Goal: Contribute content: Contribute content

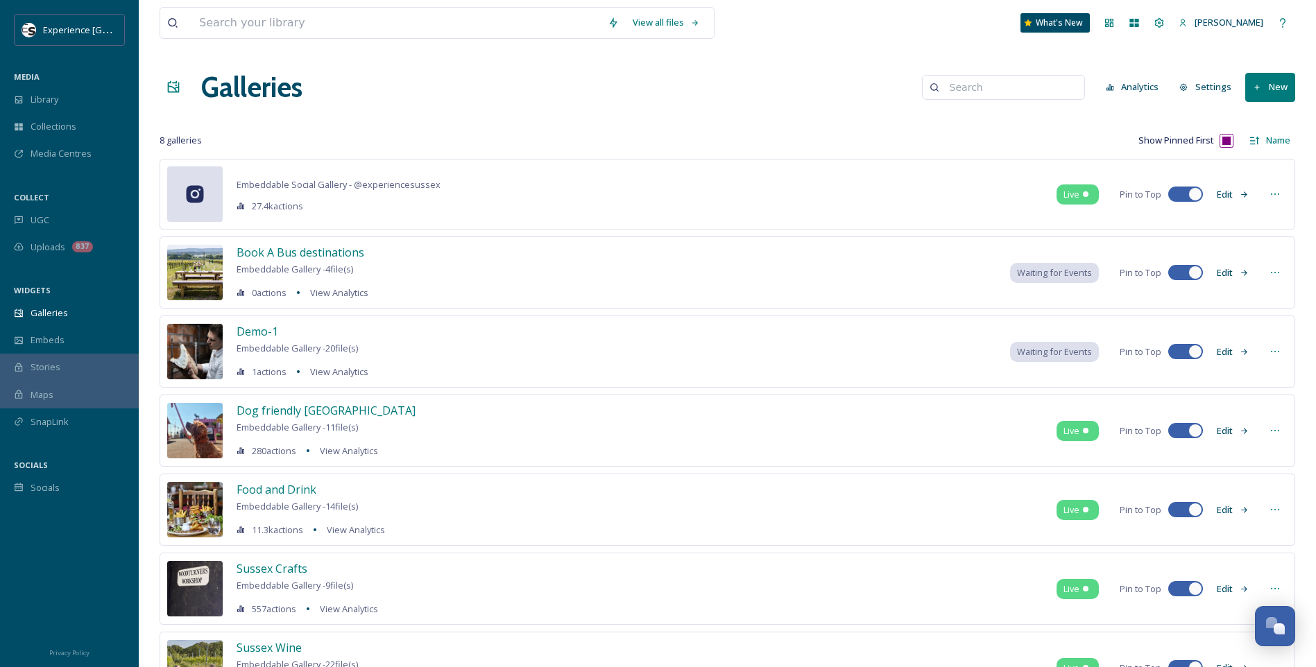
click at [1049, 78] on button "New" at bounding box center [1270, 87] width 50 height 28
click at [1049, 119] on span "Gallery" at bounding box center [1272, 119] width 29 height 13
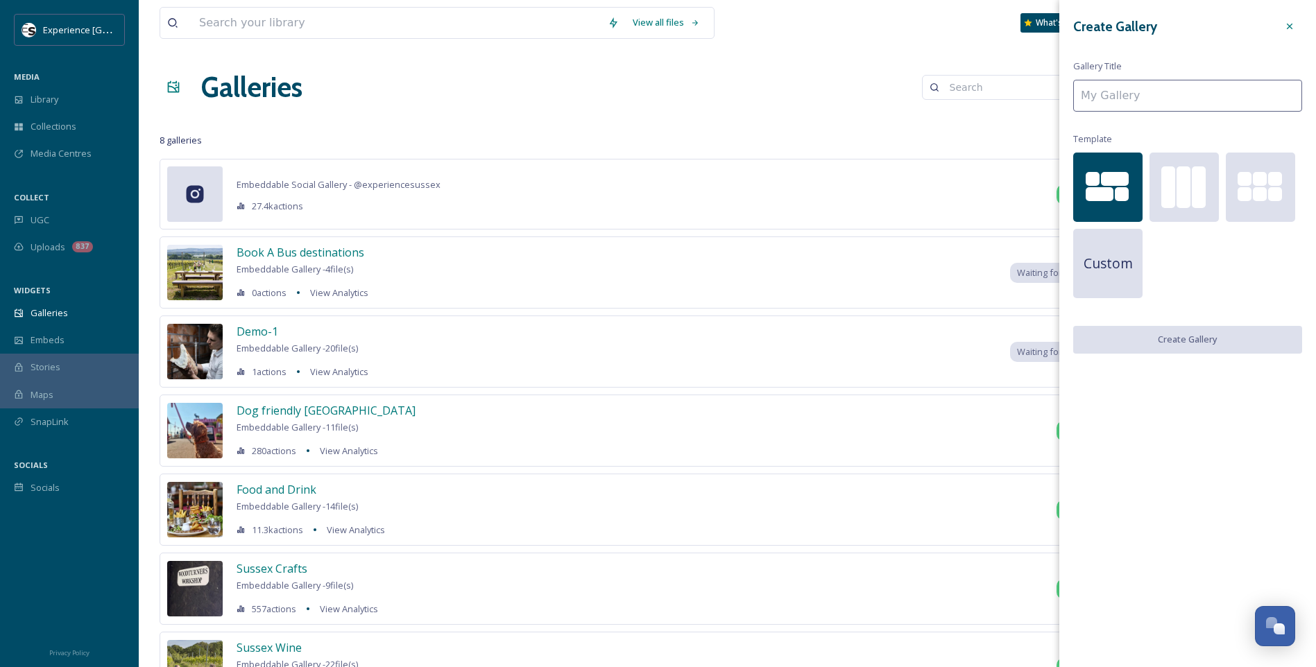
click at [1049, 113] on div "Create Gallery Gallery Title Template Custom Create Gallery" at bounding box center [1187, 184] width 257 height 368
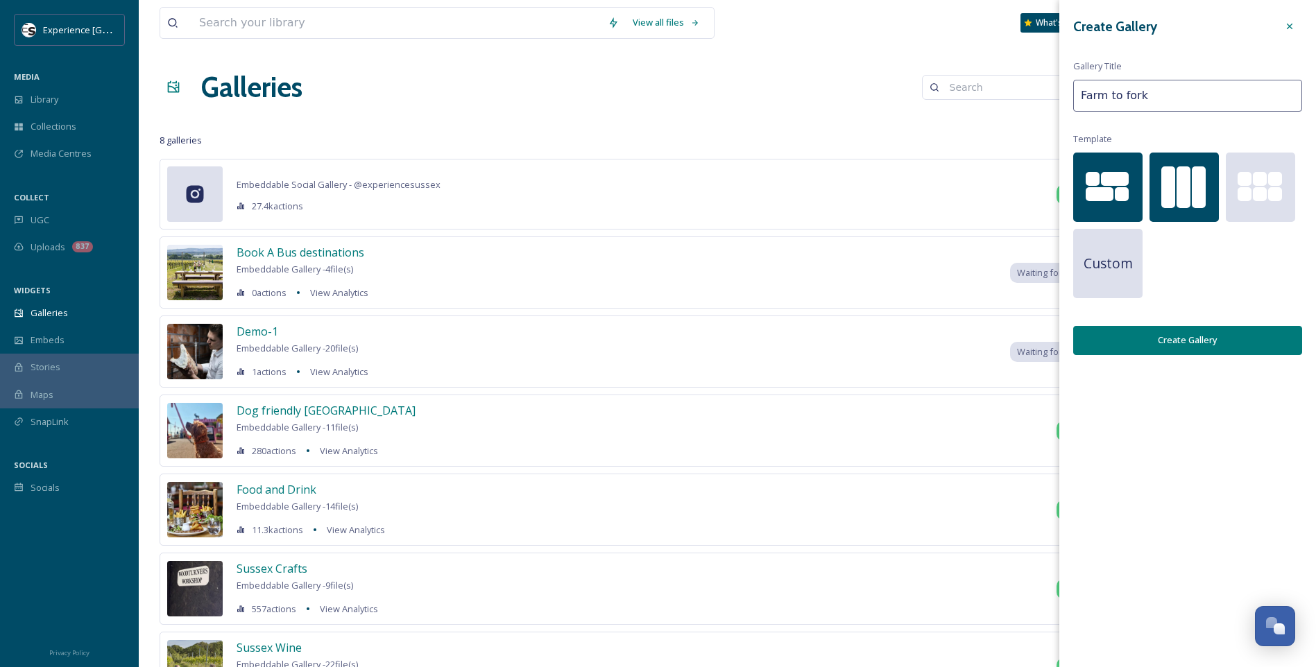
type input "Farm to fork"
click at [1049, 207] on div at bounding box center [1183, 187] width 69 height 69
click at [1049, 343] on button "Create Gallery" at bounding box center [1187, 340] width 229 height 28
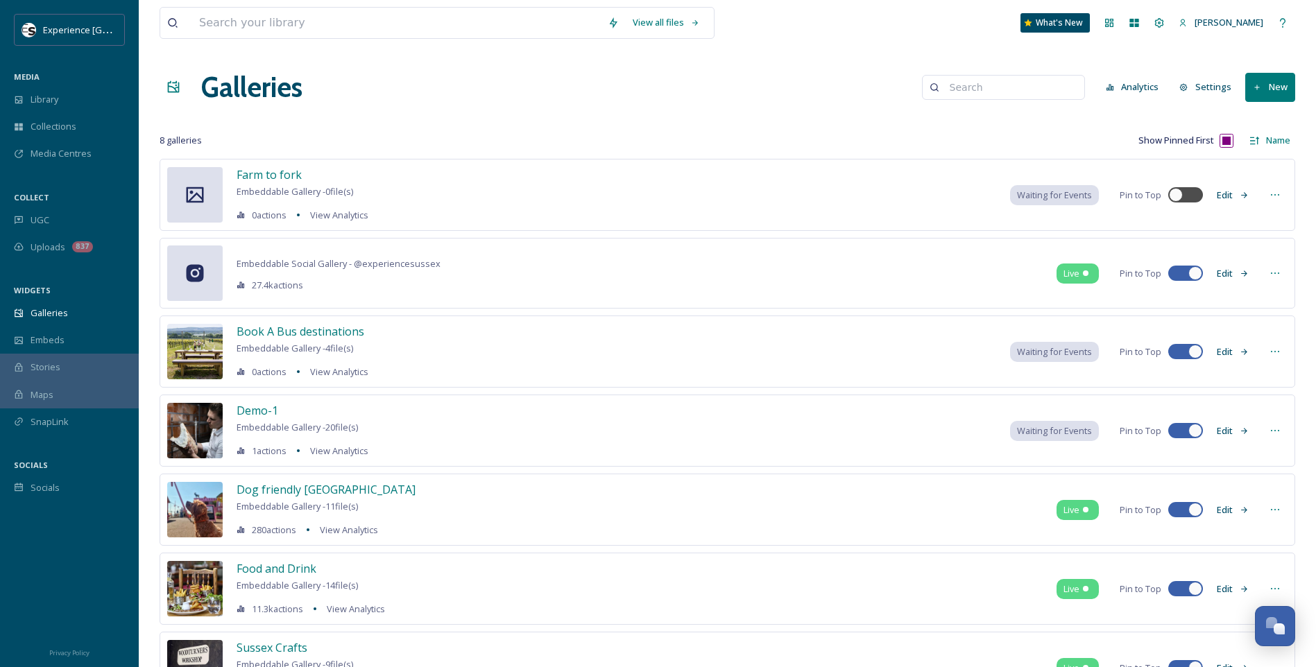
click at [1049, 197] on icon at bounding box center [1274, 194] width 11 height 11
click at [1049, 223] on div "Edit Gallery" at bounding box center [1249, 225] width 76 height 27
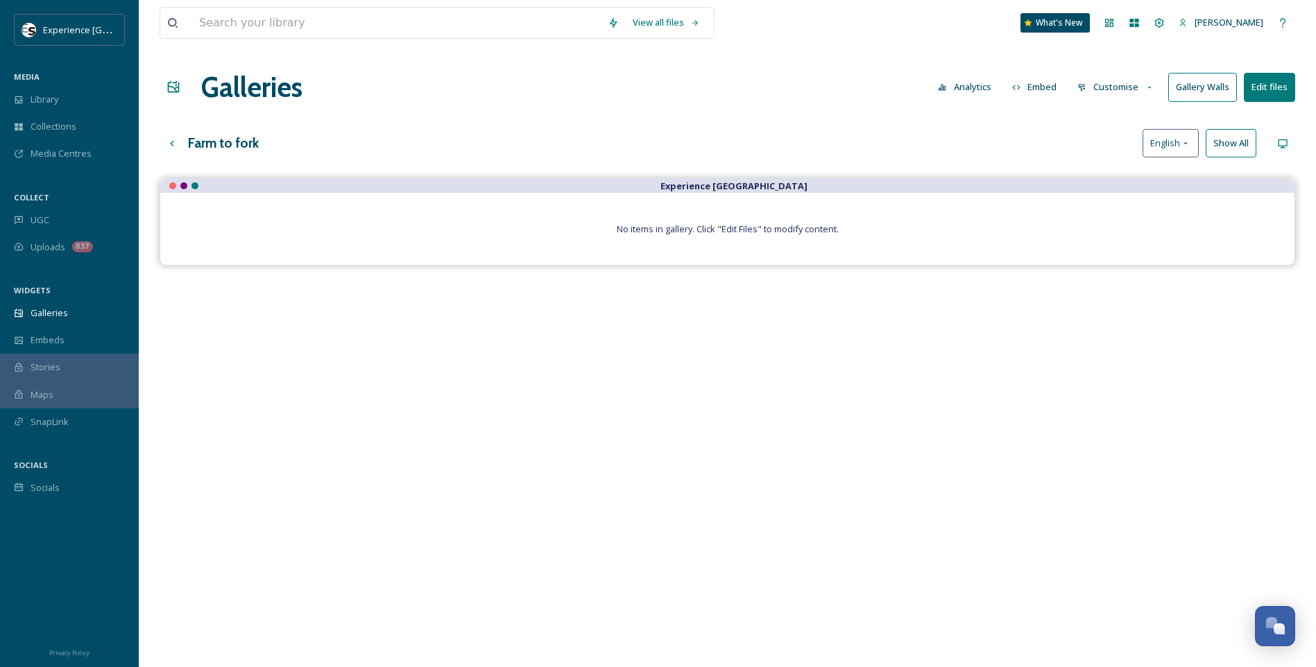
click at [1049, 78] on button "Edit files" at bounding box center [1269, 87] width 51 height 28
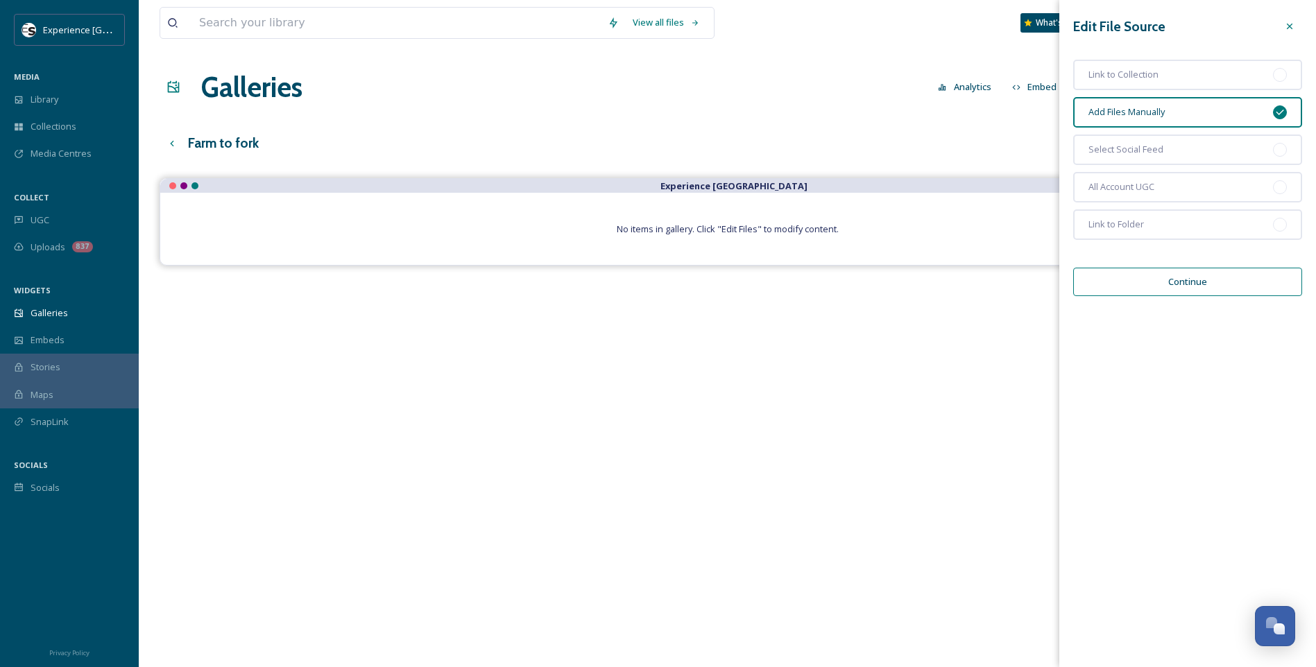
click at [1049, 287] on button "Continue" at bounding box center [1187, 282] width 229 height 28
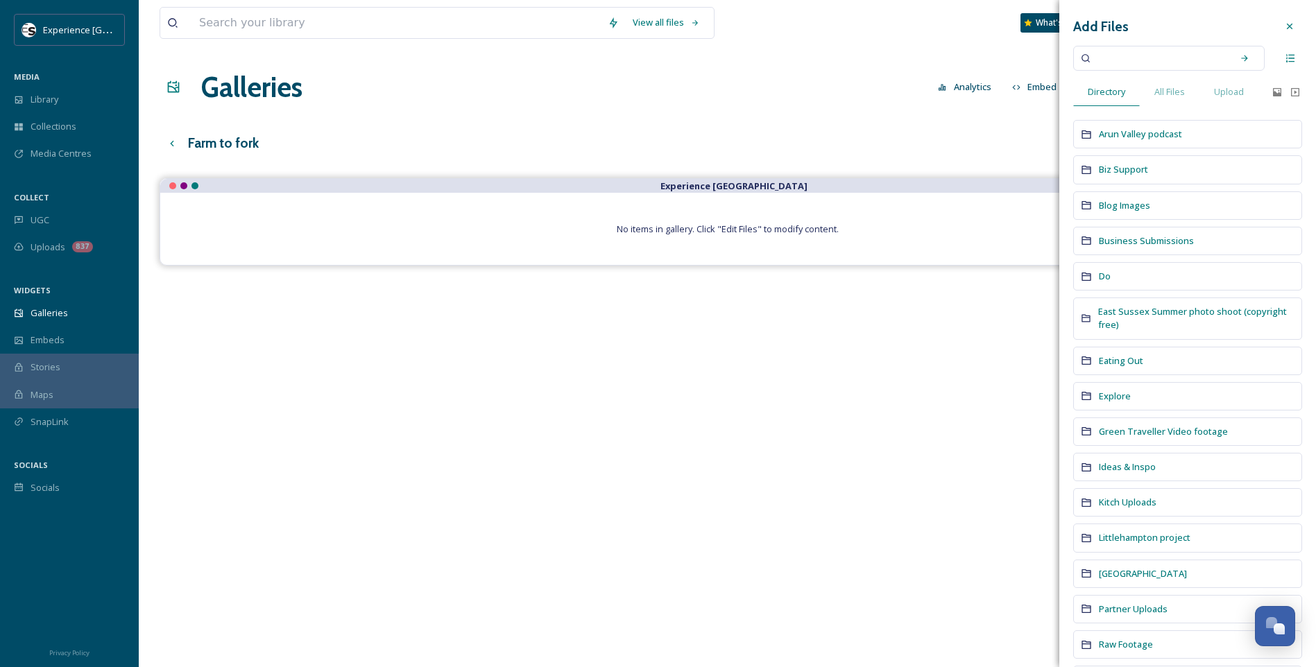
click at [1049, 67] on input at bounding box center [1159, 58] width 131 height 31
click at [1049, 96] on span "All Files" at bounding box center [1169, 91] width 31 height 13
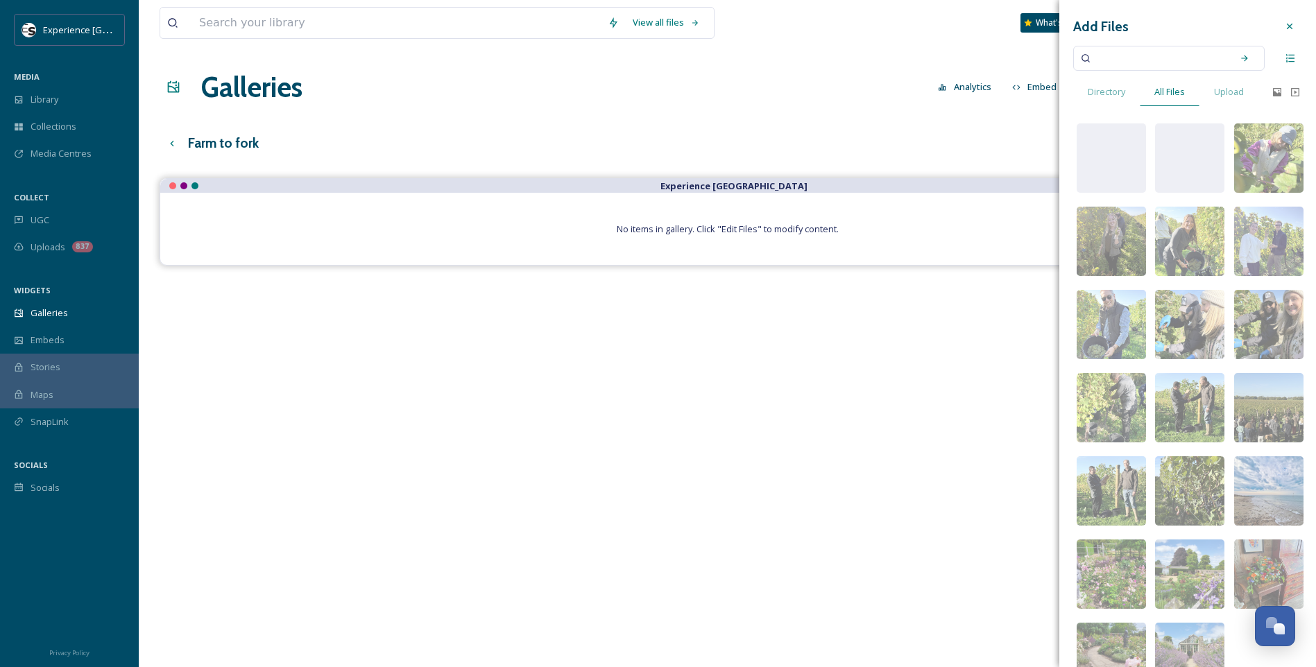
click at [1049, 56] on input at bounding box center [1159, 58] width 131 height 31
click at [1049, 55] on input "food" at bounding box center [1159, 58] width 131 height 31
type input "tillingham"
click at [1049, 64] on div "Search" at bounding box center [1244, 58] width 25 height 25
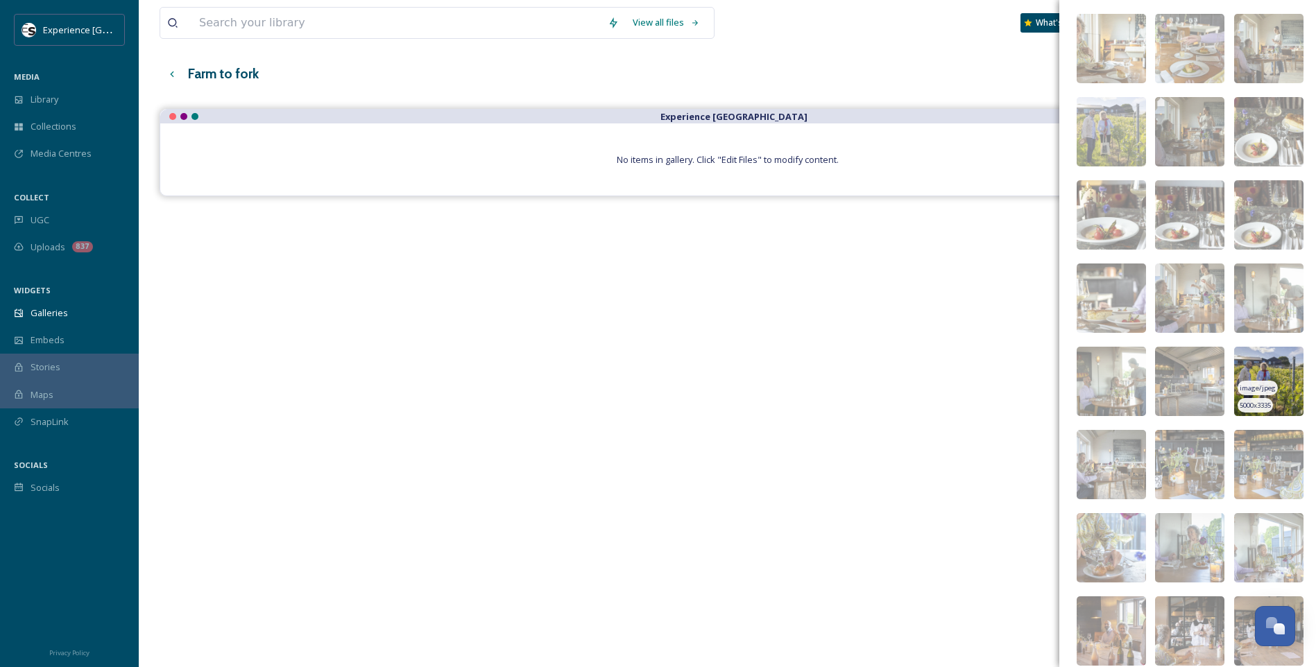
scroll to position [1395, 0]
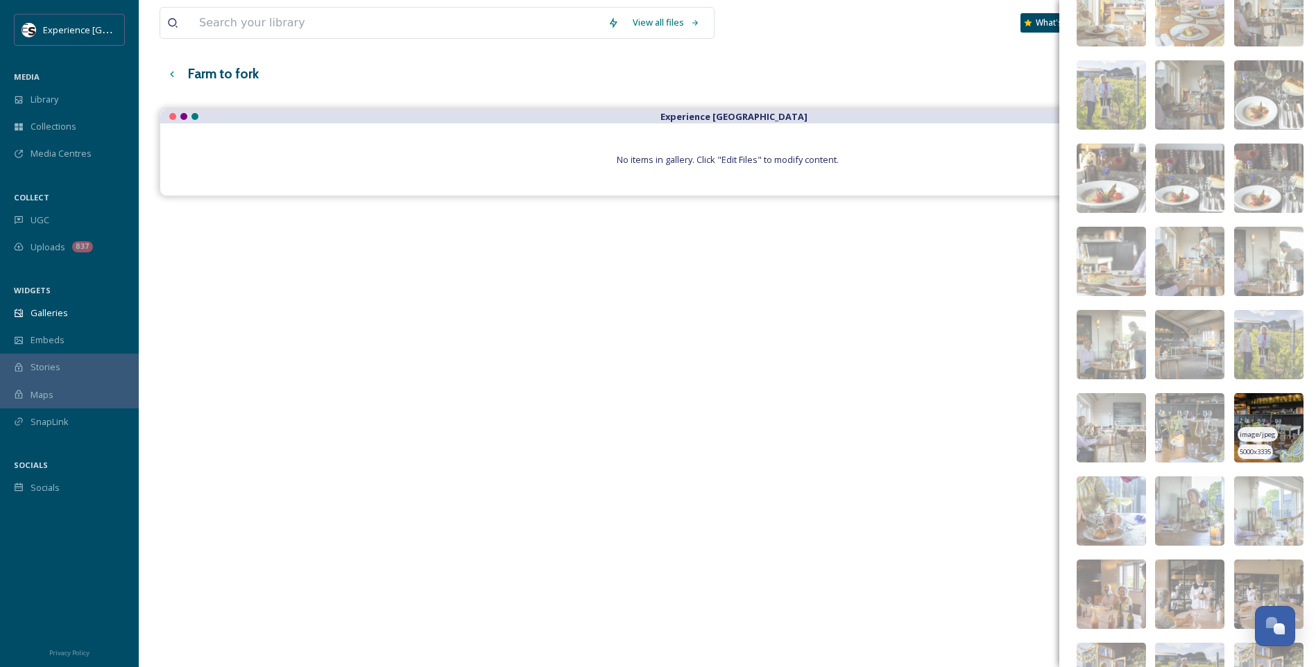
click at [1049, 407] on img at bounding box center [1268, 427] width 69 height 69
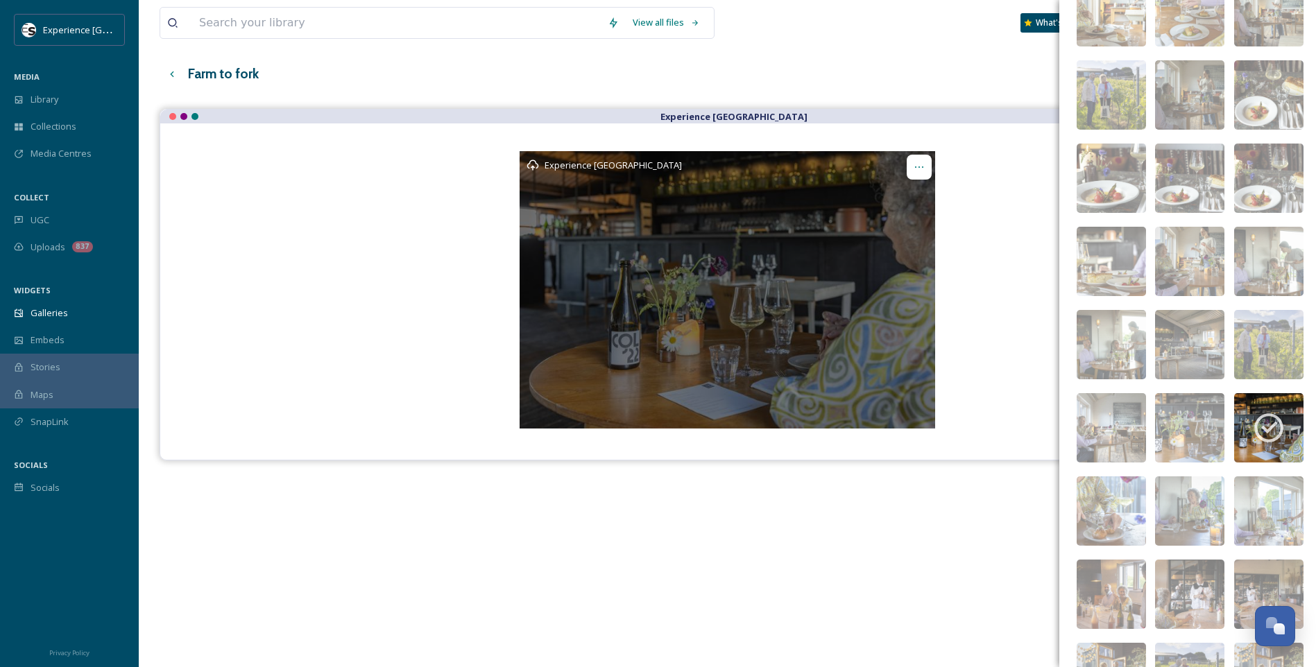
click at [926, 166] on div "Opens media popup. Media description: Tillingham_10062024_Jamesratchford_Sussex…" at bounding box center [919, 167] width 25 height 25
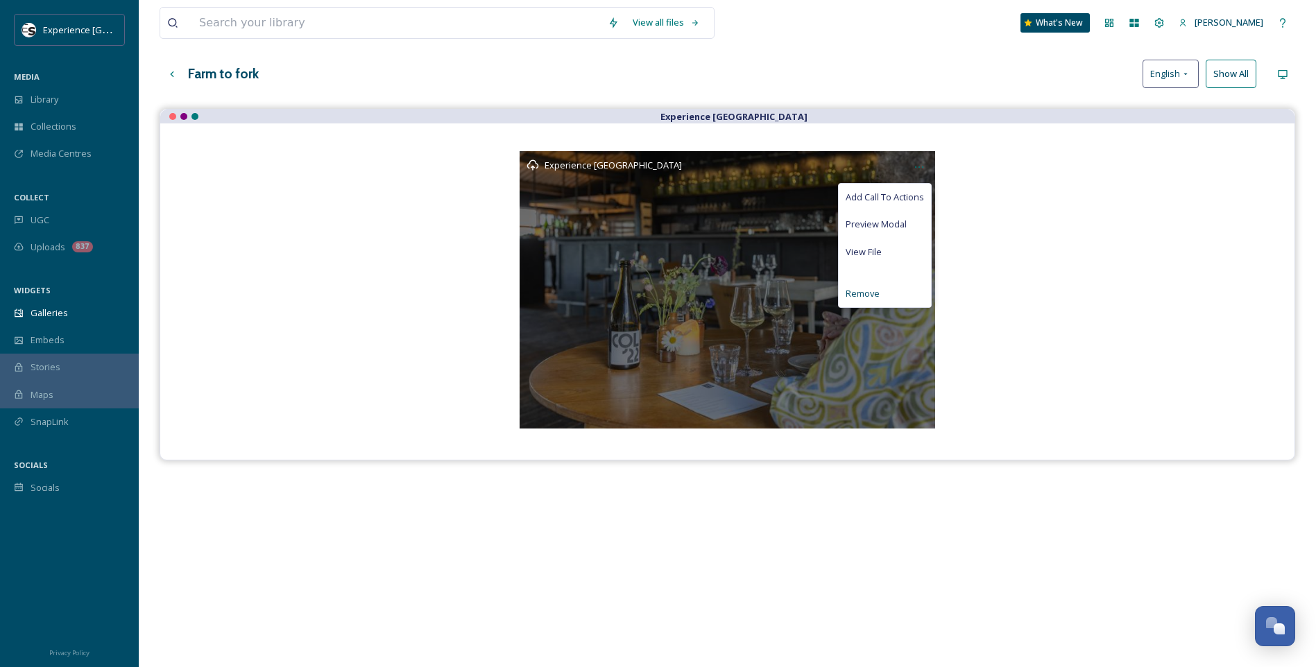
click at [860, 294] on span "Remove" at bounding box center [862, 293] width 34 height 13
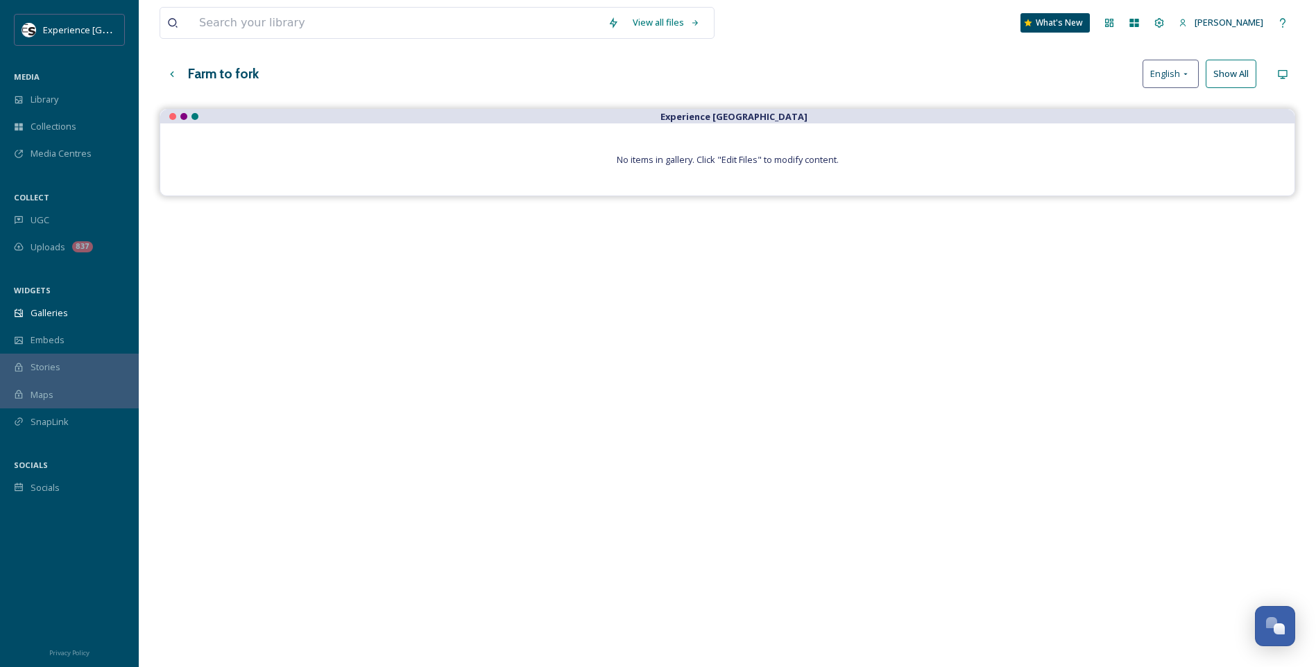
click at [947, 184] on div "No items in gallery. Click "Edit Files" to modify content." at bounding box center [727, 159] width 1134 height 72
click at [940, 157] on div "No items in gallery. Click "Edit Files" to modify content." at bounding box center [727, 159] width 1134 height 72
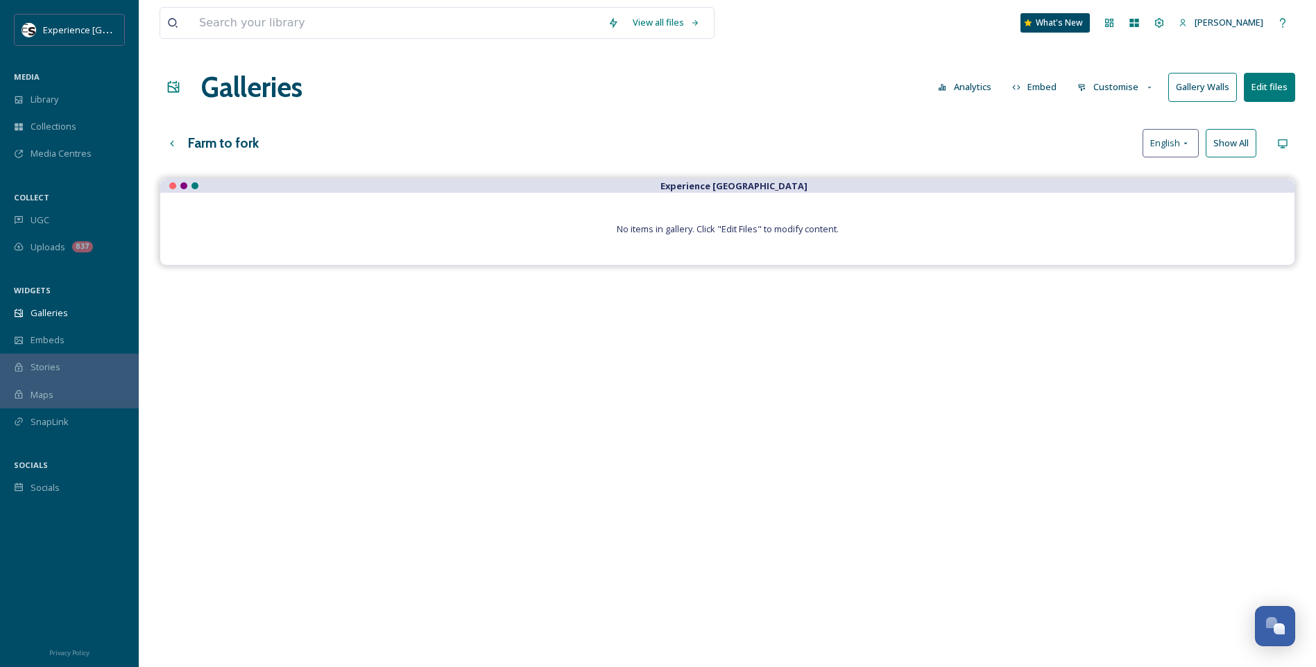
click at [1049, 74] on button "Edit files" at bounding box center [1269, 87] width 51 height 28
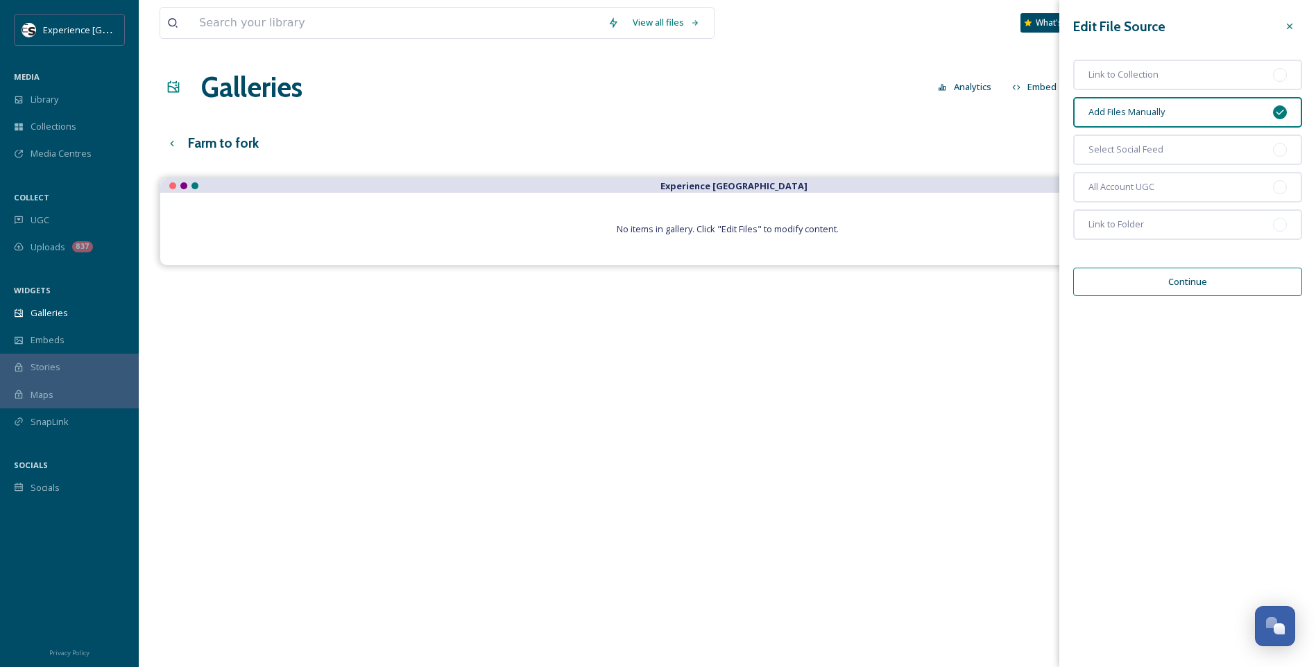
click at [1049, 286] on button "Continue" at bounding box center [1187, 282] width 229 height 28
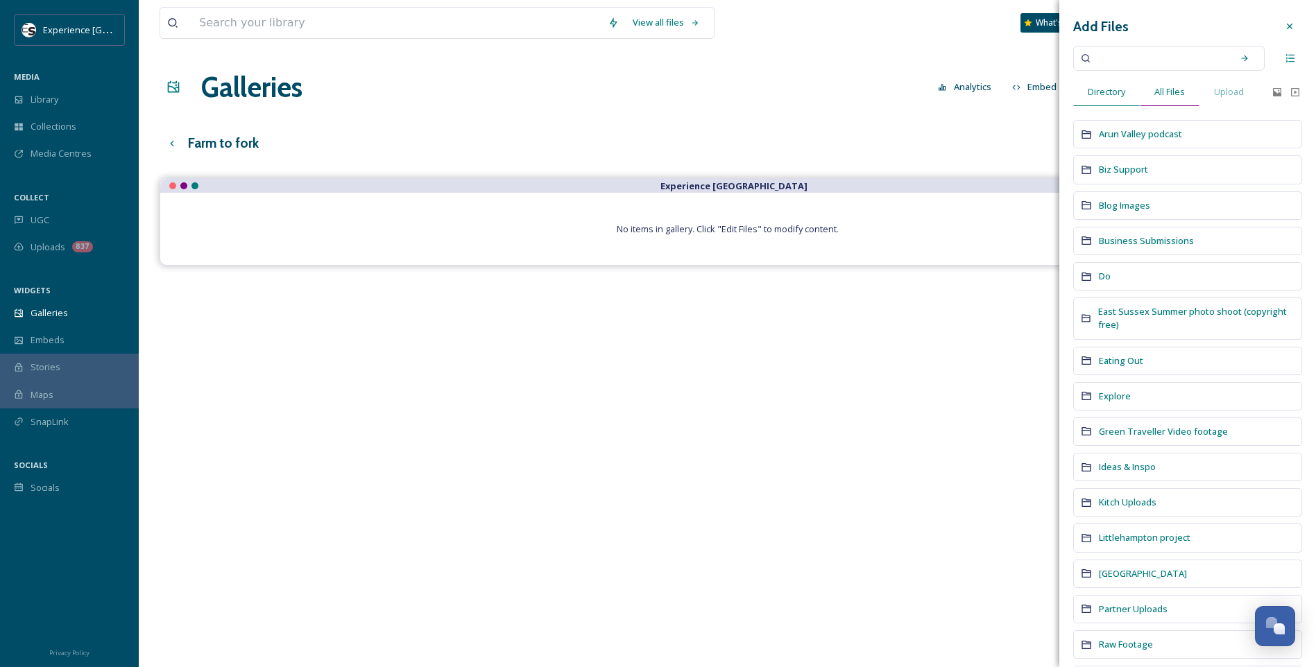
click at [1049, 96] on span "All Files" at bounding box center [1169, 91] width 31 height 13
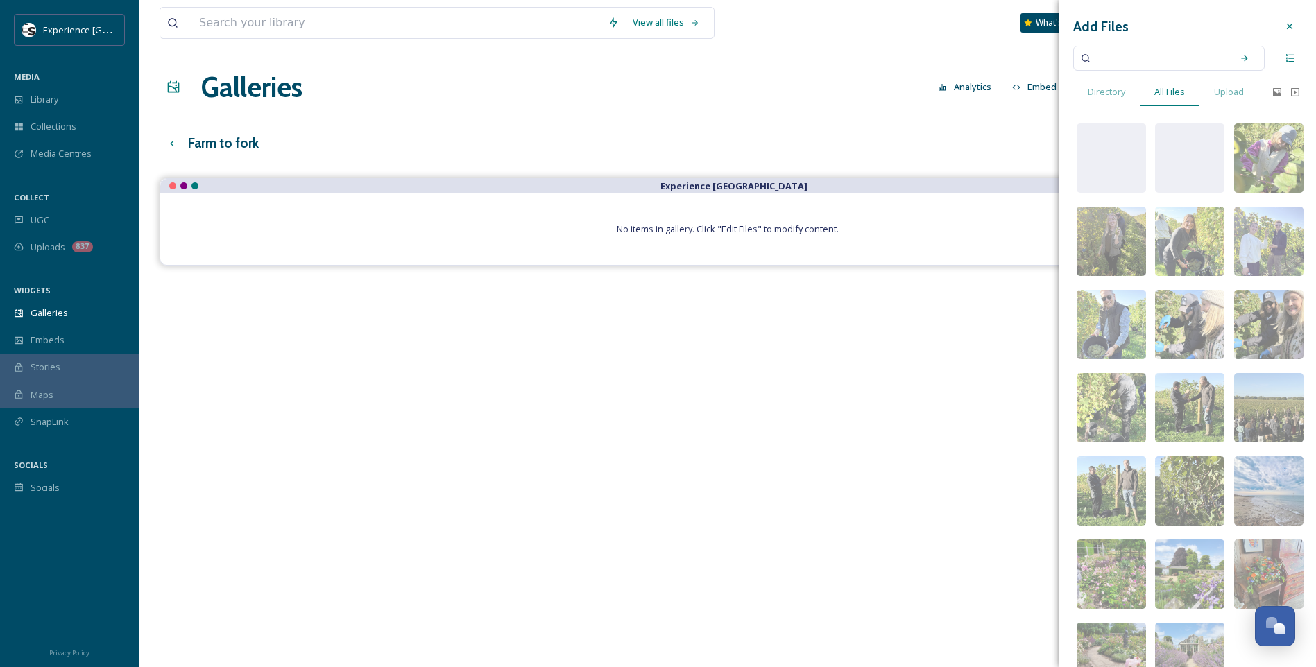
click at [1049, 58] on input at bounding box center [1159, 58] width 131 height 31
type input "tillingham"
click at [1049, 57] on icon at bounding box center [1244, 58] width 10 height 10
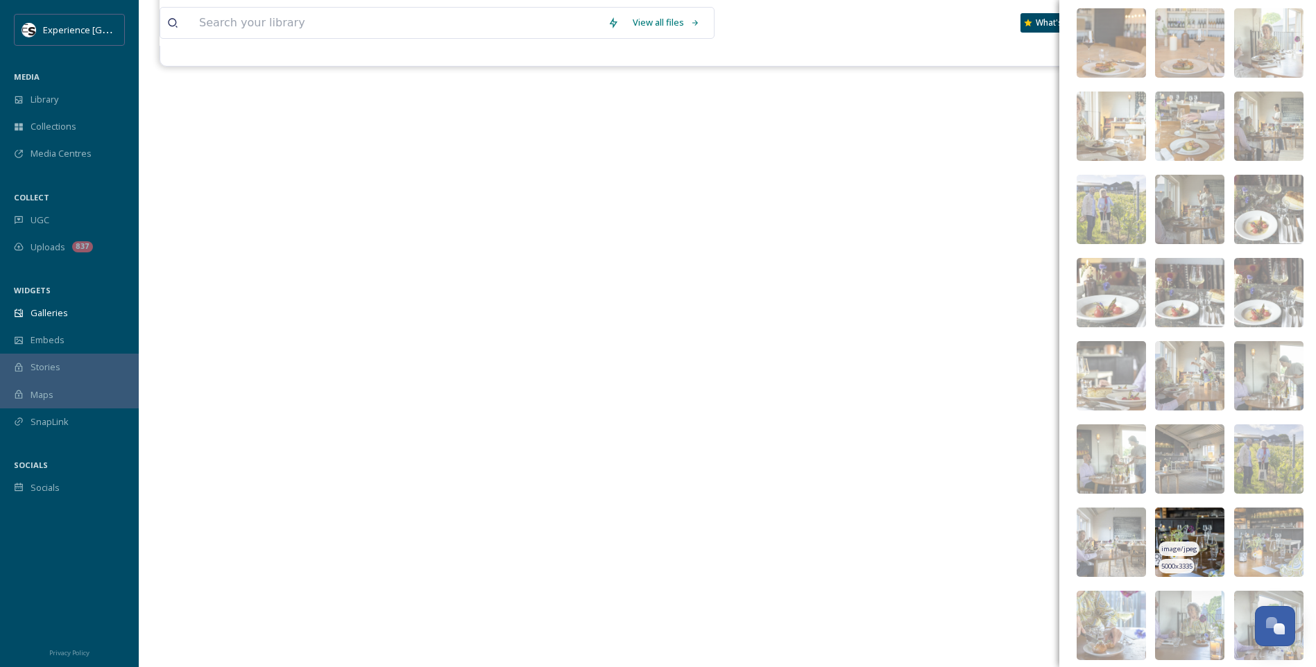
scroll to position [1280, 0]
click at [1049, 210] on img at bounding box center [1189, 209] width 69 height 69
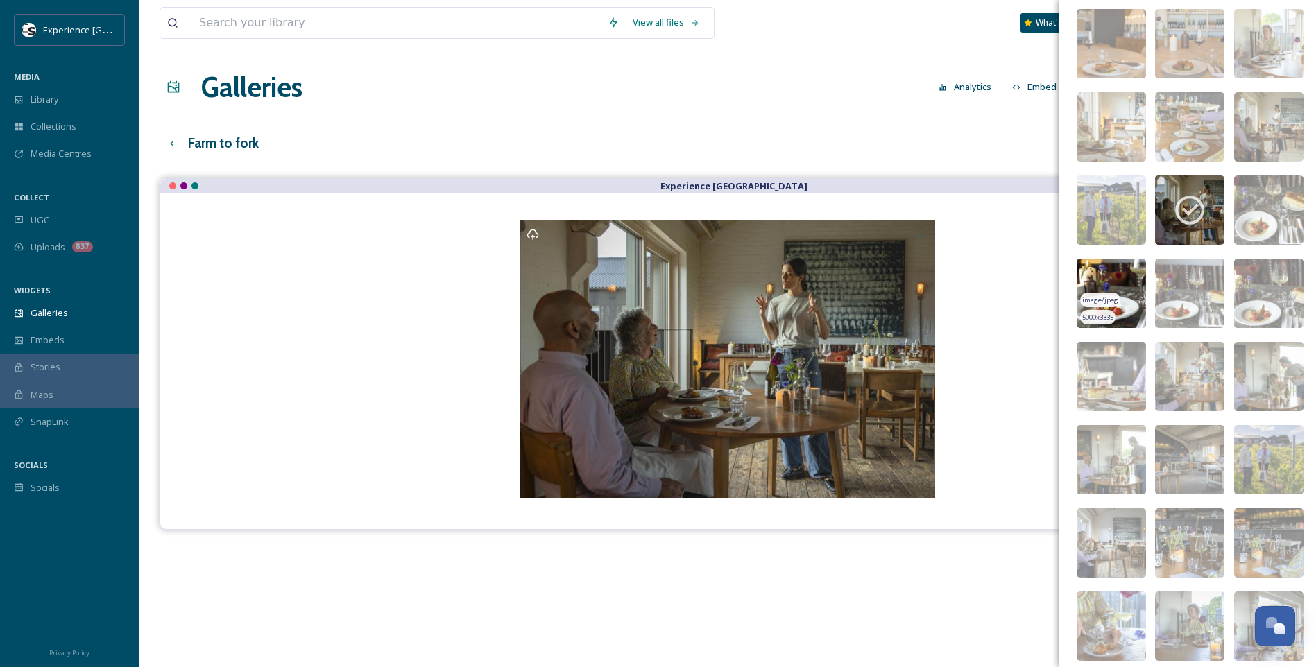
click at [1049, 266] on img at bounding box center [1110, 293] width 69 height 69
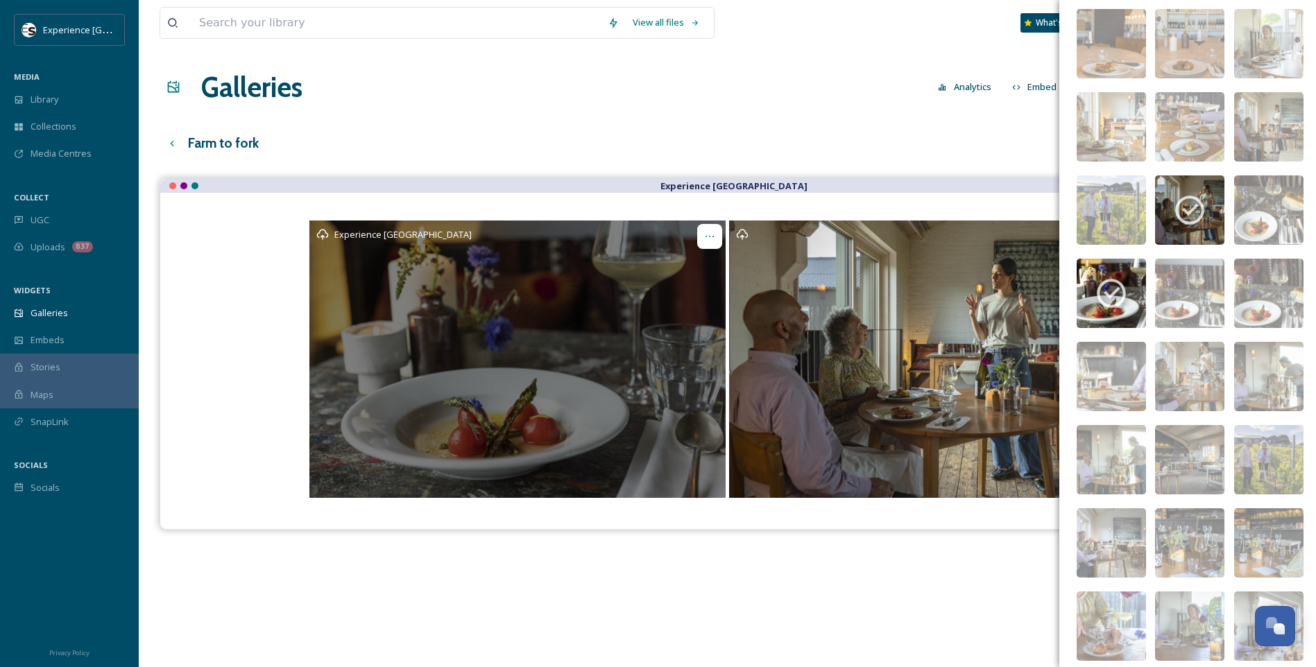
click at [710, 234] on icon "Opens media popup. Media description: Tillingham_10062024_Jamesratchford_Sussex…" at bounding box center [709, 236] width 11 height 11
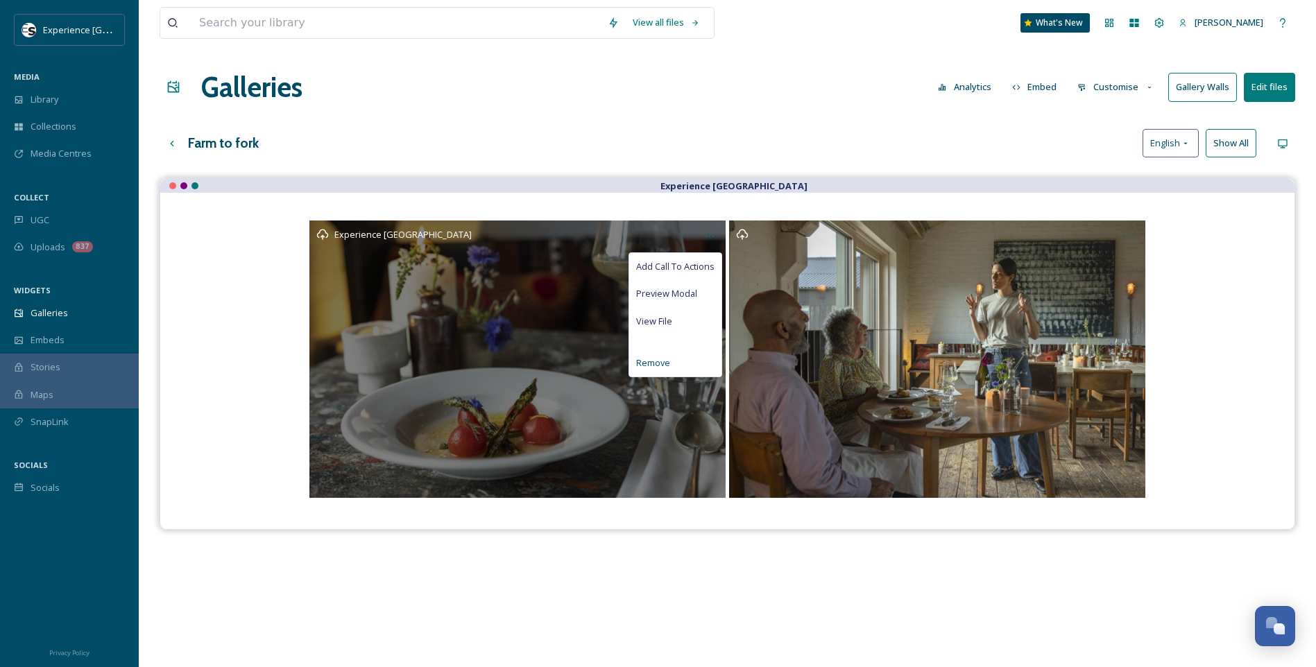
click at [673, 364] on div "Remove" at bounding box center [675, 363] width 92 height 27
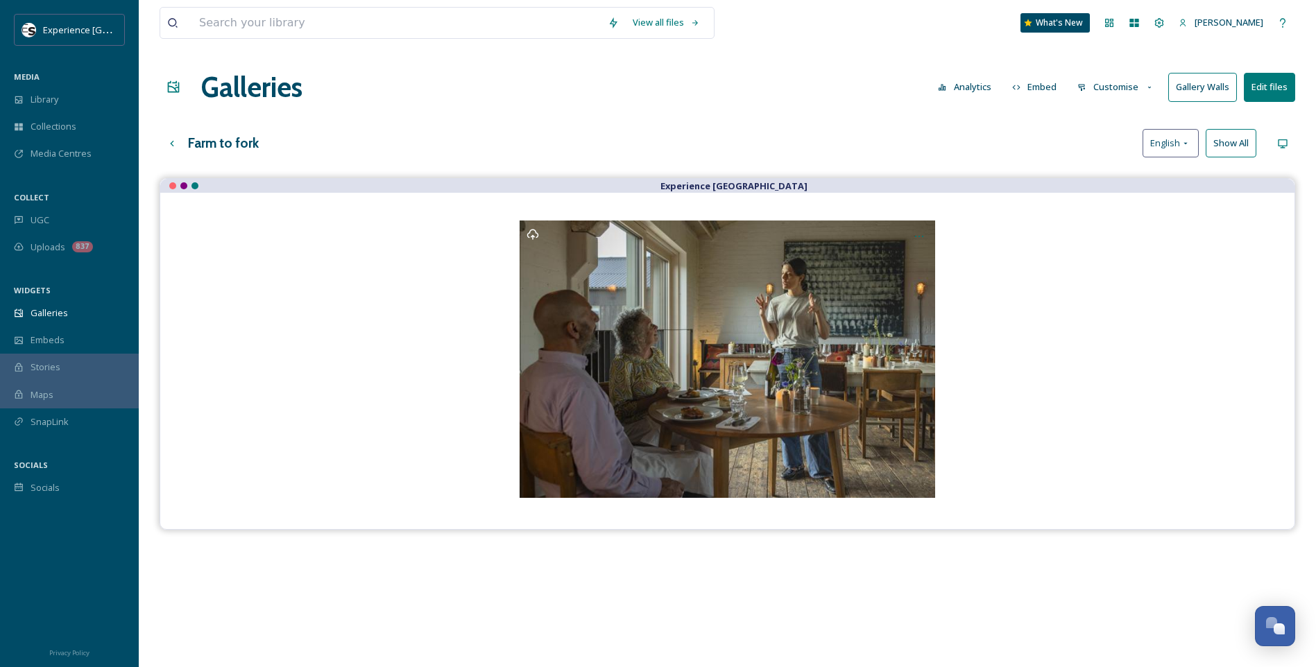
click at [1049, 106] on div "Galleries Analytics Embed Customise Gallery Walls Edit files" at bounding box center [727, 88] width 1135 height 42
click at [1049, 97] on button "Edit files" at bounding box center [1269, 87] width 51 height 28
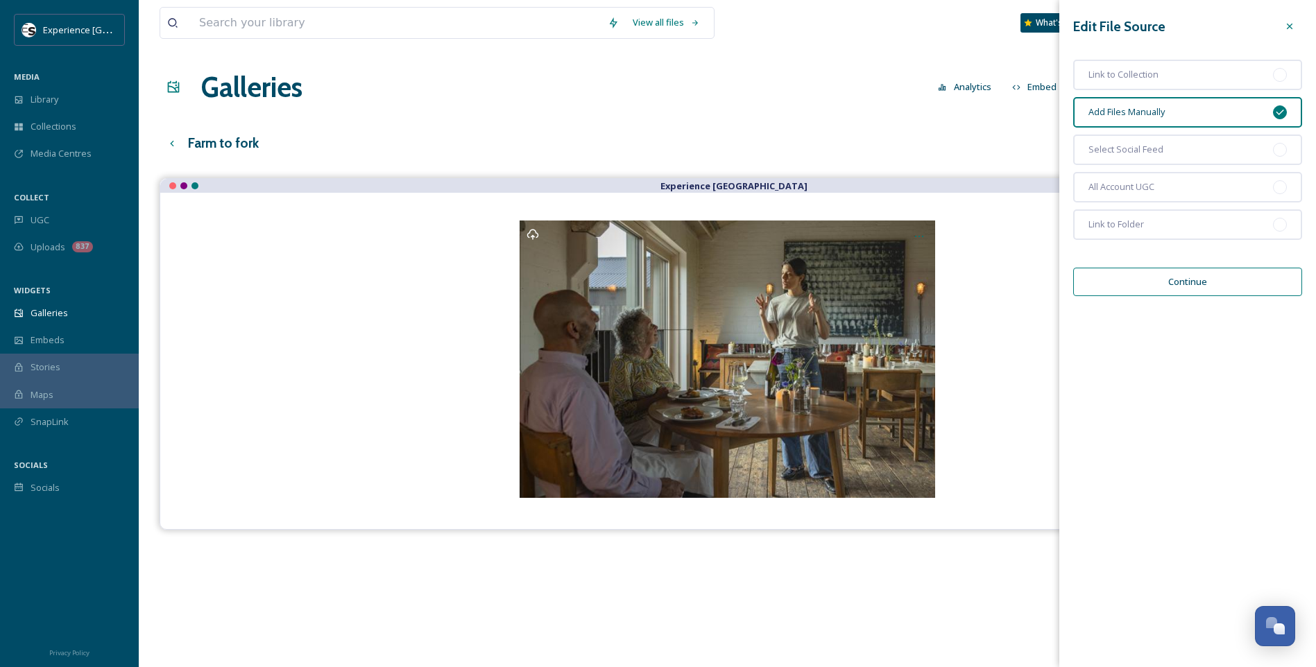
click at [1049, 284] on button "Continue" at bounding box center [1187, 282] width 229 height 28
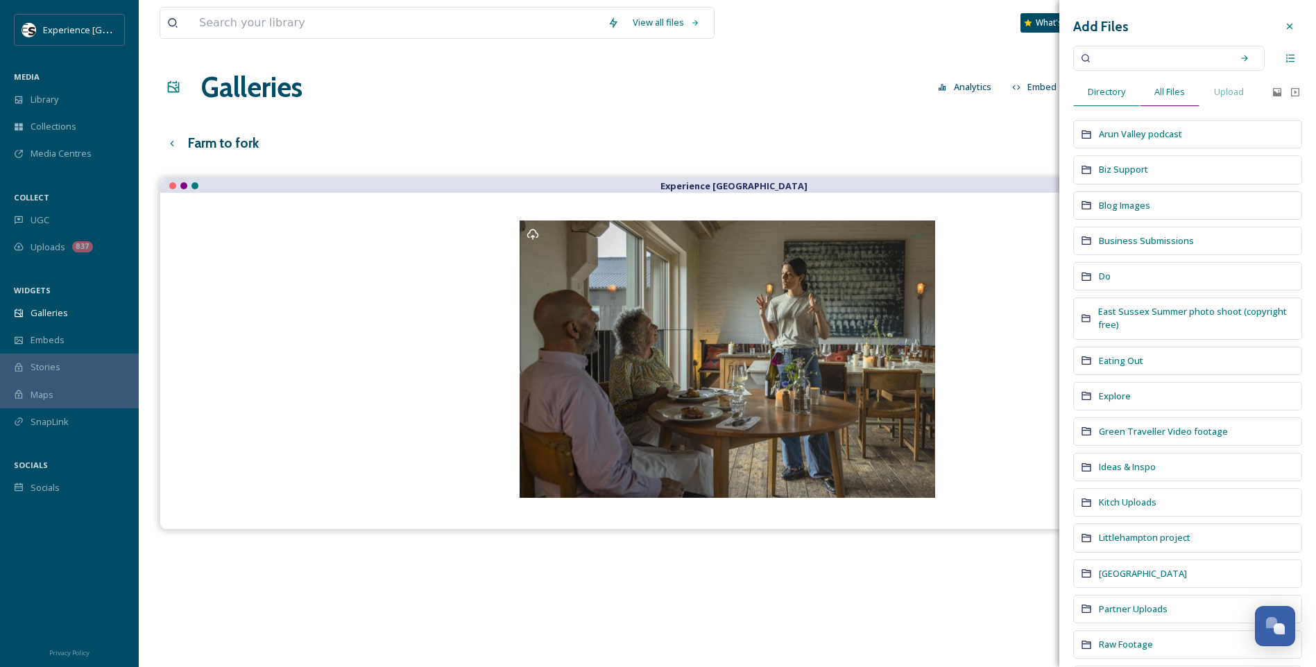
click at [1049, 91] on span "All Files" at bounding box center [1169, 91] width 31 height 13
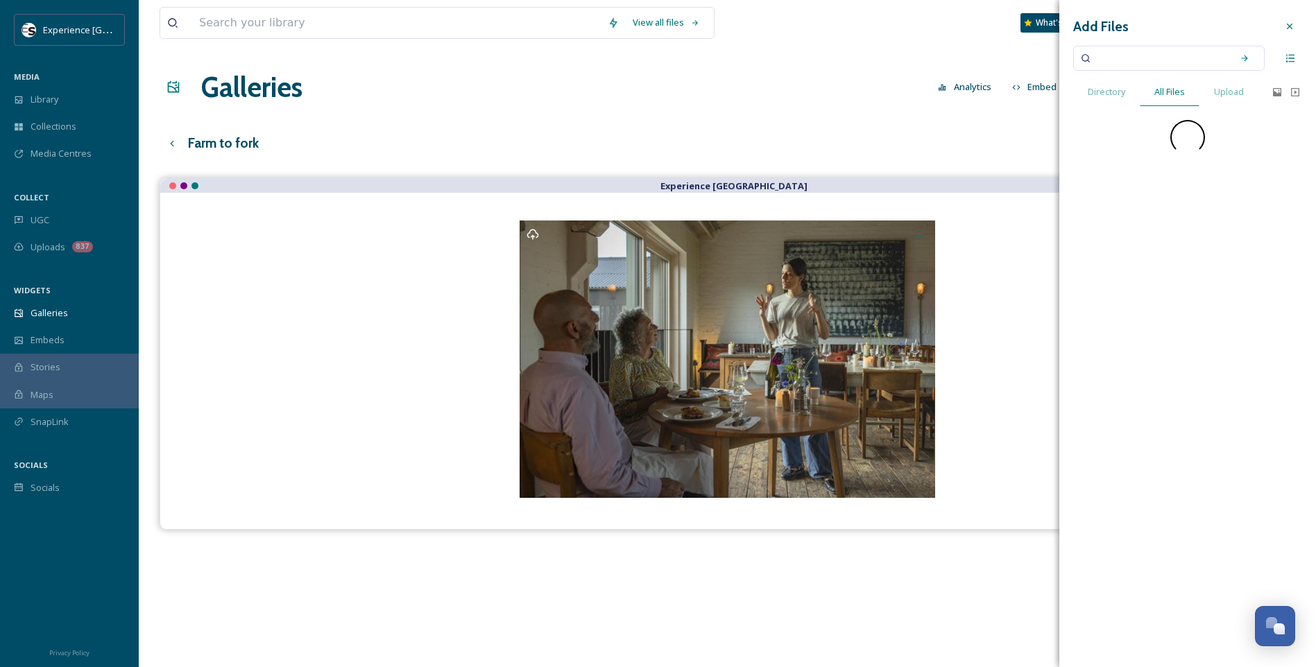
click at [1049, 60] on input at bounding box center [1159, 58] width 131 height 31
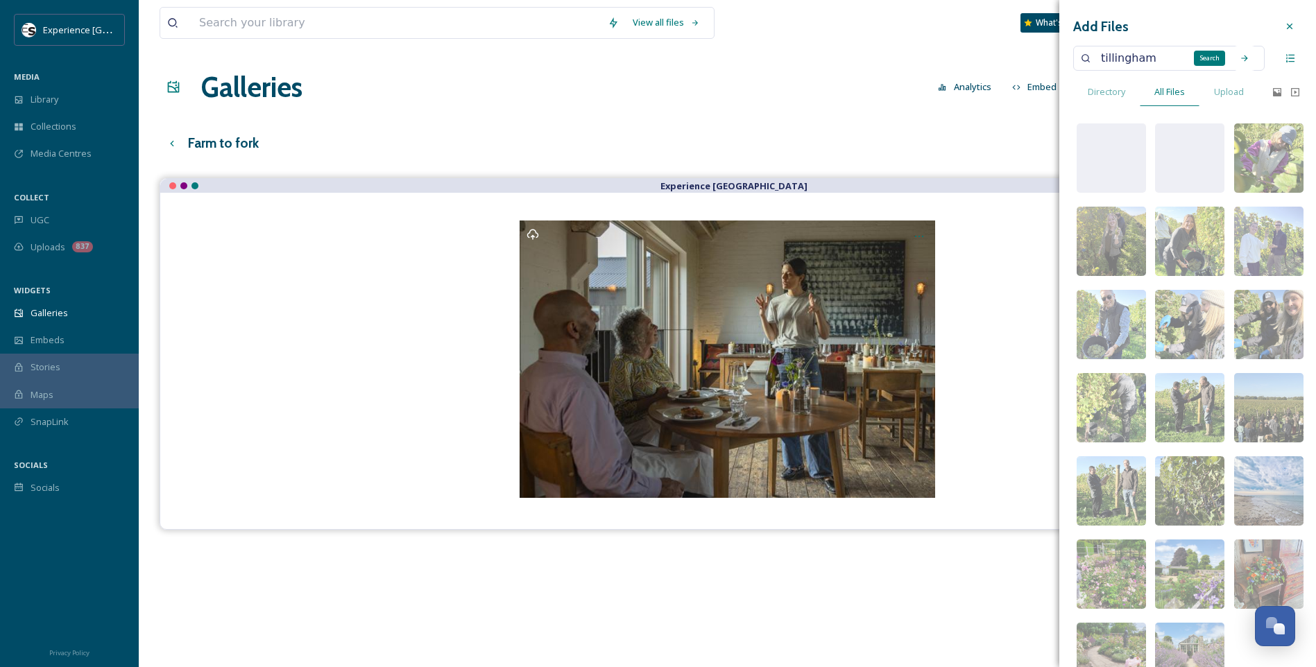
click at [1049, 61] on icon at bounding box center [1244, 58] width 10 height 10
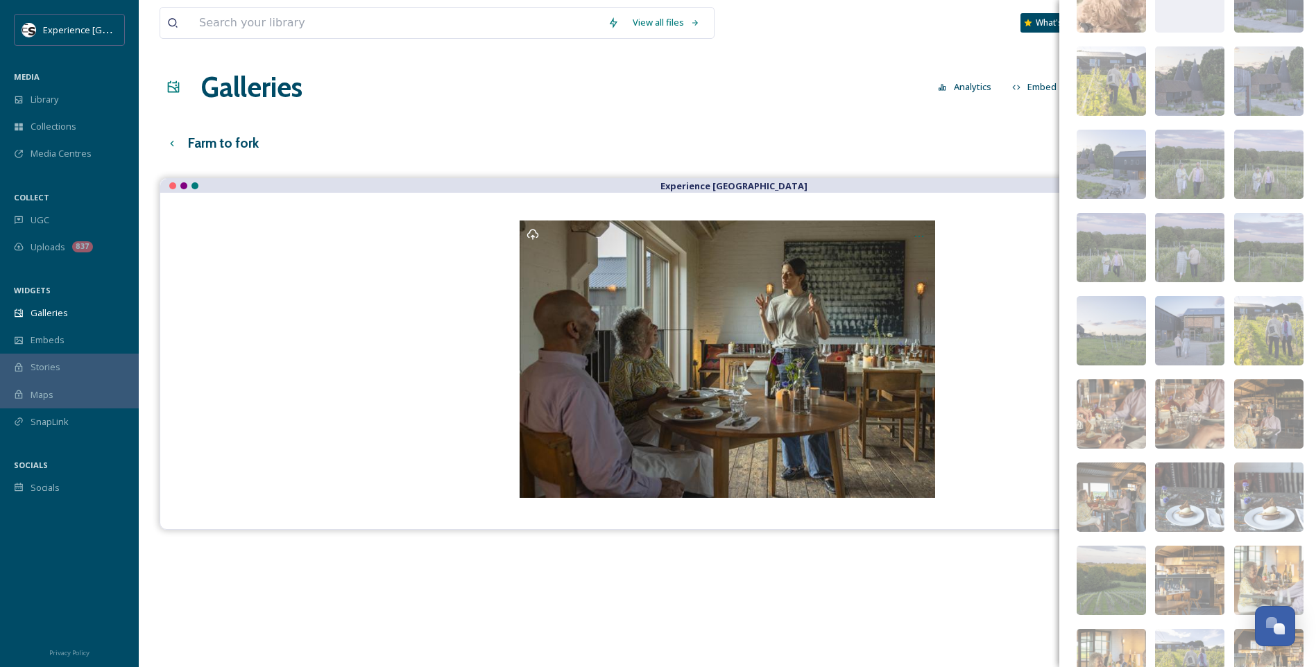
scroll to position [563, 0]
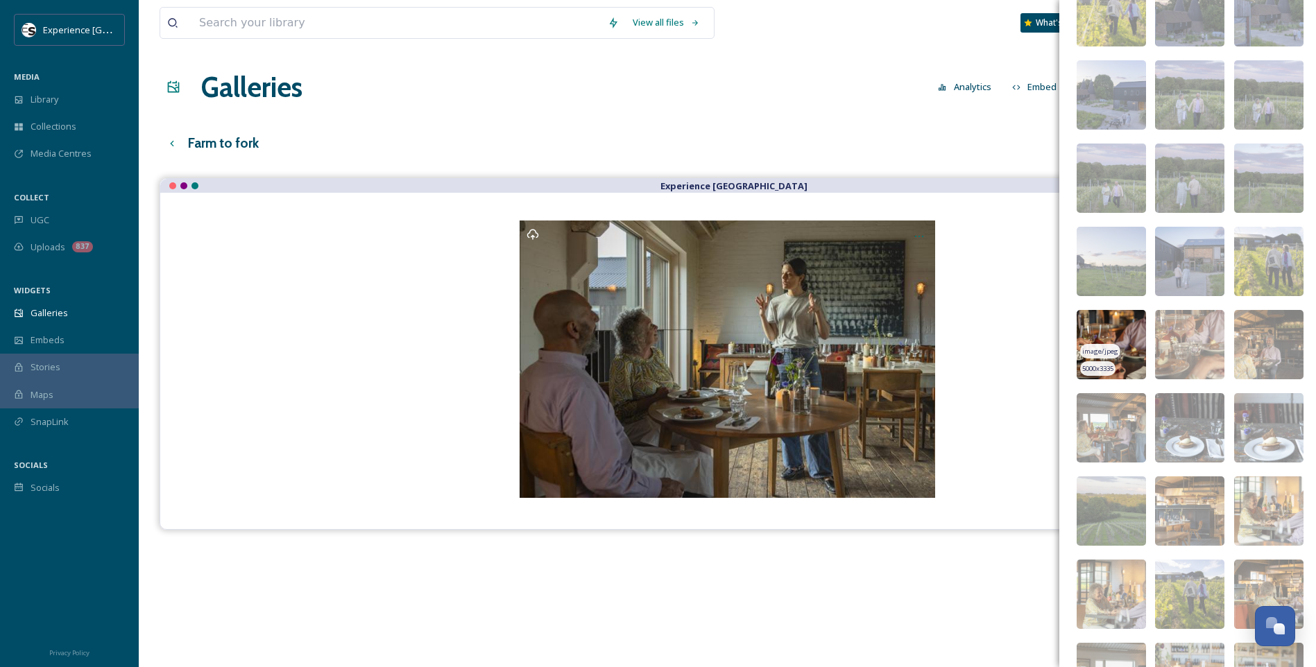
click at [1049, 329] on img at bounding box center [1110, 344] width 69 height 69
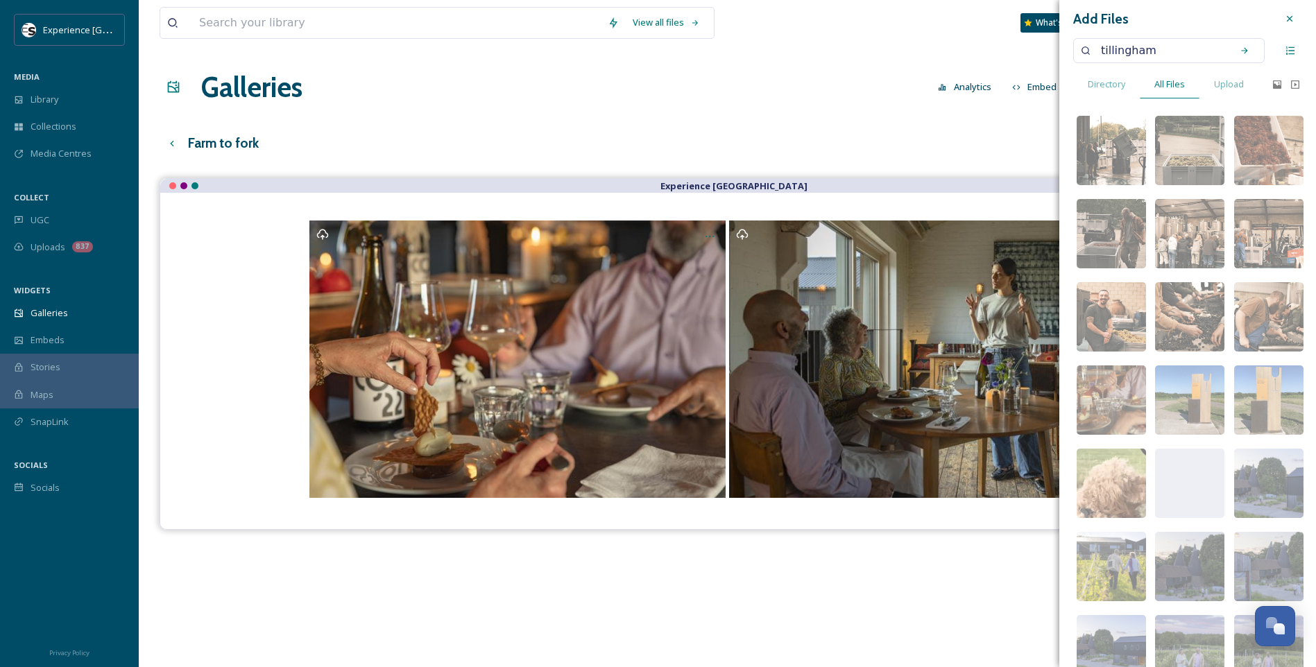
scroll to position [0, 0]
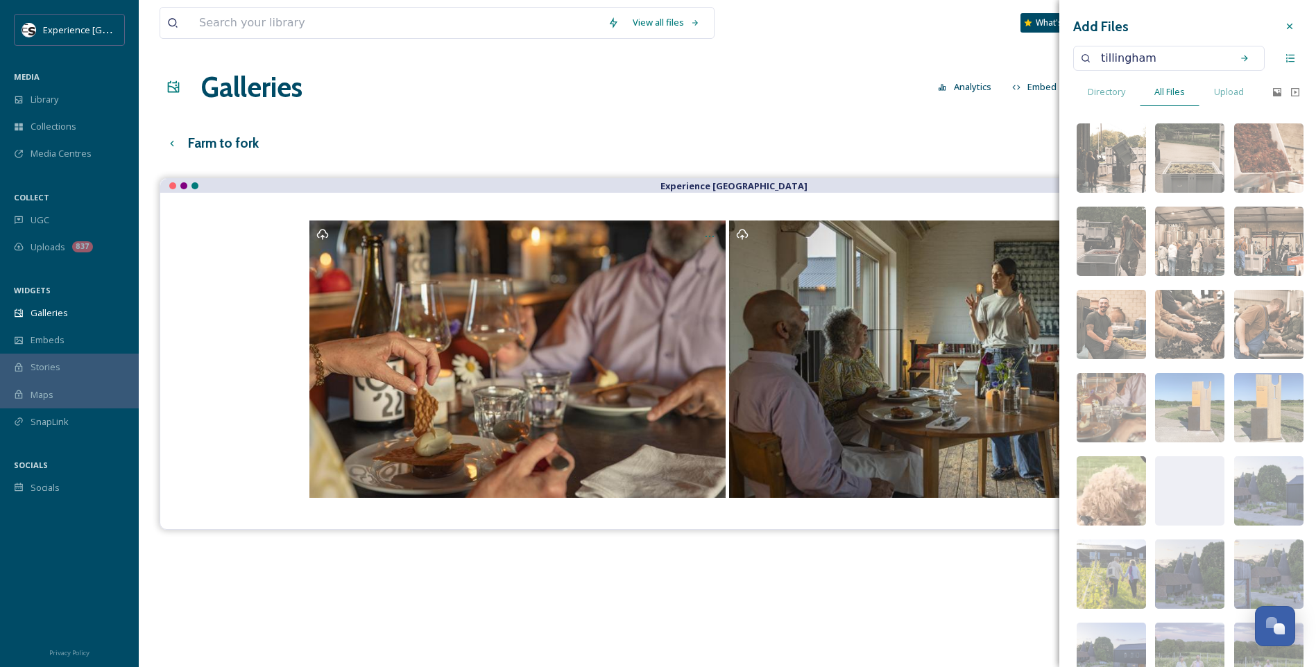
click at [1049, 58] on input "tillingham" at bounding box center [1159, 58] width 131 height 31
type input "[PERSON_NAME]"
click at [1049, 61] on icon at bounding box center [1244, 58] width 10 height 10
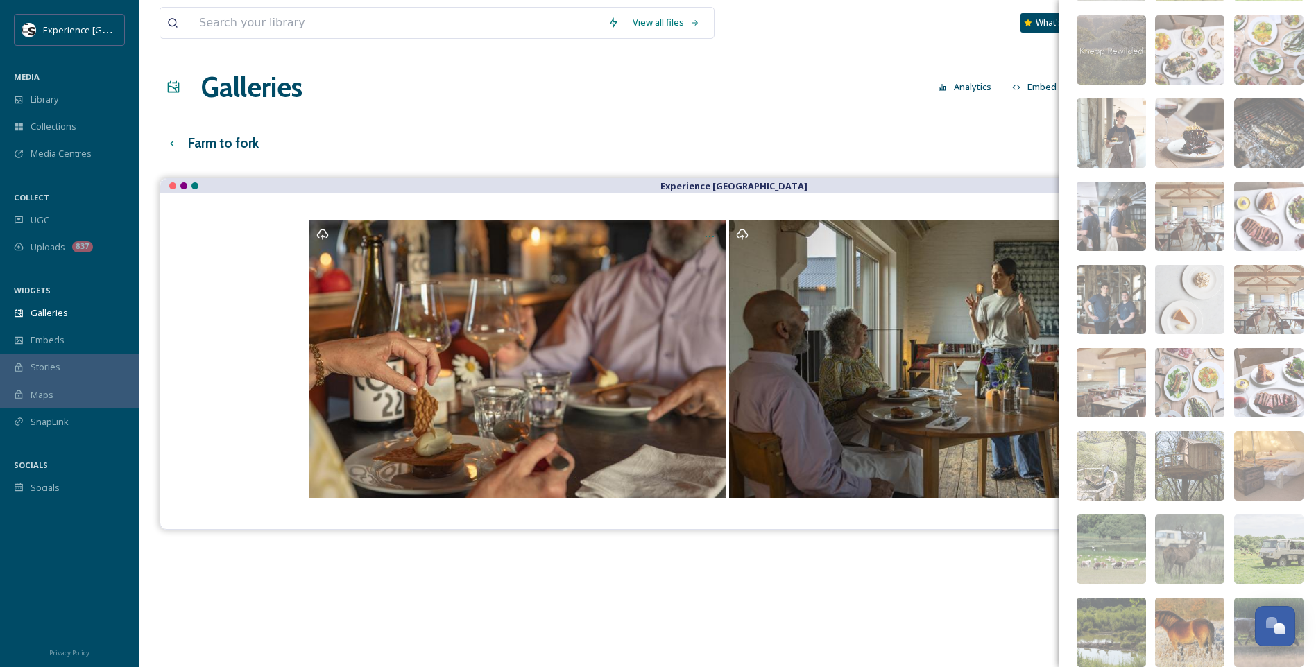
scroll to position [216, 0]
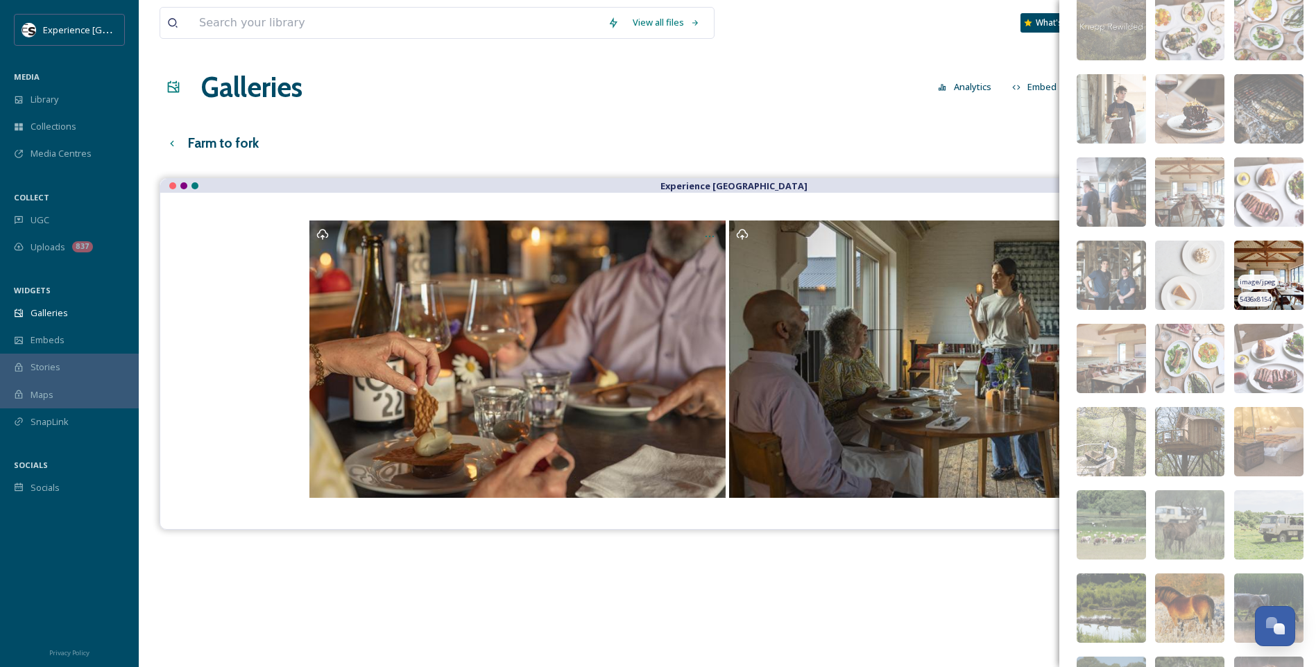
click at [1049, 264] on img at bounding box center [1268, 275] width 69 height 69
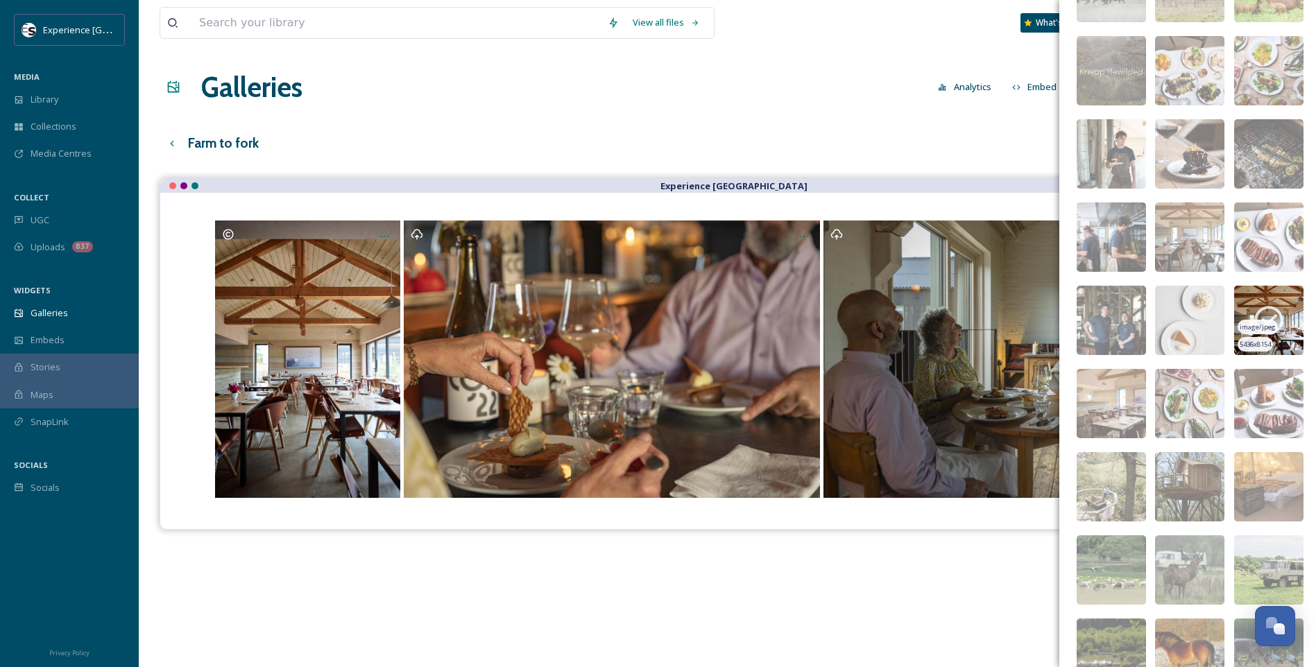
scroll to position [146, 0]
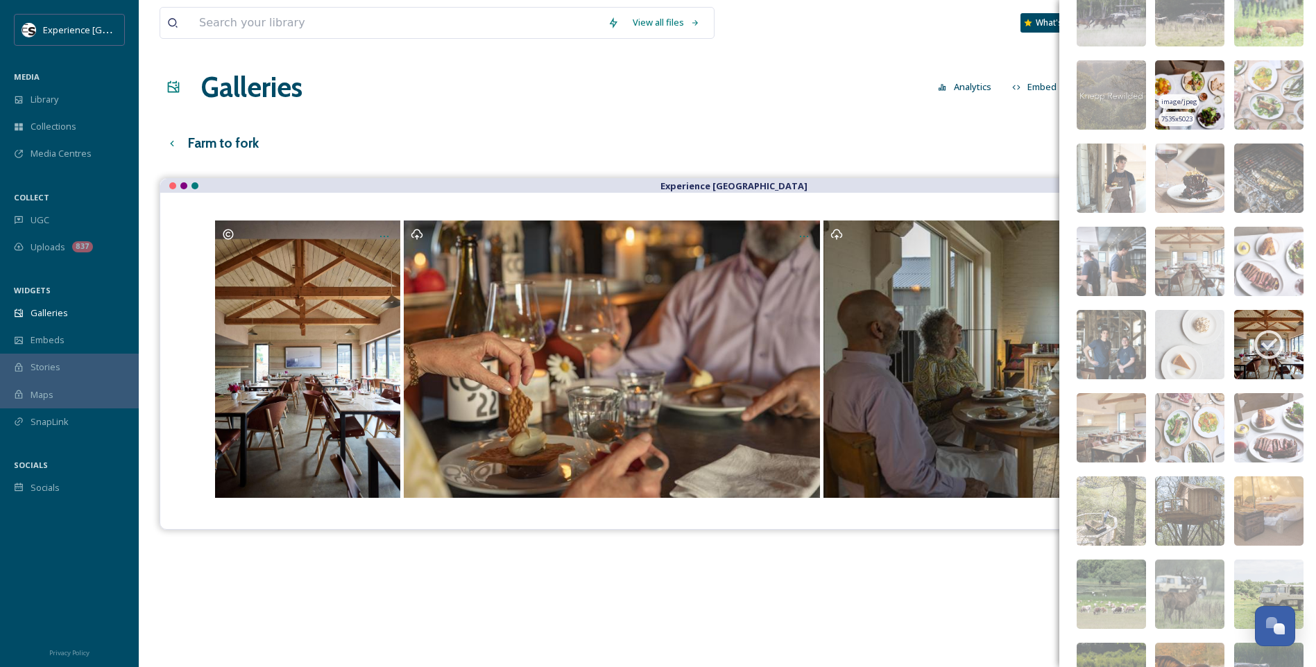
click at [1049, 85] on img at bounding box center [1189, 94] width 69 height 69
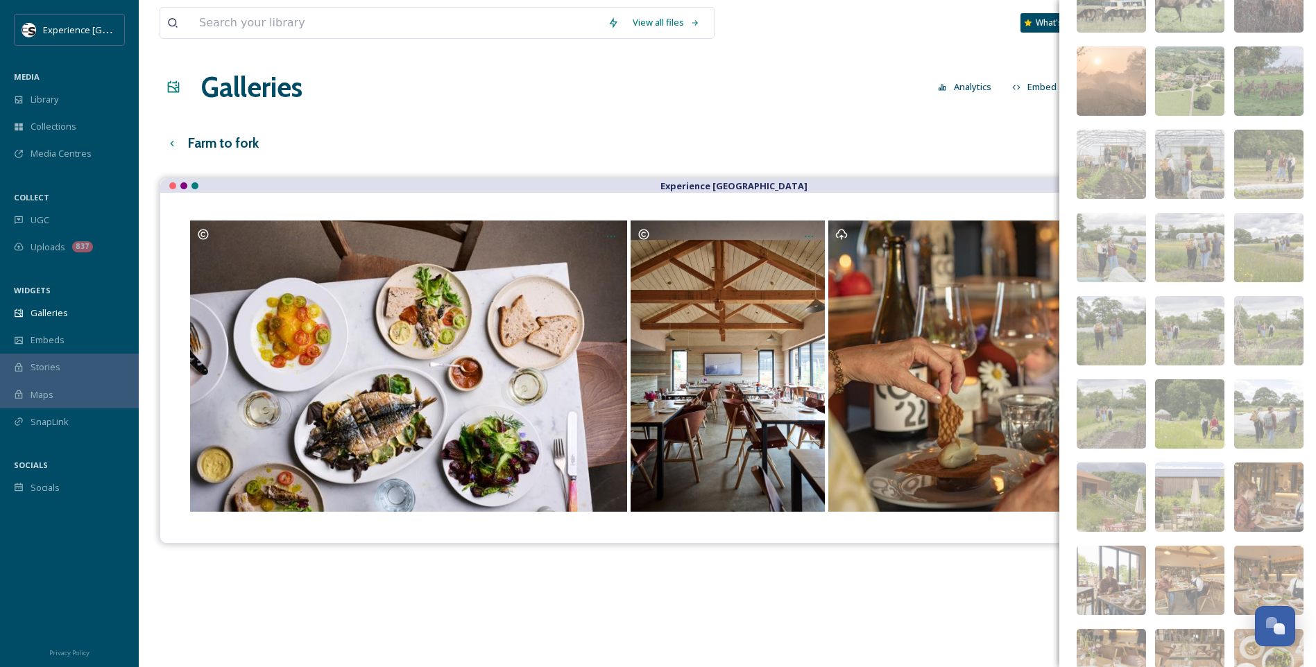
scroll to position [1325, 0]
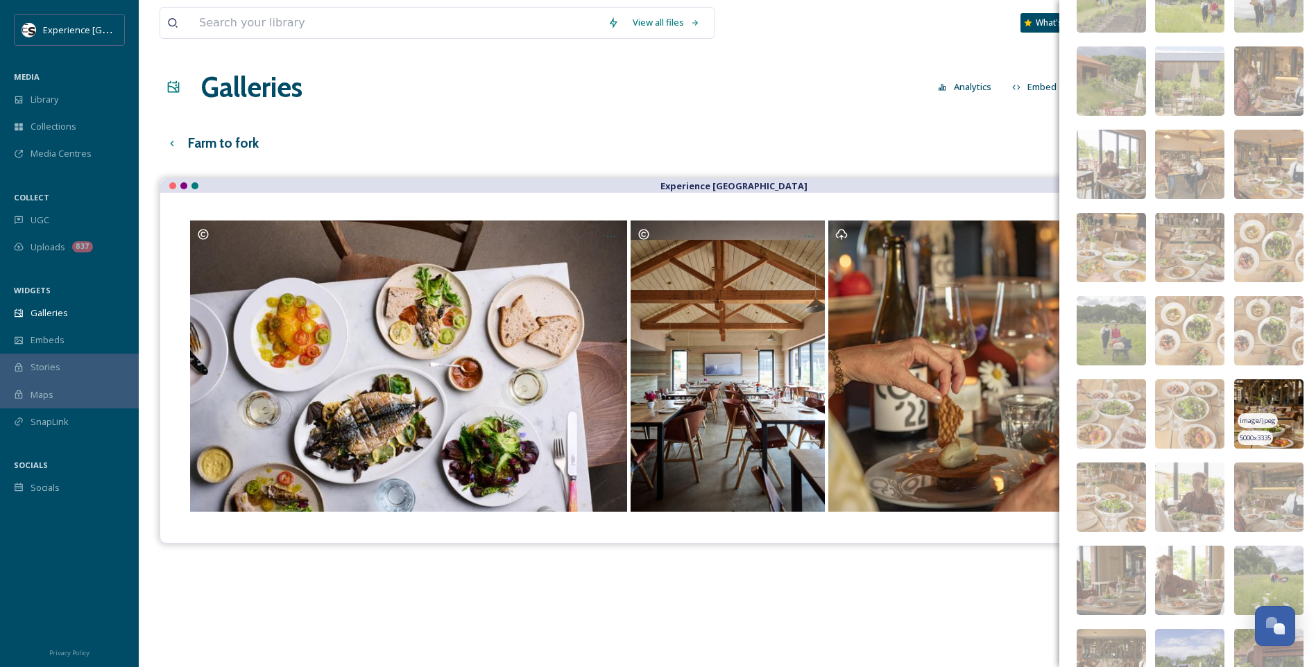
click at [1049, 388] on img at bounding box center [1268, 413] width 69 height 69
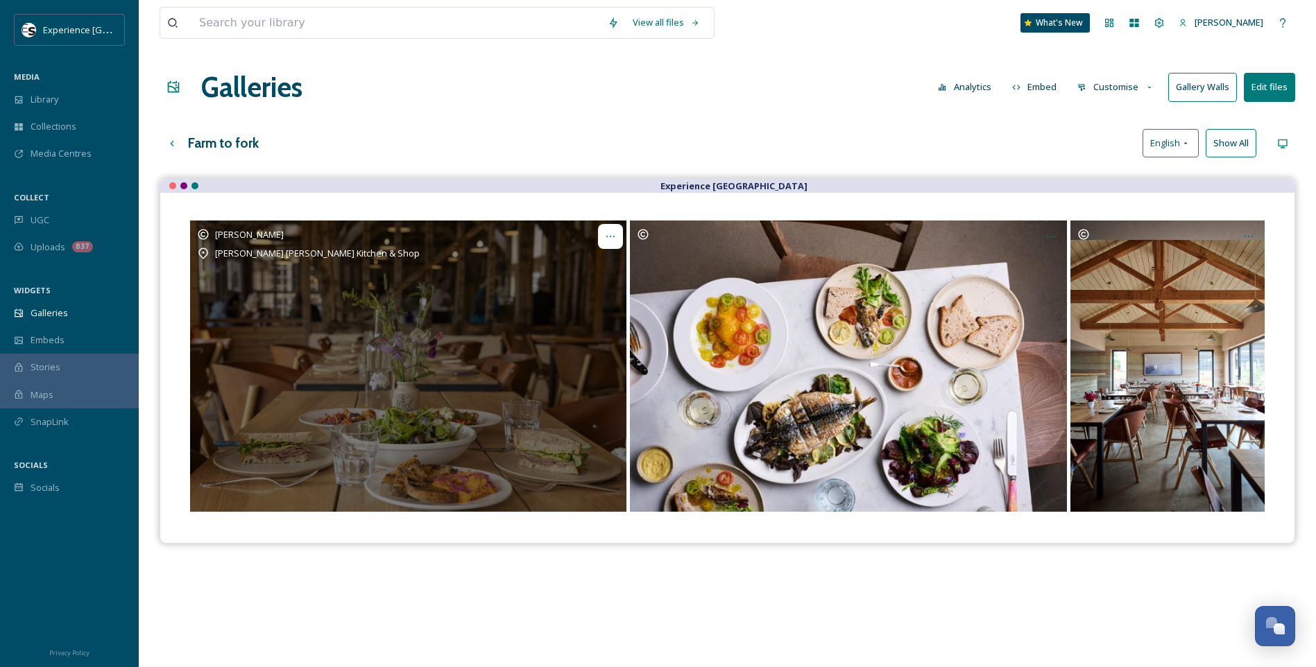
click at [605, 237] on icon "Opens media popup. Media description: Lunch at Knepp Wilding Kitchen in Sussex ." at bounding box center [610, 236] width 11 height 11
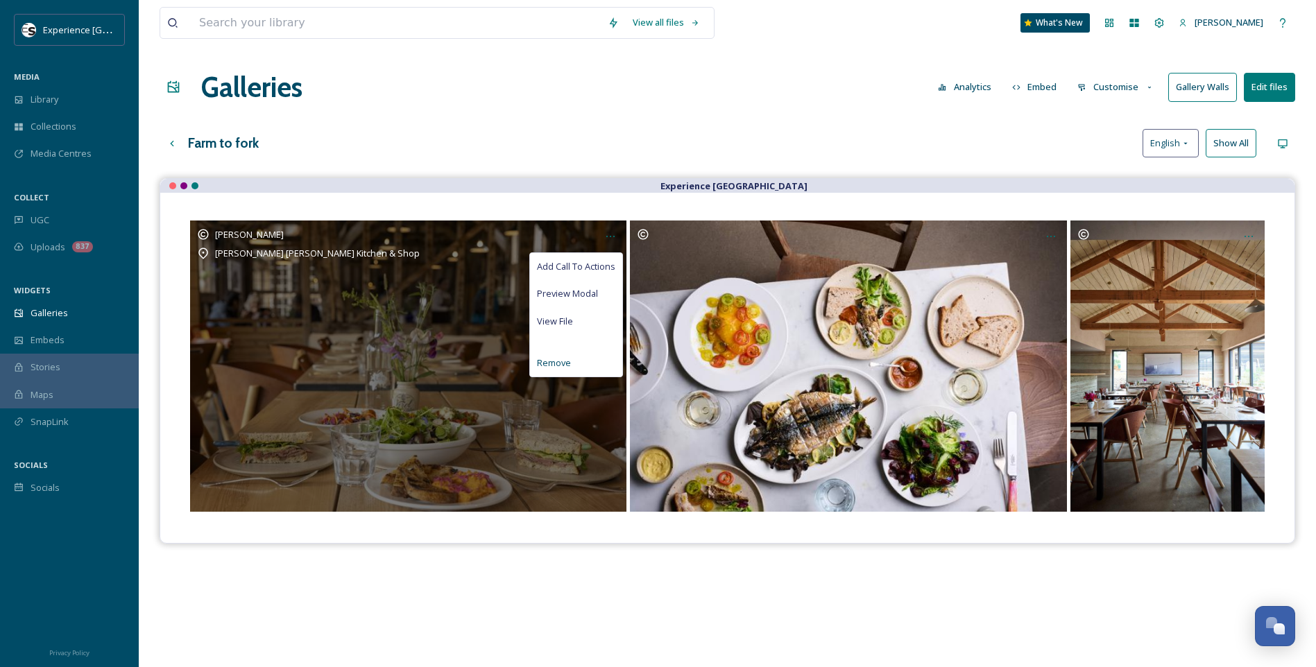
click at [560, 359] on span "Remove" at bounding box center [554, 363] width 34 height 13
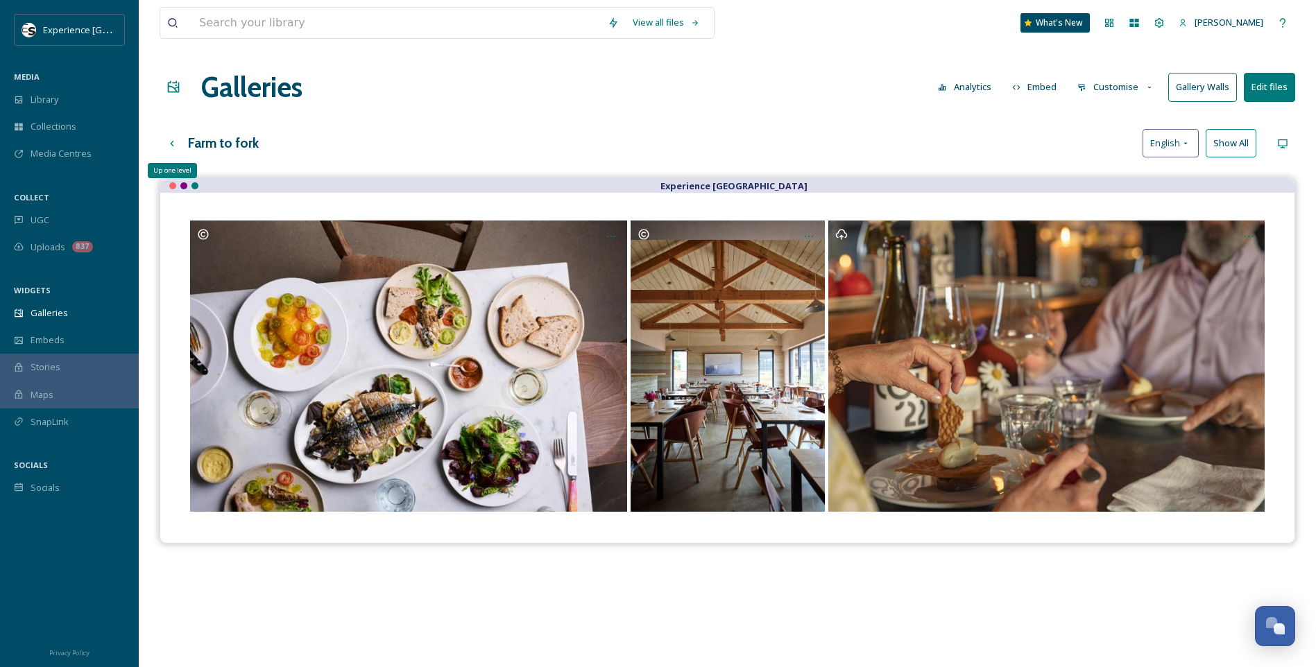
click at [173, 144] on icon at bounding box center [171, 143] width 11 height 11
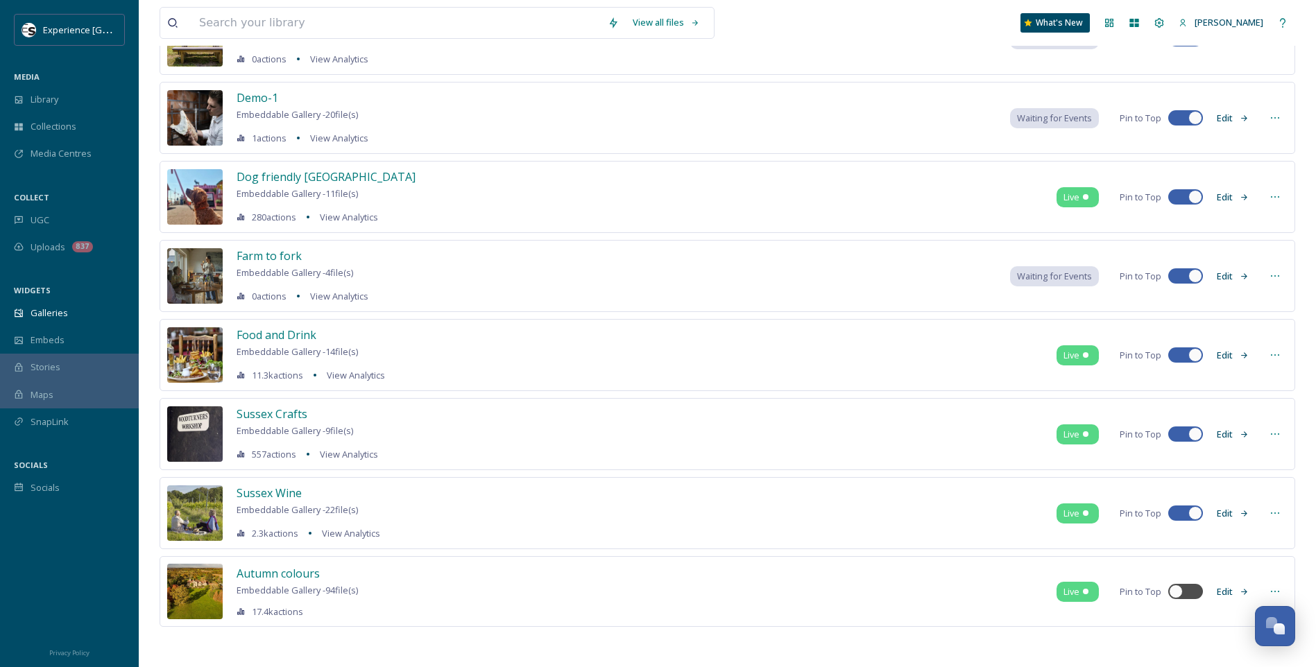
scroll to position [235, 0]
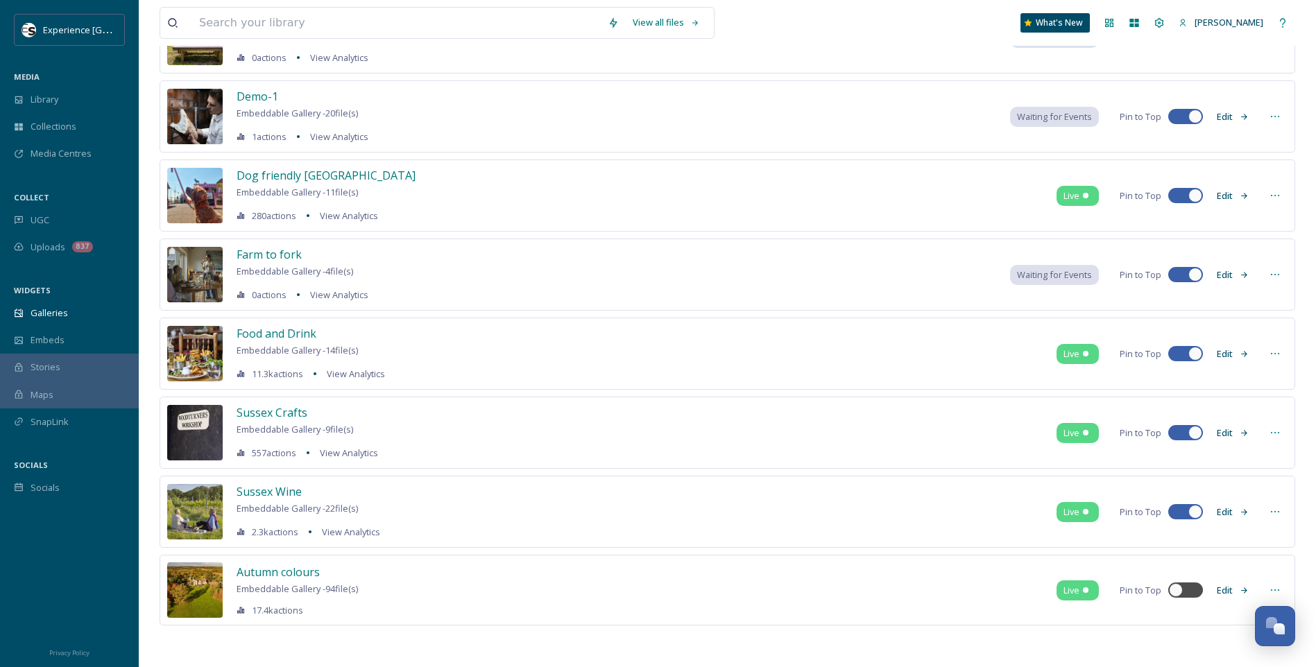
click at [1049, 273] on icon at bounding box center [1274, 274] width 11 height 11
click at [1049, 359] on span "Embed Gallery" at bounding box center [1248, 359] width 60 height 13
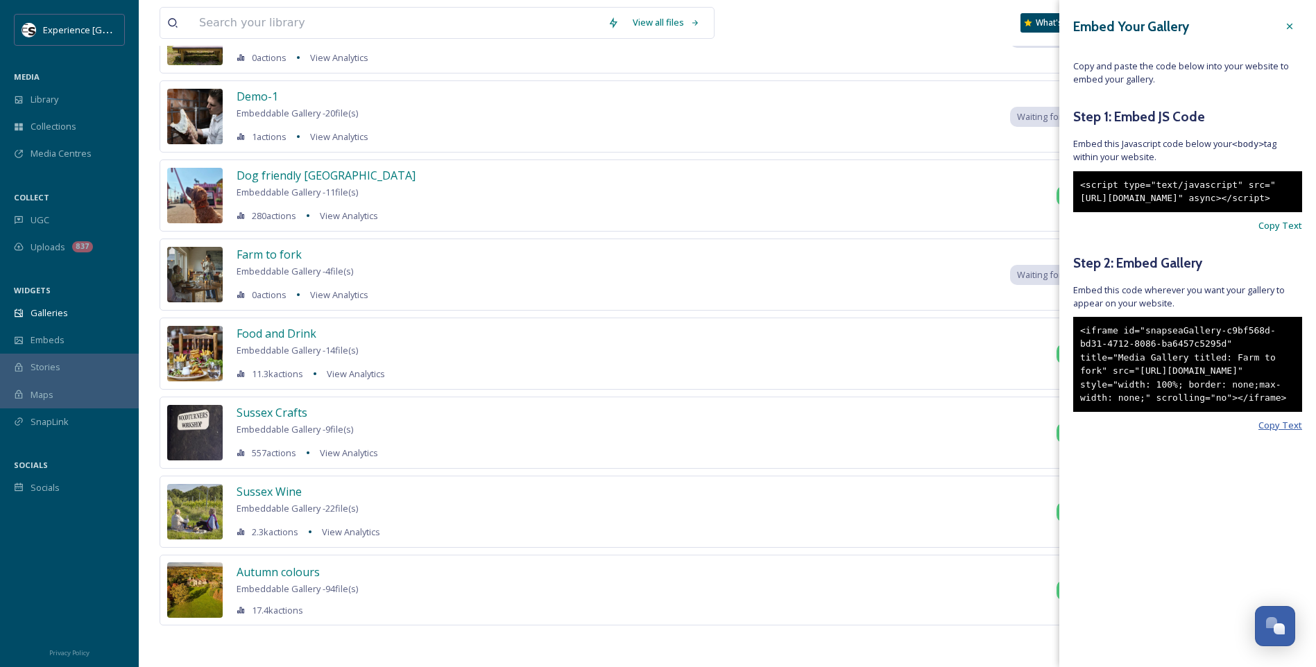
click at [1049, 432] on span "Copy Text" at bounding box center [1280, 425] width 44 height 13
click at [259, 252] on span "Farm to fork" at bounding box center [269, 254] width 65 height 15
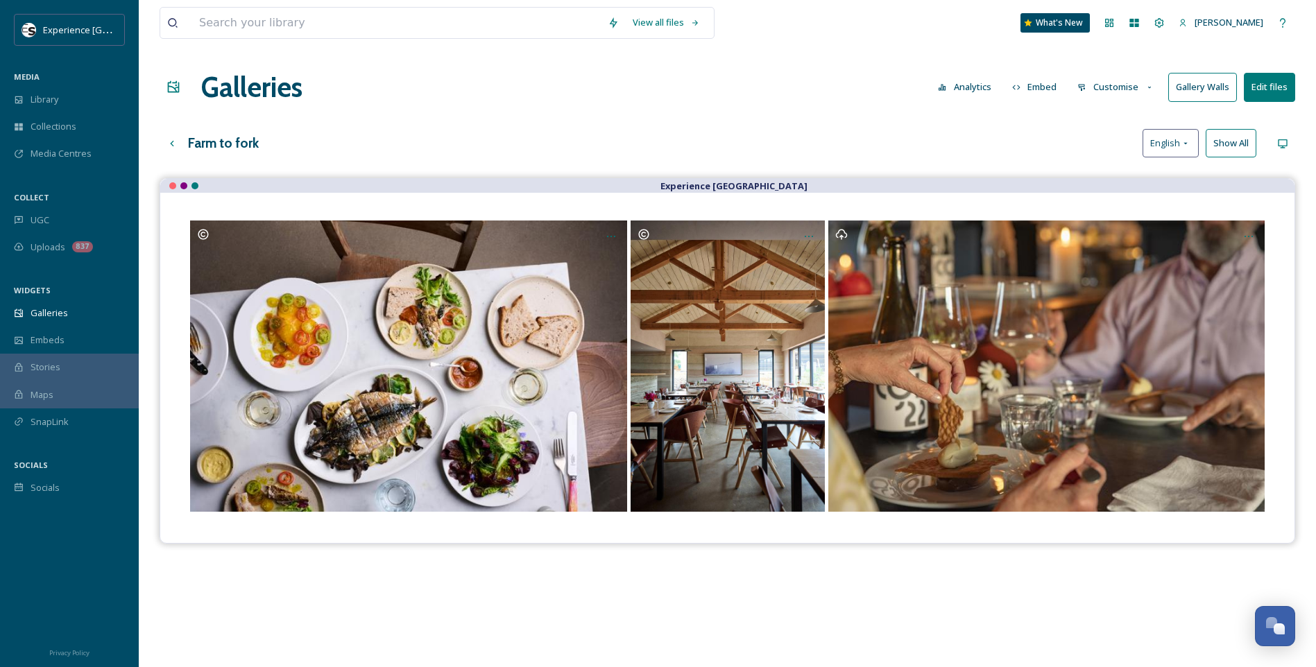
click at [1049, 154] on button "Show All" at bounding box center [1230, 143] width 51 height 28
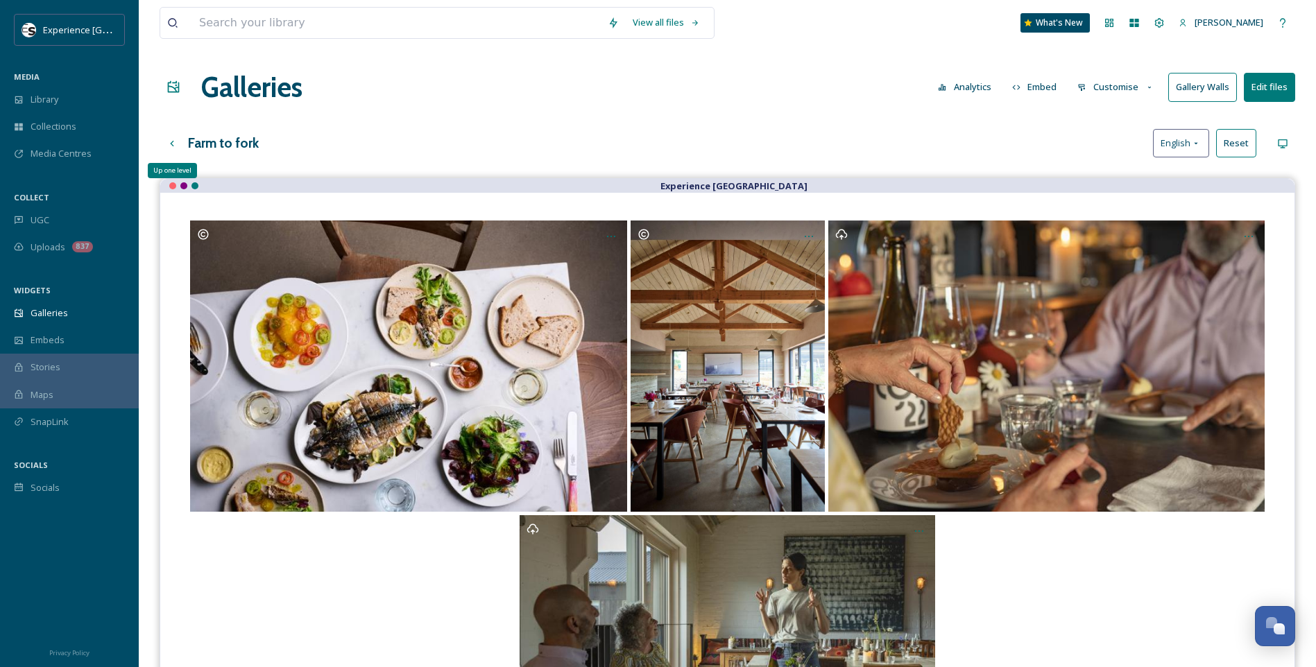
click at [173, 146] on icon at bounding box center [171, 143] width 11 height 11
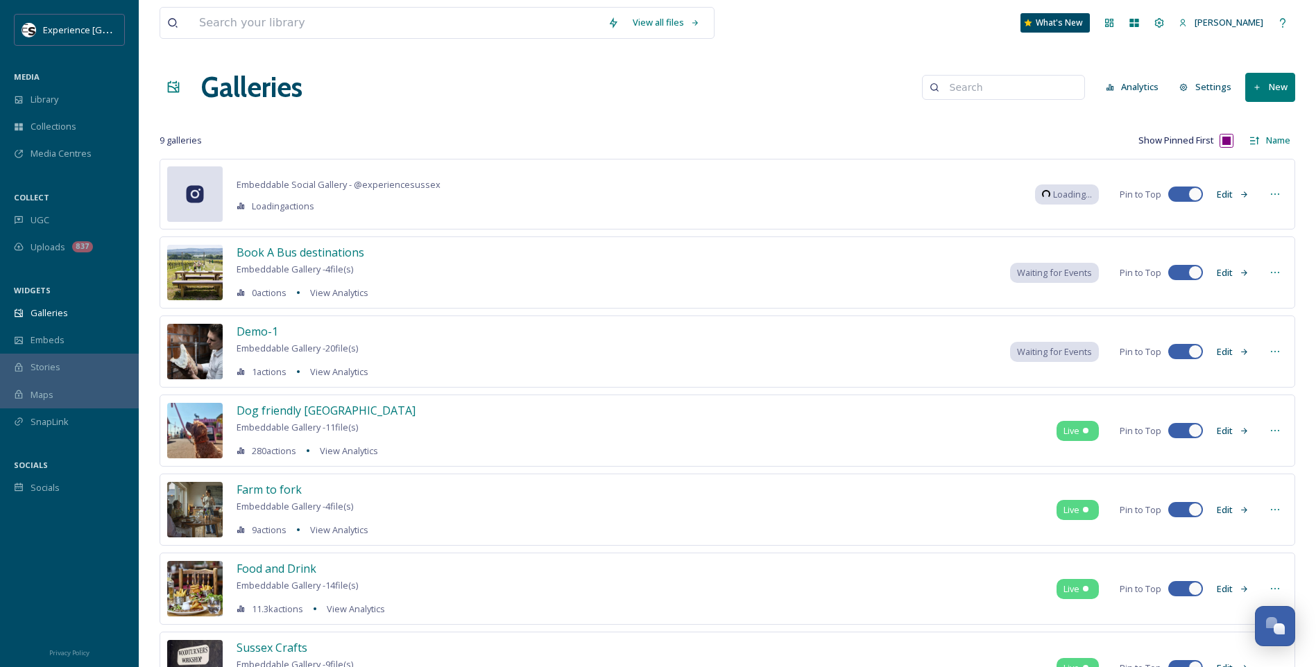
click at [1049, 89] on button "New" at bounding box center [1270, 87] width 50 height 28
click at [1049, 119] on span "Gallery" at bounding box center [1272, 119] width 29 height 13
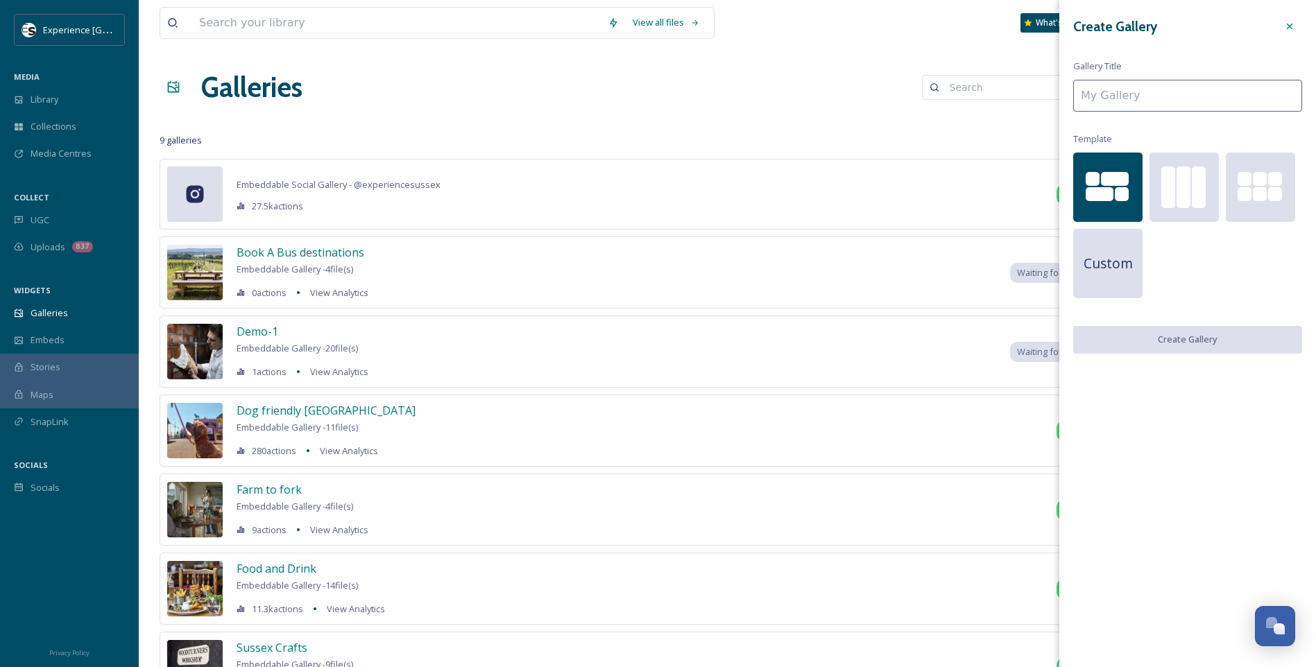
click at [1049, 111] on input at bounding box center [1187, 96] width 229 height 32
click at [1049, 97] on input at bounding box center [1187, 96] width 229 height 32
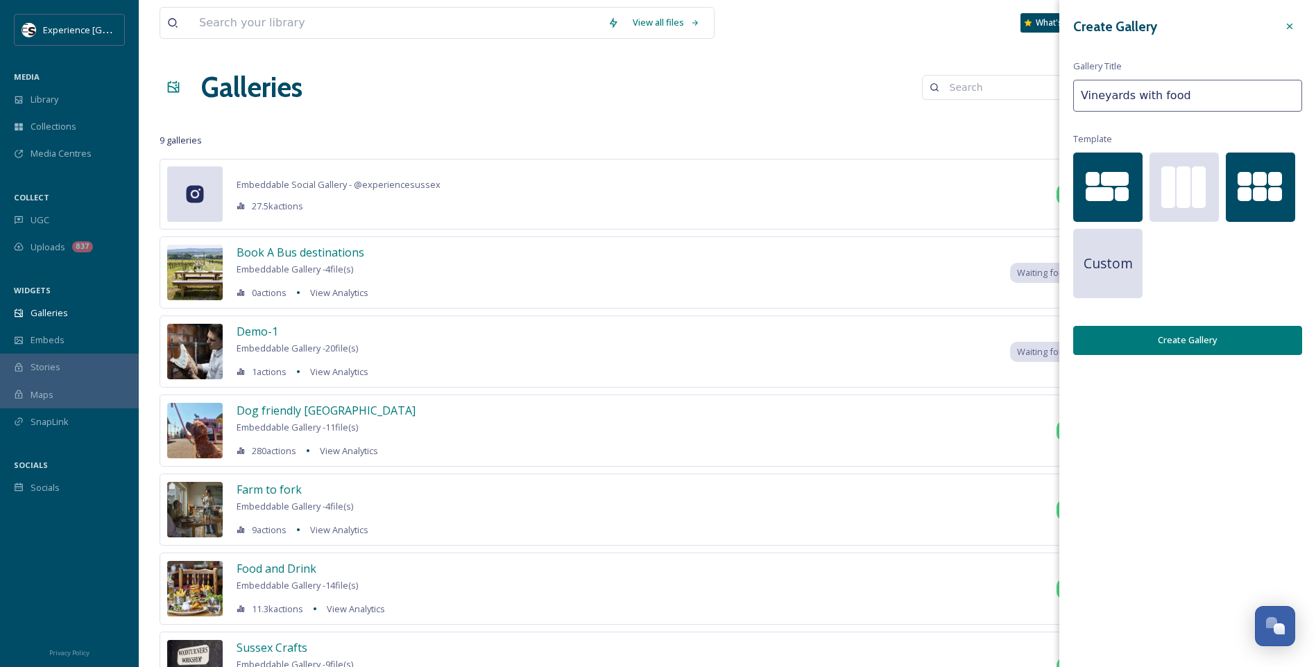
type input "Vineyards with food"
click at [1049, 210] on div at bounding box center [1260, 187] width 69 height 69
click at [1049, 341] on button "Create Gallery" at bounding box center [1187, 340] width 229 height 28
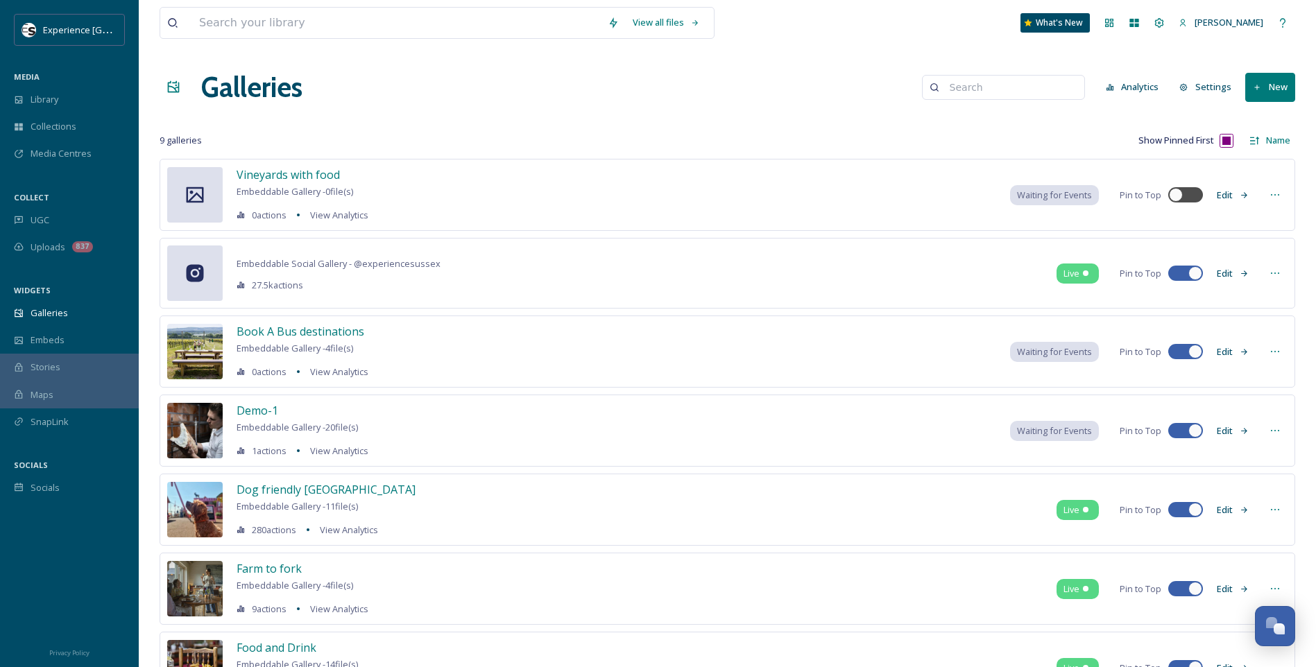
click at [1049, 195] on button "Edit" at bounding box center [1233, 195] width 46 height 27
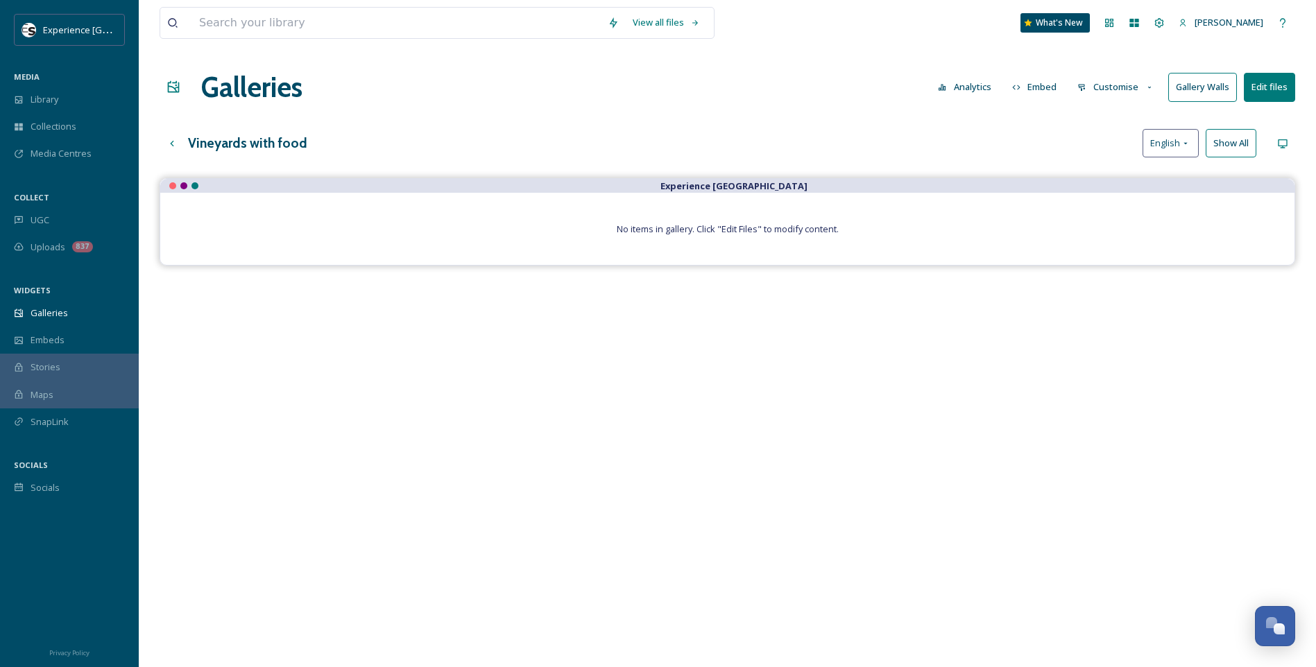
click at [1049, 83] on button "Edit files" at bounding box center [1269, 87] width 51 height 28
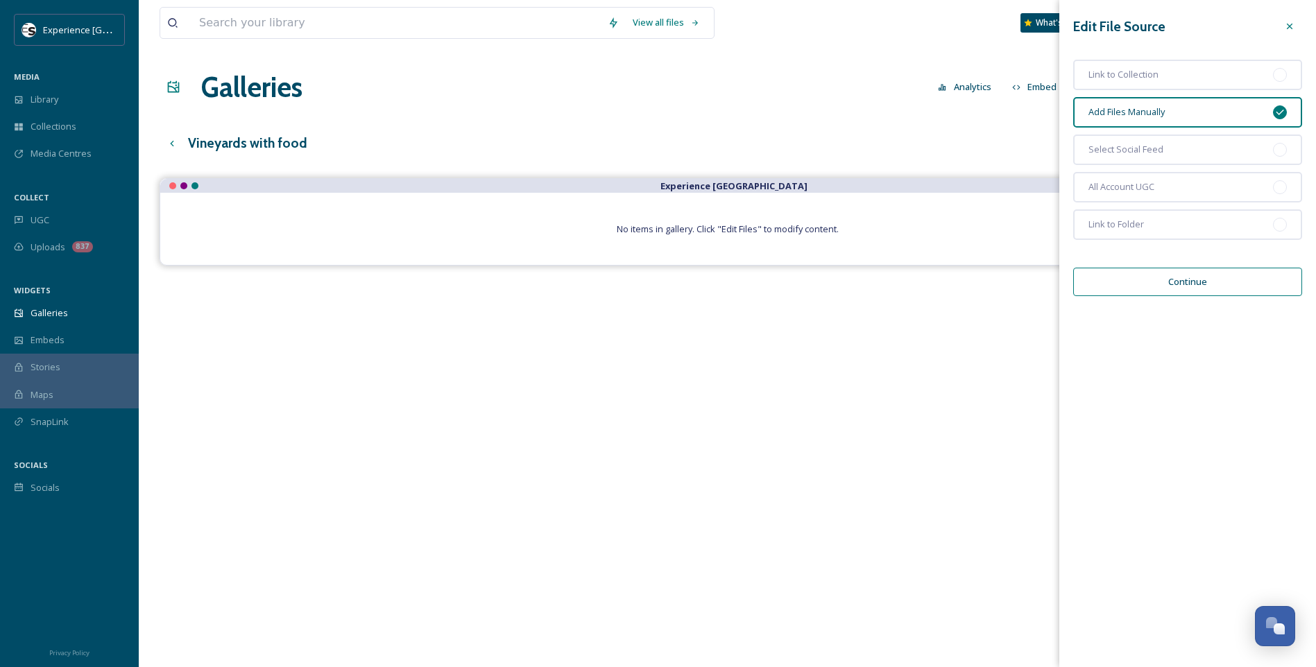
click at [1049, 280] on button "Continue" at bounding box center [1187, 282] width 229 height 28
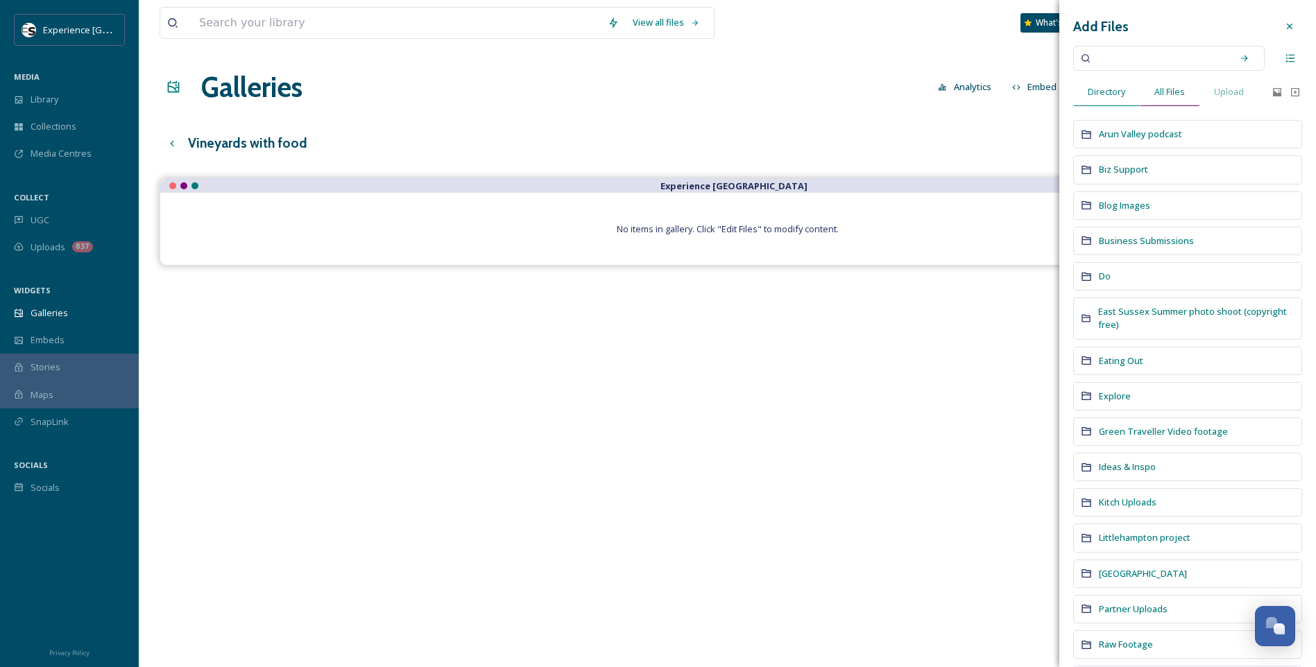
click at [1049, 87] on span "All Files" at bounding box center [1169, 91] width 31 height 13
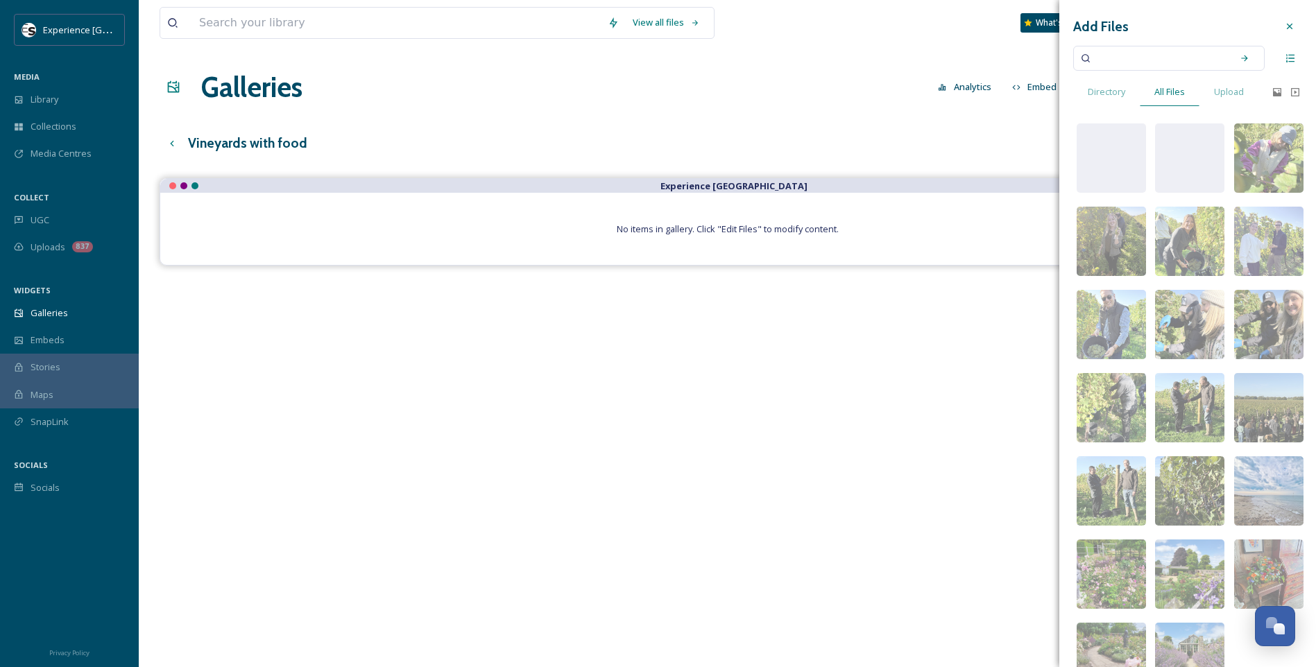
click at [1049, 62] on input at bounding box center [1159, 58] width 131 height 31
click at [1049, 52] on div "Search" at bounding box center [1244, 58] width 25 height 25
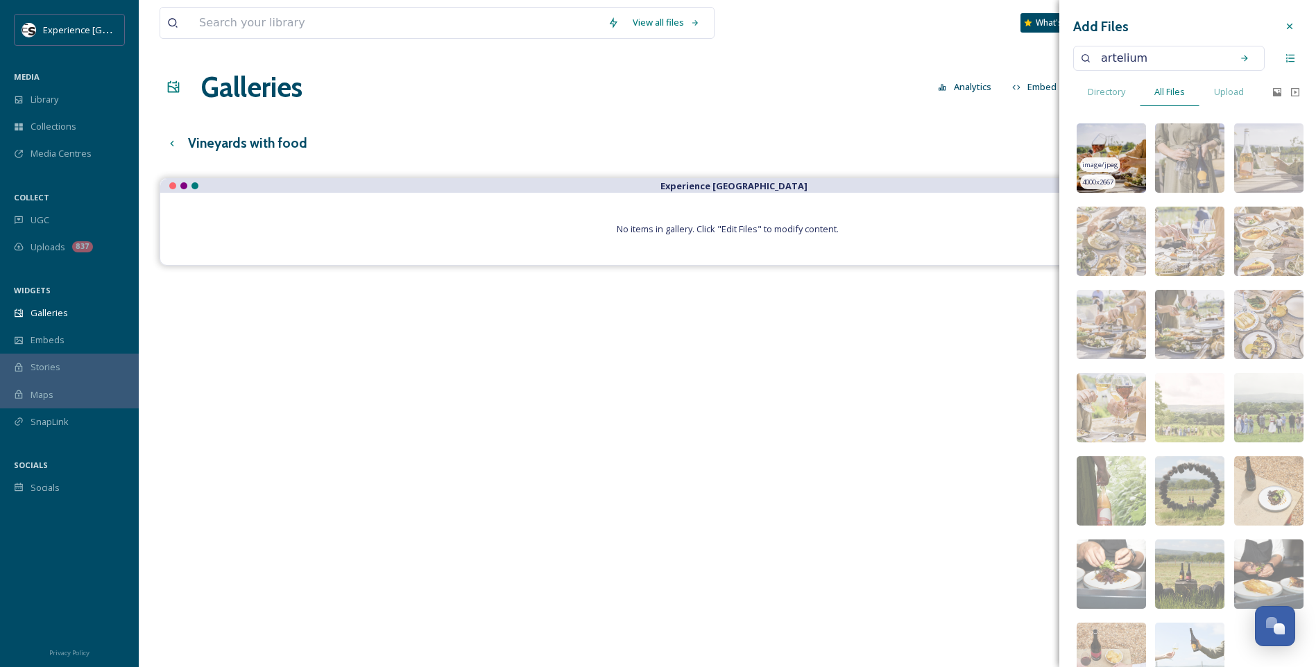
click at [1049, 139] on img at bounding box center [1110, 157] width 69 height 69
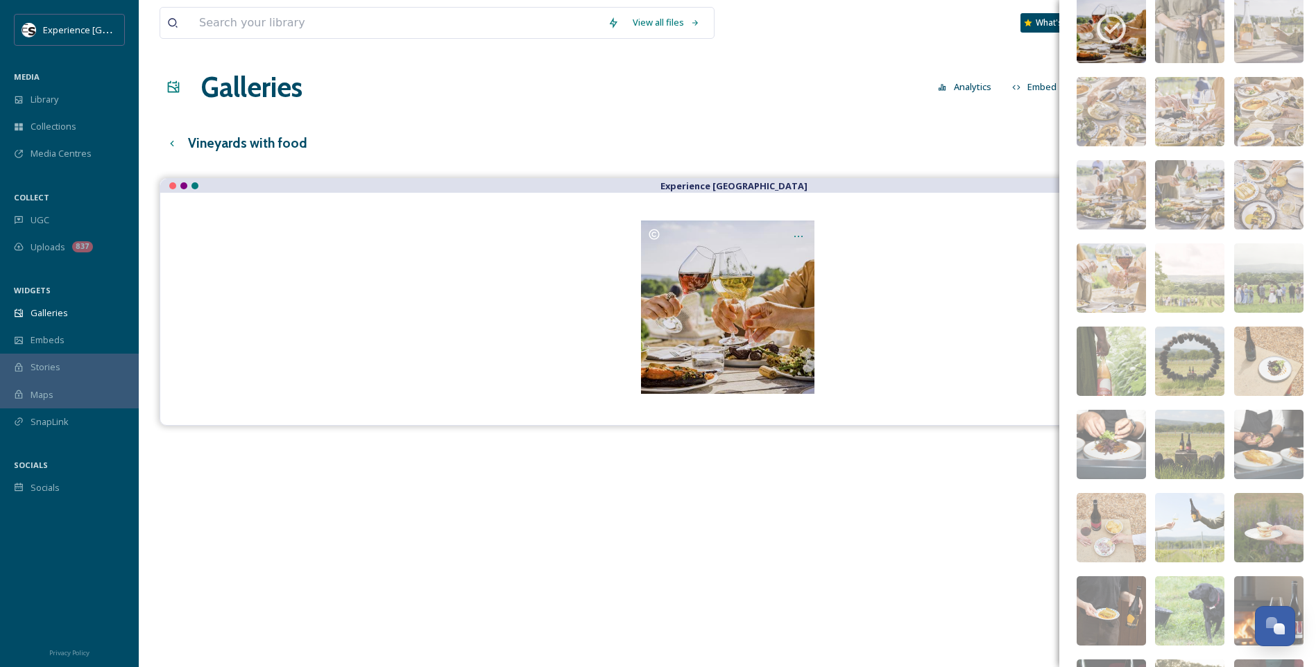
scroll to position [208, 0]
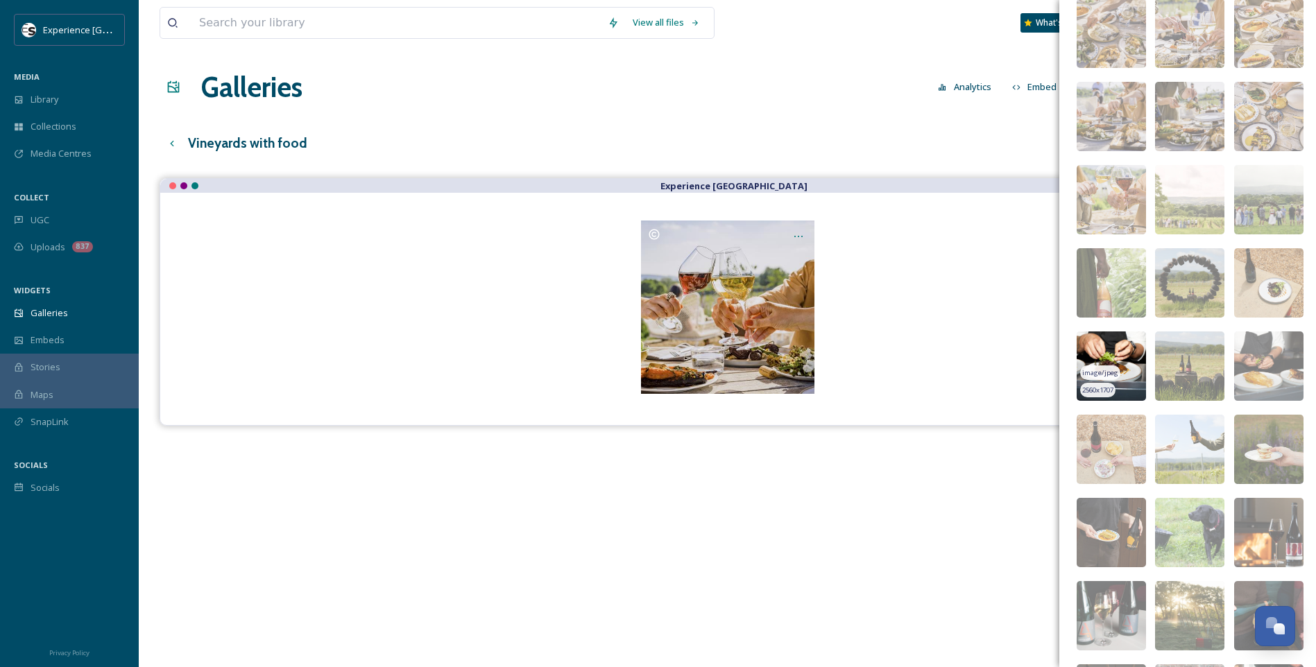
click at [1049, 351] on img at bounding box center [1110, 366] width 69 height 69
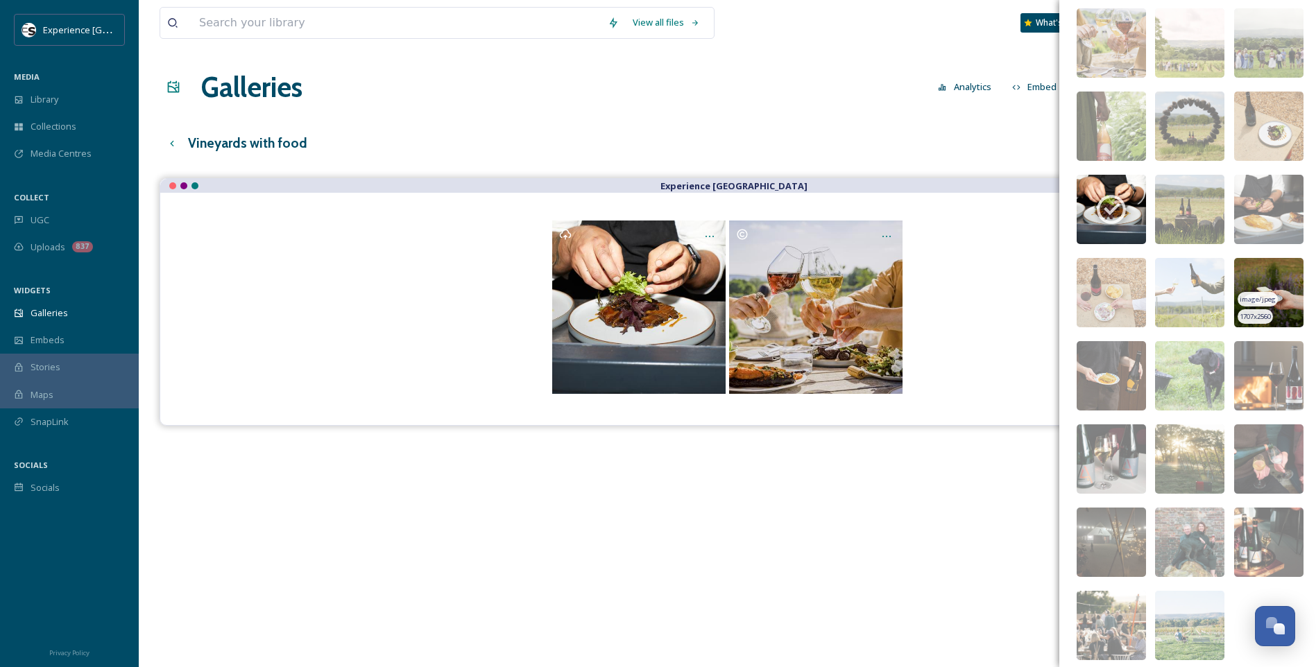
scroll to position [392, 0]
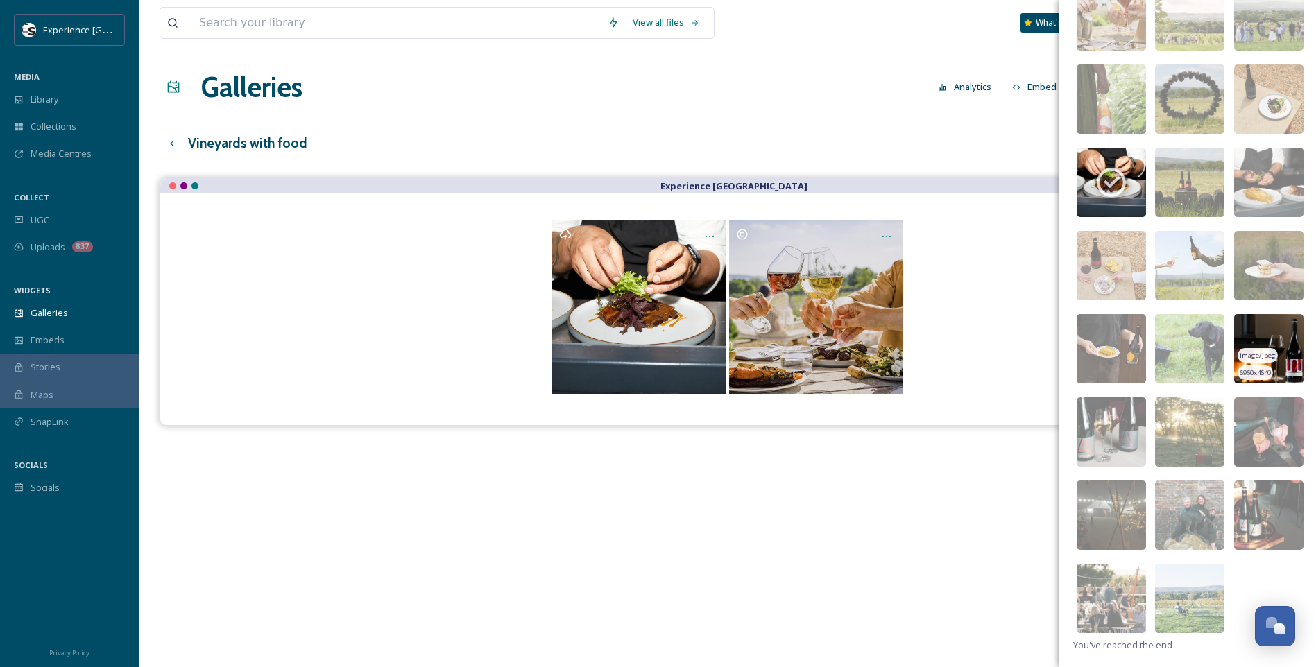
click at [1049, 325] on img at bounding box center [1268, 348] width 69 height 69
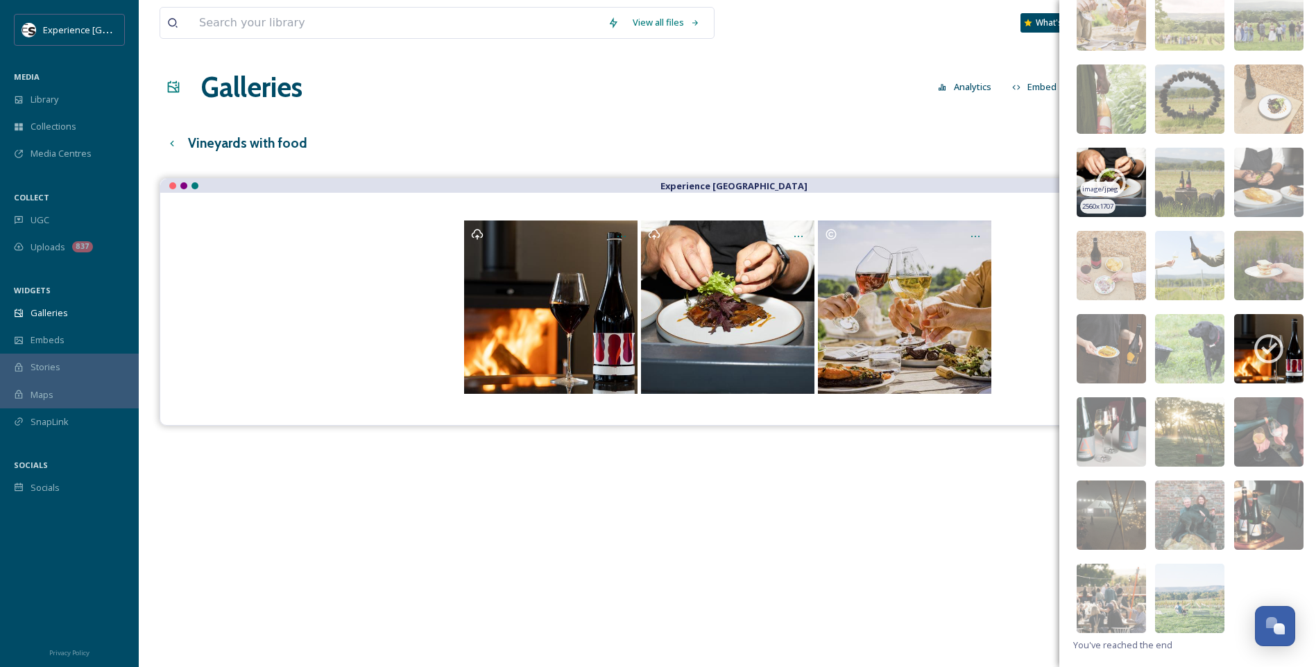
scroll to position [0, 0]
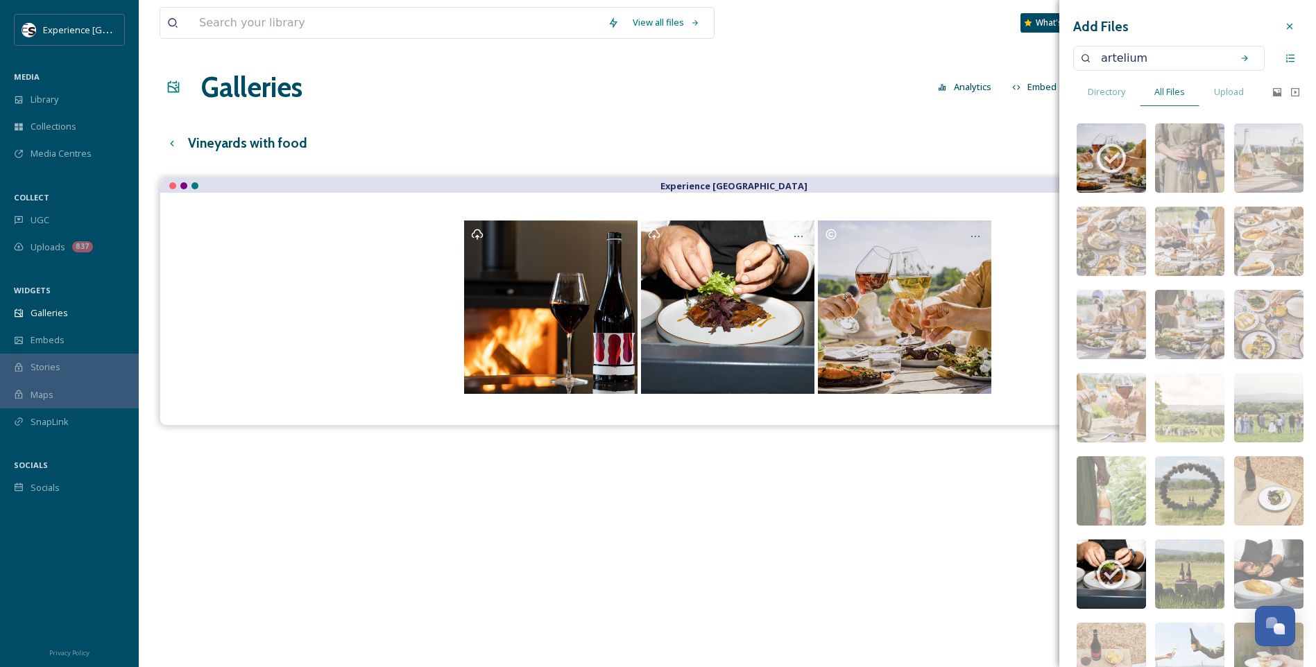
click at [1049, 58] on input "artelium" at bounding box center [1159, 58] width 131 height 31
click at [1049, 57] on input "artelium" at bounding box center [1159, 58] width 131 height 31
type input "chalk"
click at [1049, 61] on div "Search" at bounding box center [1244, 58] width 25 height 25
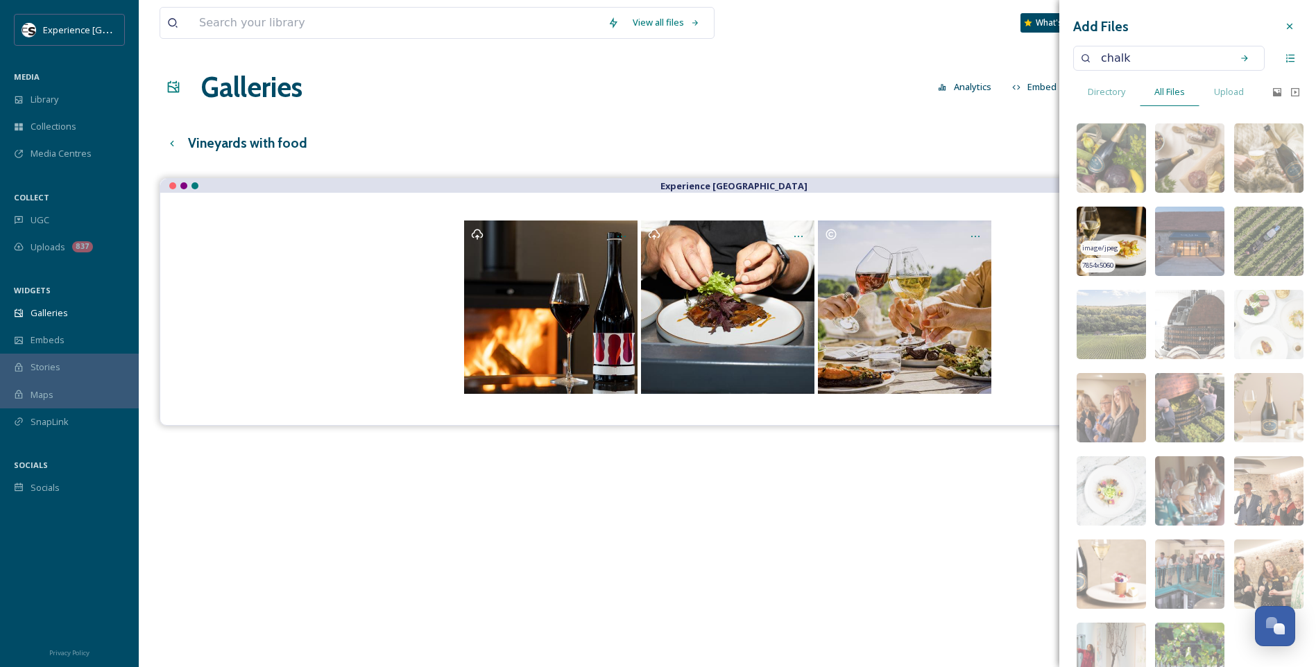
click at [1049, 234] on img at bounding box center [1110, 241] width 69 height 69
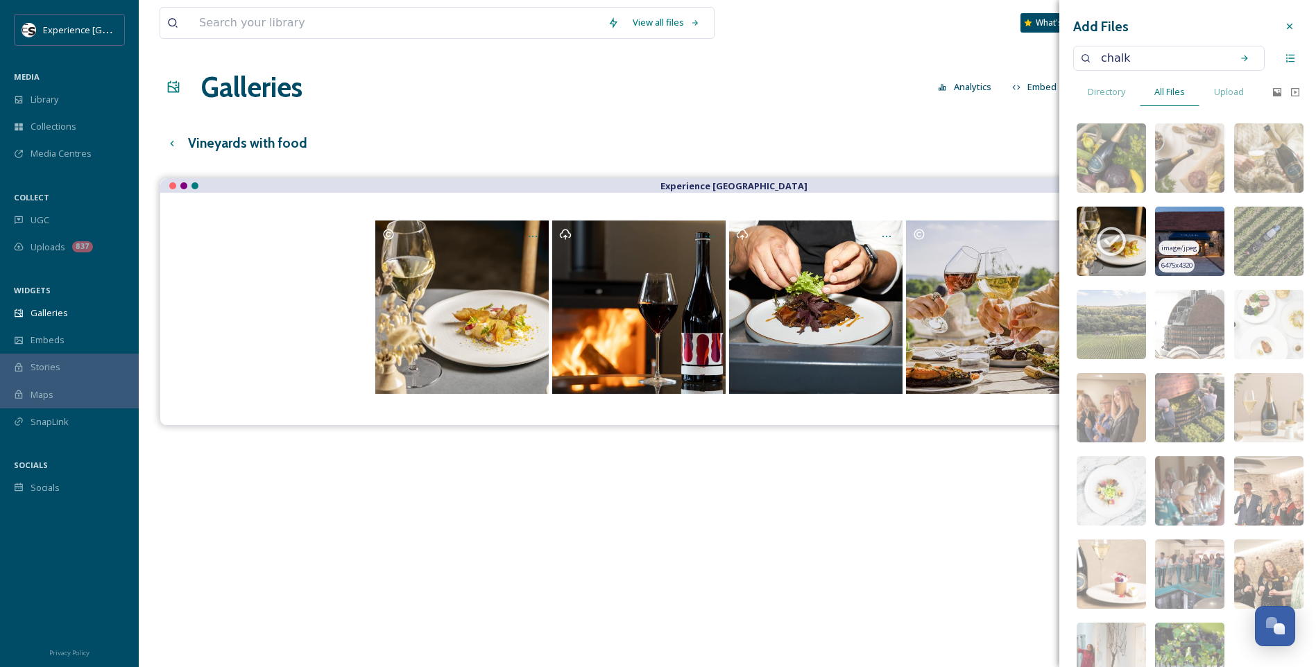
click at [1049, 221] on img at bounding box center [1189, 241] width 69 height 69
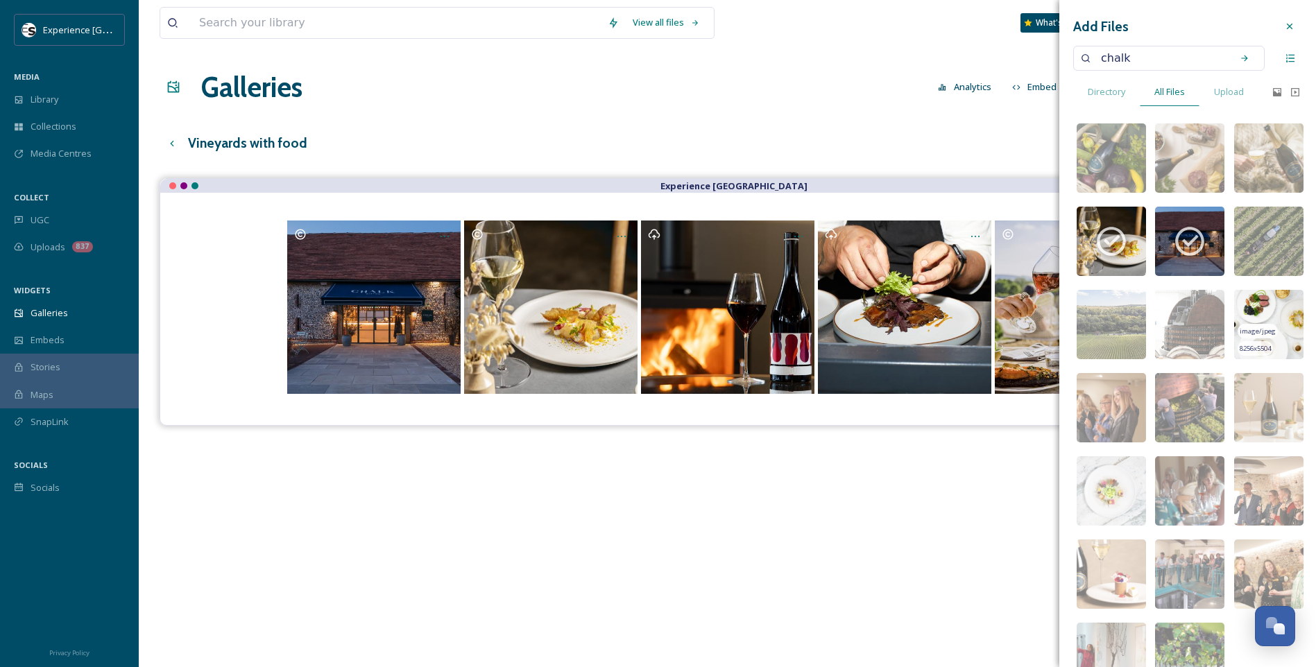
click at [1049, 304] on img at bounding box center [1268, 324] width 69 height 69
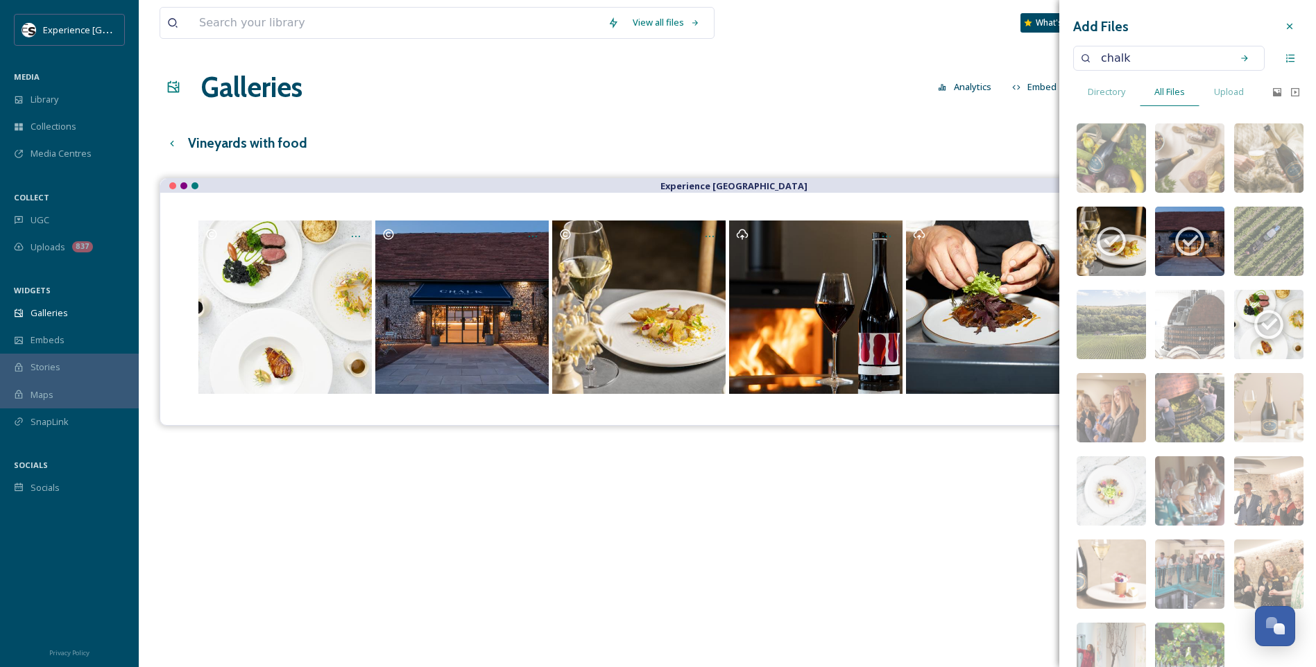
click at [1049, 19] on div at bounding box center [1289, 26] width 25 height 25
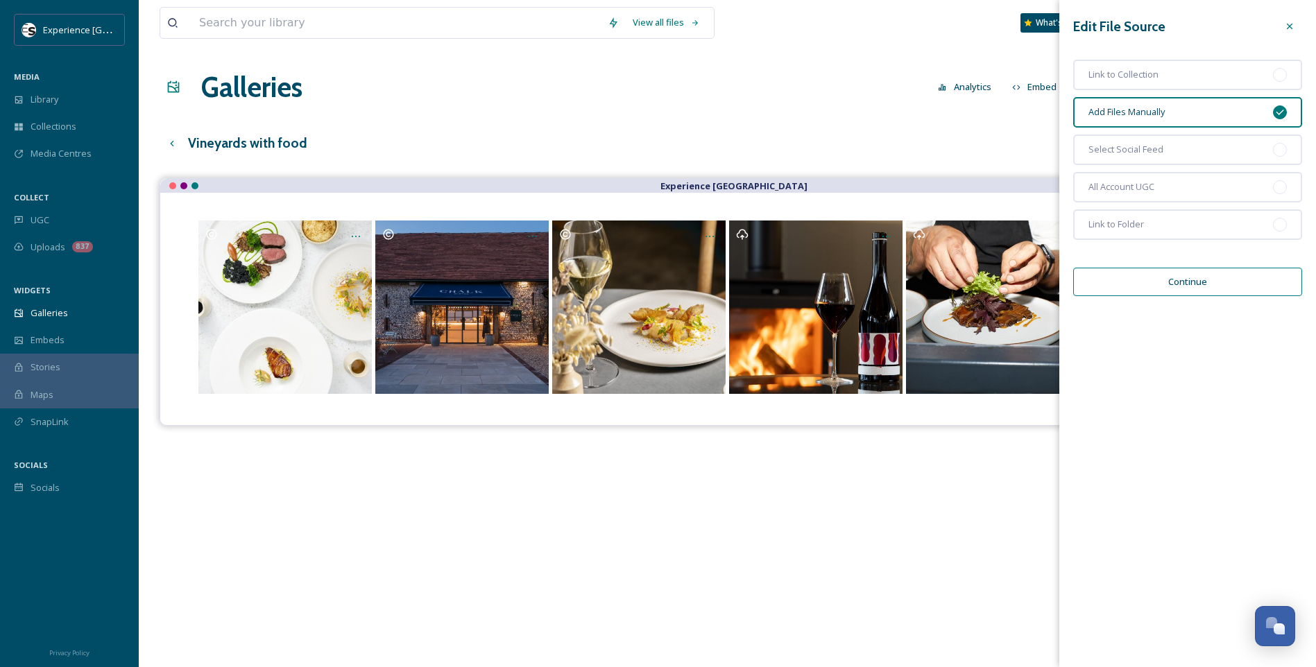
click at [1049, 26] on icon at bounding box center [1289, 26] width 11 height 11
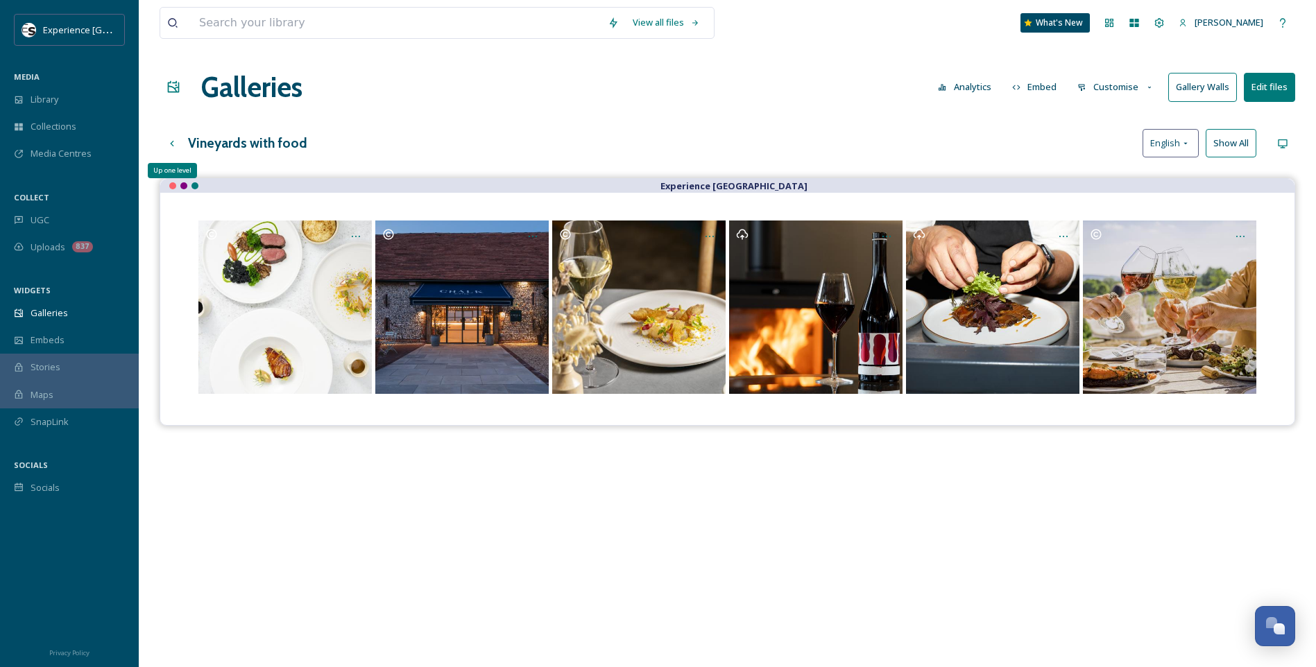
click at [172, 140] on icon at bounding box center [171, 143] width 11 height 11
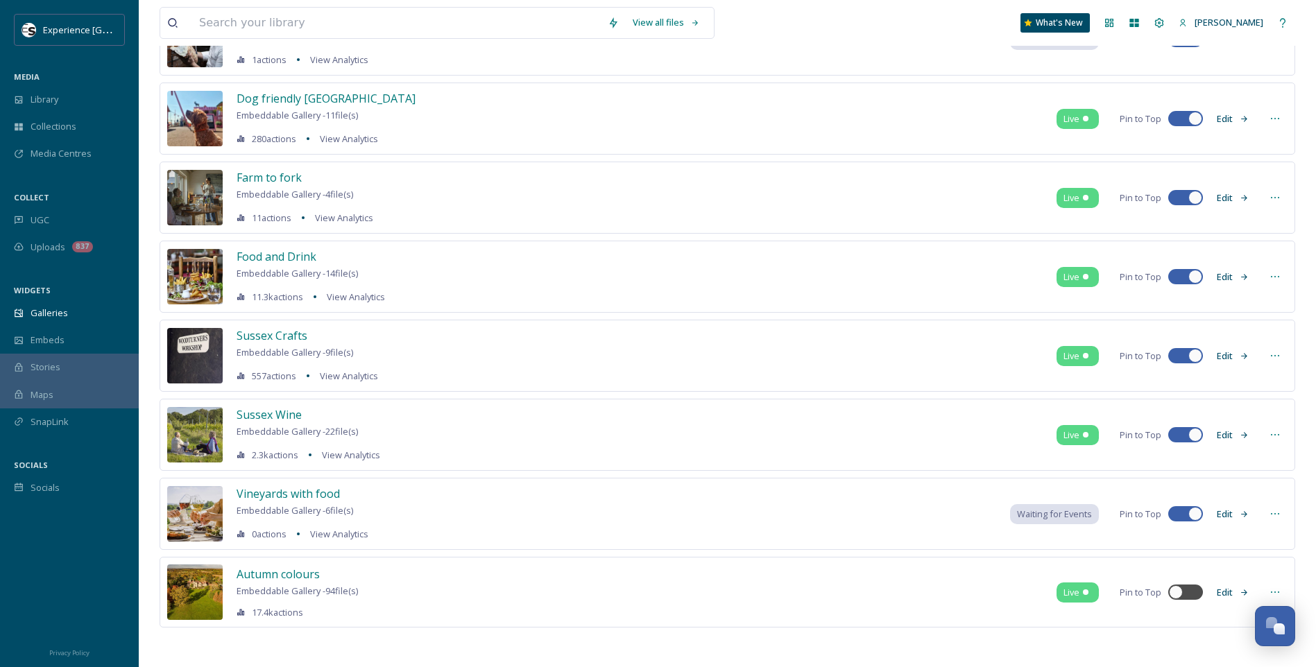
scroll to position [314, 0]
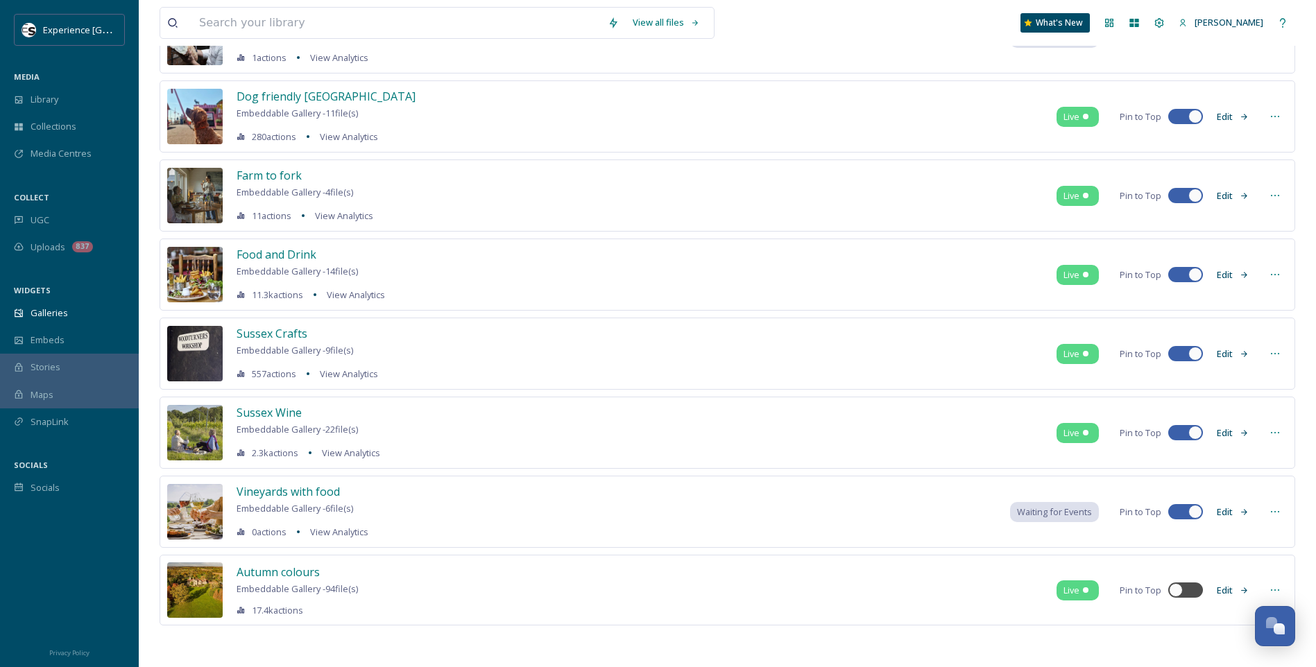
click at [1049, 509] on icon at bounding box center [1274, 511] width 11 height 11
click at [1049, 597] on span "Embed Gallery" at bounding box center [1248, 596] width 60 height 13
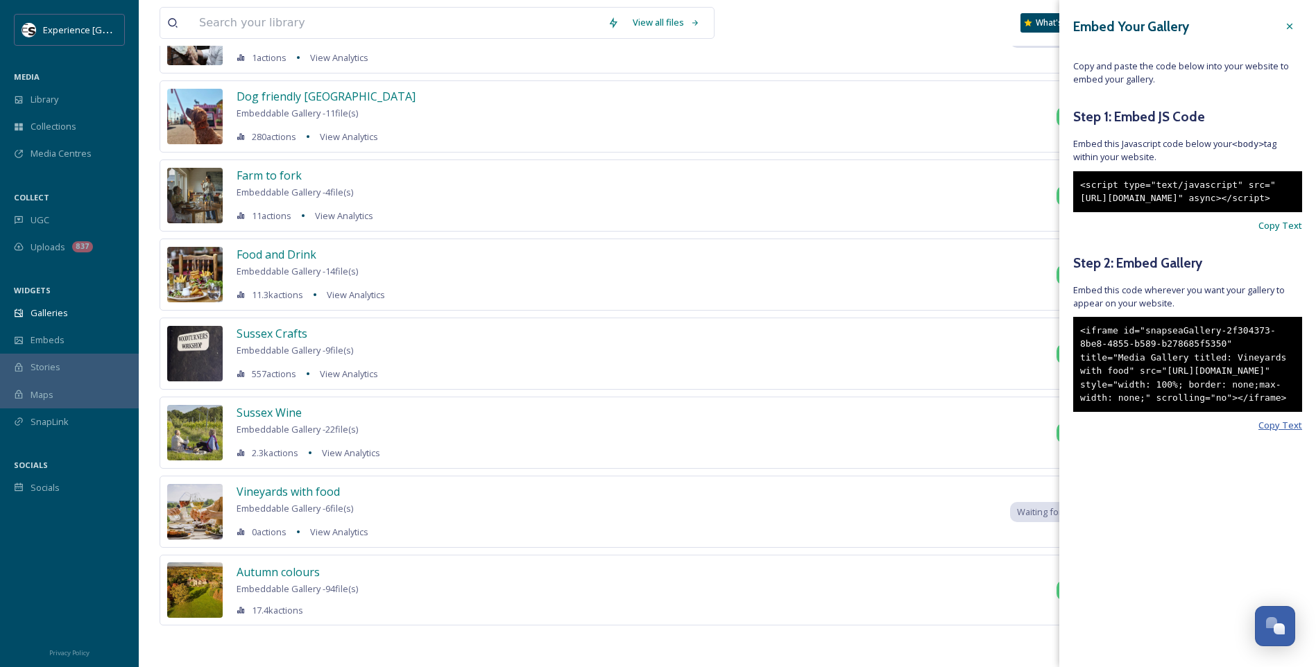
click at [1049, 432] on span "Copy Text" at bounding box center [1280, 425] width 44 height 13
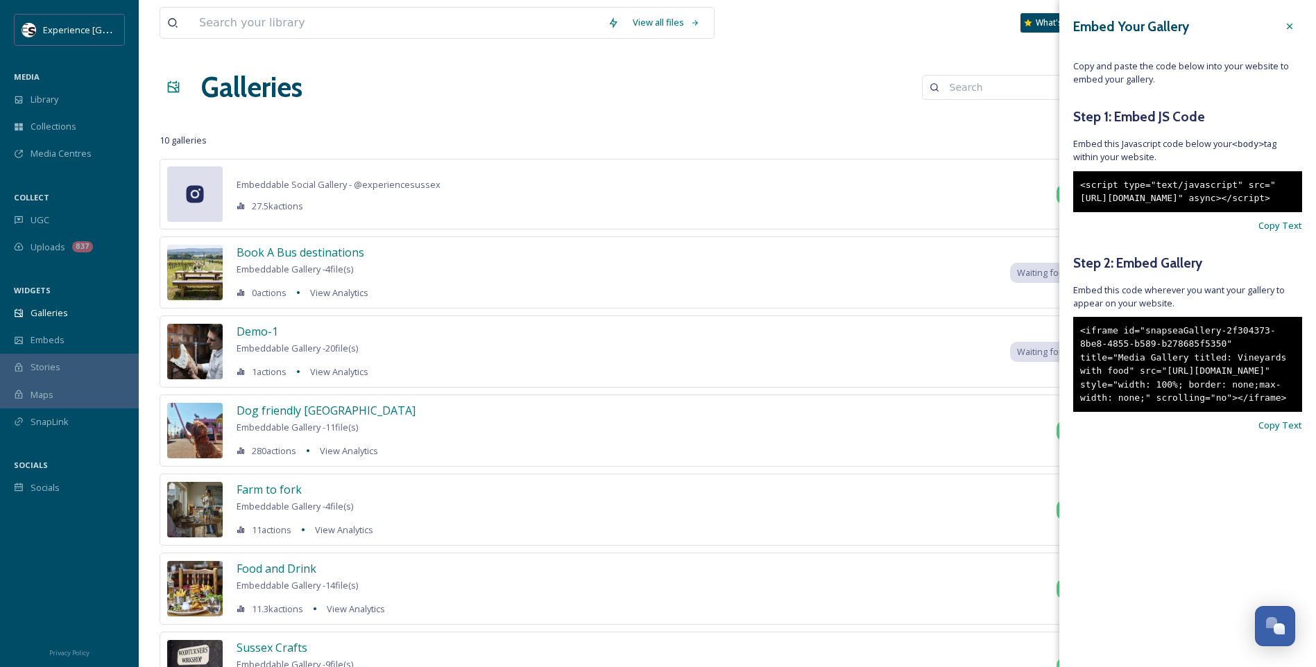
click at [1049, 27] on icon at bounding box center [1289, 26] width 11 height 11
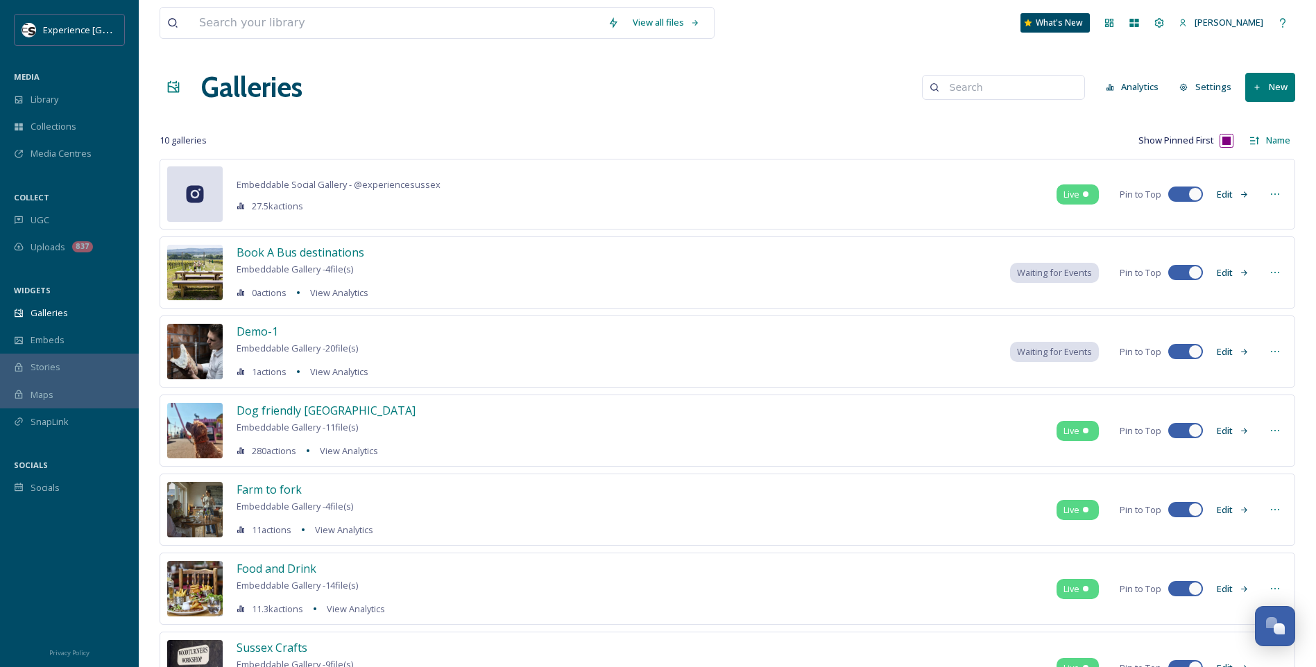
click at [1049, 91] on button "New" at bounding box center [1270, 87] width 50 height 28
click at [1049, 114] on div "Gallery" at bounding box center [1263, 119] width 61 height 27
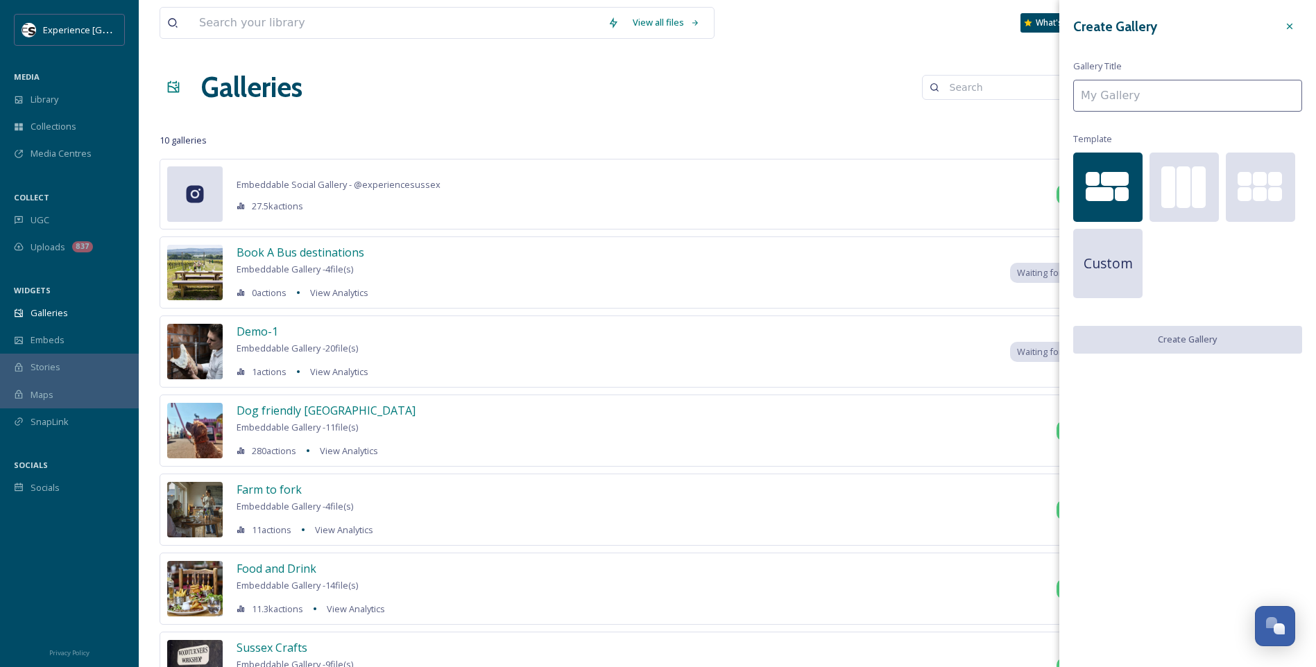
click at [1049, 101] on input at bounding box center [1187, 96] width 229 height 32
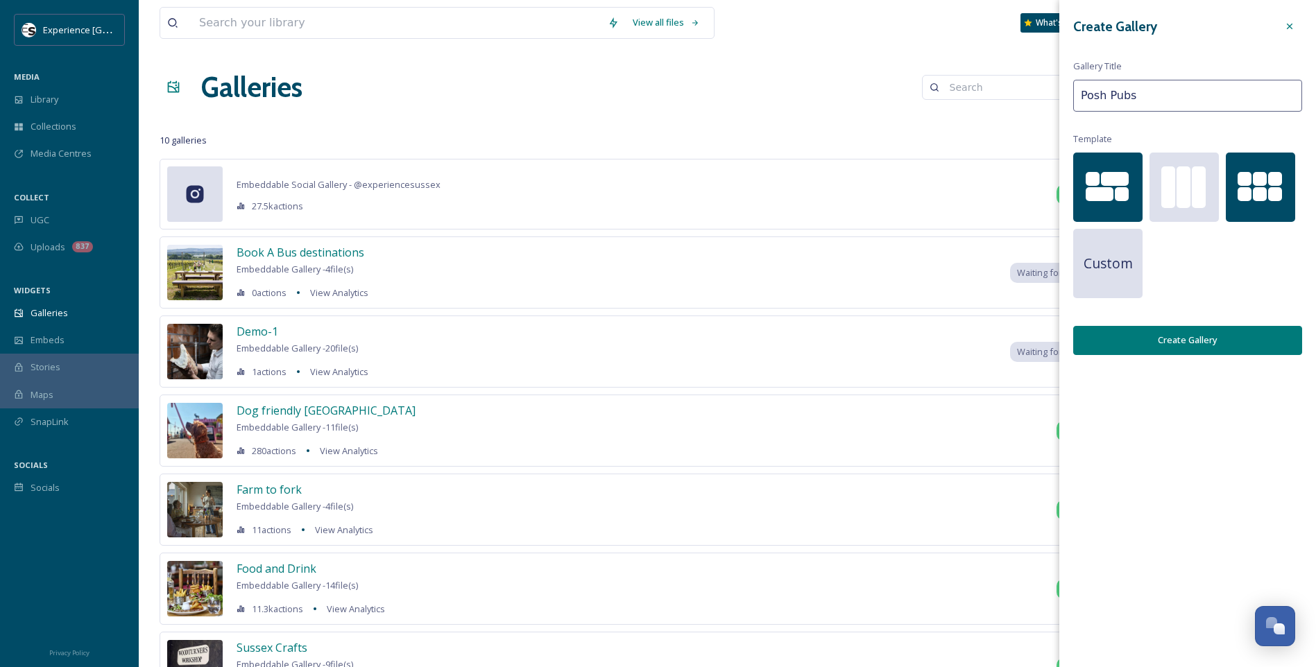
type input "Posh Pubs"
click at [1049, 188] on div at bounding box center [1244, 194] width 14 height 14
click at [1049, 342] on button "Create Gallery" at bounding box center [1187, 340] width 229 height 28
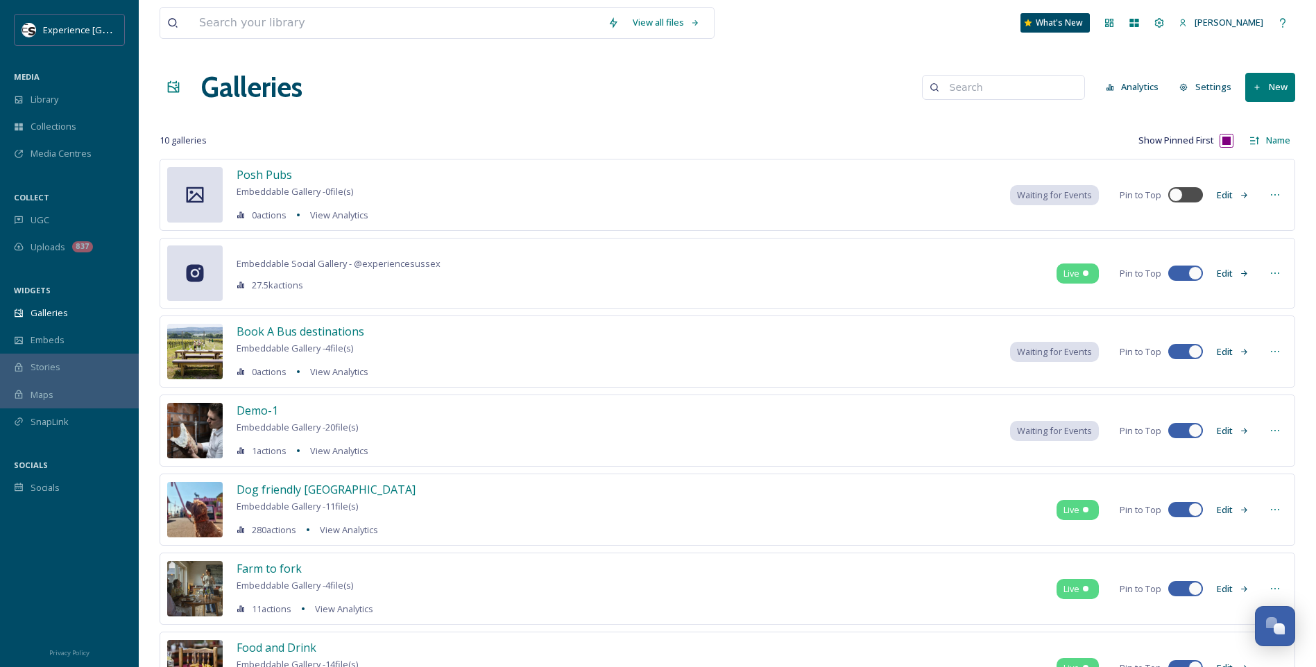
click at [1049, 194] on button "Edit" at bounding box center [1233, 195] width 46 height 27
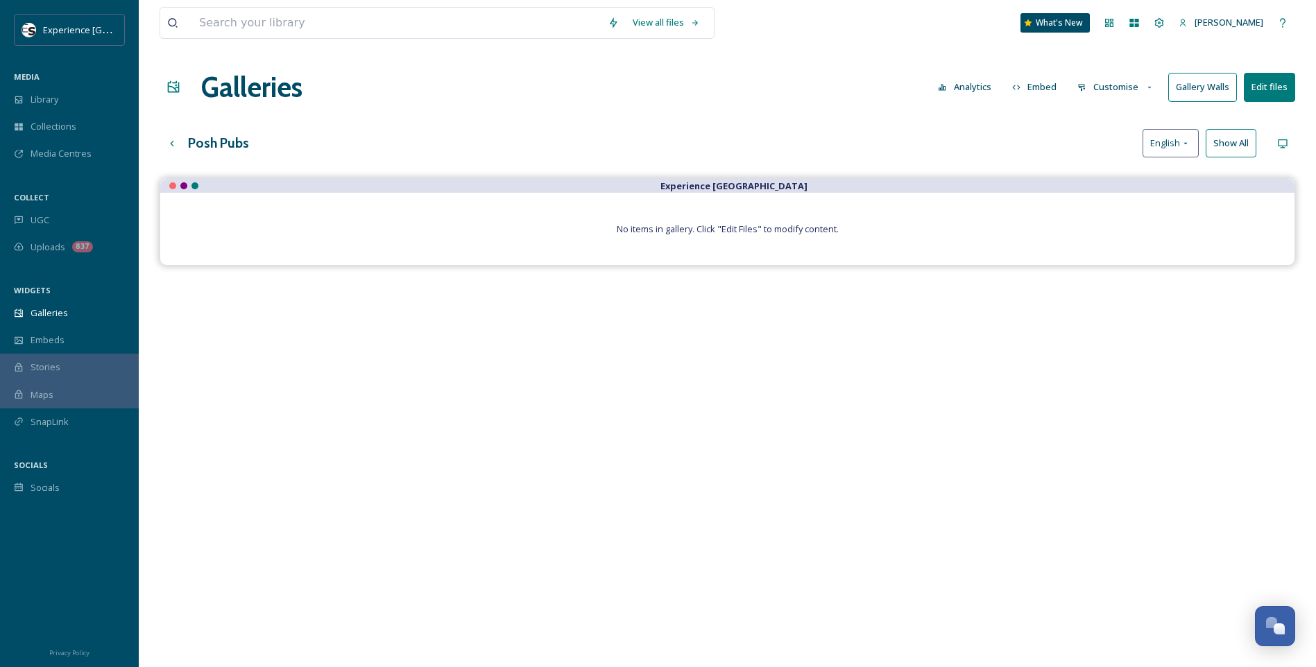
click at [1049, 93] on button "Edit files" at bounding box center [1269, 87] width 51 height 28
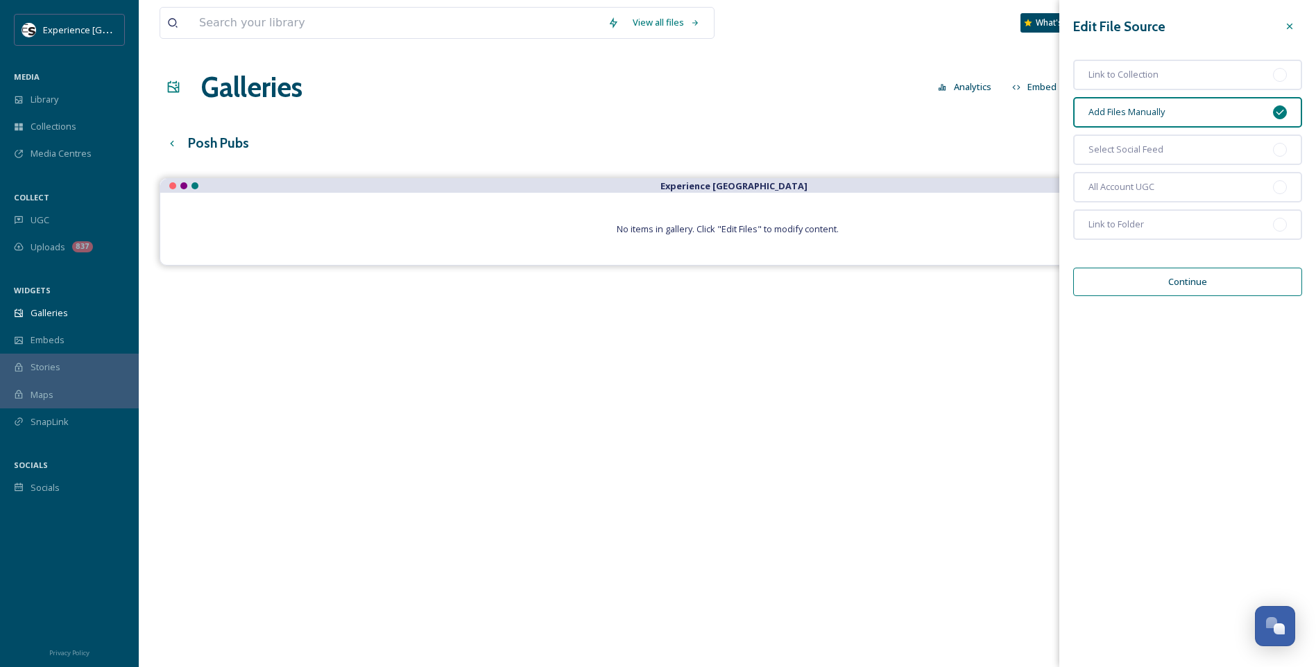
click at [1049, 277] on button "Continue" at bounding box center [1187, 282] width 229 height 28
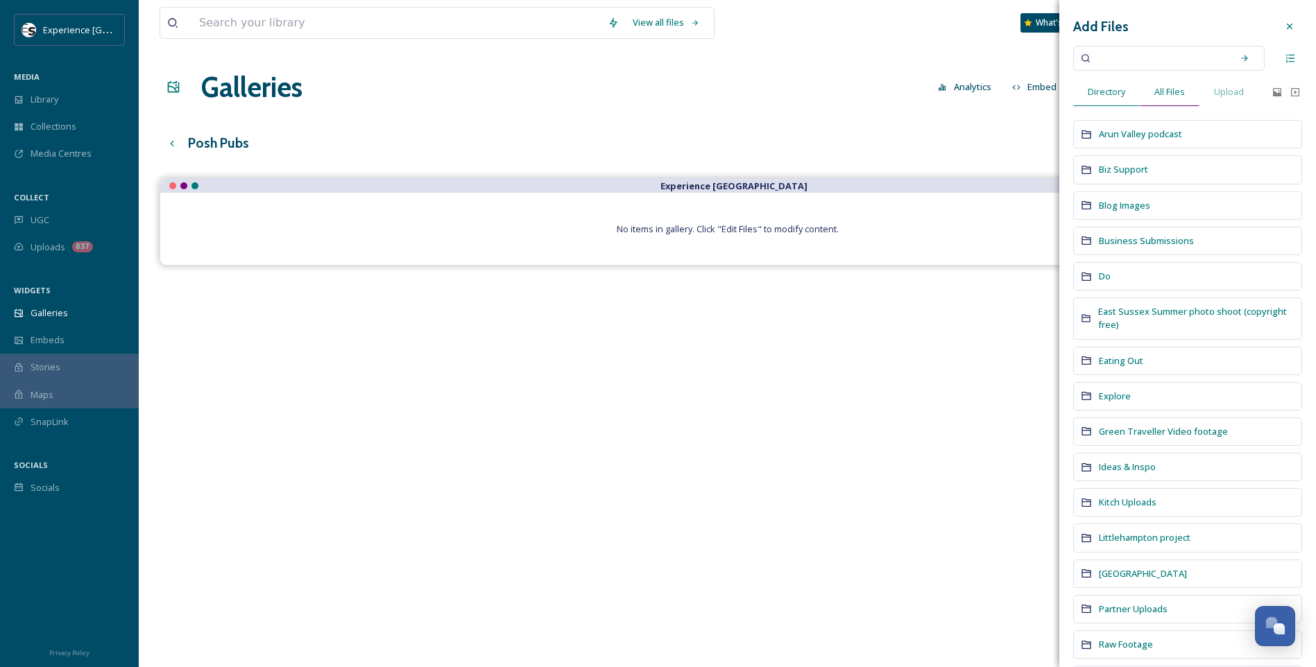
click at [1049, 92] on span "All Files" at bounding box center [1169, 91] width 31 height 13
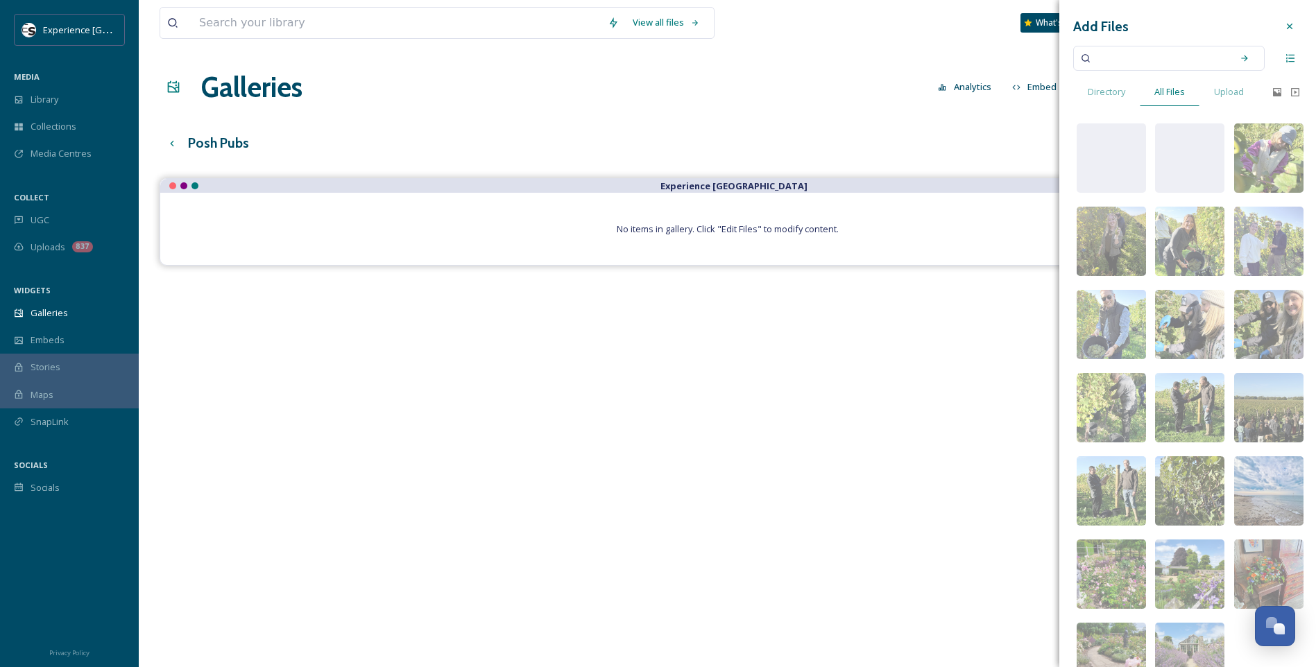
click at [1049, 60] on input at bounding box center [1159, 58] width 131 height 31
type input "jolly"
click at [1049, 58] on icon at bounding box center [1244, 58] width 10 height 10
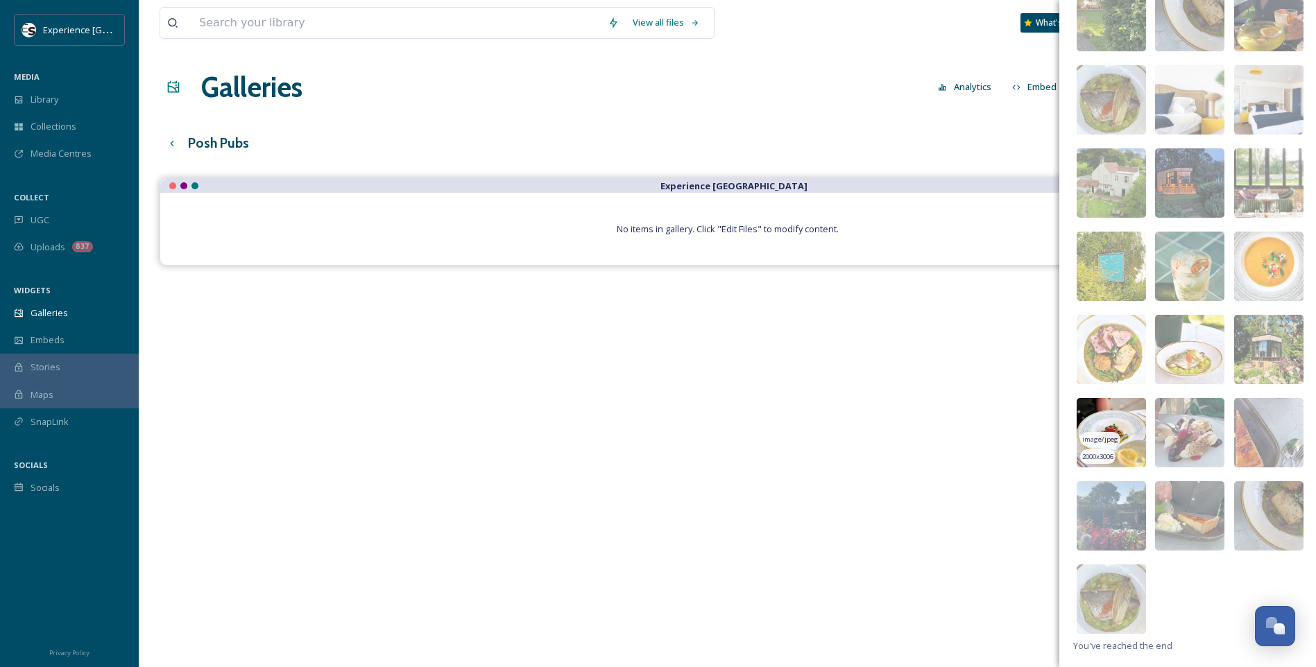
scroll to position [142, 0]
click at [1049, 412] on img at bounding box center [1110, 431] width 69 height 69
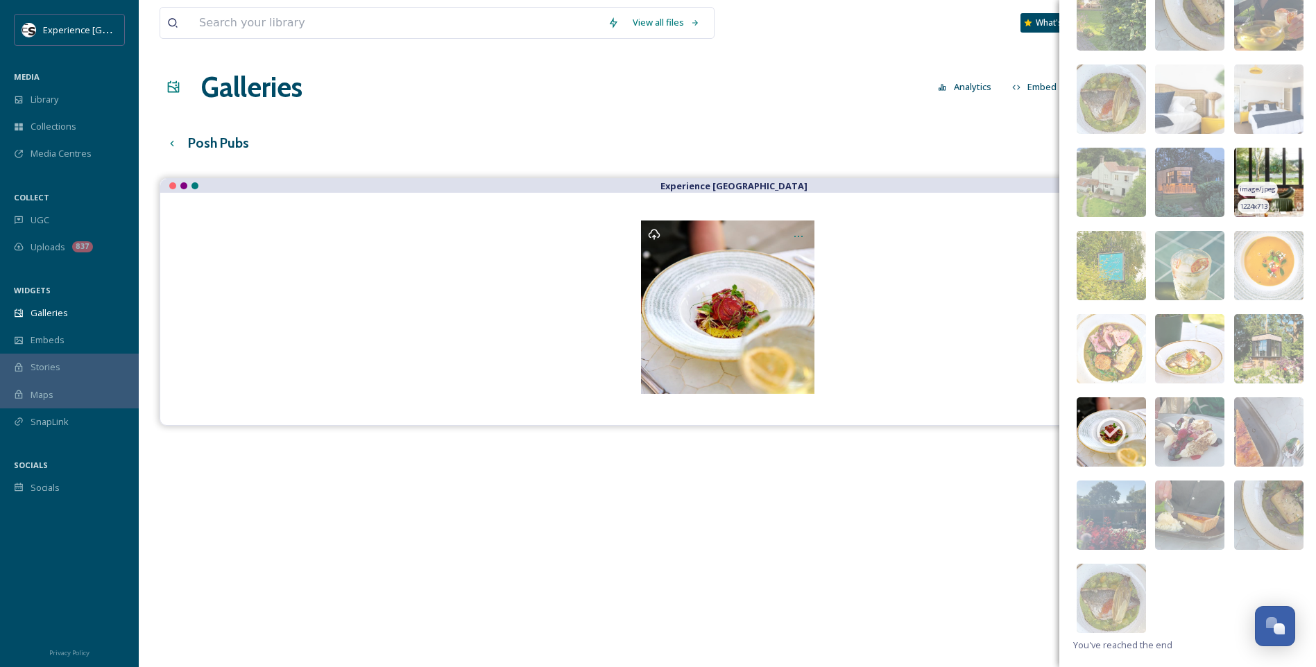
click at [1049, 162] on img at bounding box center [1268, 182] width 69 height 69
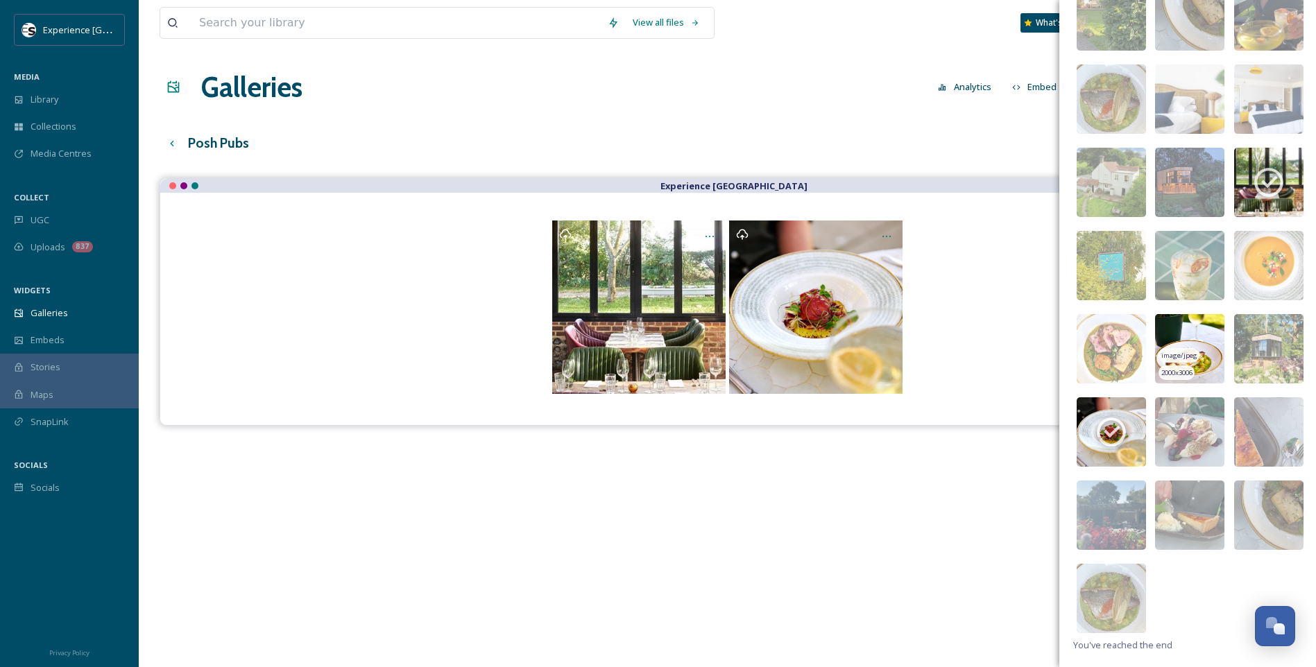
click at [1049, 334] on img at bounding box center [1189, 348] width 69 height 69
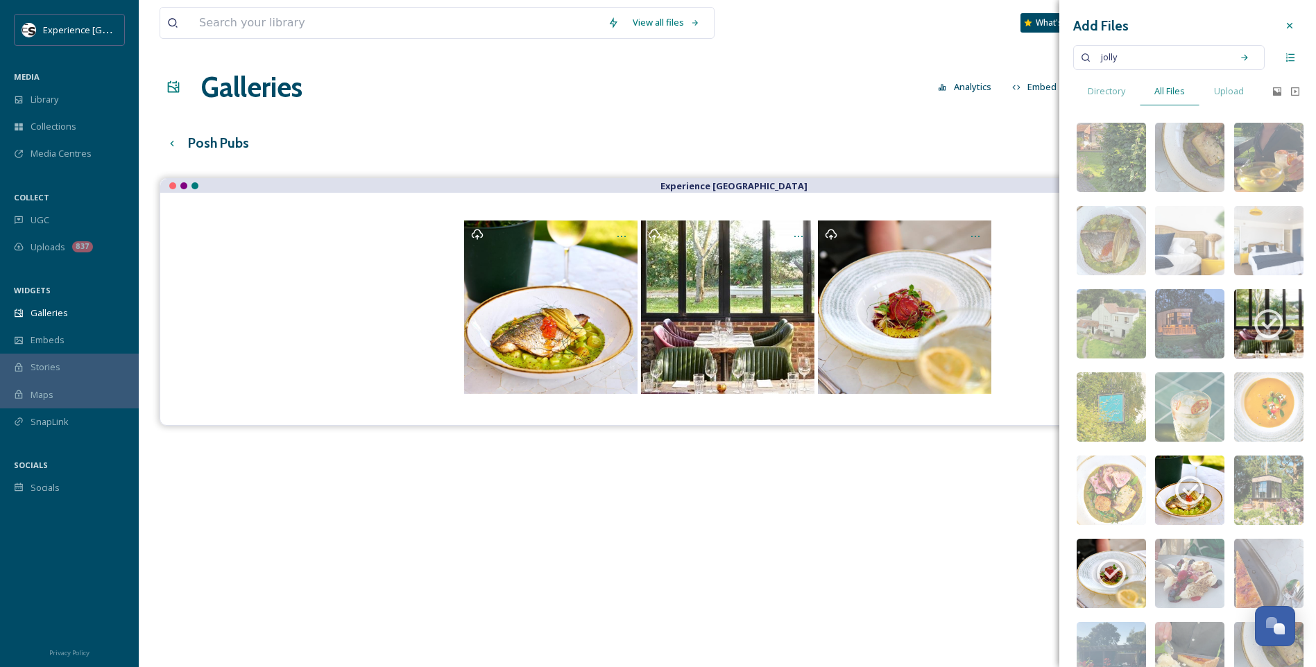
scroll to position [0, 0]
click at [1049, 52] on input at bounding box center [1175, 58] width 100 height 31
click at [1049, 58] on span "jolly" at bounding box center [1109, 58] width 30 height 20
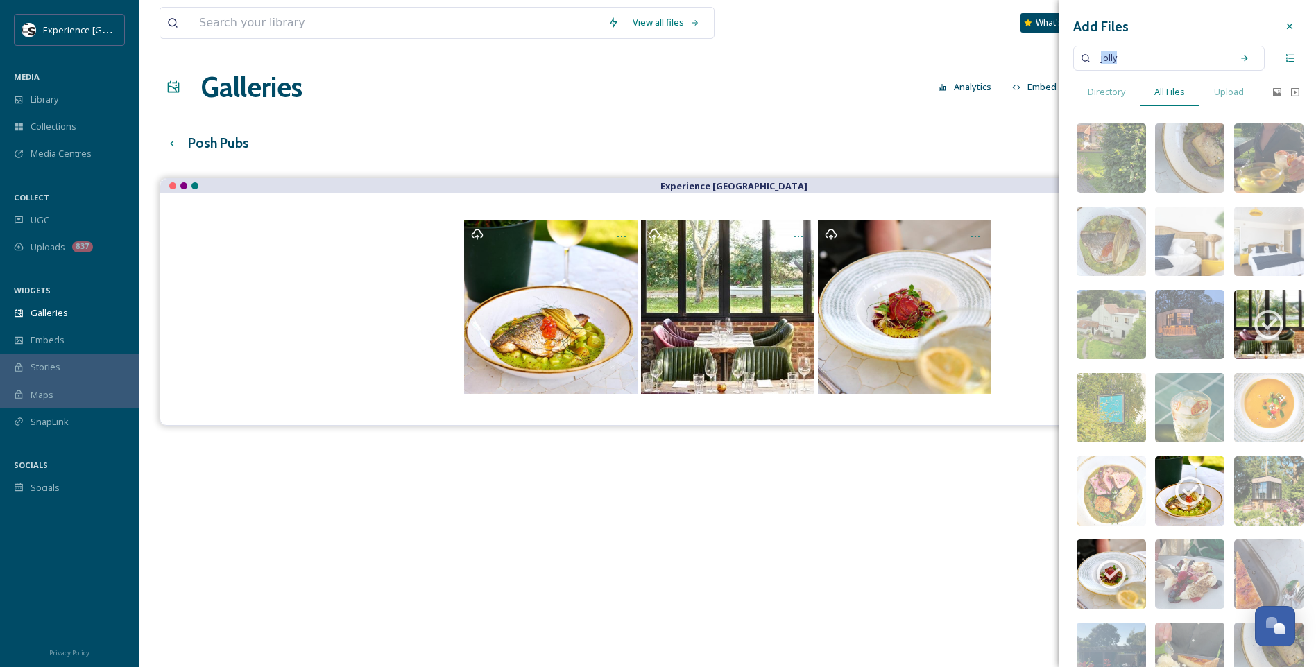
click at [1049, 58] on span "jolly" at bounding box center [1109, 58] width 30 height 20
click at [1049, 58] on icon at bounding box center [1244, 58] width 10 height 10
click at [1049, 71] on input at bounding box center [1186, 58] width 78 height 31
type input "j"
click at [1049, 58] on input "swan" at bounding box center [1159, 58] width 131 height 31
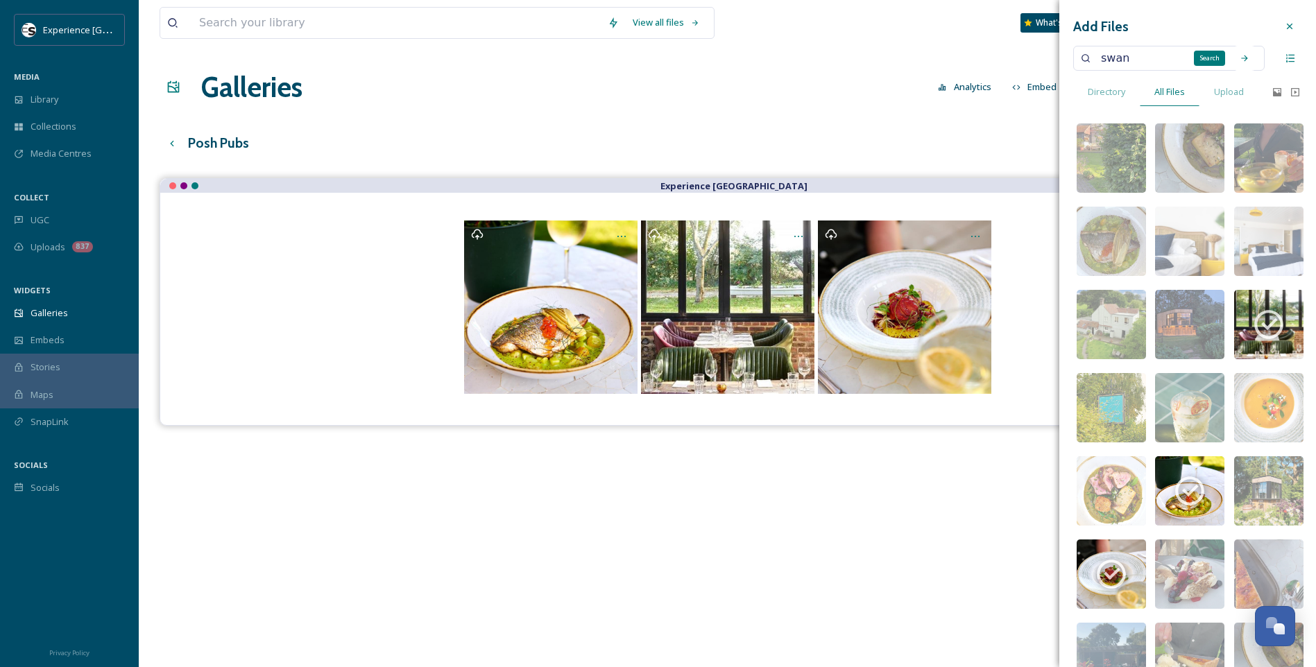
type input "swan"
click at [1049, 53] on div "Search" at bounding box center [1244, 58] width 25 height 25
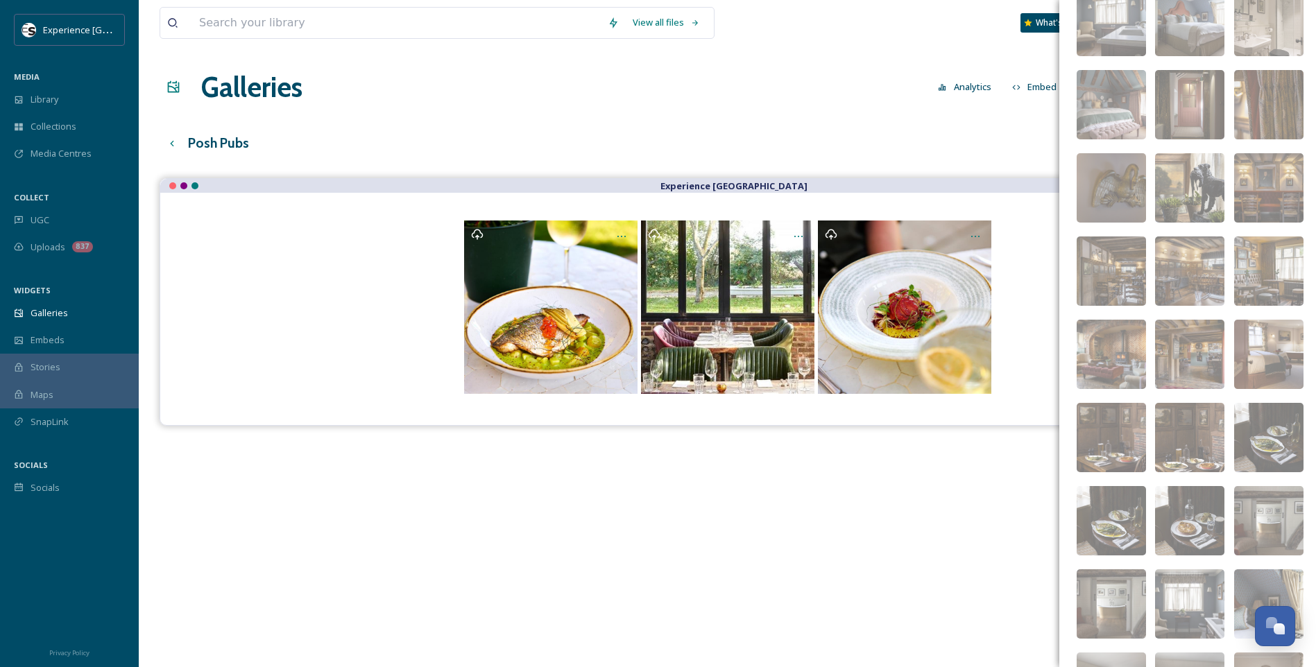
scroll to position [2574, 0]
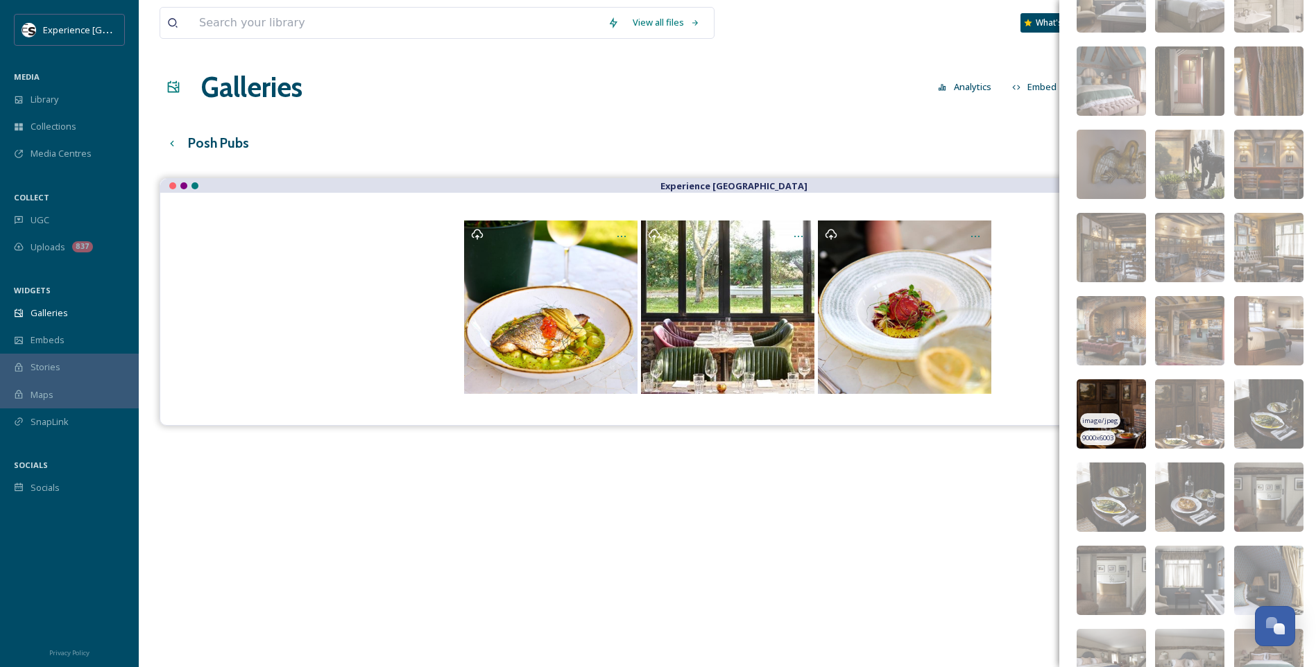
click at [1049, 397] on img at bounding box center [1110, 413] width 69 height 69
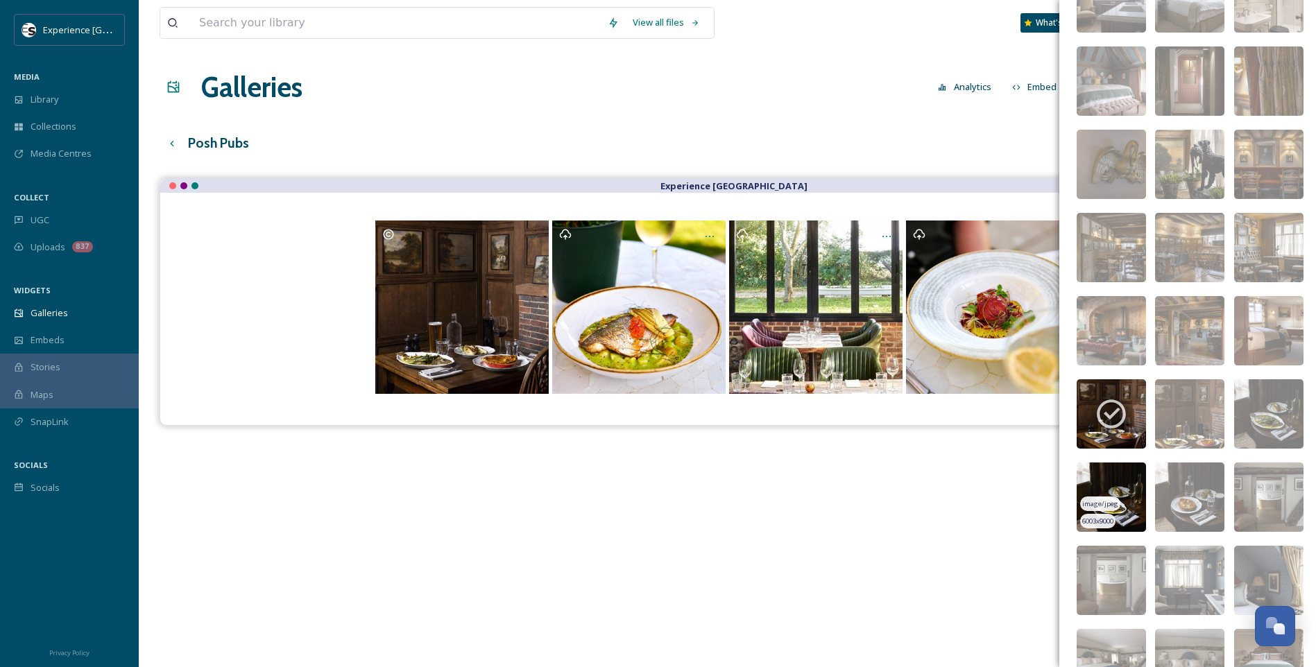
click at [1049, 481] on img at bounding box center [1110, 497] width 69 height 69
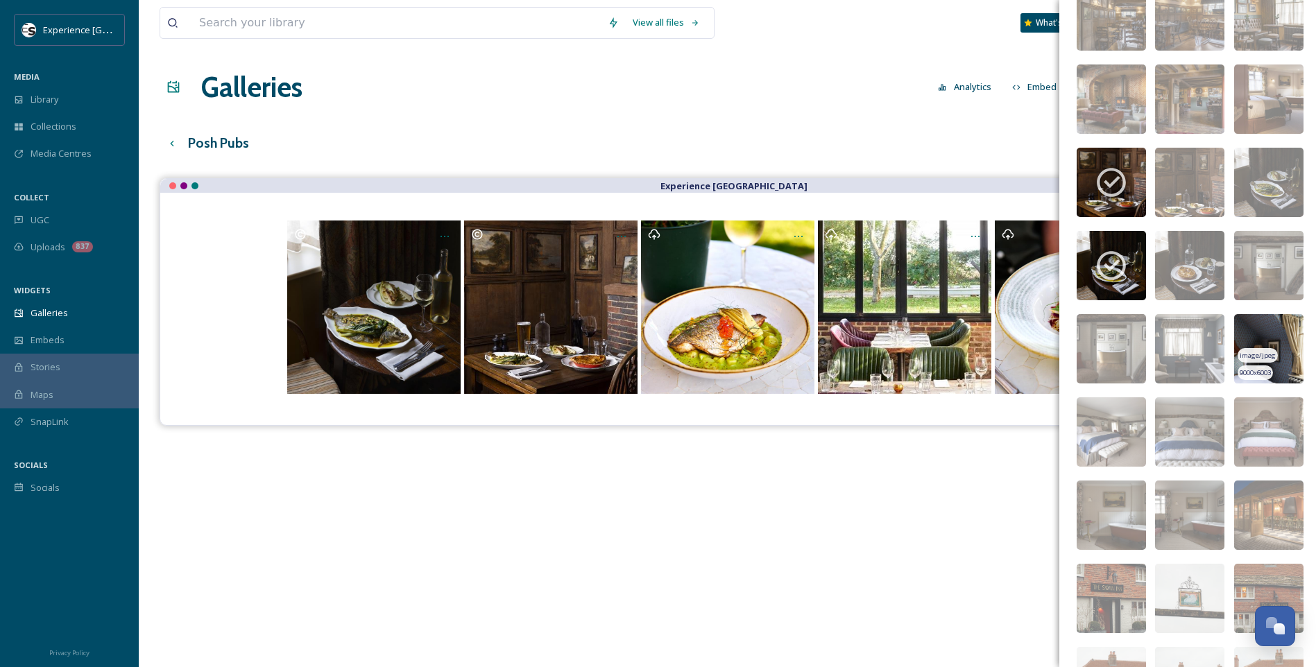
scroll to position [2528, 0]
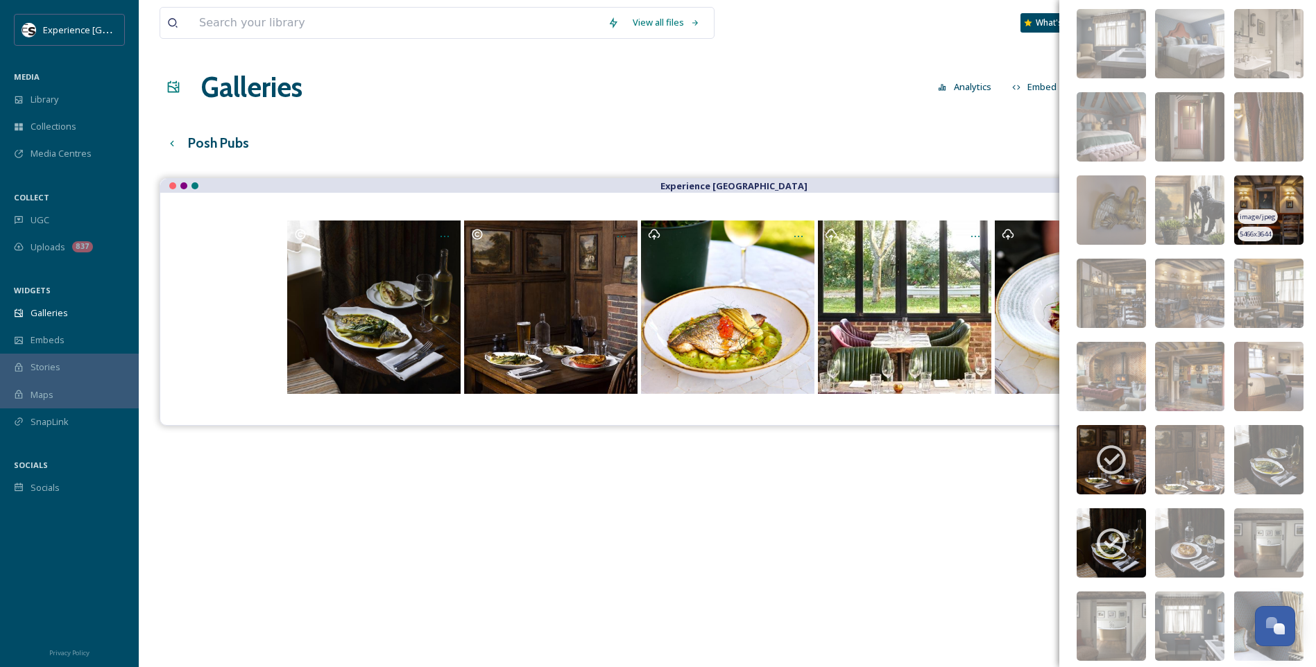
click at [1049, 198] on img at bounding box center [1268, 209] width 69 height 69
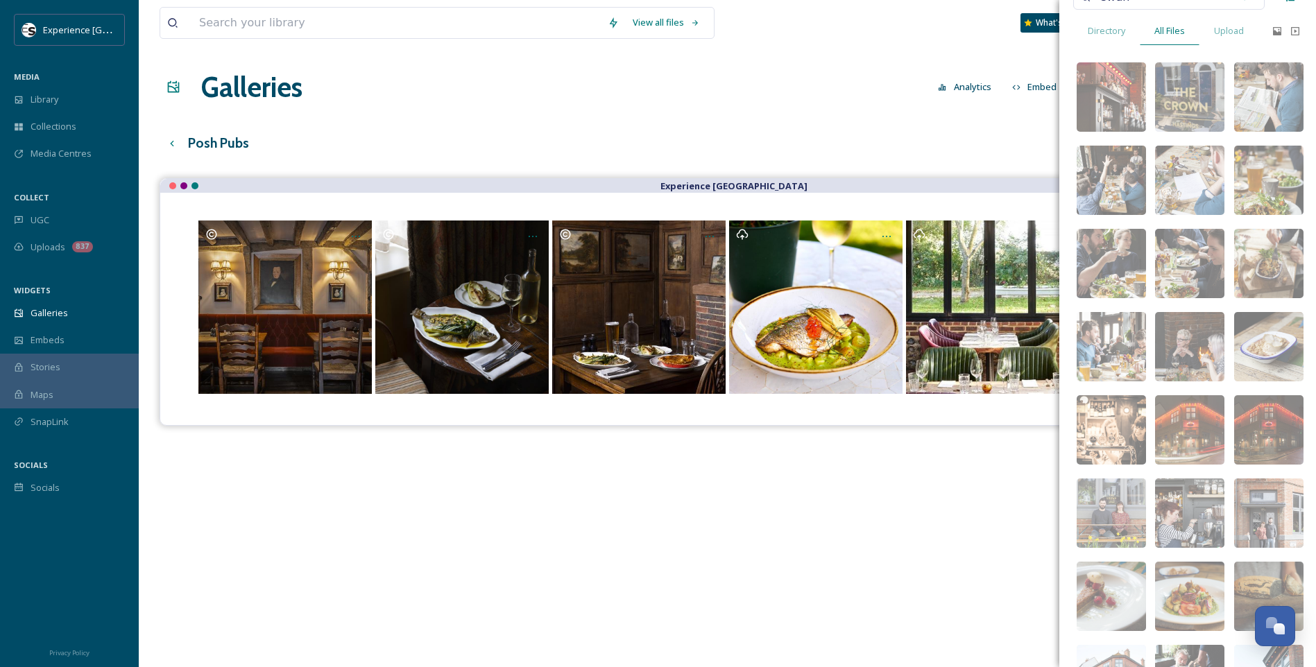
scroll to position [0, 0]
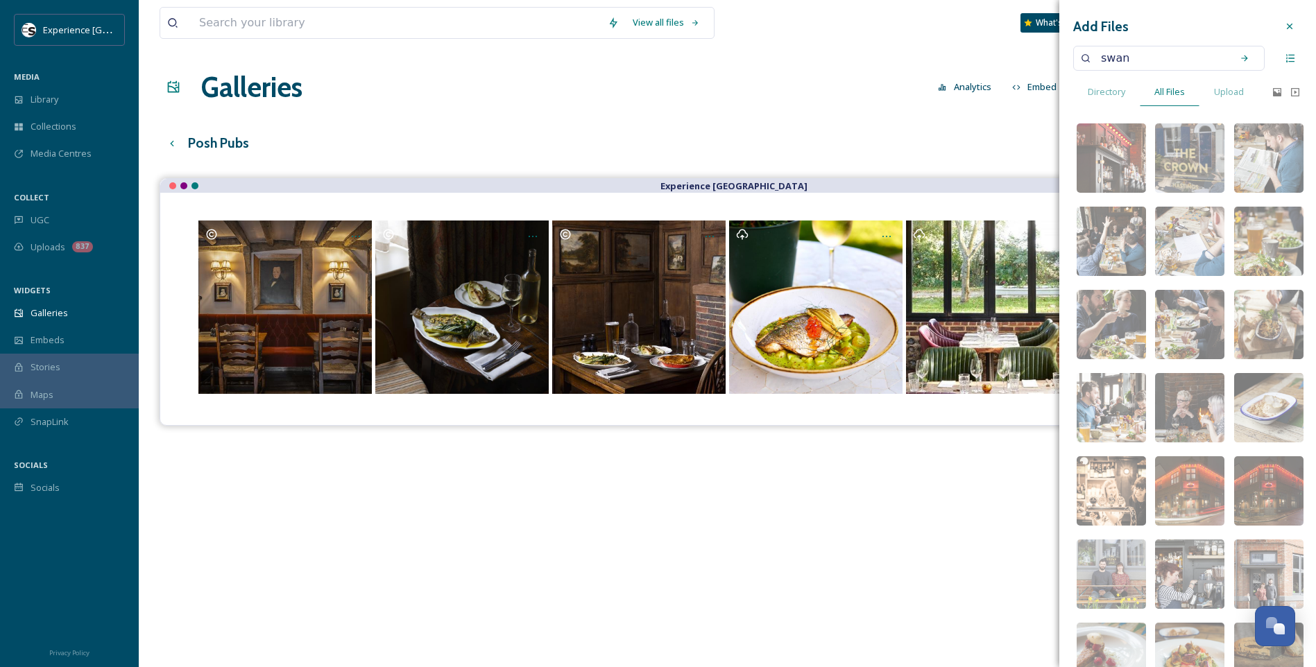
click at [1049, 24] on div at bounding box center [1289, 26] width 25 height 25
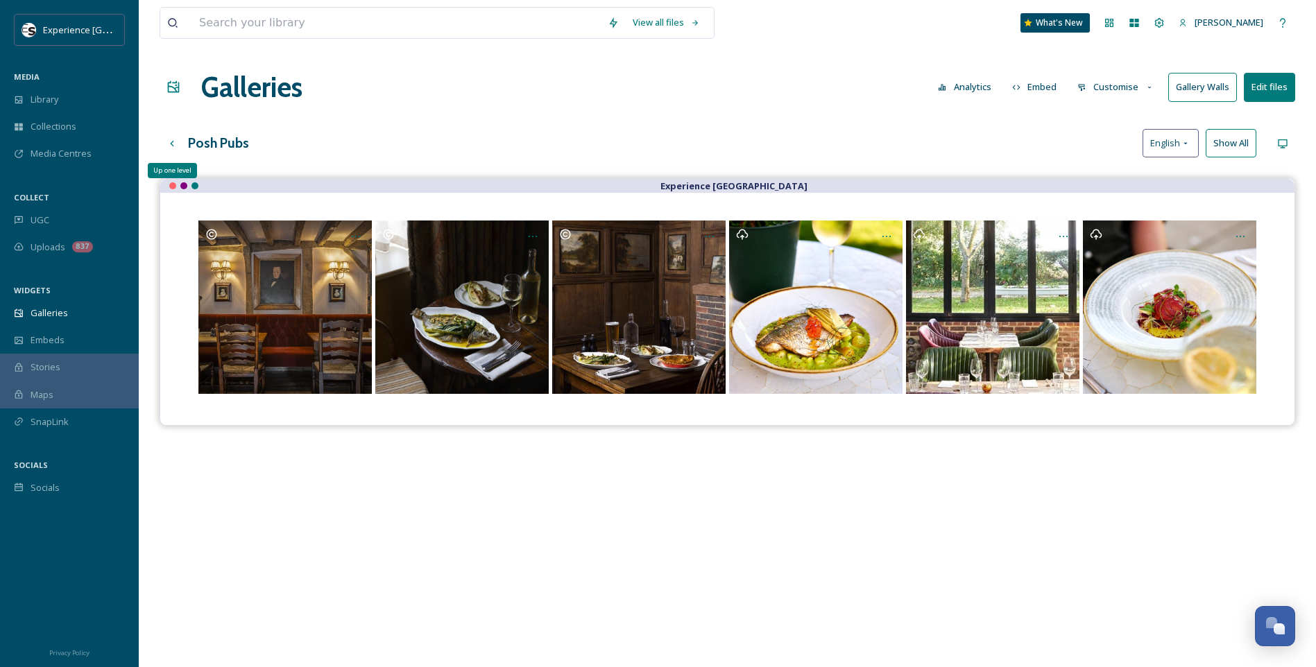
click at [175, 145] on icon at bounding box center [171, 143] width 11 height 11
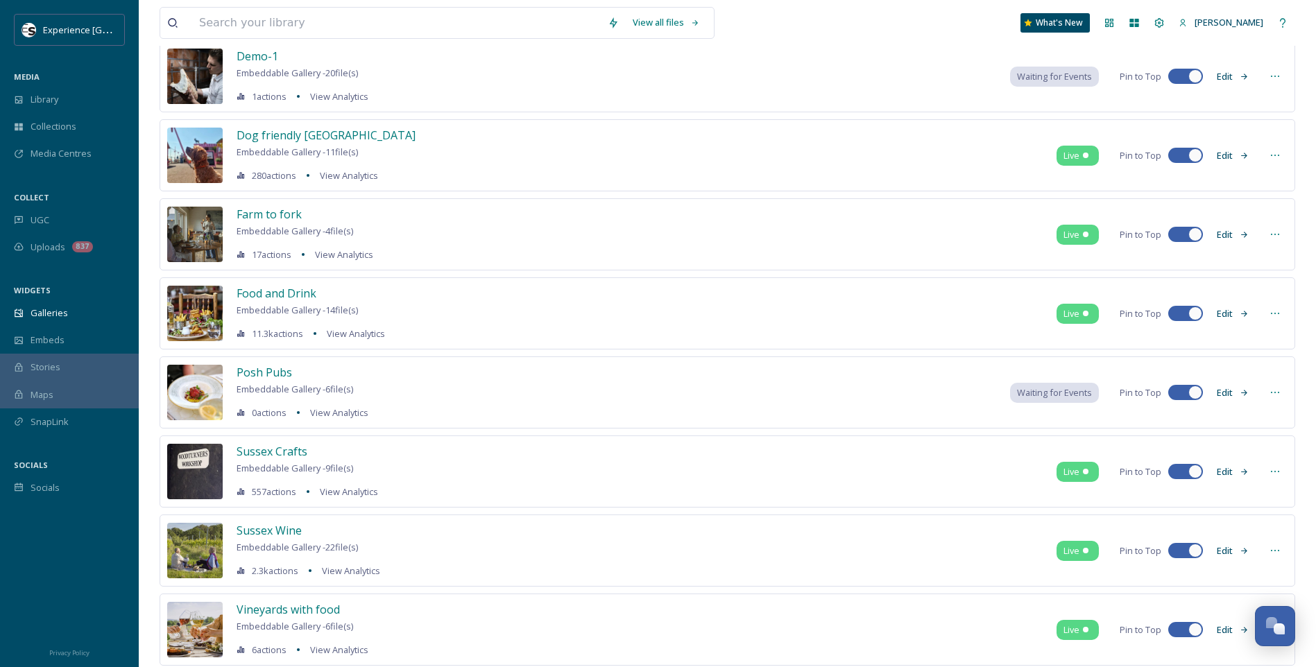
scroll to position [277, 0]
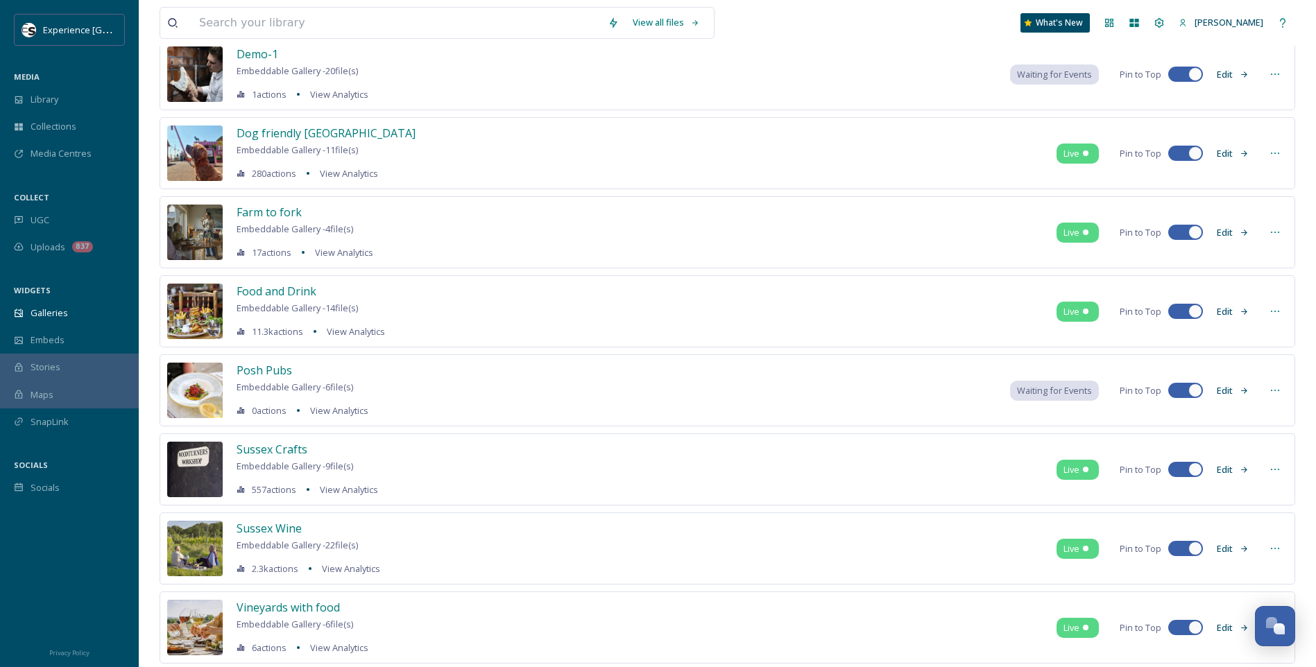
click at [1049, 388] on icon at bounding box center [1274, 390] width 11 height 11
click at [1049, 474] on span "Embed Gallery" at bounding box center [1248, 475] width 60 height 13
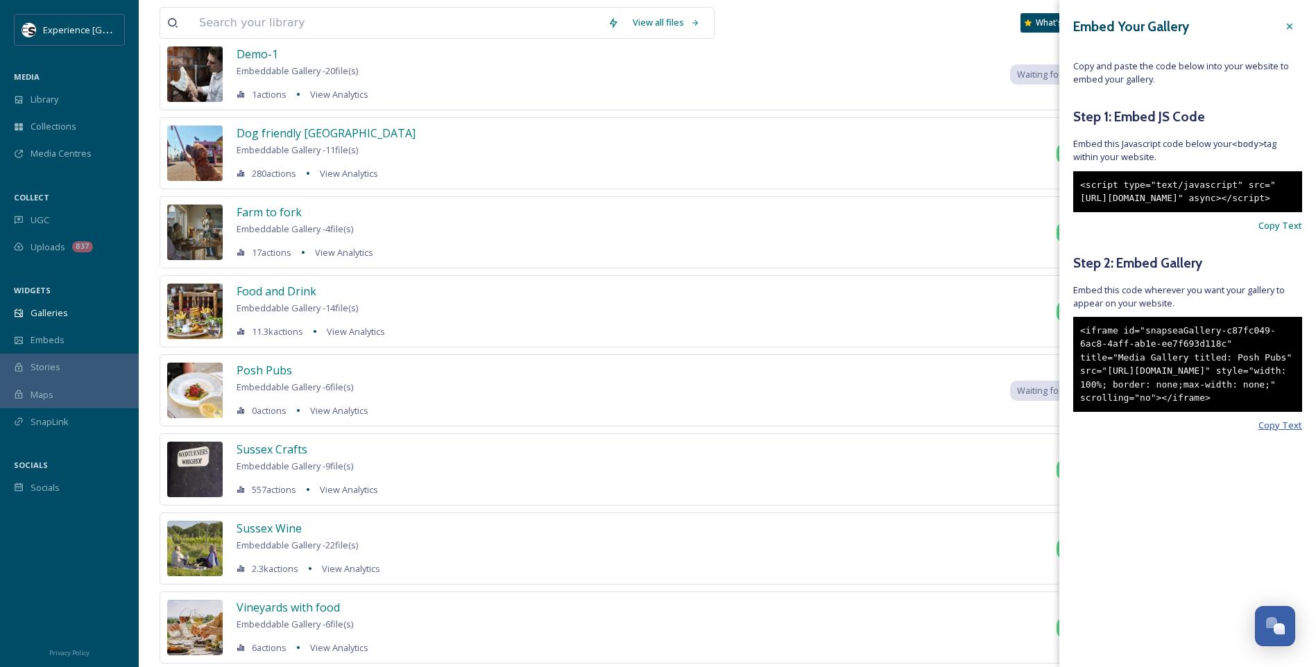
click at [1049, 432] on span "Copy Text" at bounding box center [1280, 425] width 44 height 13
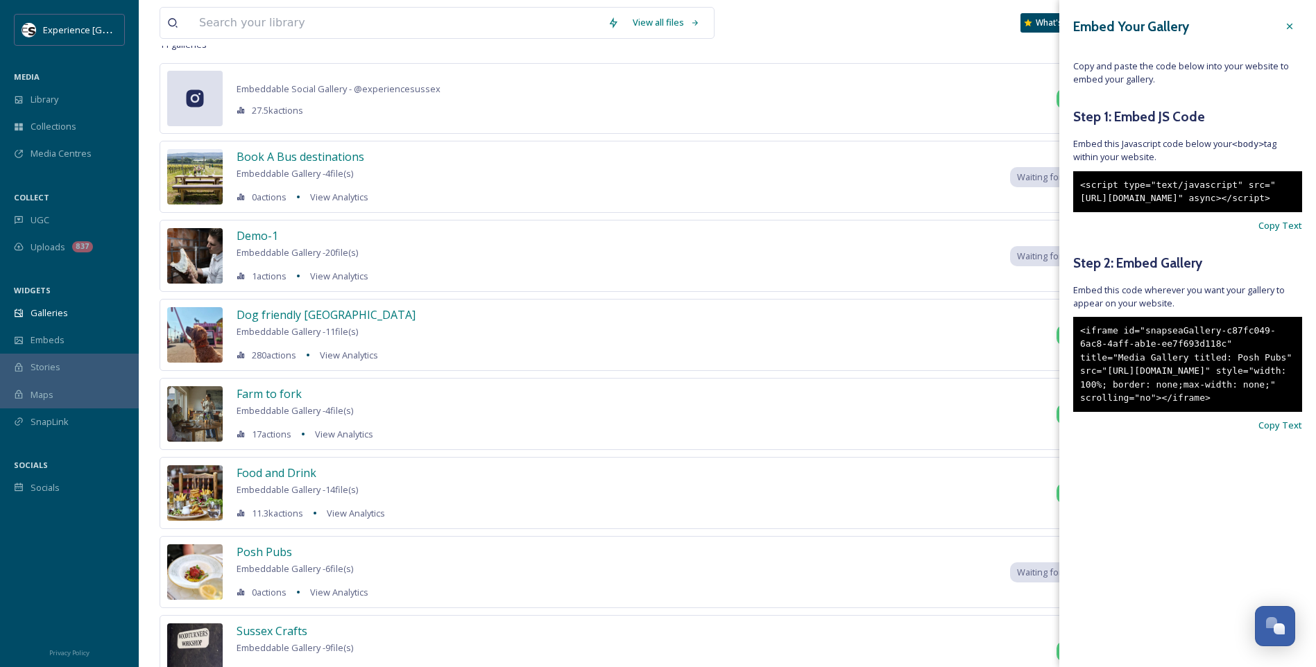
scroll to position [0, 0]
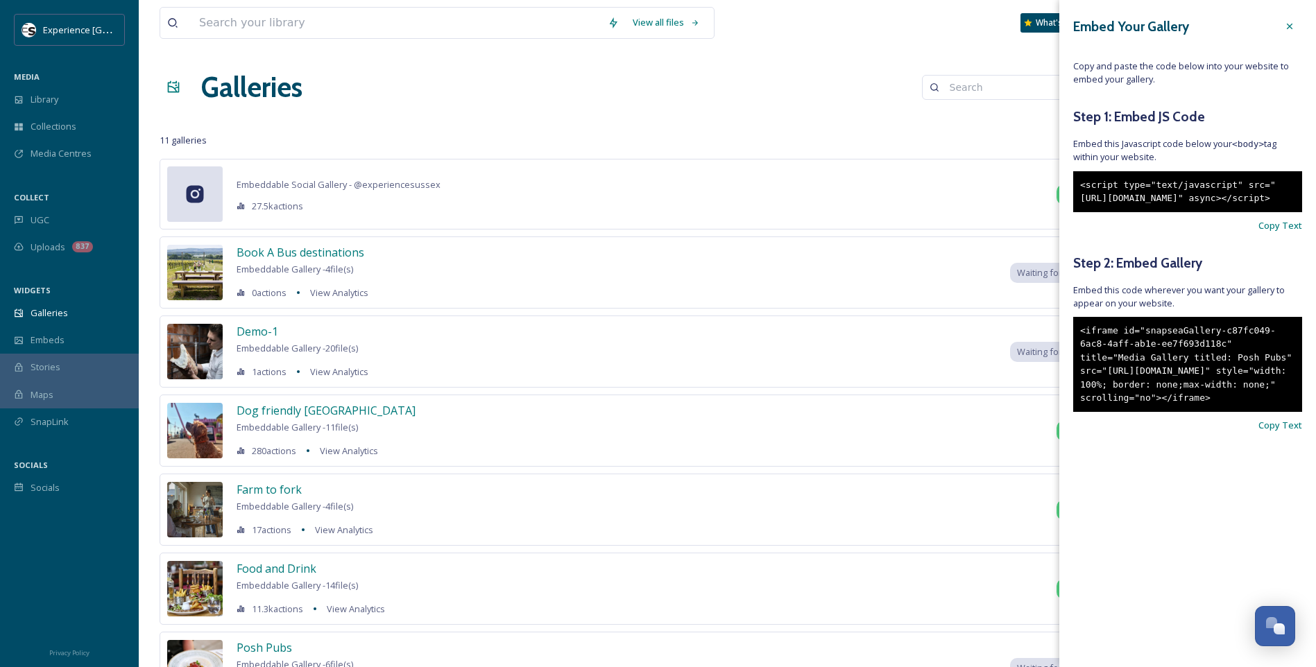
click at [1049, 23] on icon at bounding box center [1289, 26] width 11 height 11
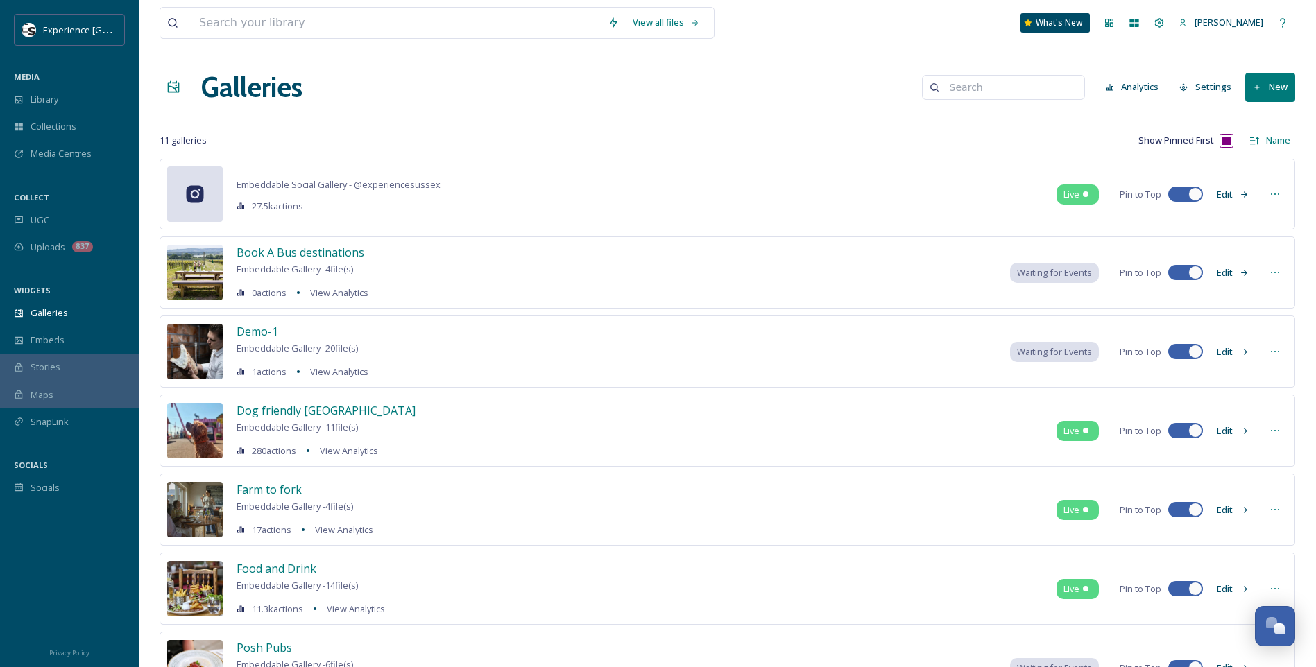
click at [1049, 84] on button "New" at bounding box center [1270, 87] width 50 height 28
click at [1049, 118] on span "Gallery" at bounding box center [1272, 119] width 29 height 13
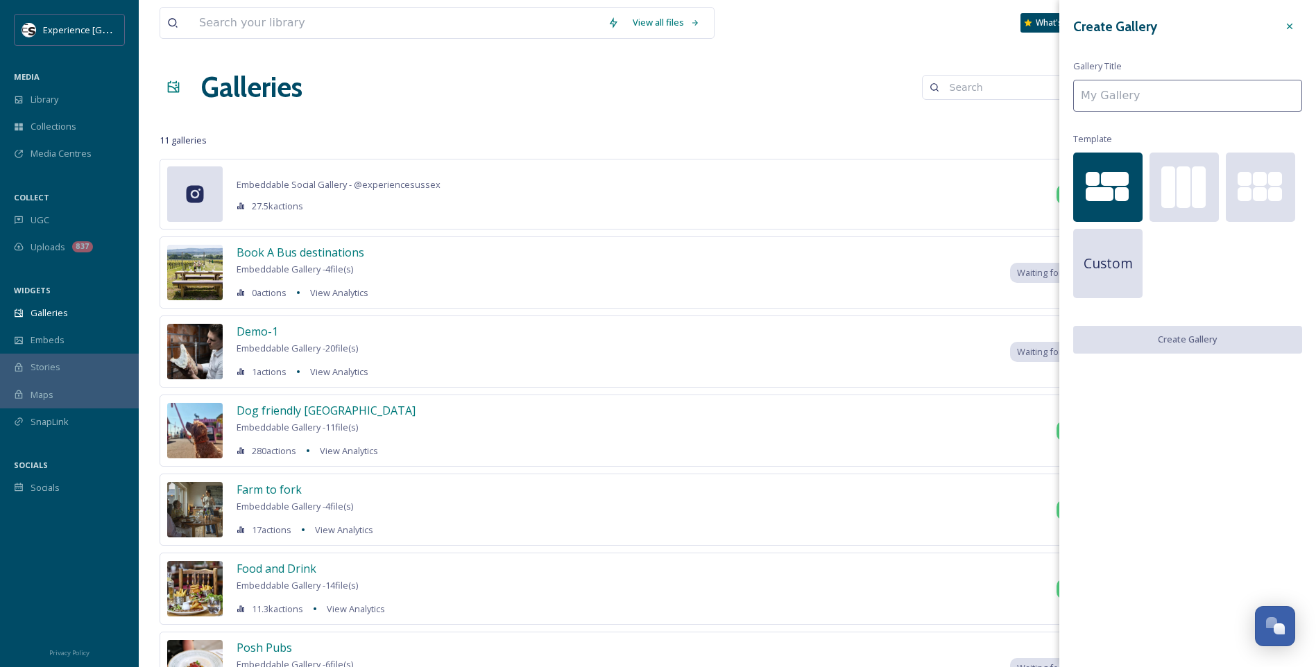
click at [1049, 94] on input at bounding box center [1187, 96] width 229 height 32
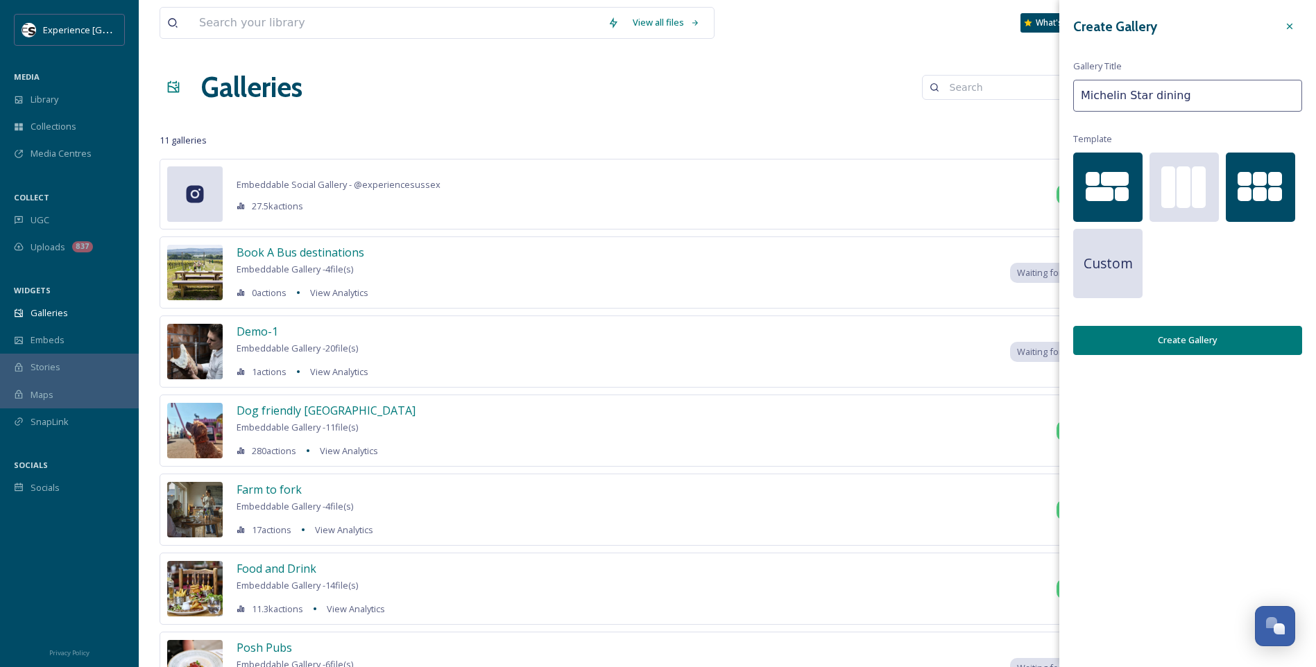
type input "Michelin Star dining"
click at [1049, 171] on div at bounding box center [1260, 187] width 69 height 69
click at [1049, 350] on button "Create Gallery" at bounding box center [1187, 340] width 229 height 28
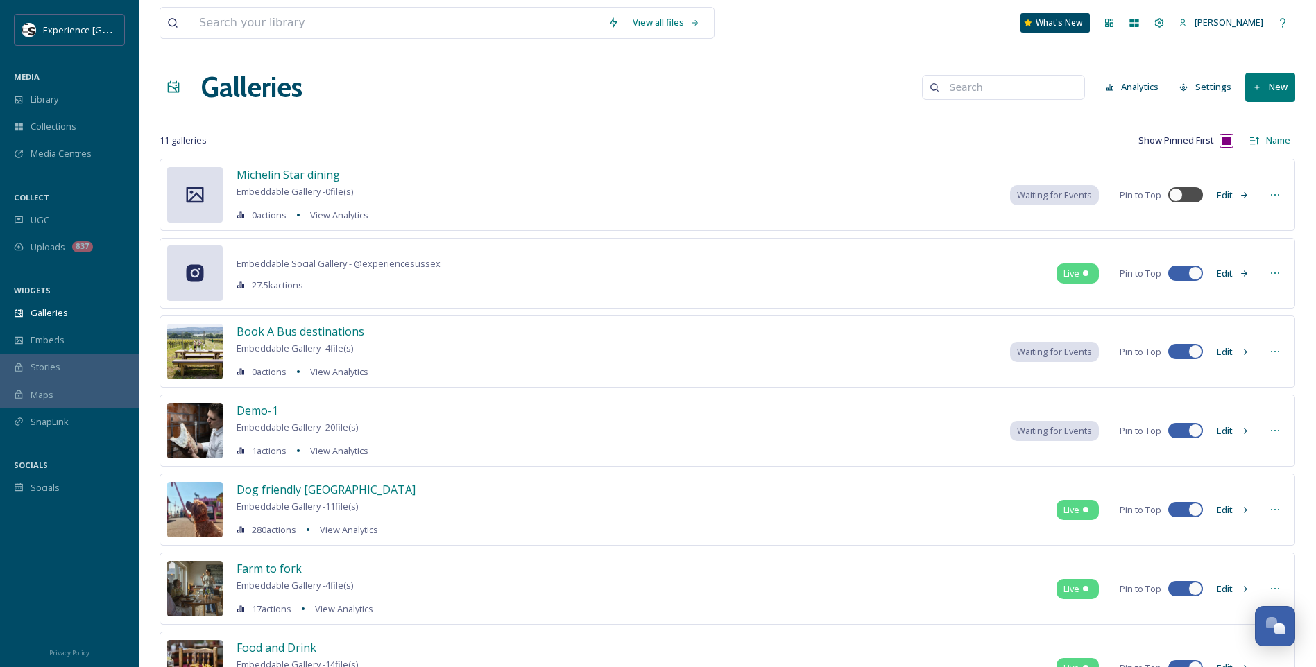
click at [1049, 196] on button "Edit" at bounding box center [1233, 195] width 46 height 27
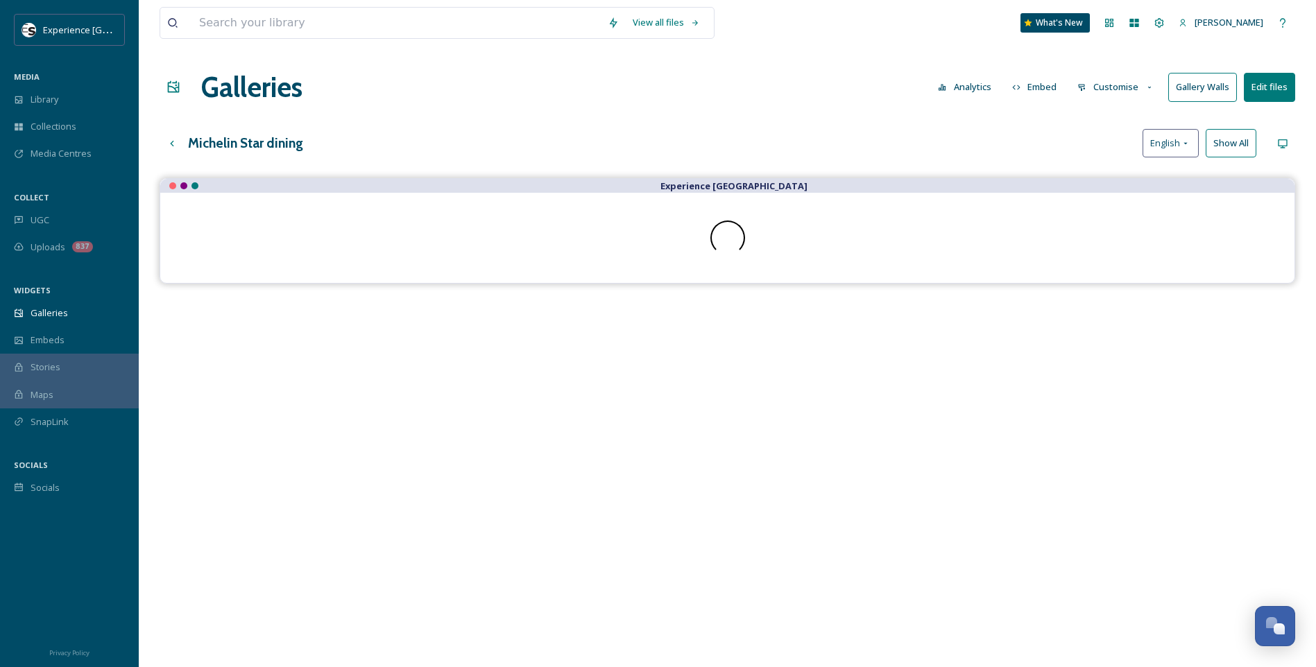
click at [1049, 90] on button "Edit files" at bounding box center [1269, 87] width 51 height 28
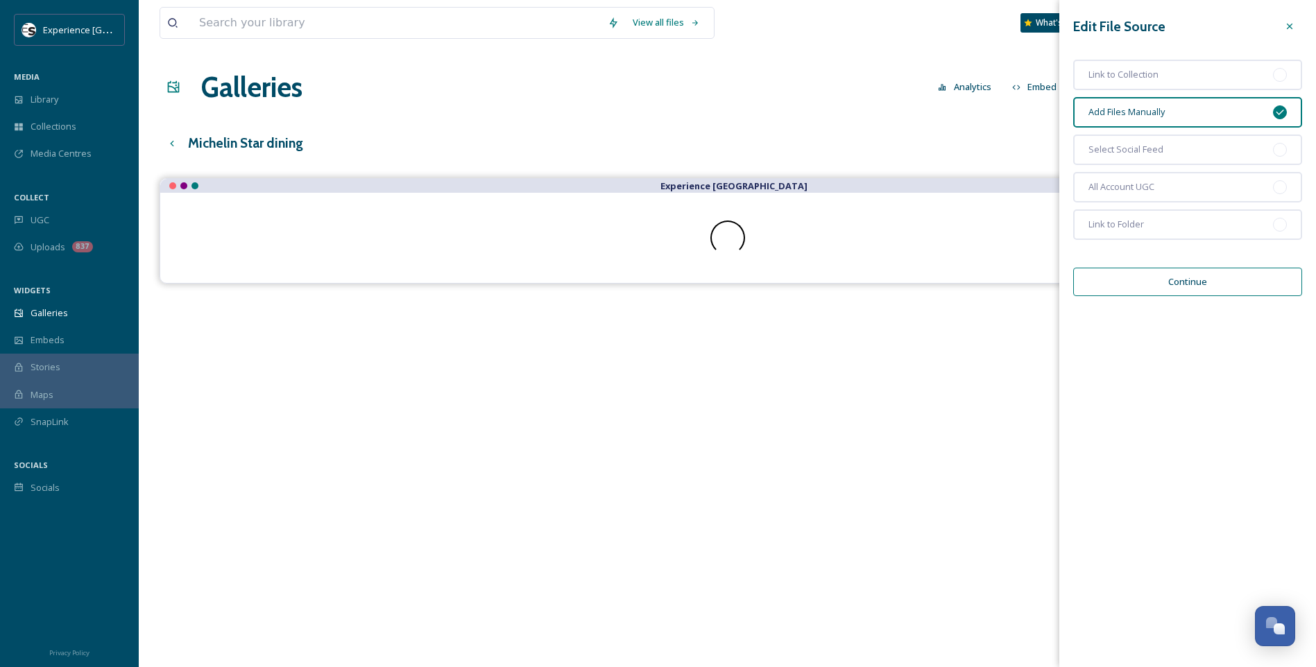
click at [1049, 289] on button "Continue" at bounding box center [1187, 282] width 229 height 28
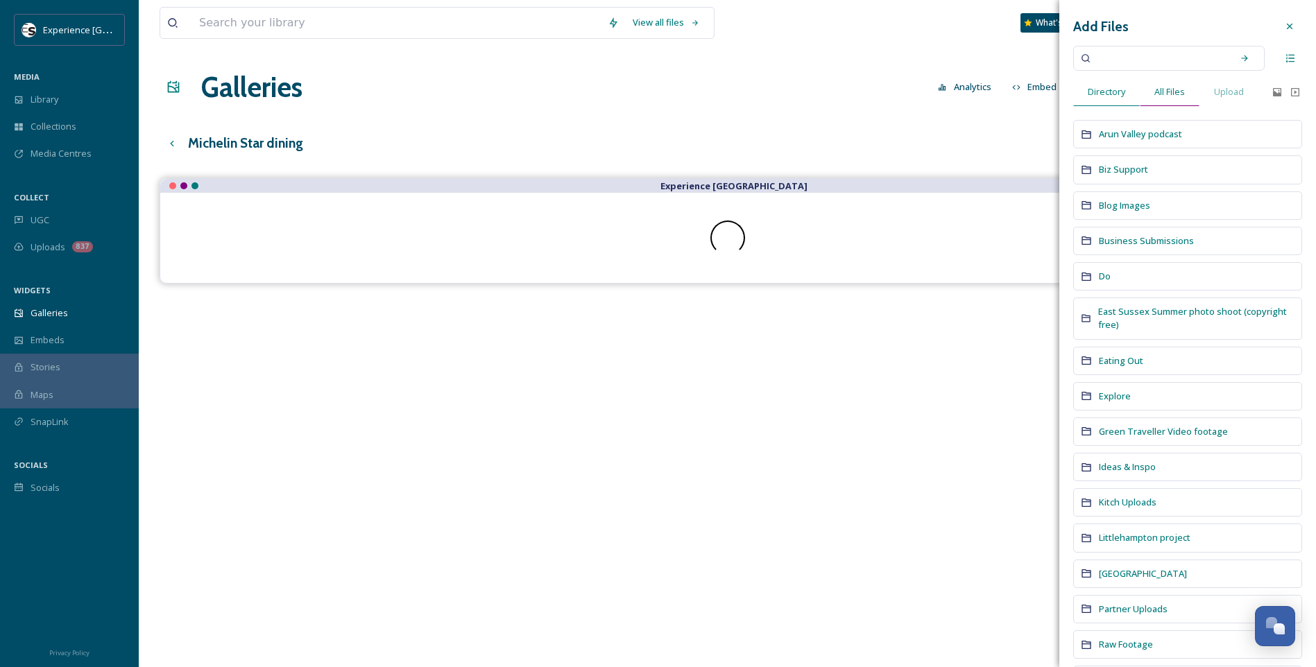
click at [1049, 96] on span "All Files" at bounding box center [1169, 91] width 31 height 13
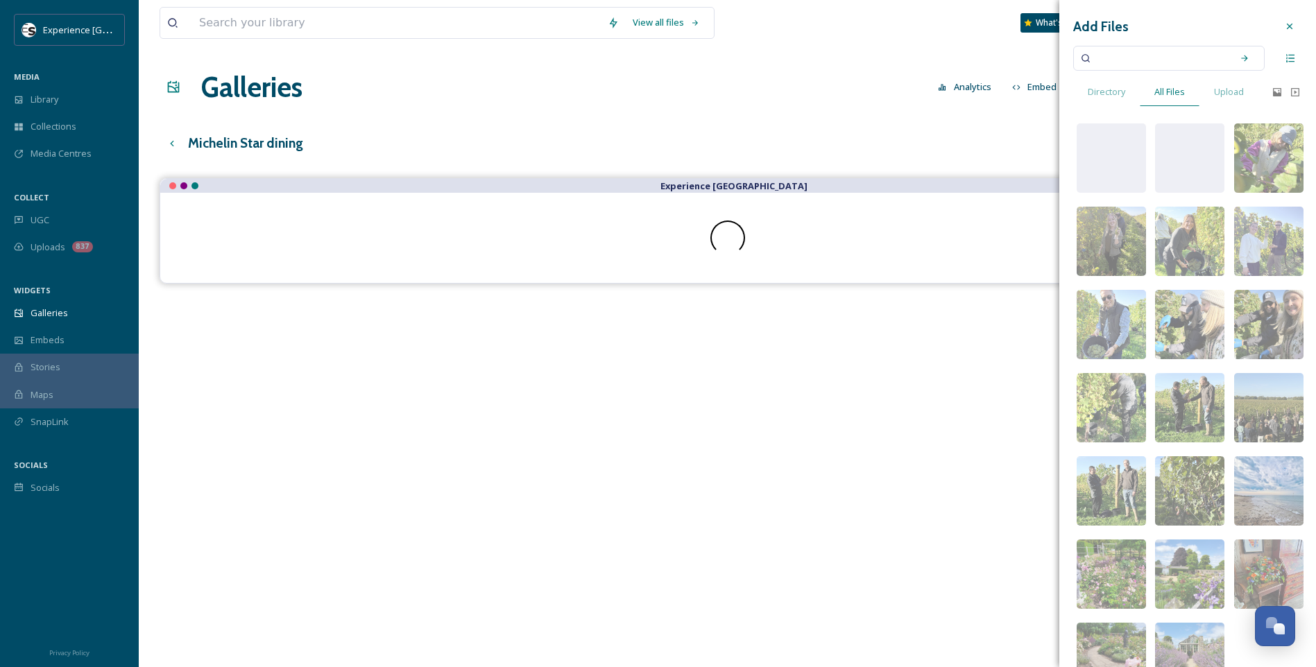
click at [1049, 60] on input at bounding box center [1159, 58] width 131 height 31
click at [1049, 56] on icon at bounding box center [1244, 58] width 10 height 10
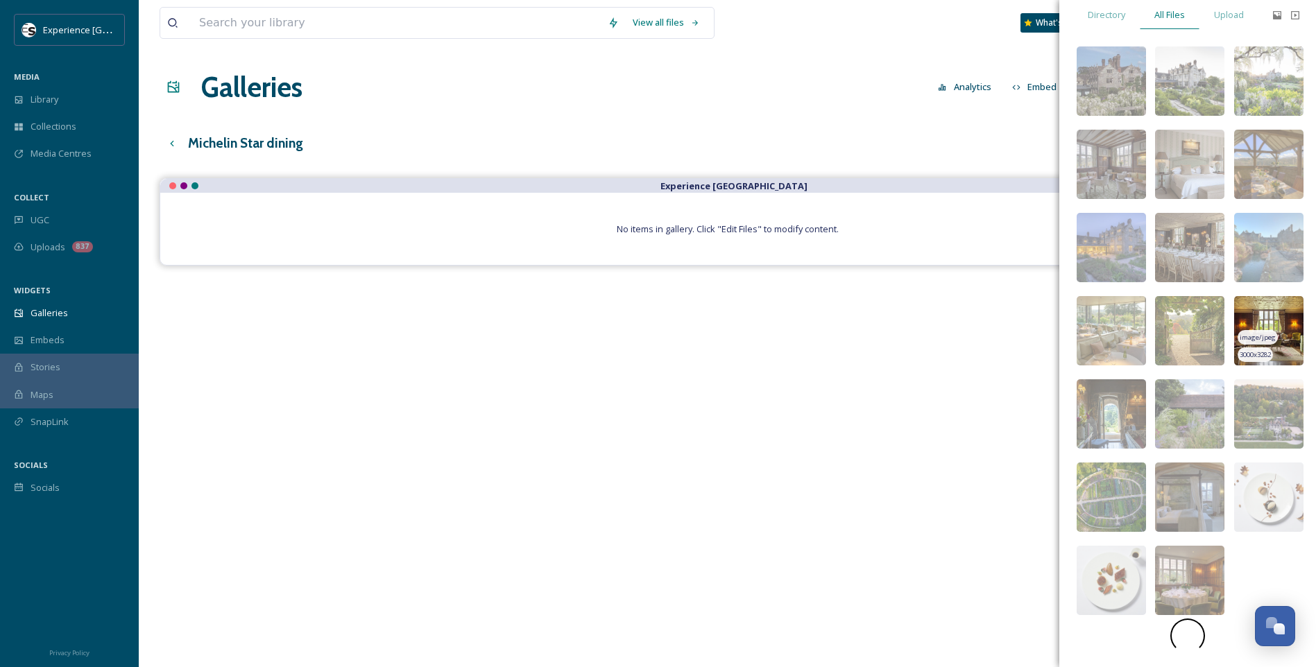
scroll to position [69, 0]
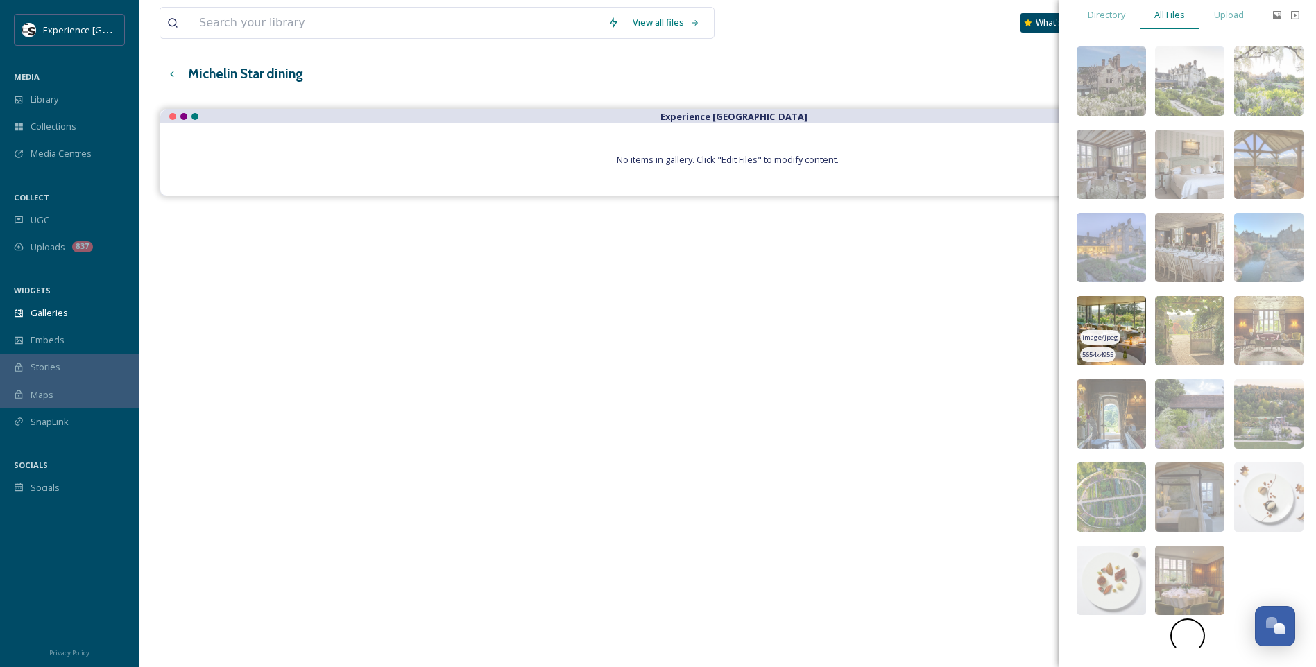
click at [1049, 317] on img at bounding box center [1110, 330] width 69 height 69
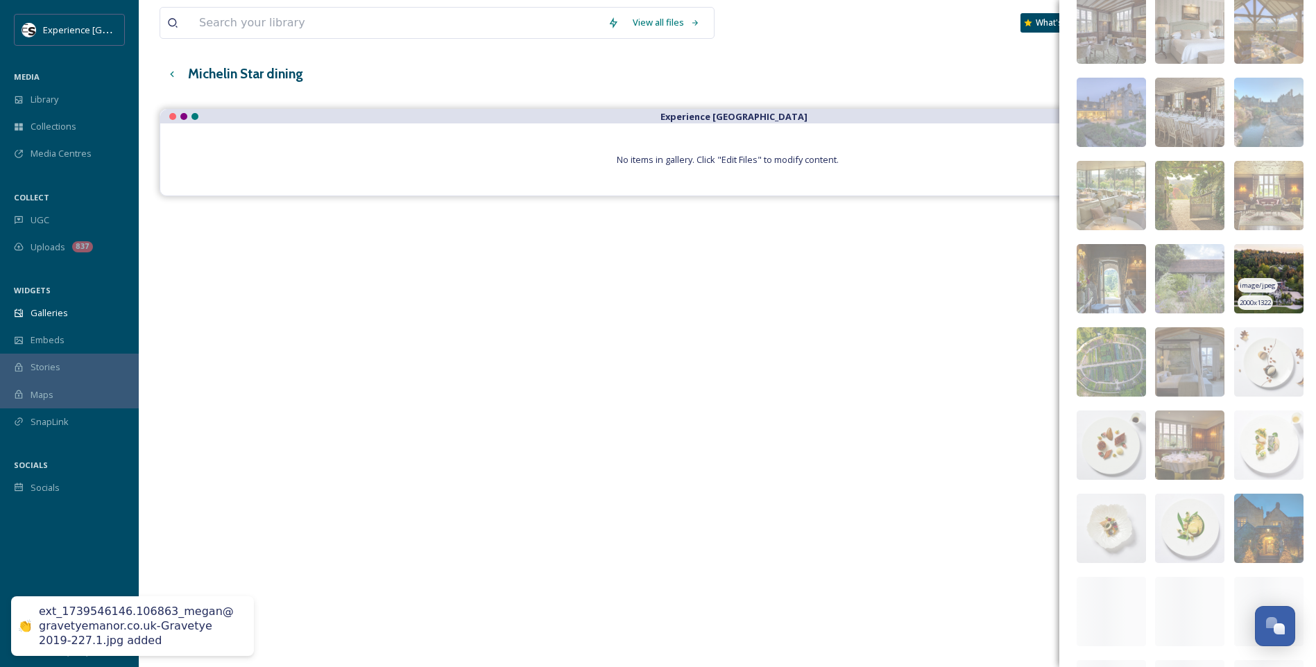
scroll to position [285, 0]
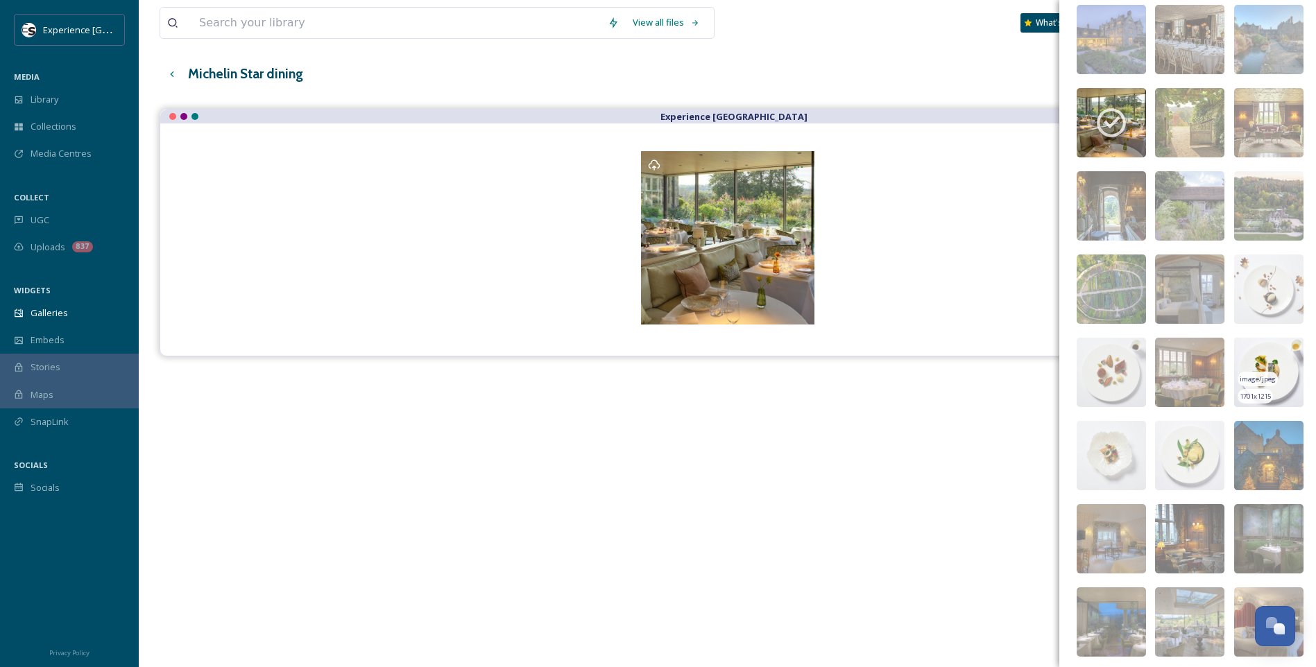
click at [1049, 379] on img at bounding box center [1268, 372] width 69 height 69
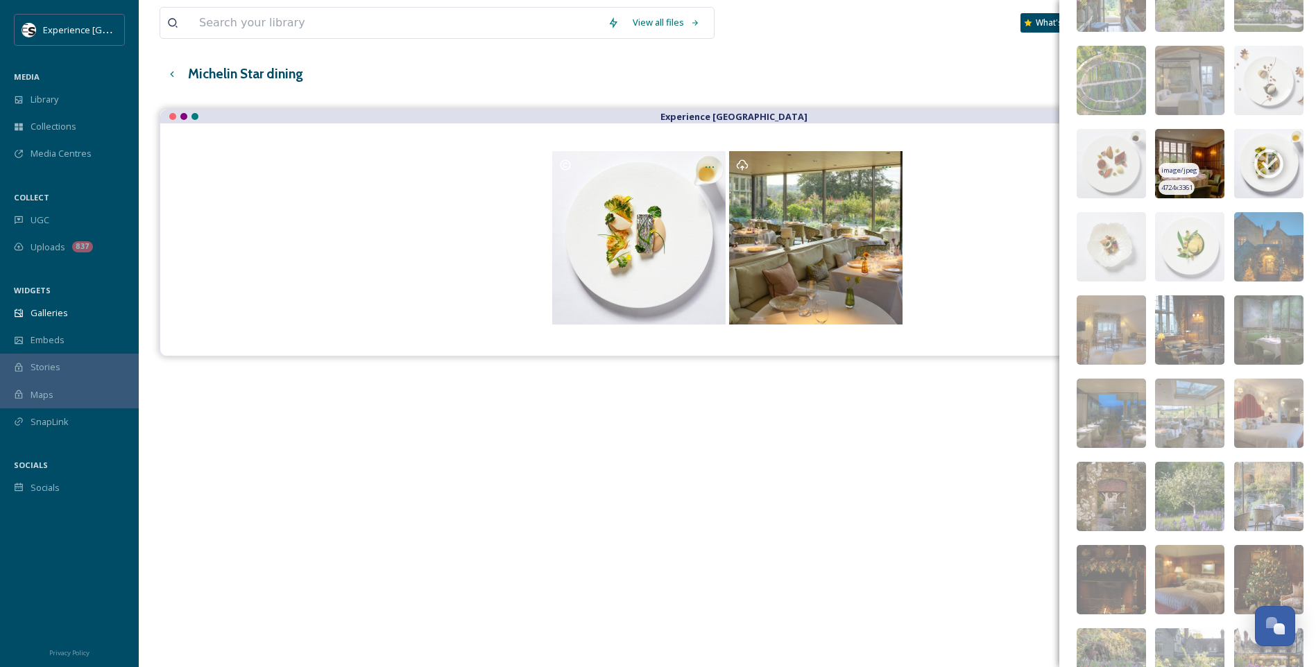
scroll to position [493, 0]
click at [1049, 227] on img at bounding box center [1110, 247] width 69 height 69
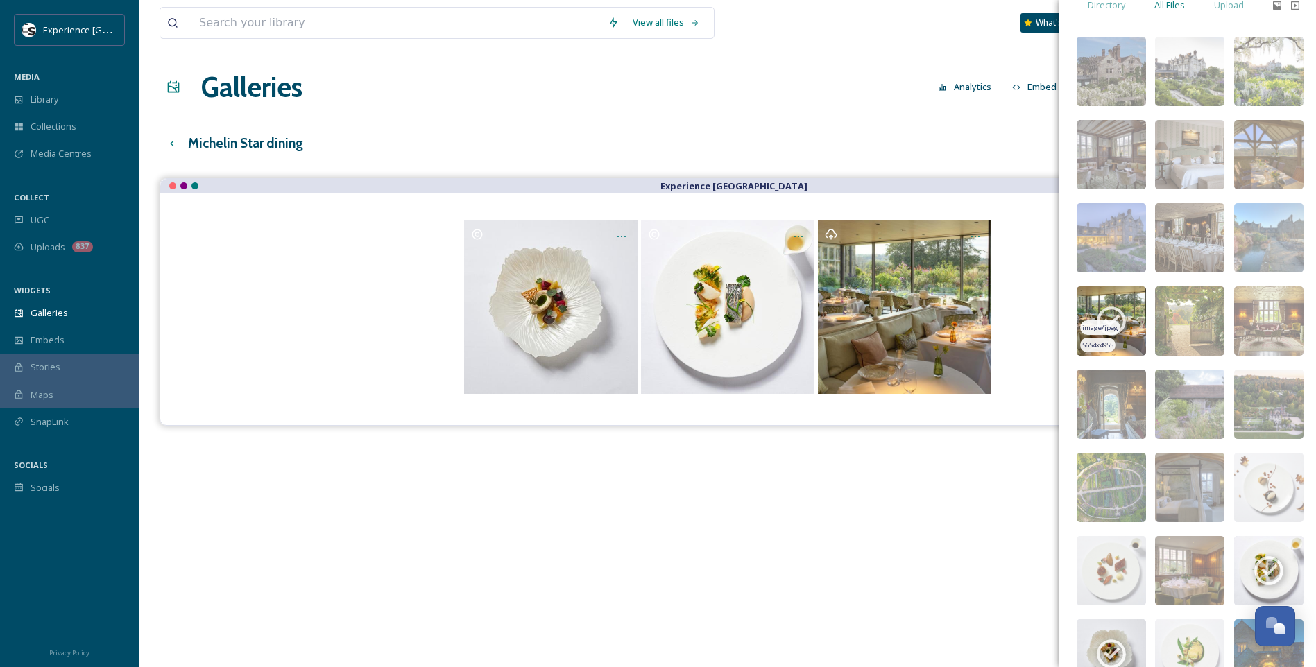
scroll to position [0, 0]
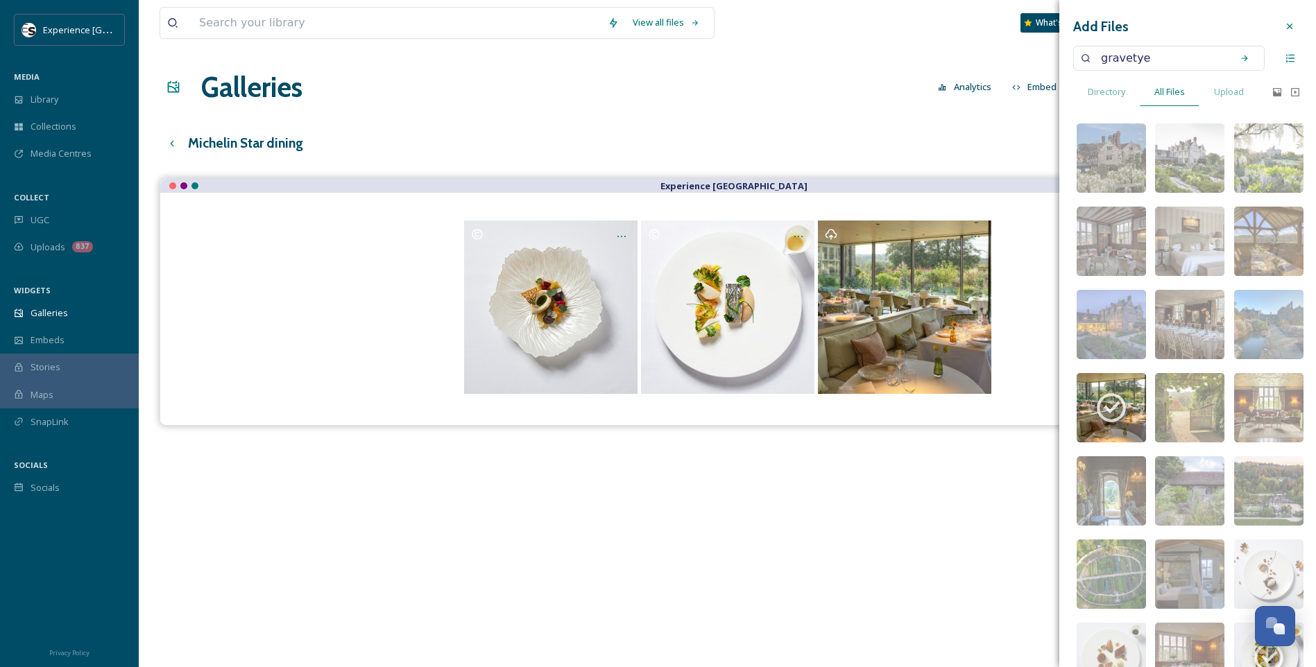
click at [1049, 68] on input "gravetye" at bounding box center [1159, 58] width 131 height 31
type input "interlude"
click at [1049, 56] on icon at bounding box center [1244, 58] width 10 height 10
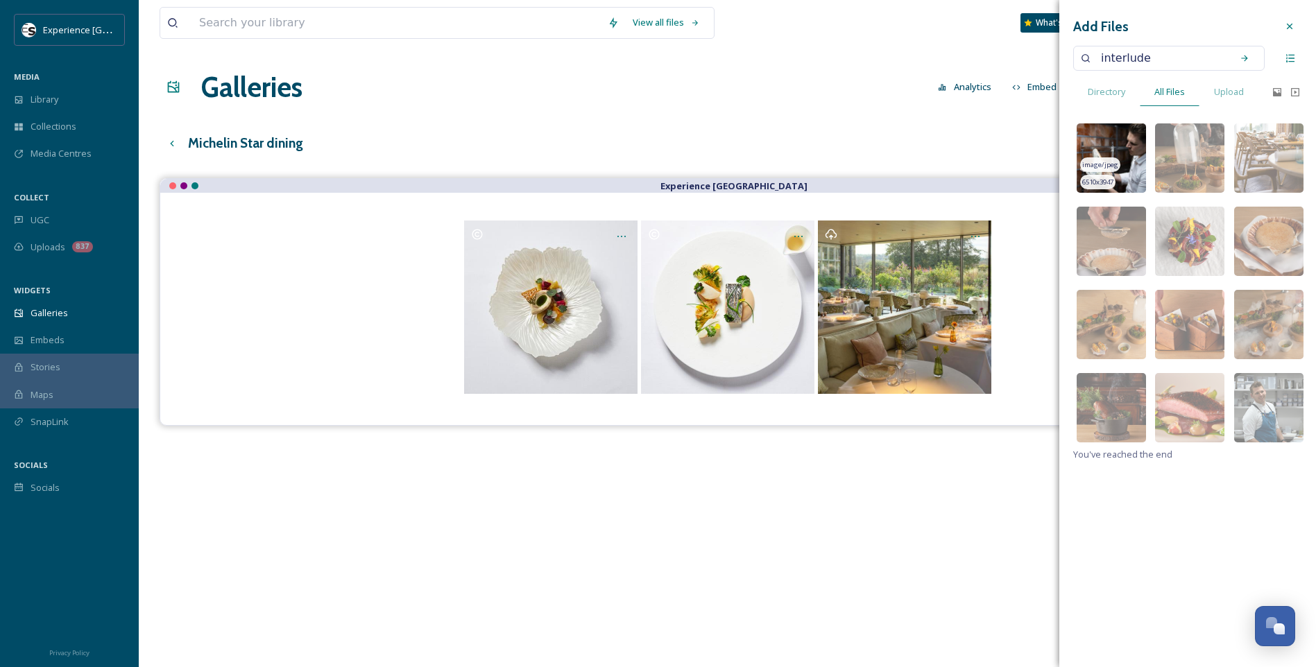
click at [1049, 132] on img at bounding box center [1110, 157] width 69 height 69
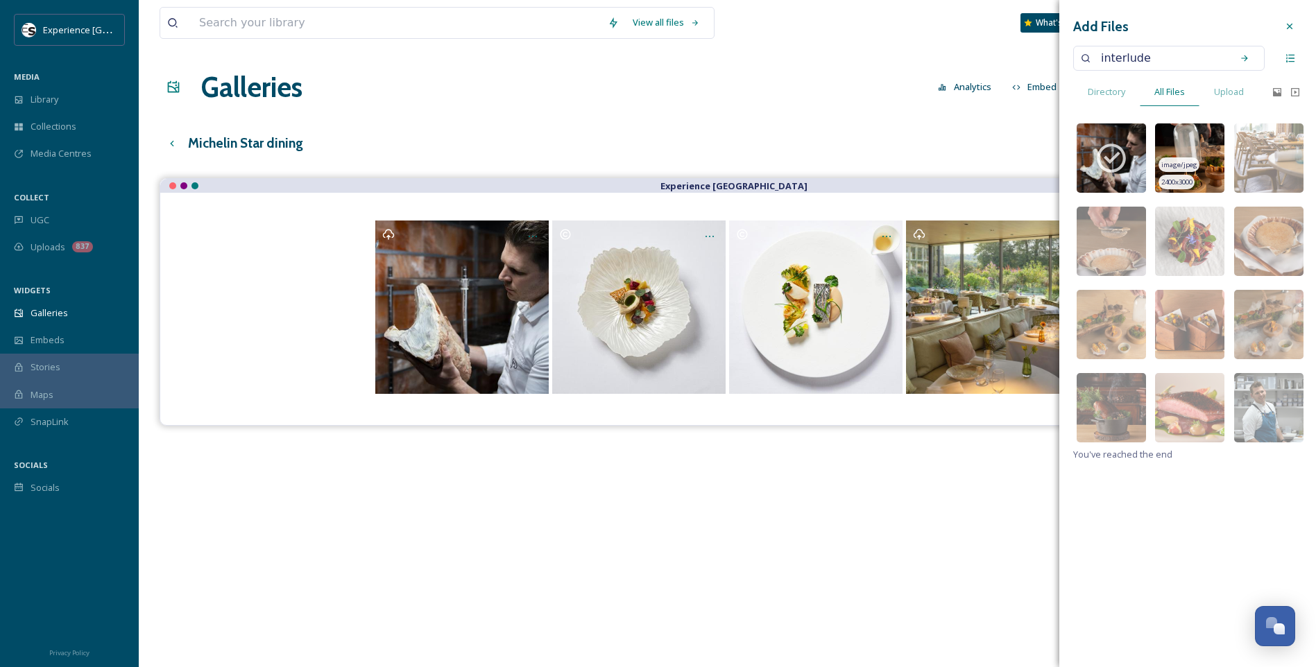
click at [1049, 138] on img at bounding box center [1189, 157] width 69 height 69
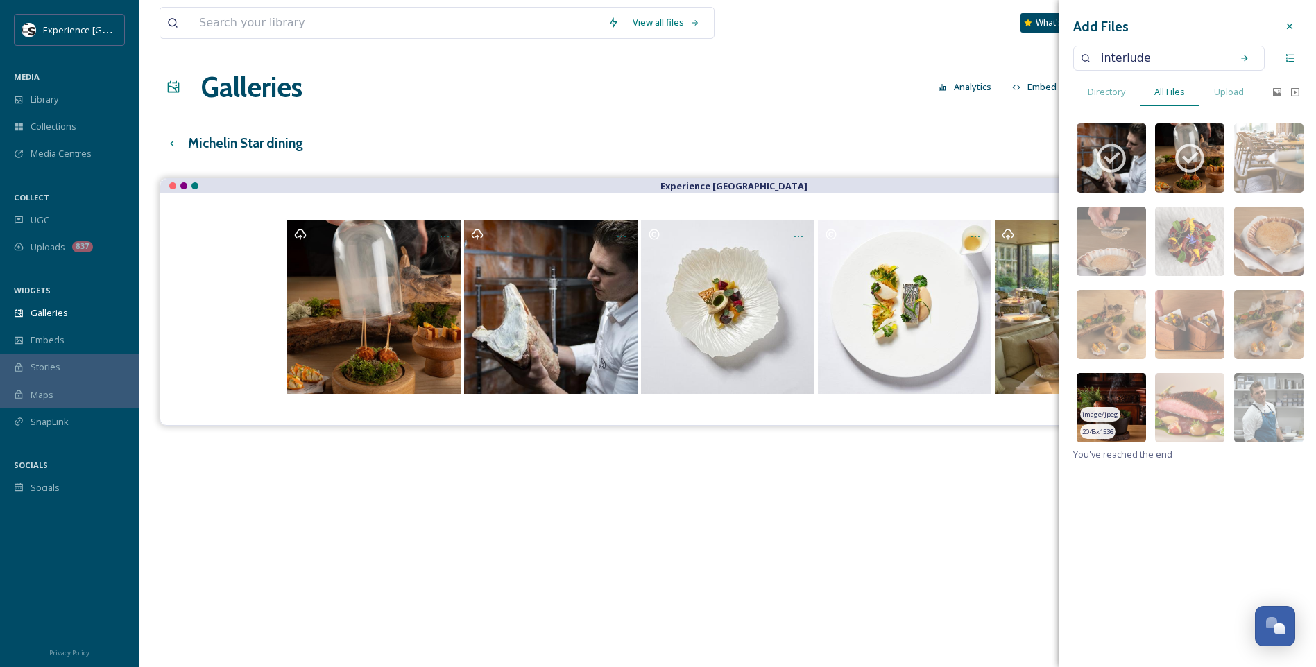
click at [1049, 382] on img at bounding box center [1110, 407] width 69 height 69
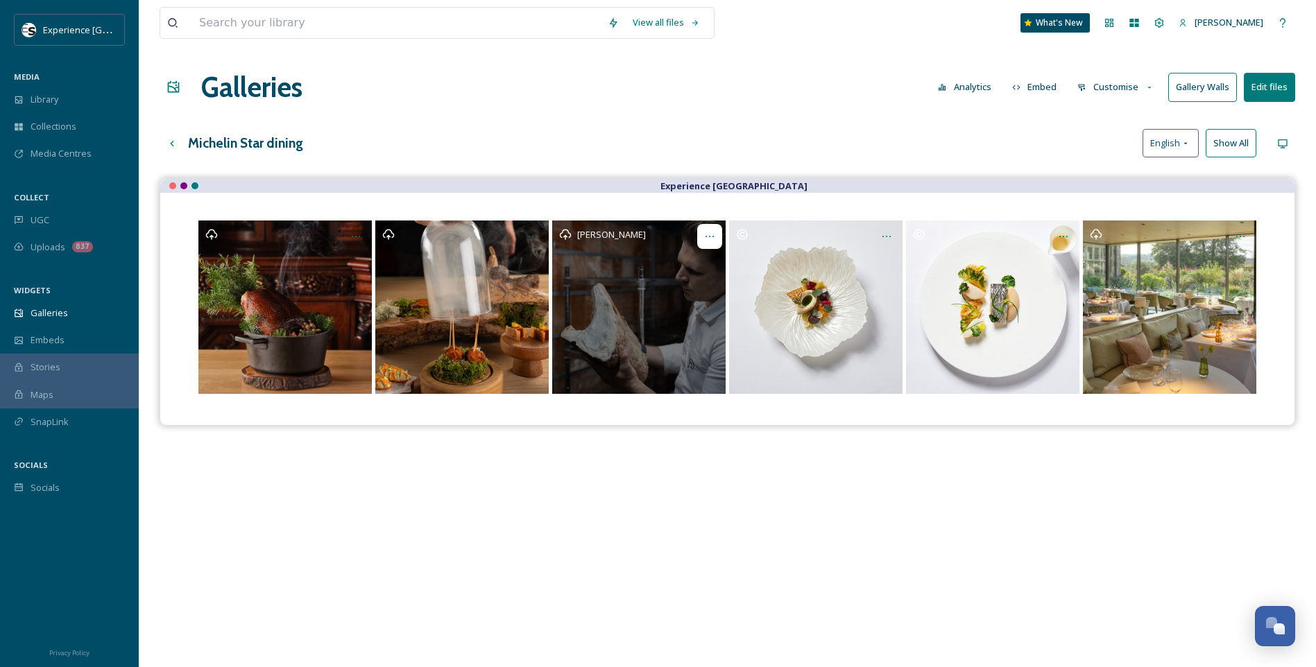
click at [715, 234] on div "Opens media popup. Media description: Restaurant Interlude." at bounding box center [709, 236] width 25 height 25
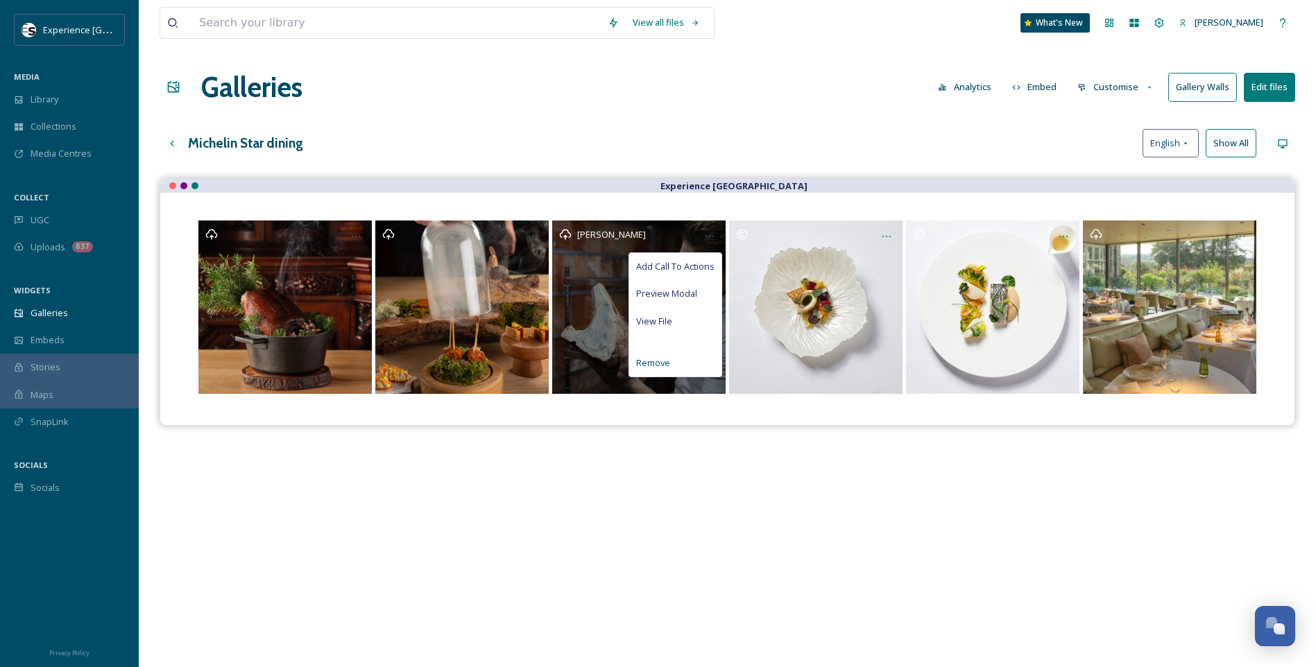
click at [662, 366] on span "Remove" at bounding box center [653, 363] width 34 height 13
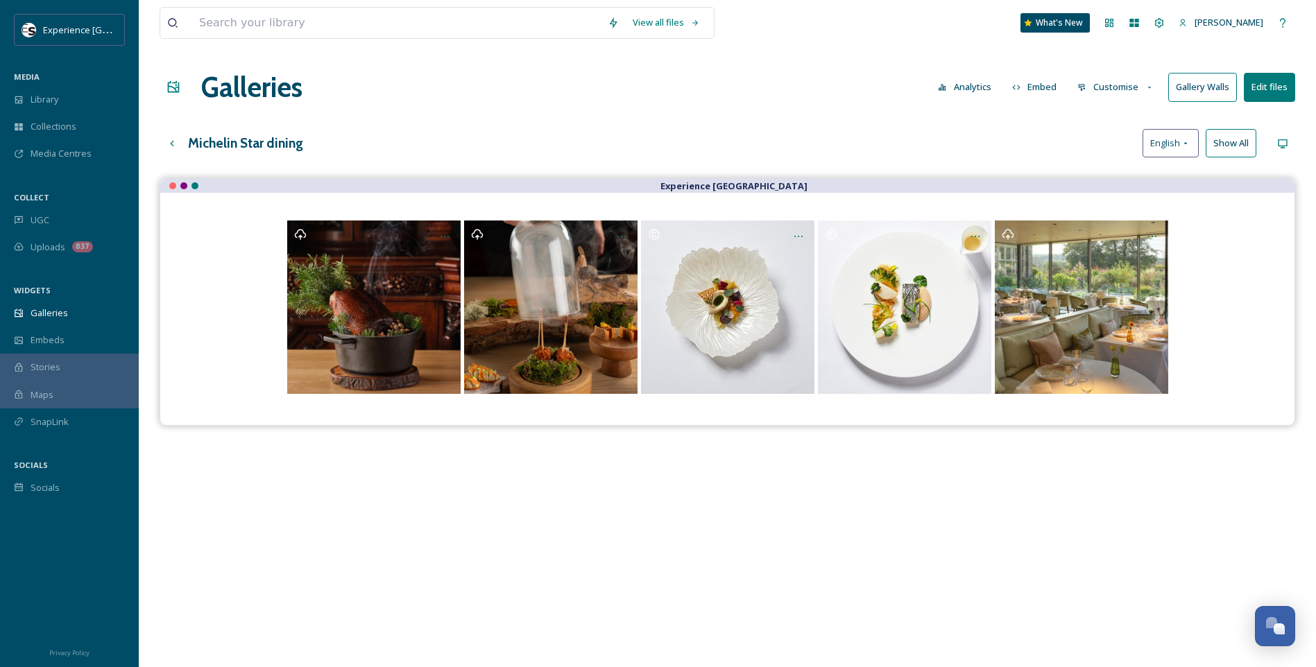
click at [1049, 87] on button "Edit files" at bounding box center [1269, 87] width 51 height 28
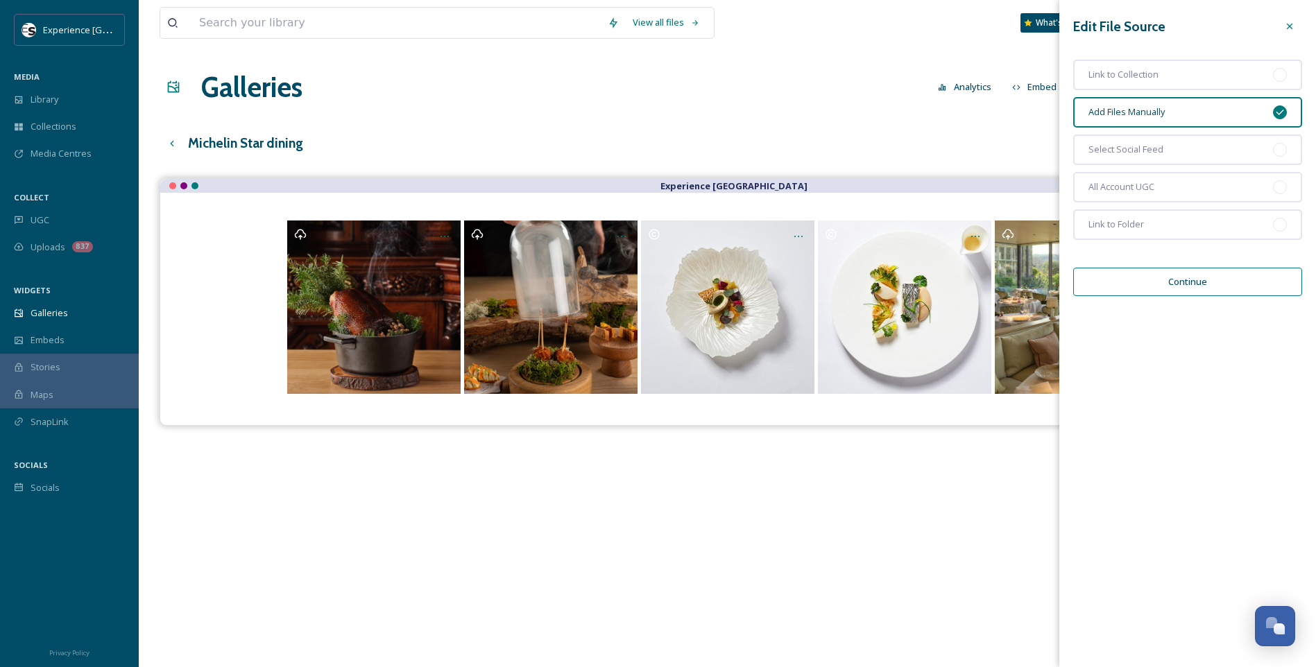
click at [1049, 291] on button "Continue" at bounding box center [1187, 282] width 229 height 28
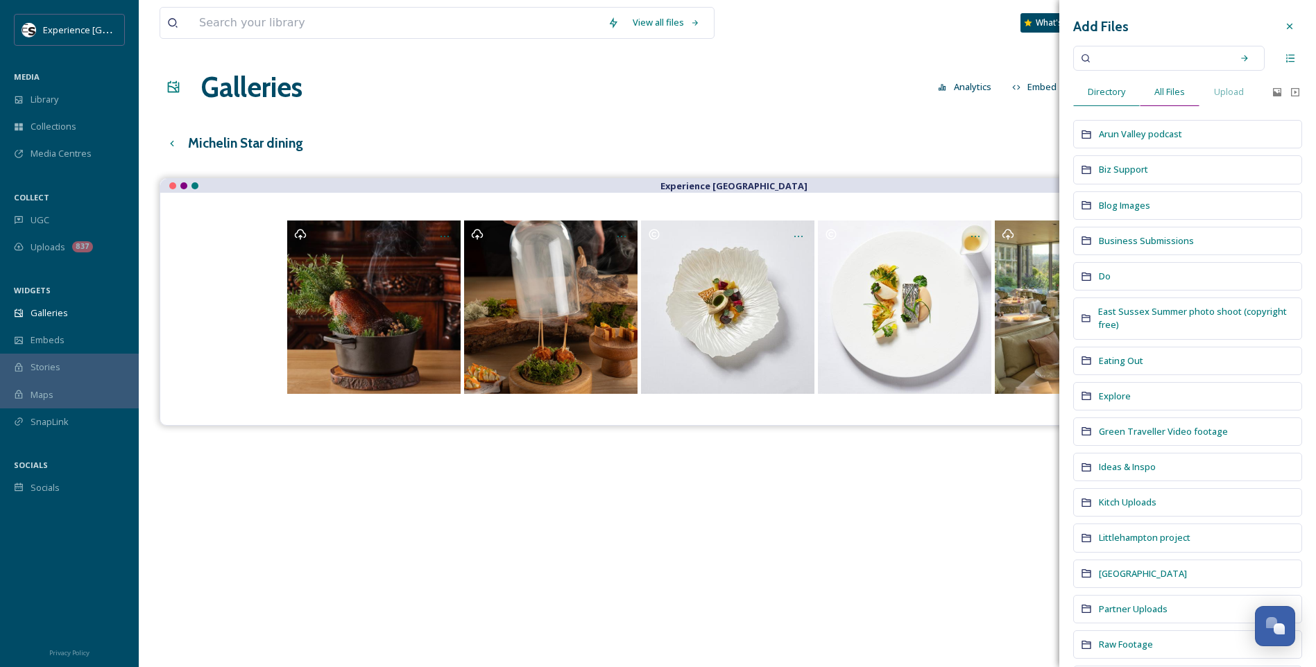
click at [1049, 87] on span "All Files" at bounding box center [1169, 91] width 31 height 13
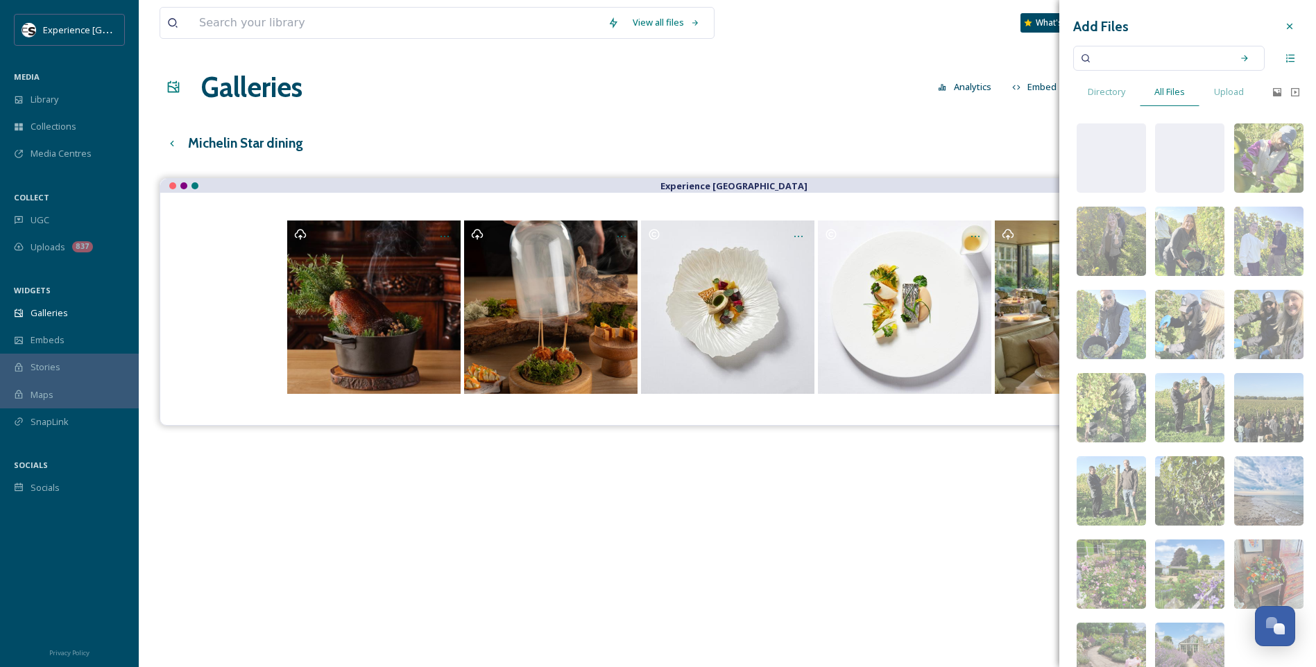
click at [1049, 60] on input at bounding box center [1159, 58] width 131 height 31
type input "interlude"
click at [1049, 55] on div "Search" at bounding box center [1244, 58] width 25 height 25
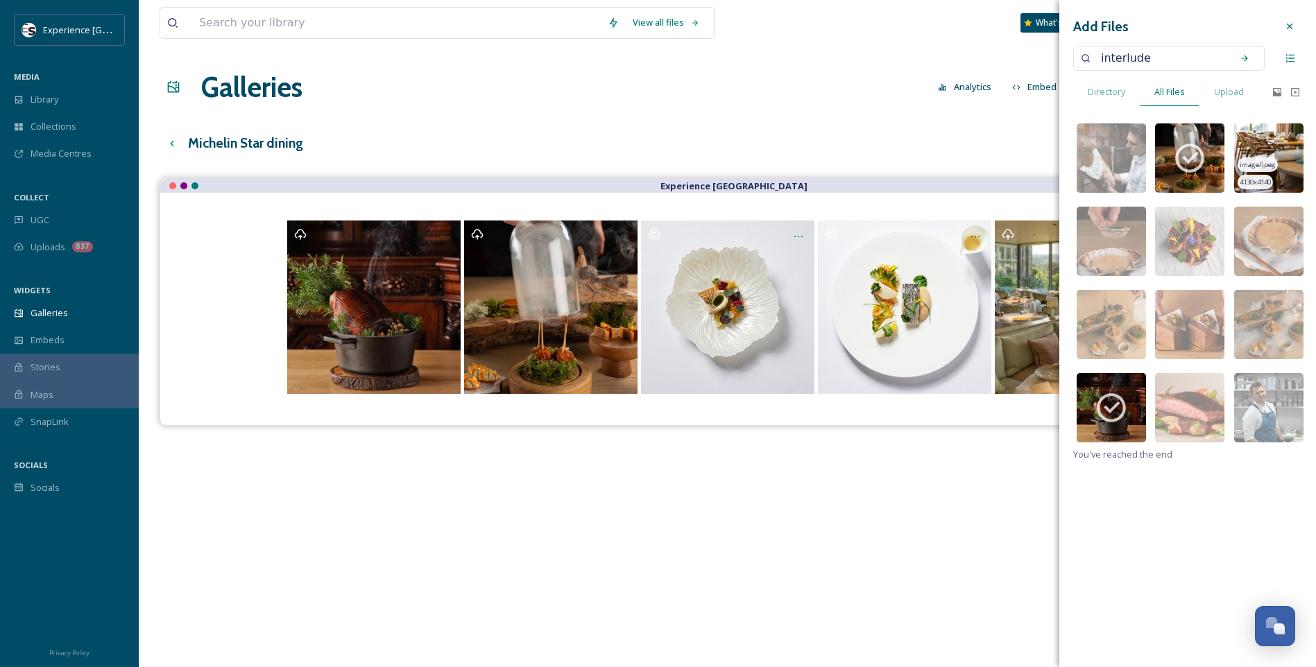
click at [1049, 153] on img at bounding box center [1268, 157] width 69 height 69
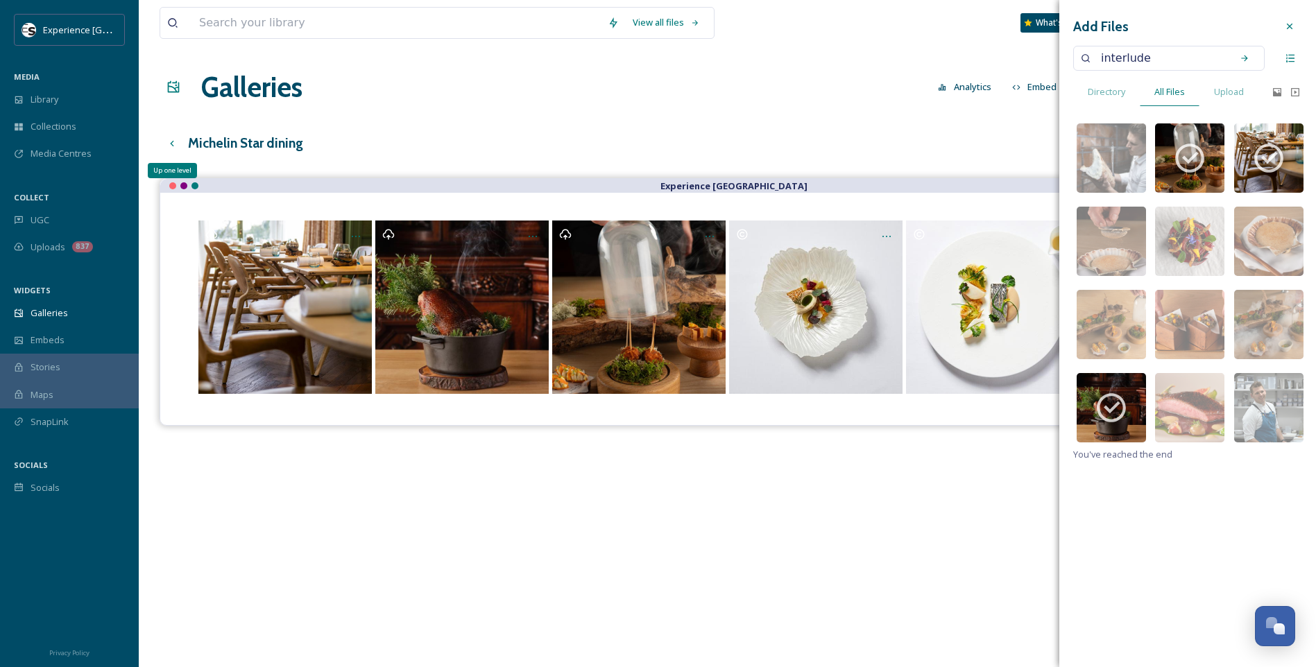
click at [173, 141] on icon at bounding box center [171, 143] width 3 height 6
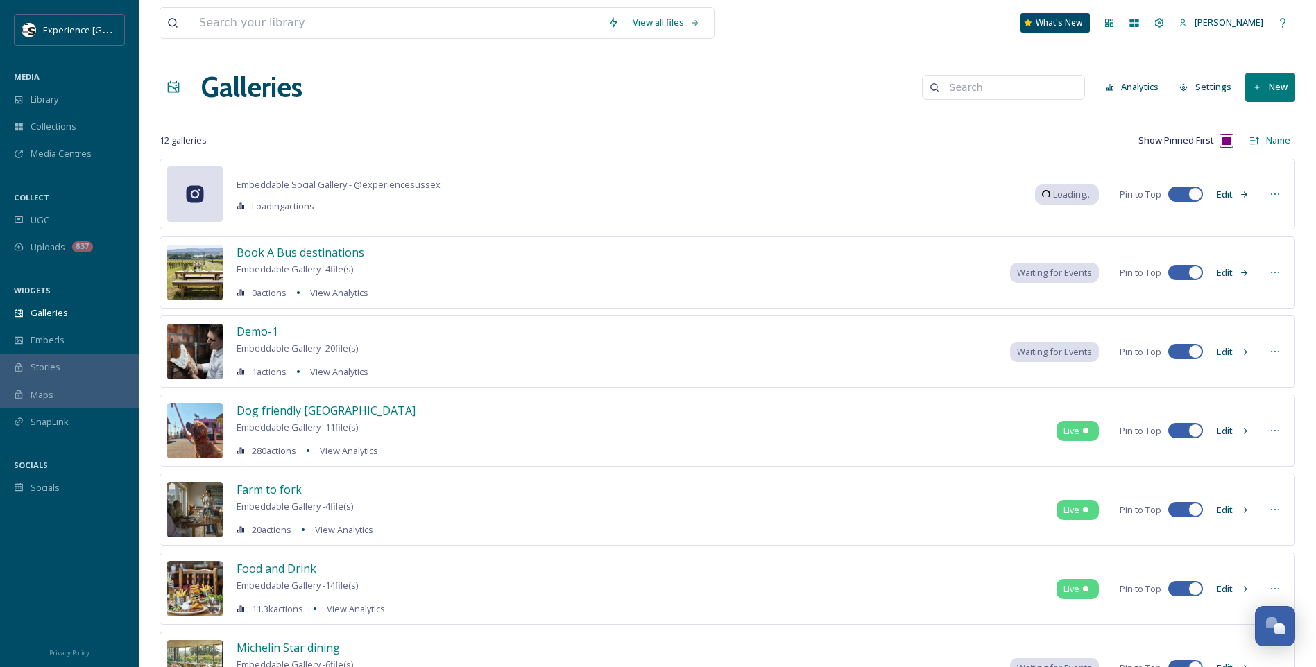
scroll to position [347, 0]
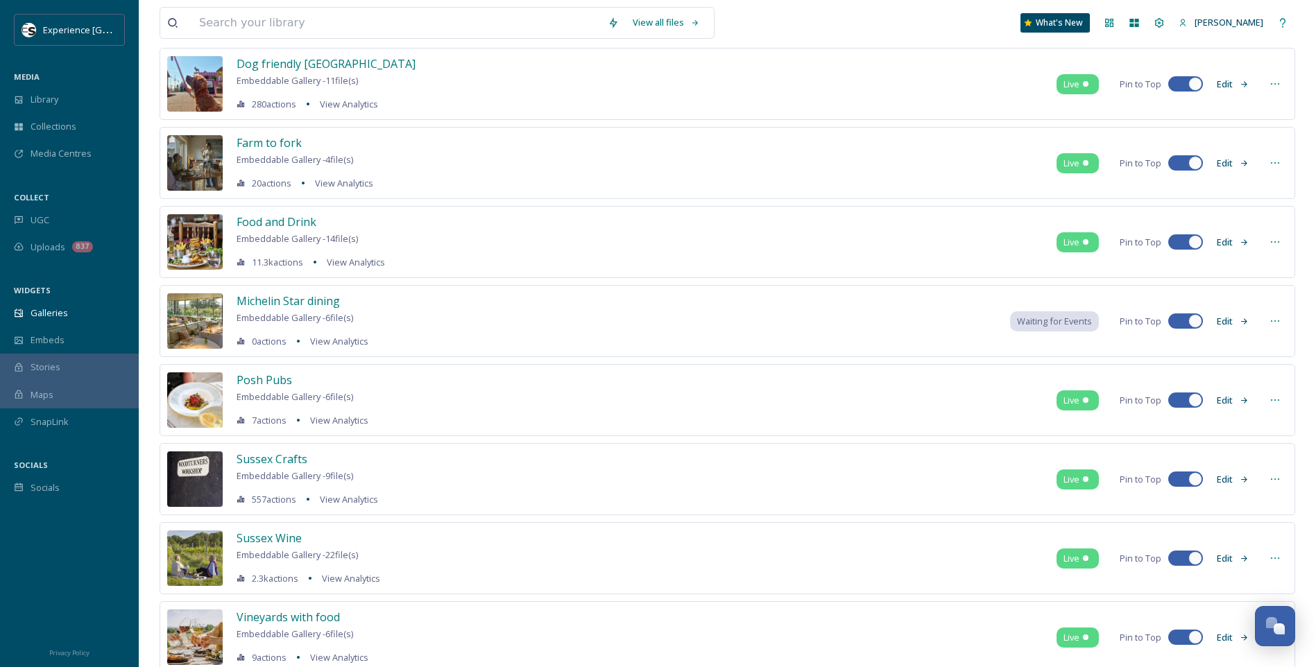
click at [1049, 318] on icon at bounding box center [1274, 321] width 11 height 11
click at [1049, 403] on span "Embed Gallery" at bounding box center [1248, 406] width 60 height 13
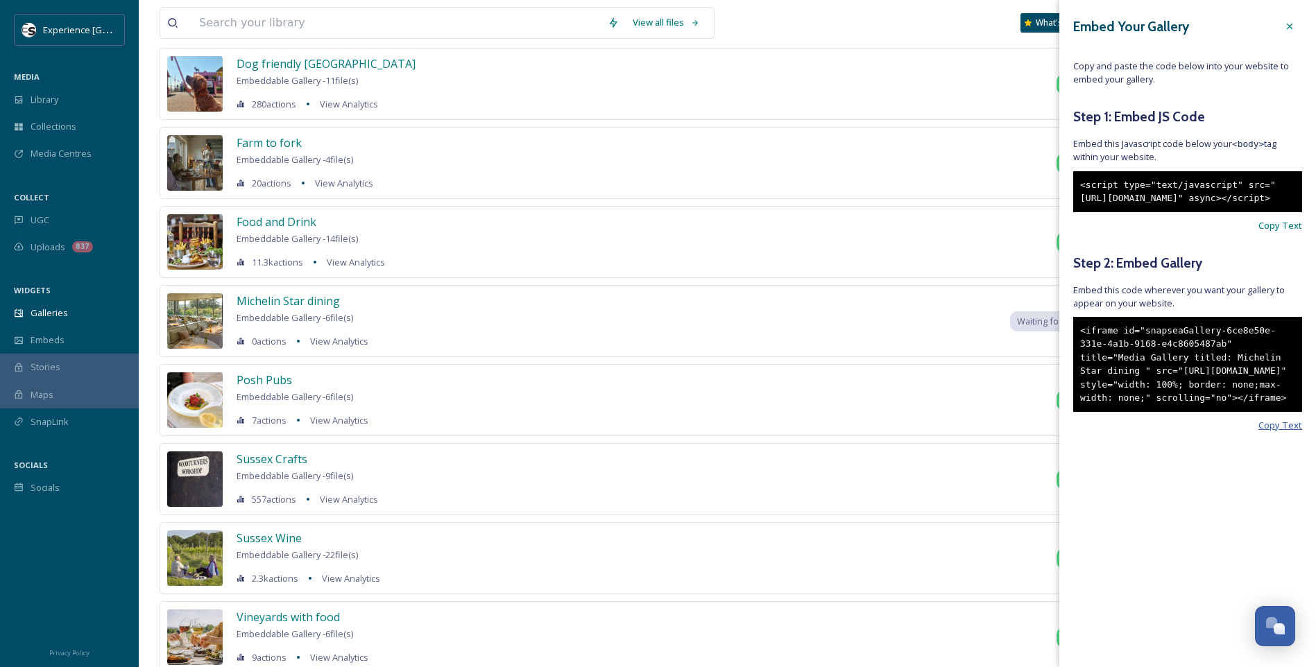
click at [1049, 432] on span "Copy Text" at bounding box center [1280, 425] width 44 height 13
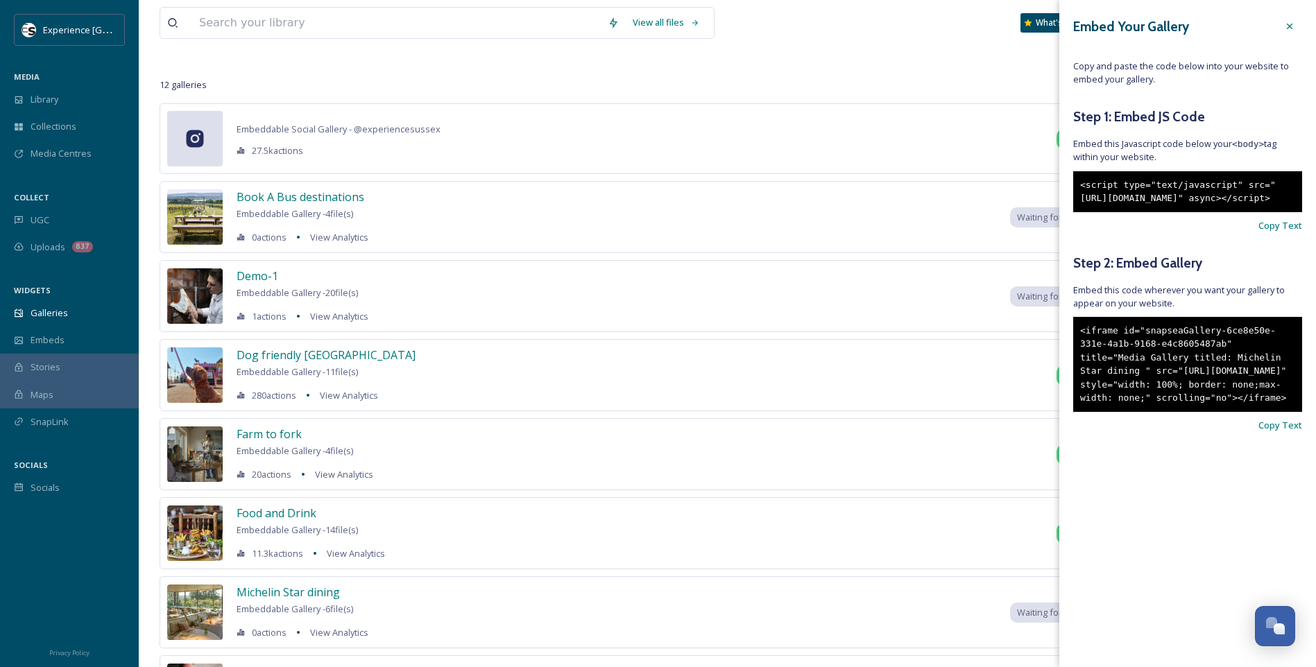
scroll to position [0, 0]
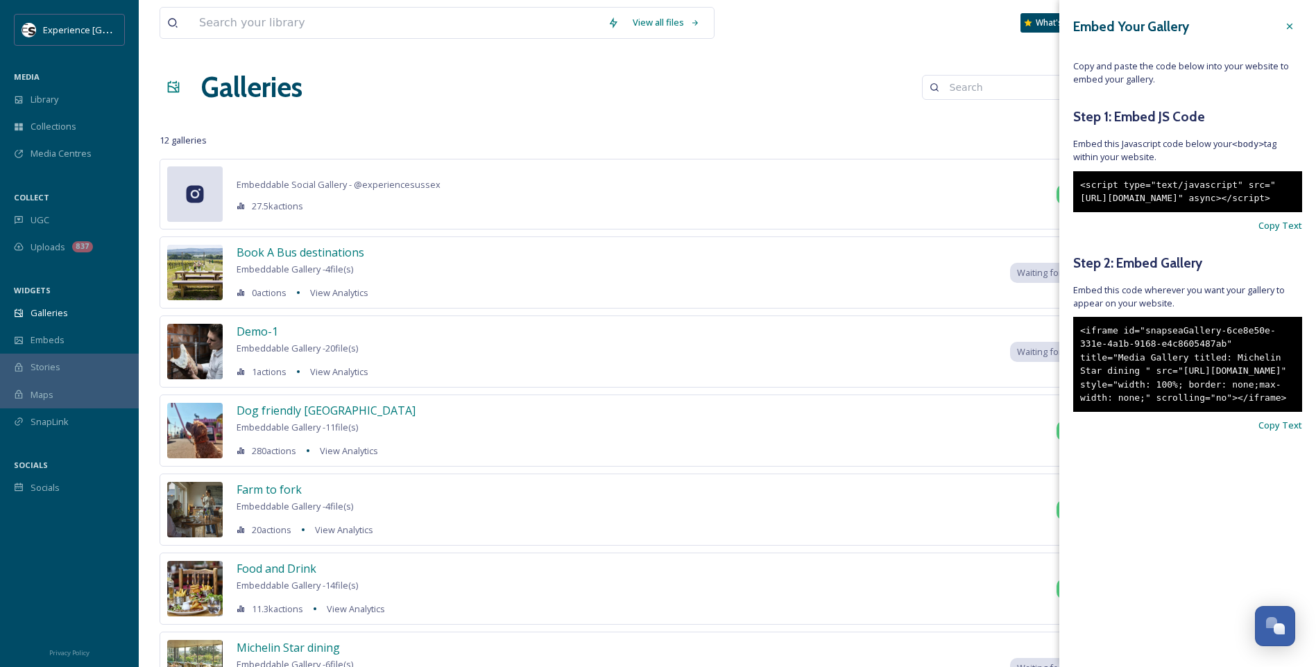
click at [1049, 22] on div at bounding box center [1289, 26] width 25 height 25
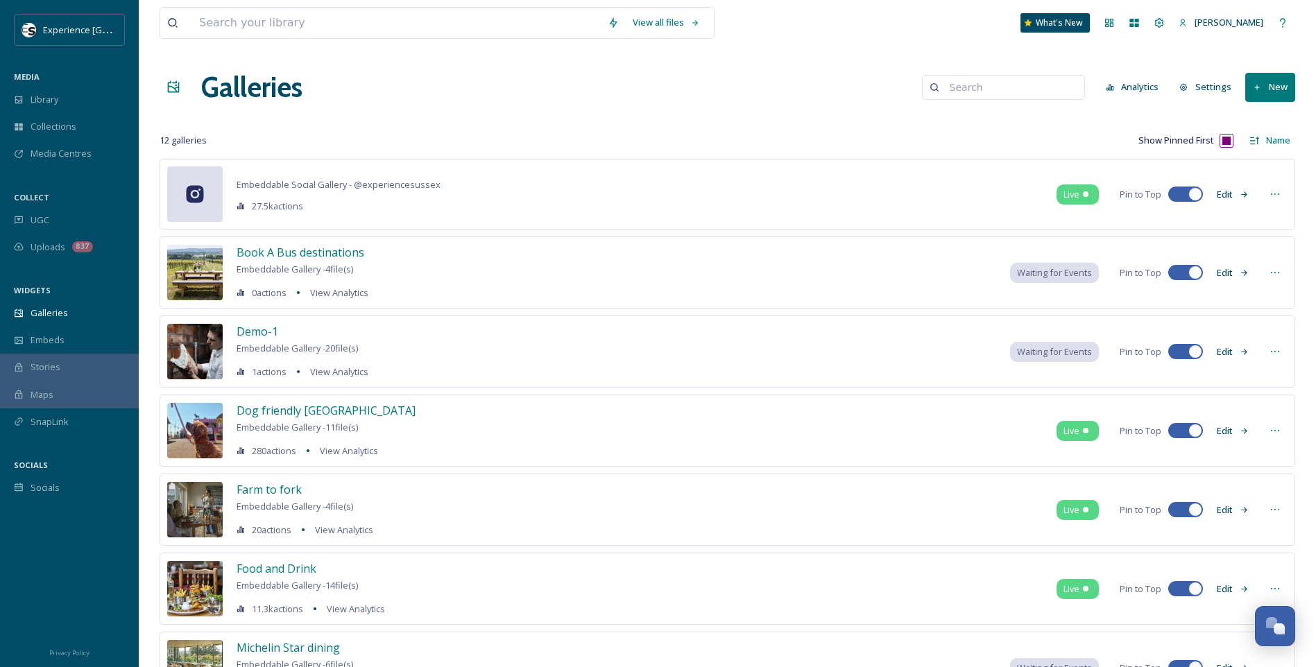
click at [1049, 86] on icon at bounding box center [1257, 87] width 9 height 9
click at [1049, 116] on span "Gallery" at bounding box center [1272, 119] width 29 height 13
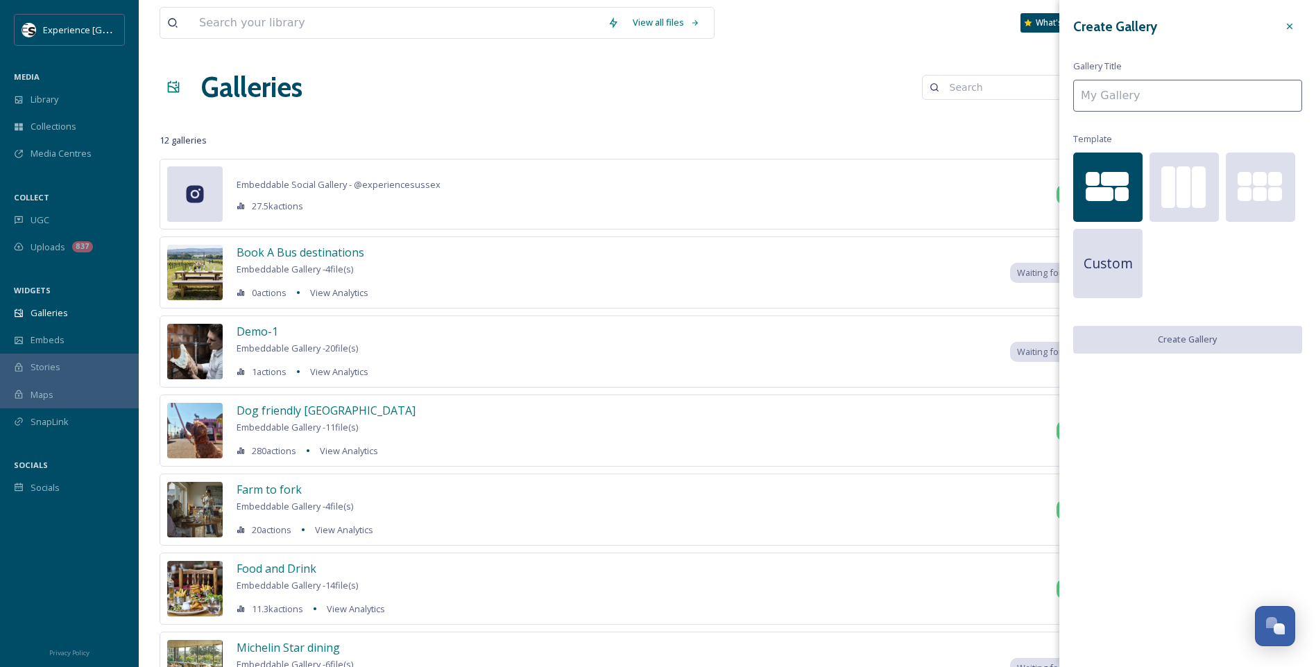
click at [1049, 90] on input at bounding box center [1187, 96] width 229 height 32
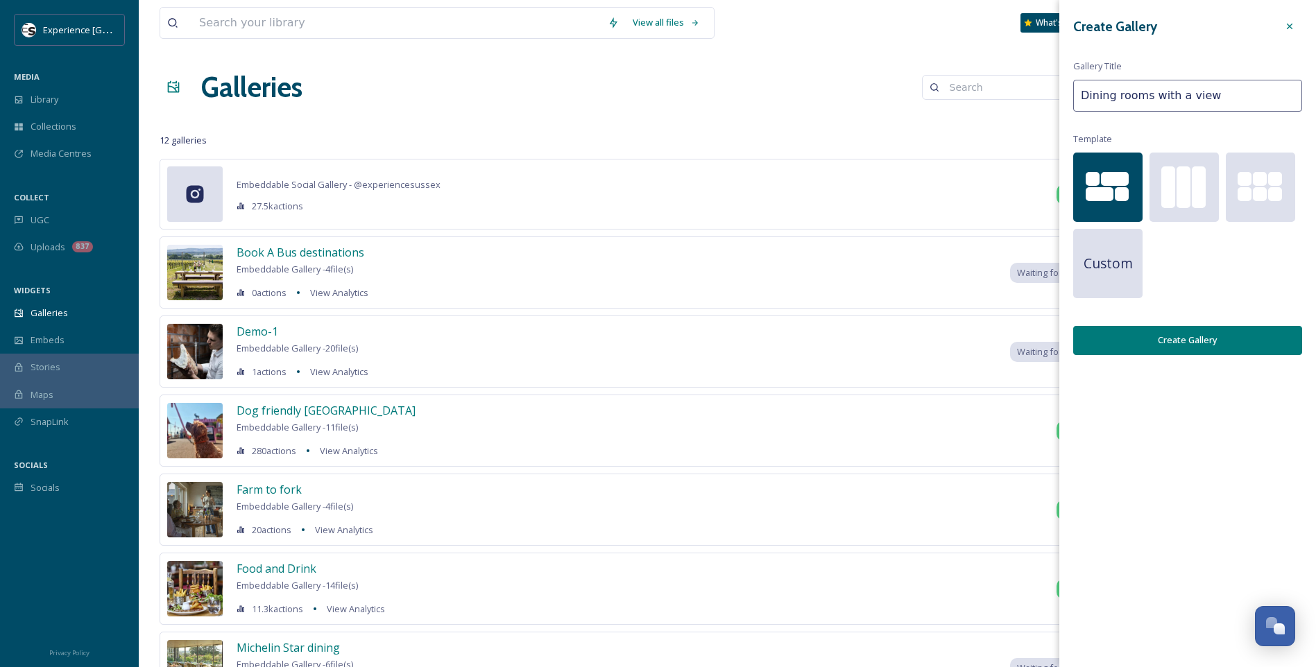
type input "Dining rooms with a view"
click at [1049, 350] on button "Create Gallery" at bounding box center [1187, 340] width 229 height 28
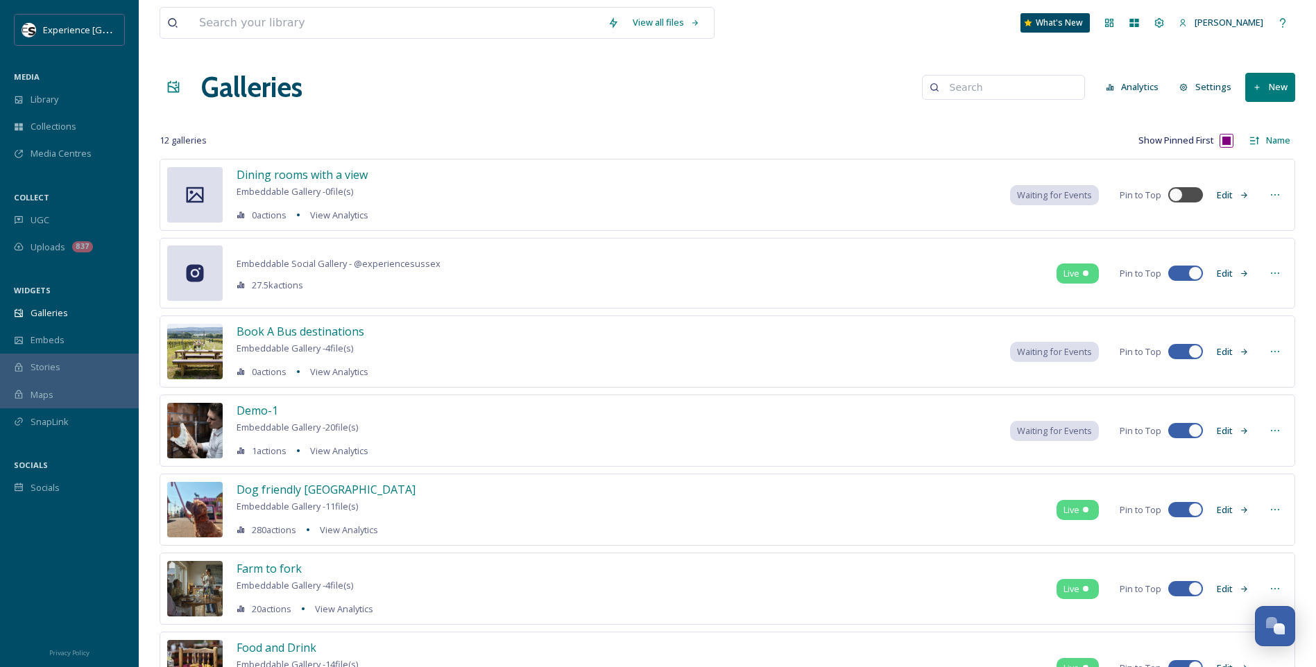
click at [1049, 194] on button "Edit" at bounding box center [1233, 195] width 46 height 27
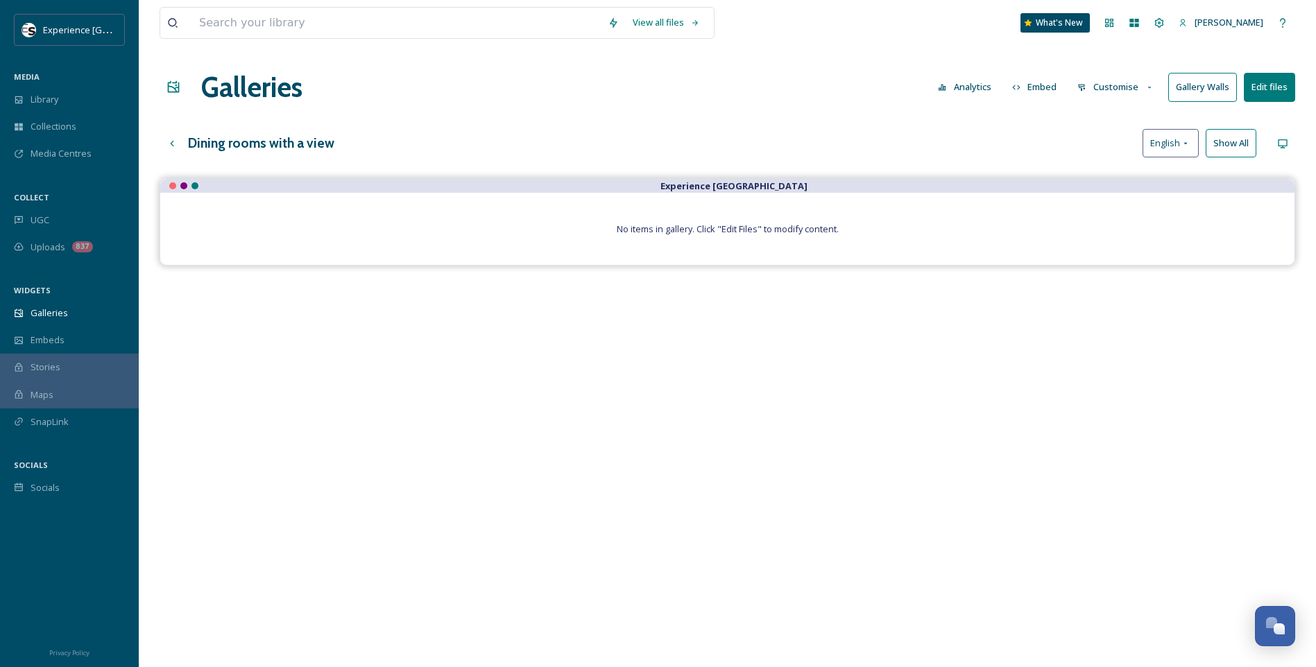
click at [1049, 83] on button "Edit files" at bounding box center [1269, 87] width 51 height 28
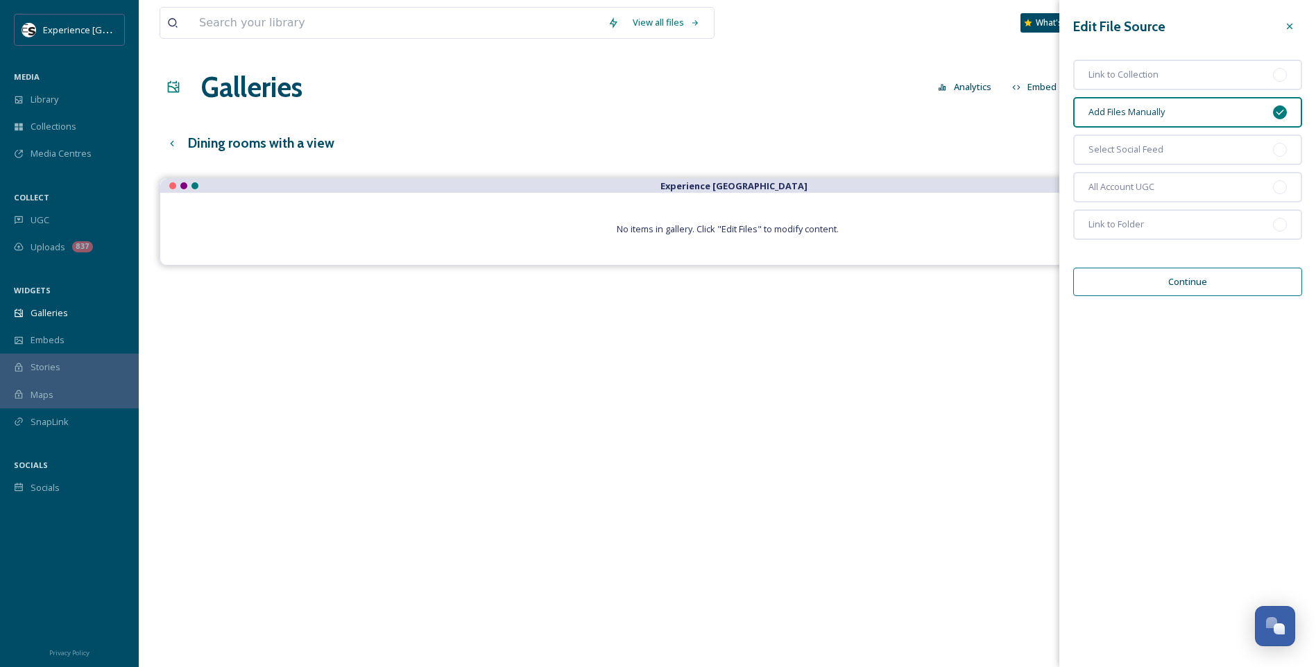
click at [1049, 284] on button "Continue" at bounding box center [1187, 282] width 229 height 28
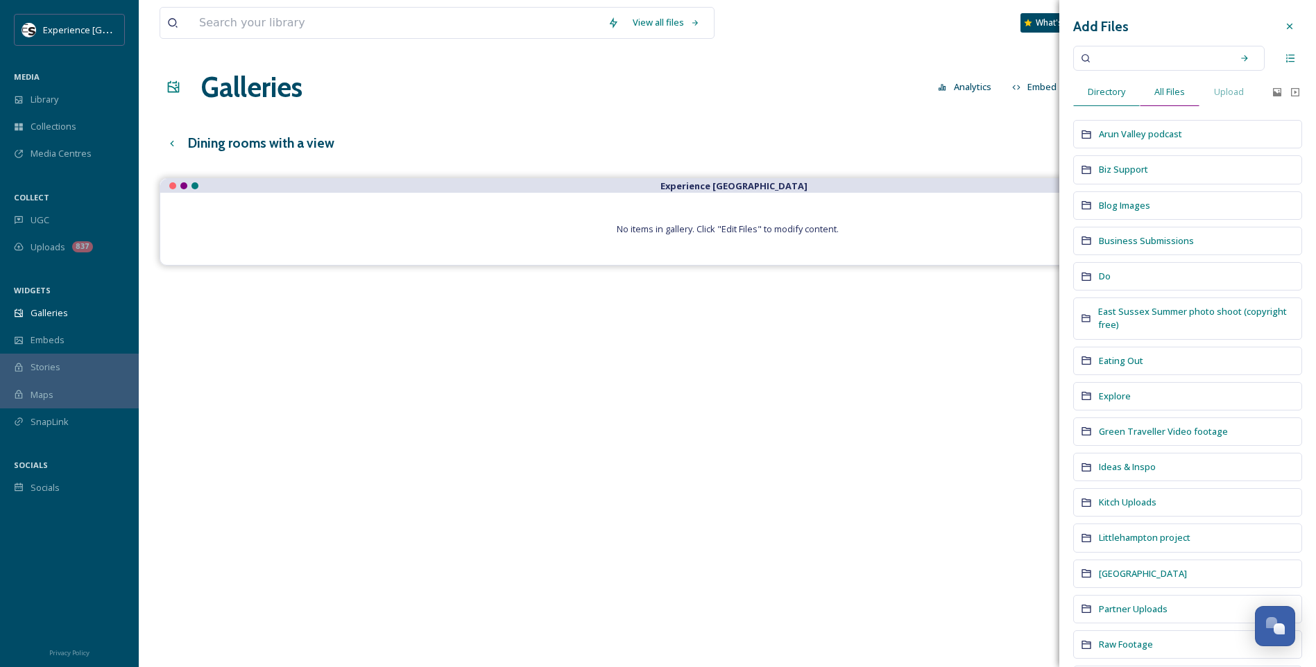
click at [1049, 101] on div "All Files" at bounding box center [1170, 92] width 60 height 28
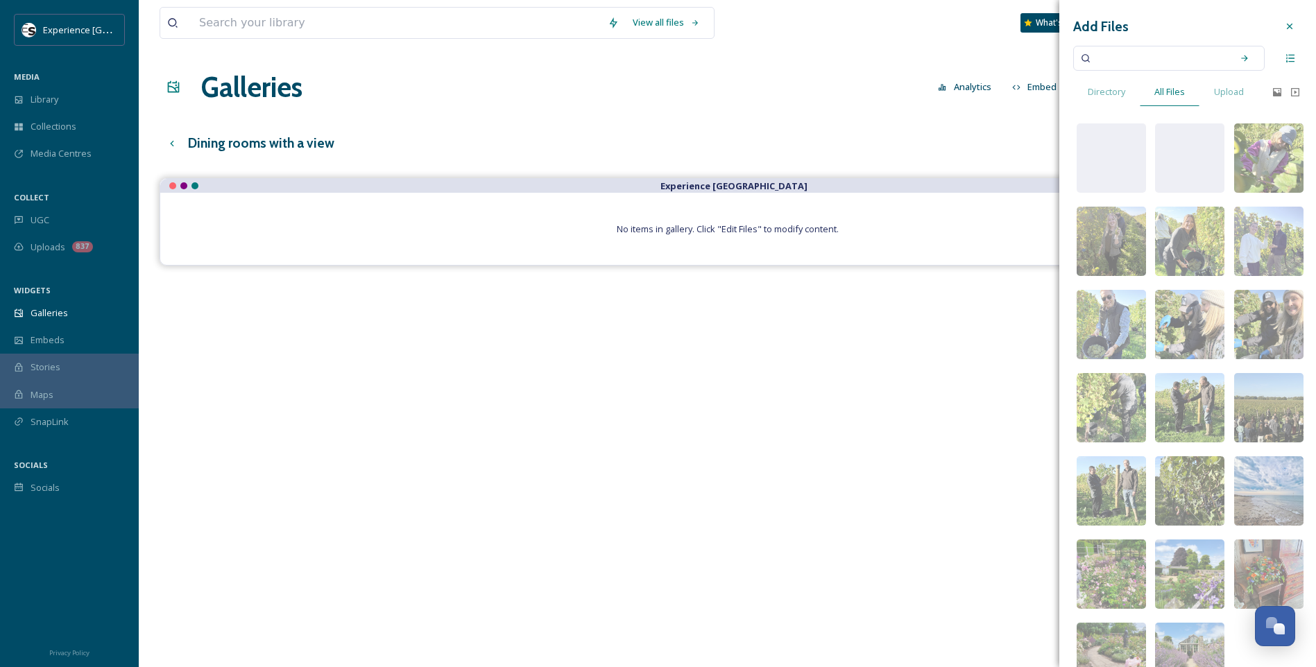
click at [1049, 61] on input at bounding box center [1159, 58] width 131 height 31
type input "perch"
click at [1049, 53] on div "Search" at bounding box center [1244, 58] width 25 height 25
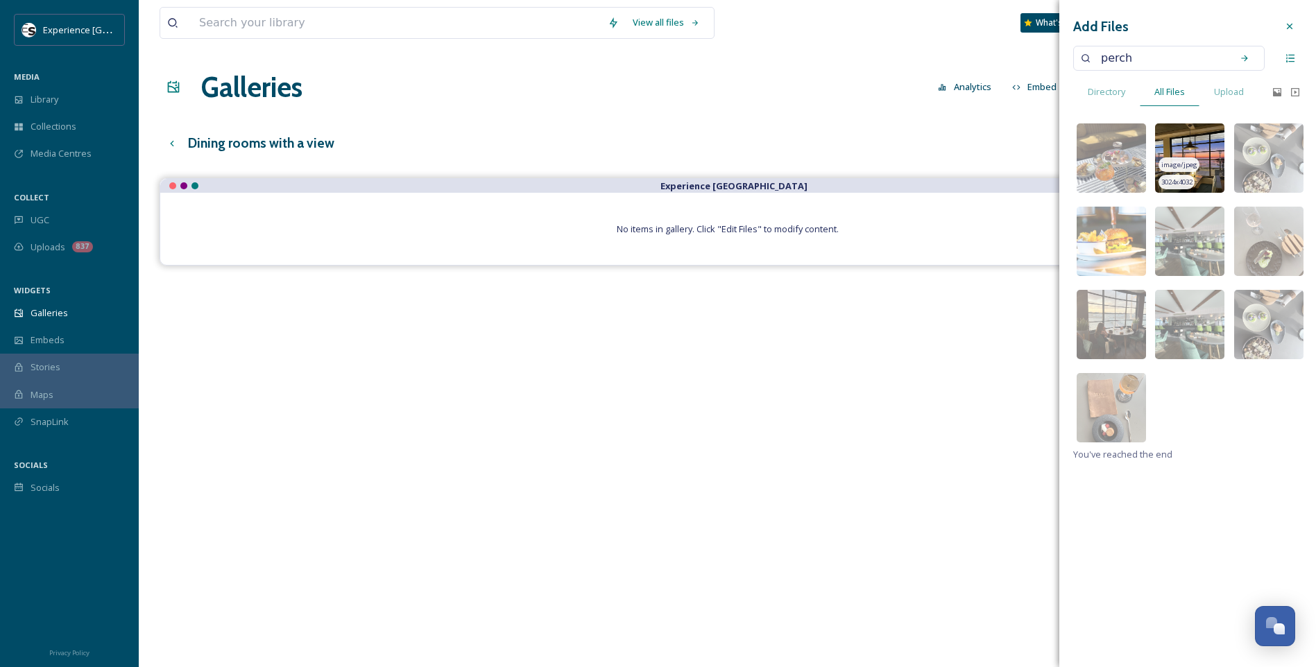
click at [1049, 137] on img at bounding box center [1189, 157] width 69 height 69
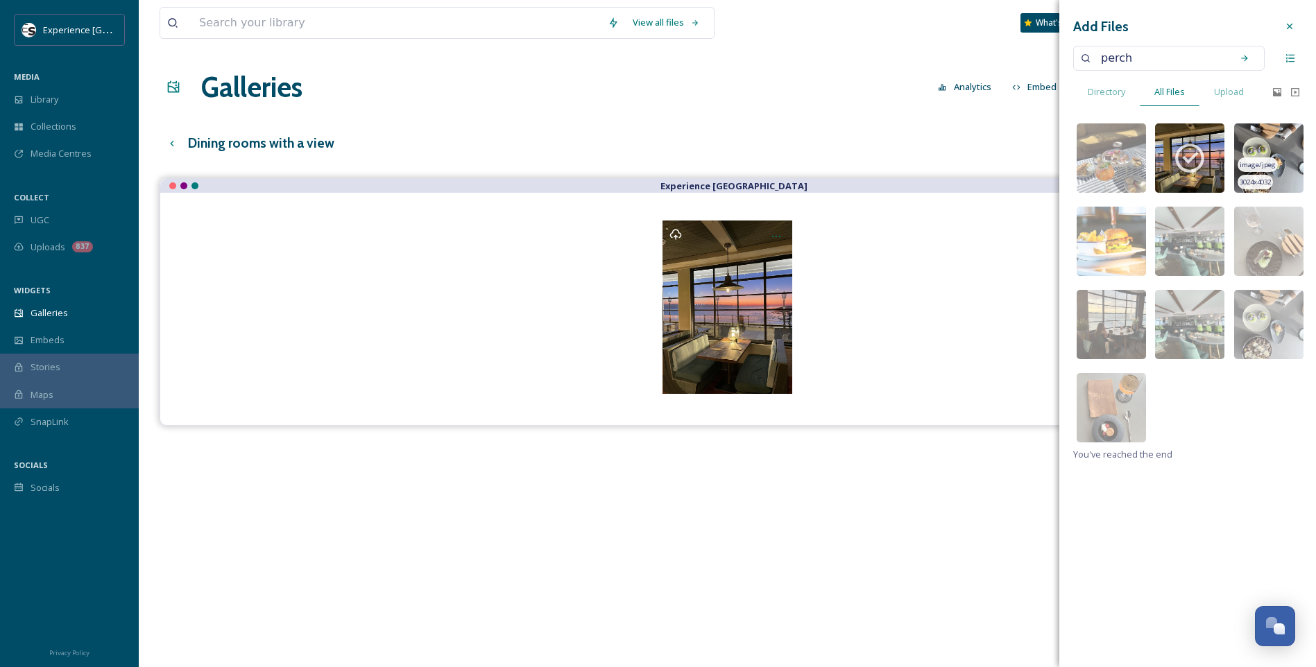
click at [1049, 175] on img at bounding box center [1268, 157] width 69 height 69
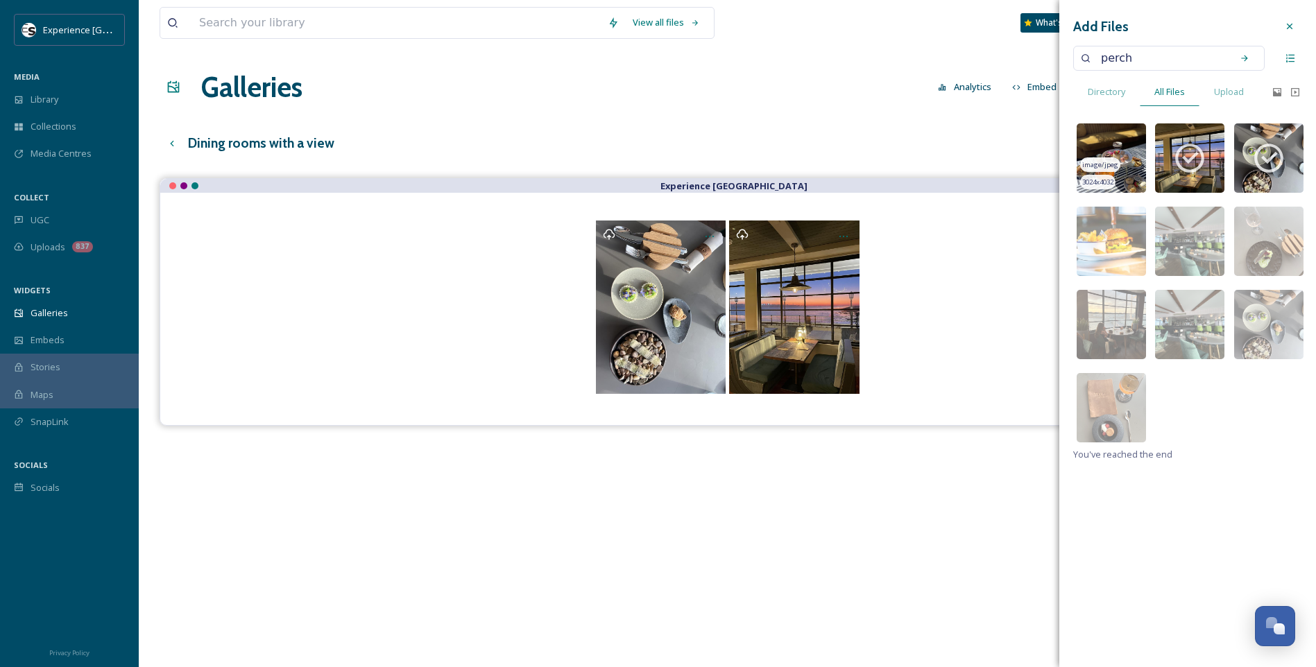
click at [1049, 164] on img at bounding box center [1110, 157] width 69 height 69
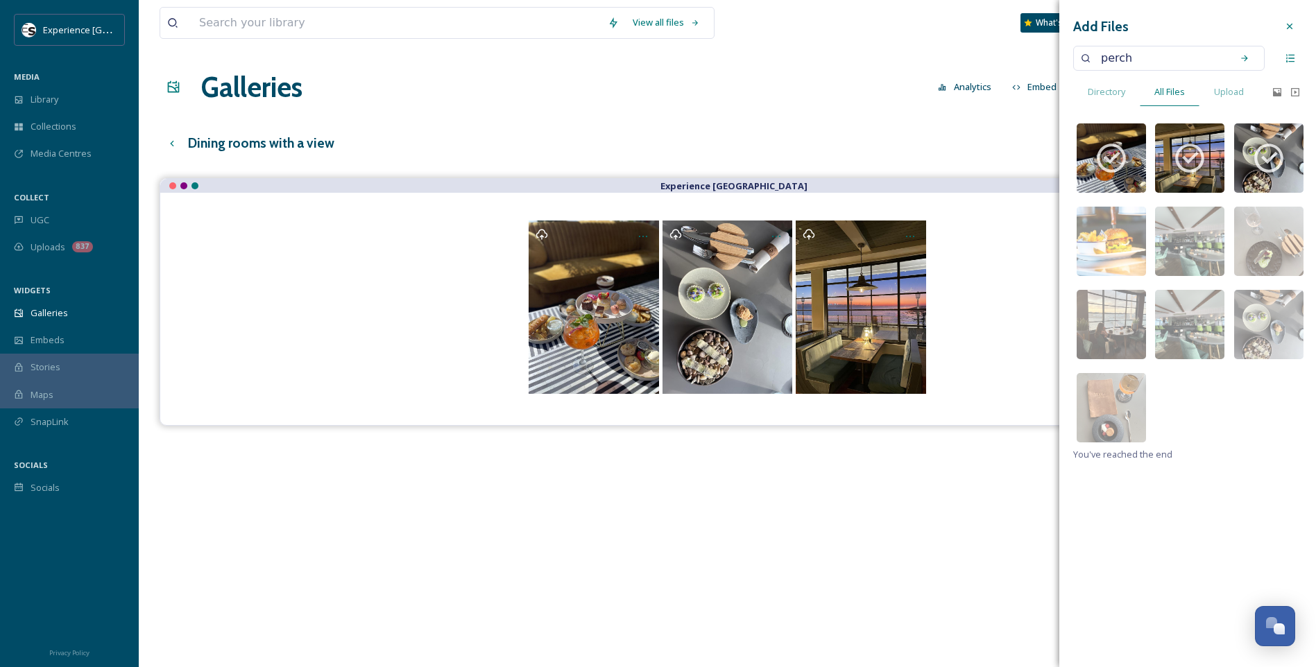
click at [1049, 53] on input "perch" at bounding box center [1159, 58] width 131 height 31
click at [1049, 299] on img at bounding box center [1110, 324] width 69 height 69
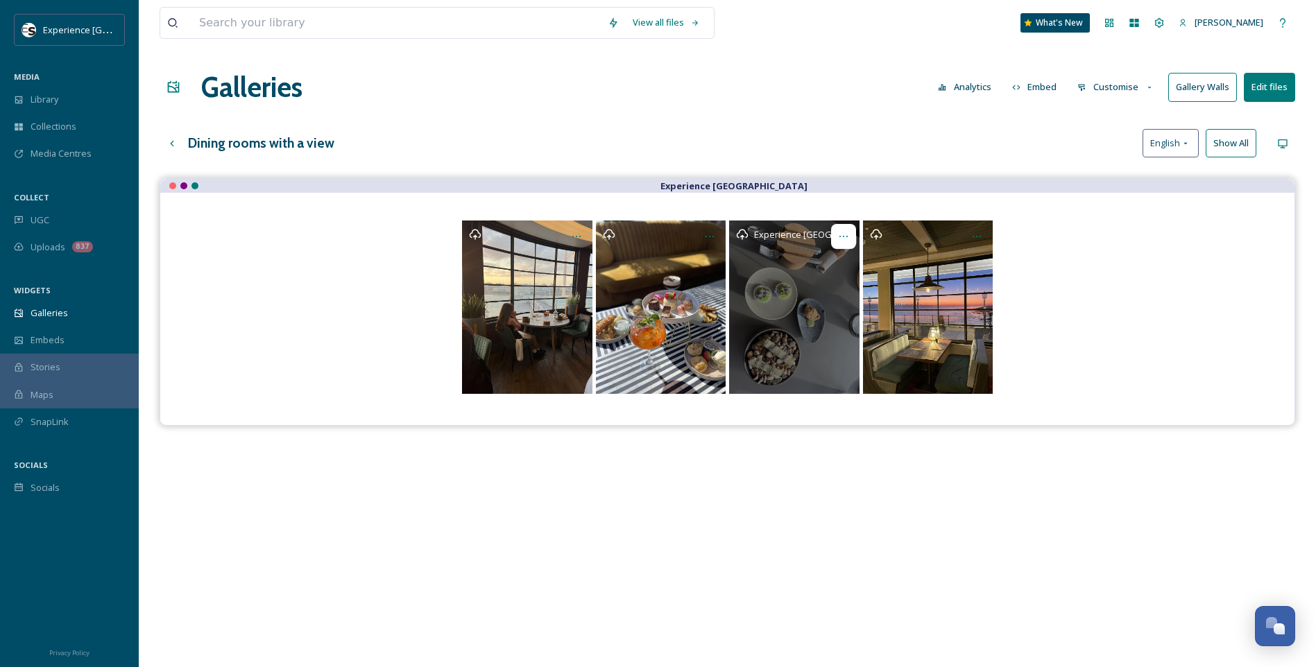
click at [847, 234] on icon "Opens media popup. Media description: Tern appetiser course.JPG." at bounding box center [843, 236] width 11 height 11
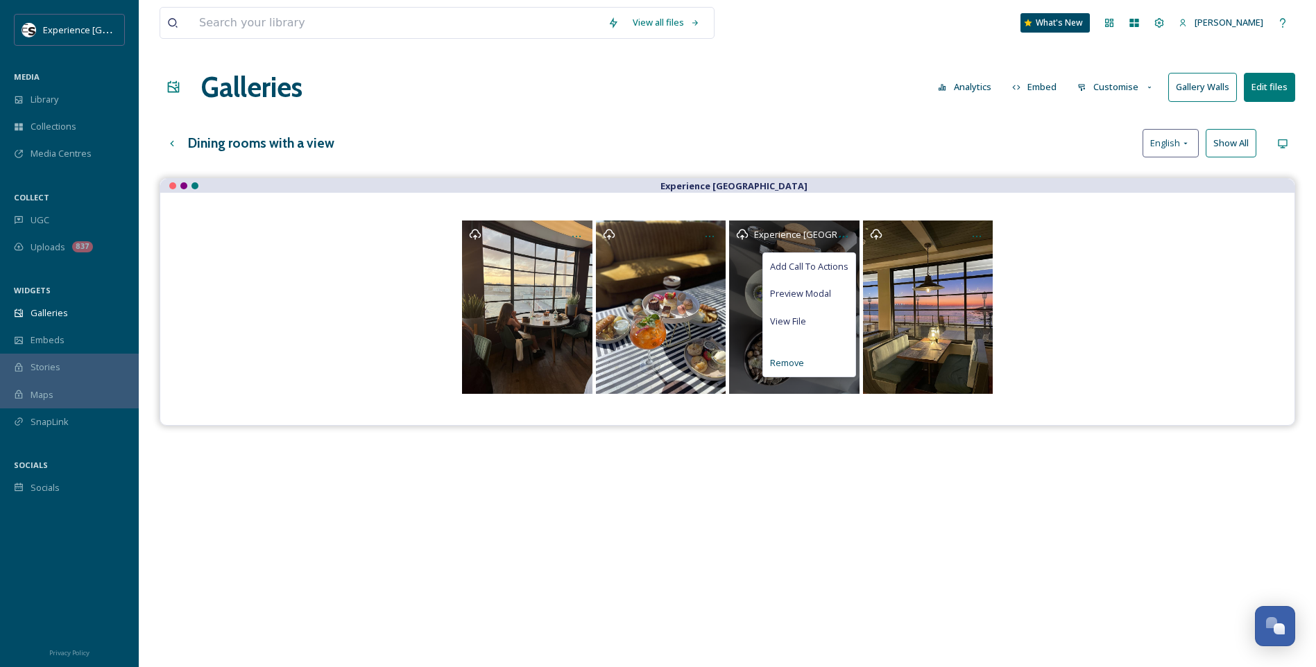
click at [799, 368] on span "Remove" at bounding box center [787, 363] width 34 height 13
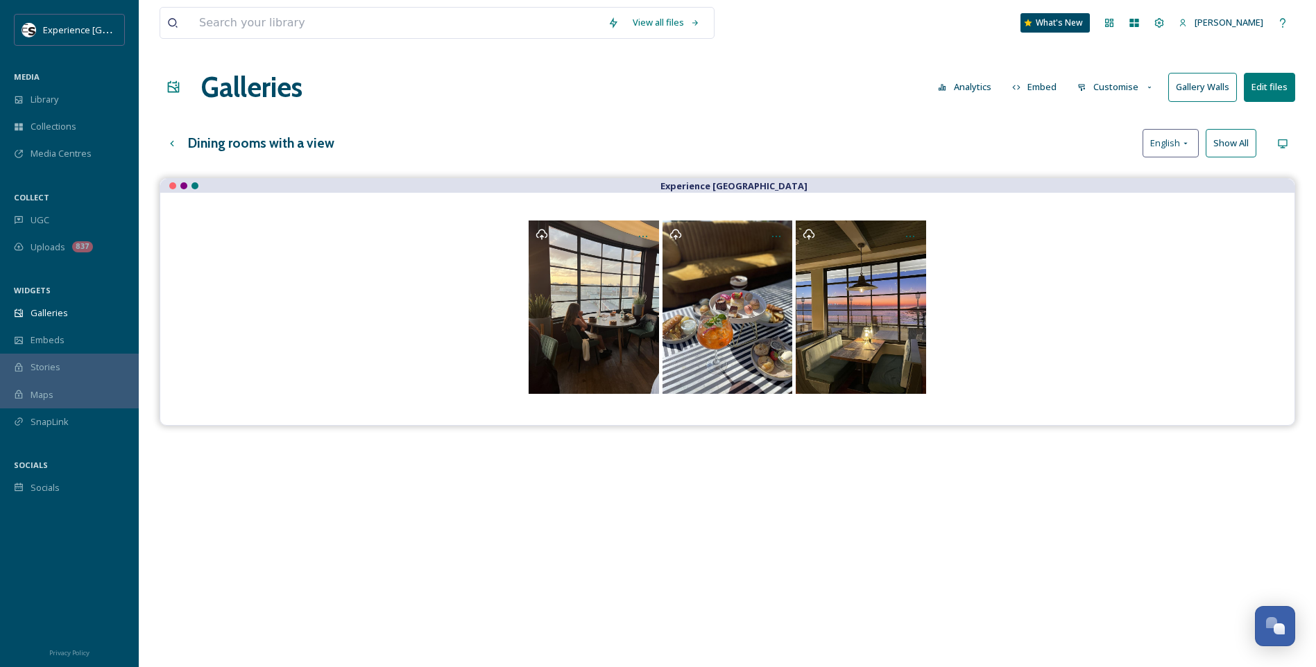
click at [1049, 89] on button "Edit files" at bounding box center [1269, 87] width 51 height 28
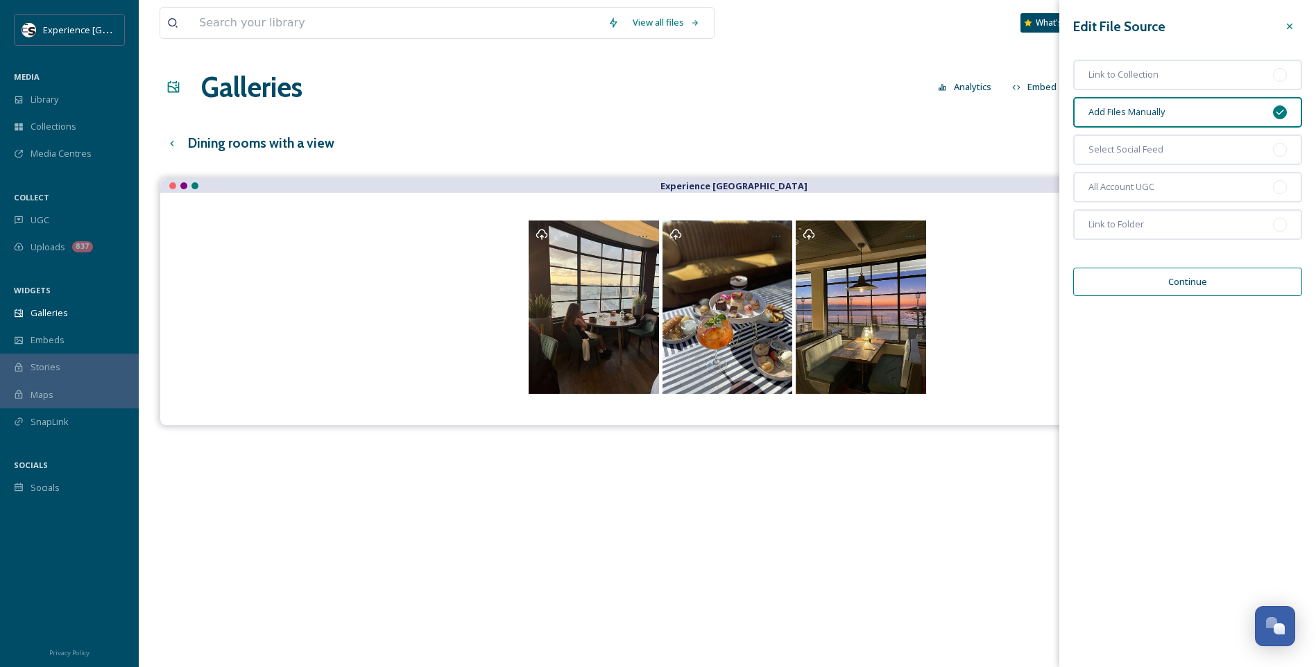
click at [1049, 292] on button "Continue" at bounding box center [1187, 282] width 229 height 28
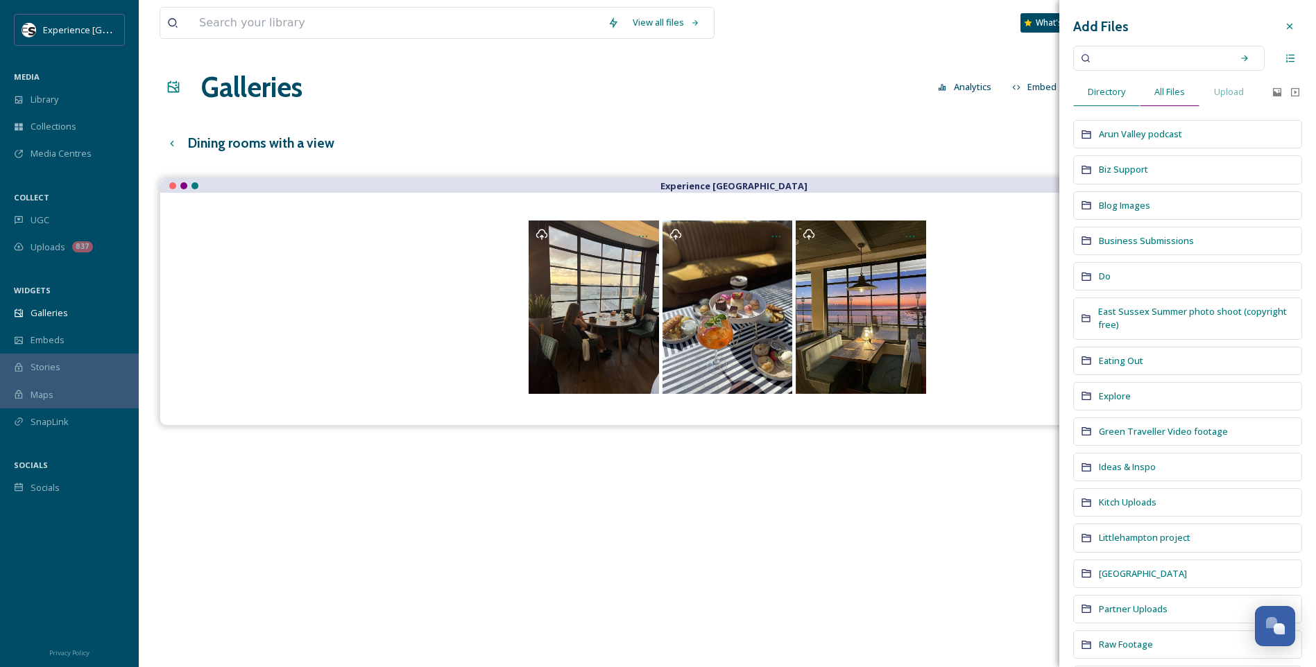
click at [1049, 93] on span "All Files" at bounding box center [1169, 91] width 31 height 13
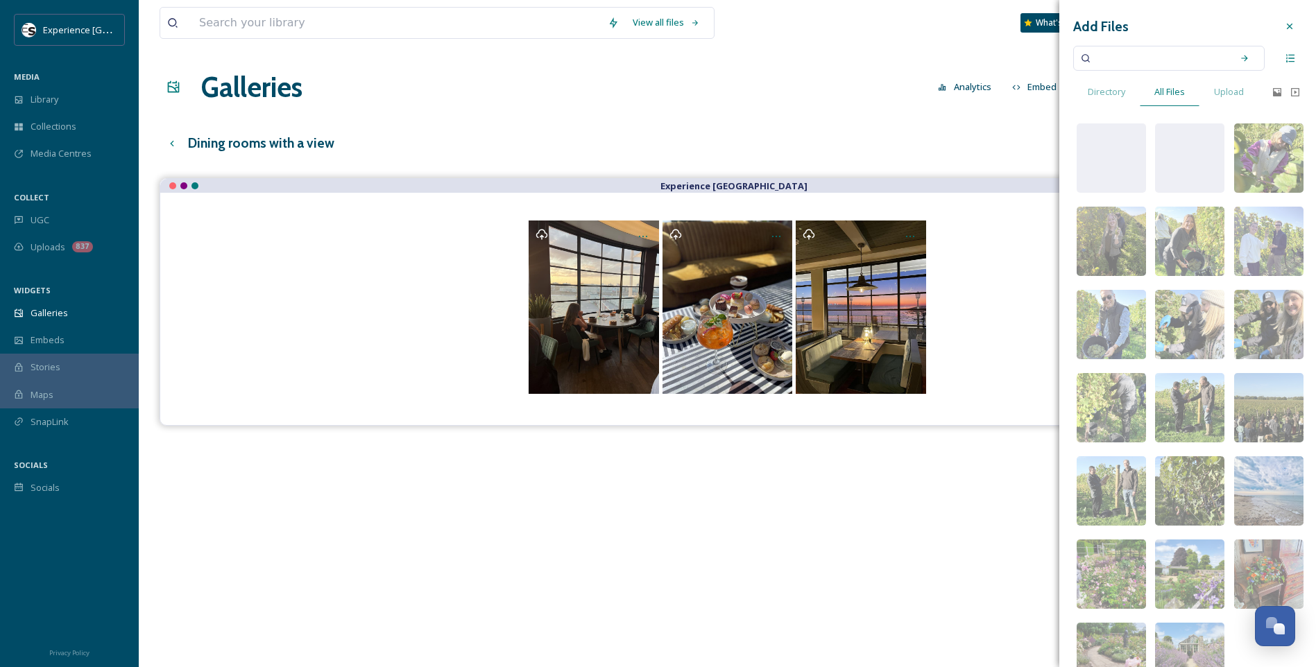
click at [1049, 60] on input at bounding box center [1159, 58] width 131 height 31
type input "goodwood art foundation"
click at [1049, 54] on div "List View" at bounding box center [1252, 58] width 40 height 15
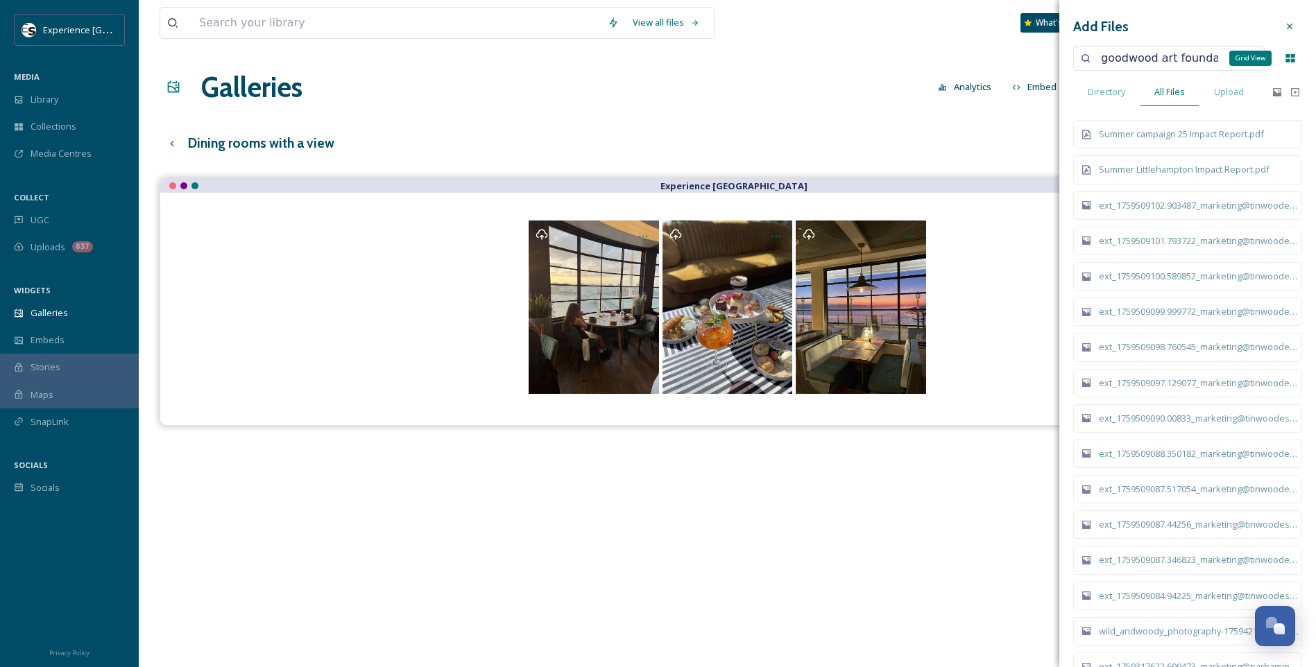
click at [1049, 60] on div "Grid View" at bounding box center [1290, 58] width 24 height 25
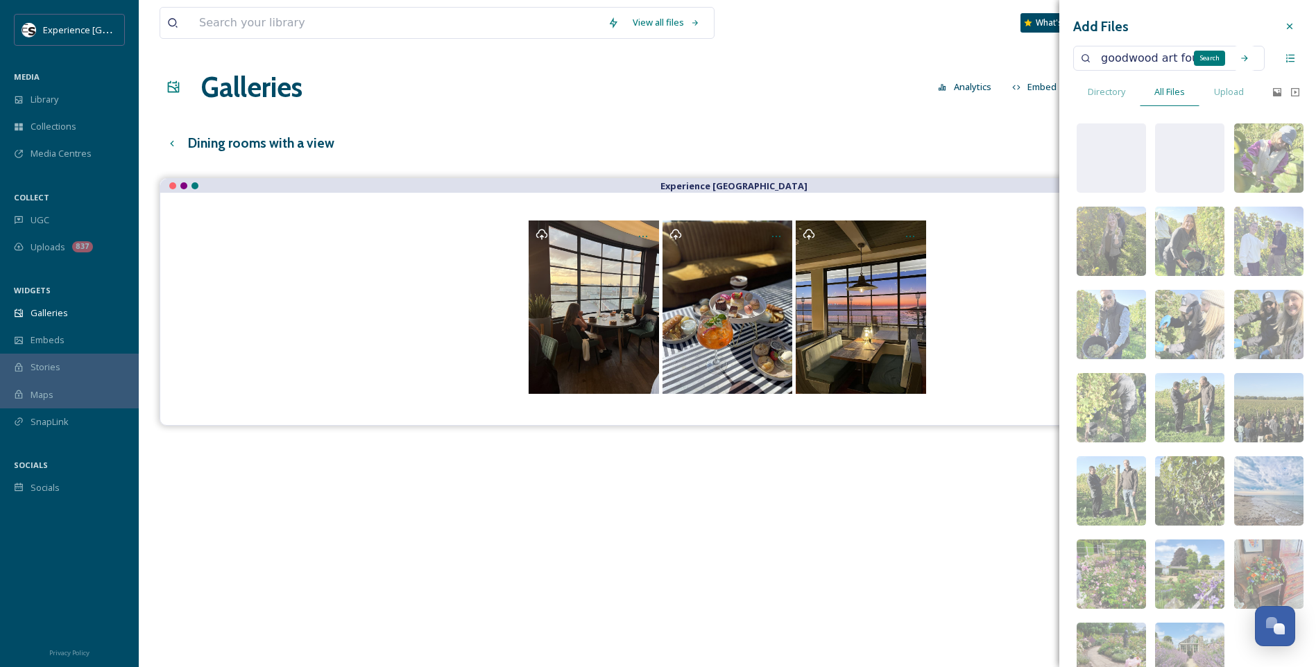
click at [1049, 58] on icon at bounding box center [1244, 58] width 10 height 10
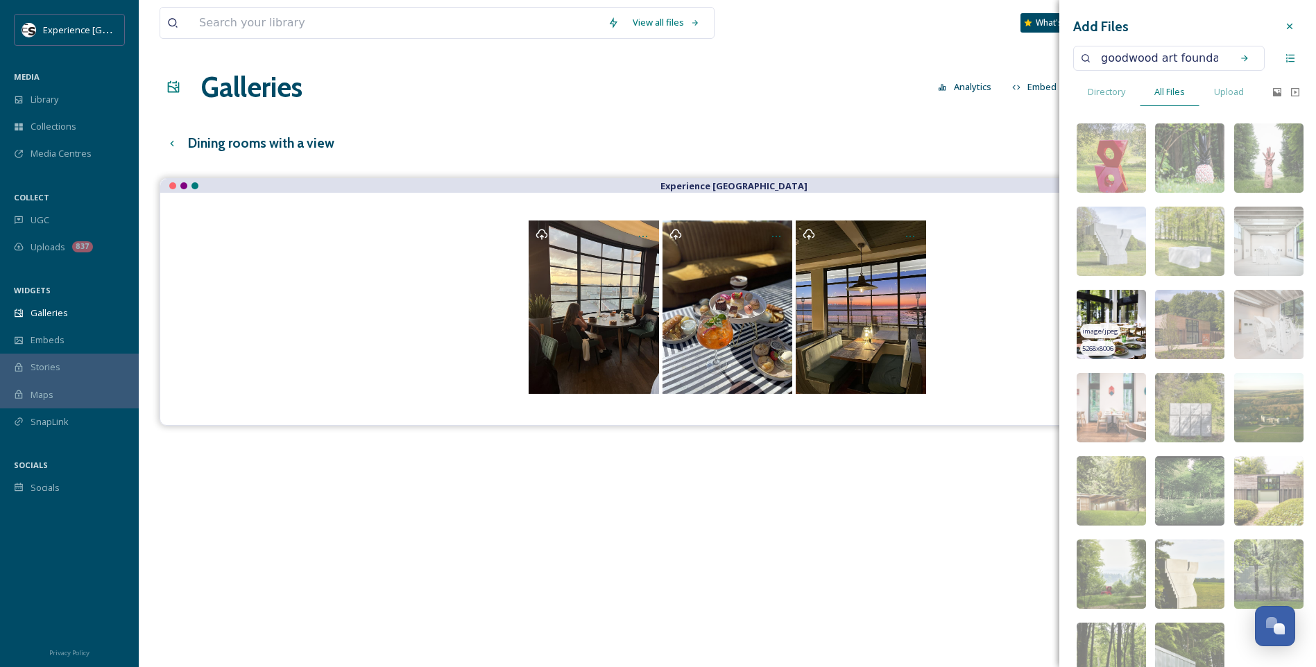
click at [1049, 307] on img at bounding box center [1110, 324] width 69 height 69
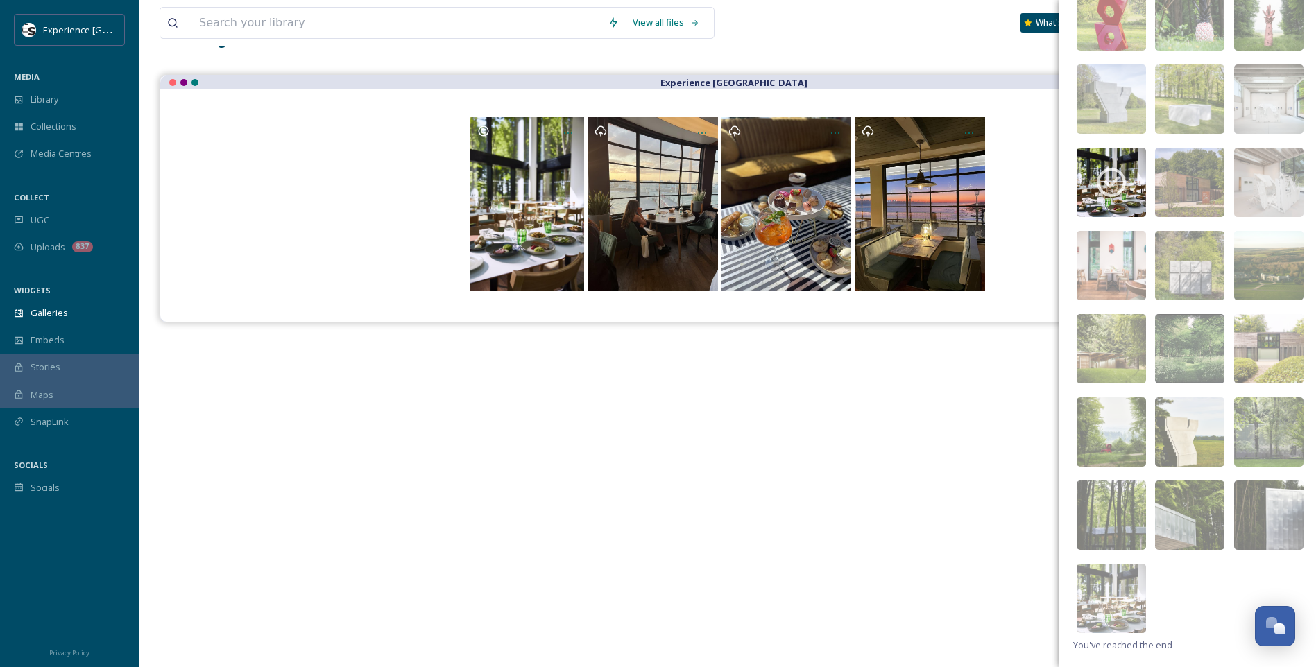
scroll to position [139, 0]
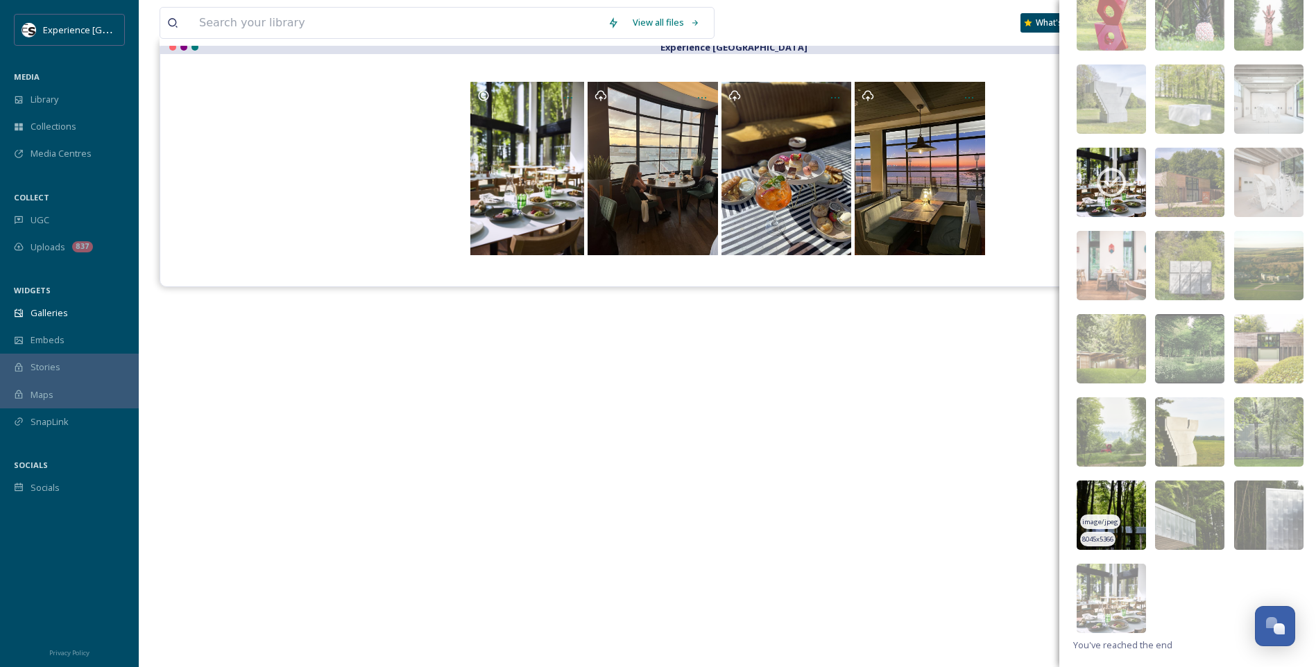
click at [1049, 496] on img at bounding box center [1110, 515] width 69 height 69
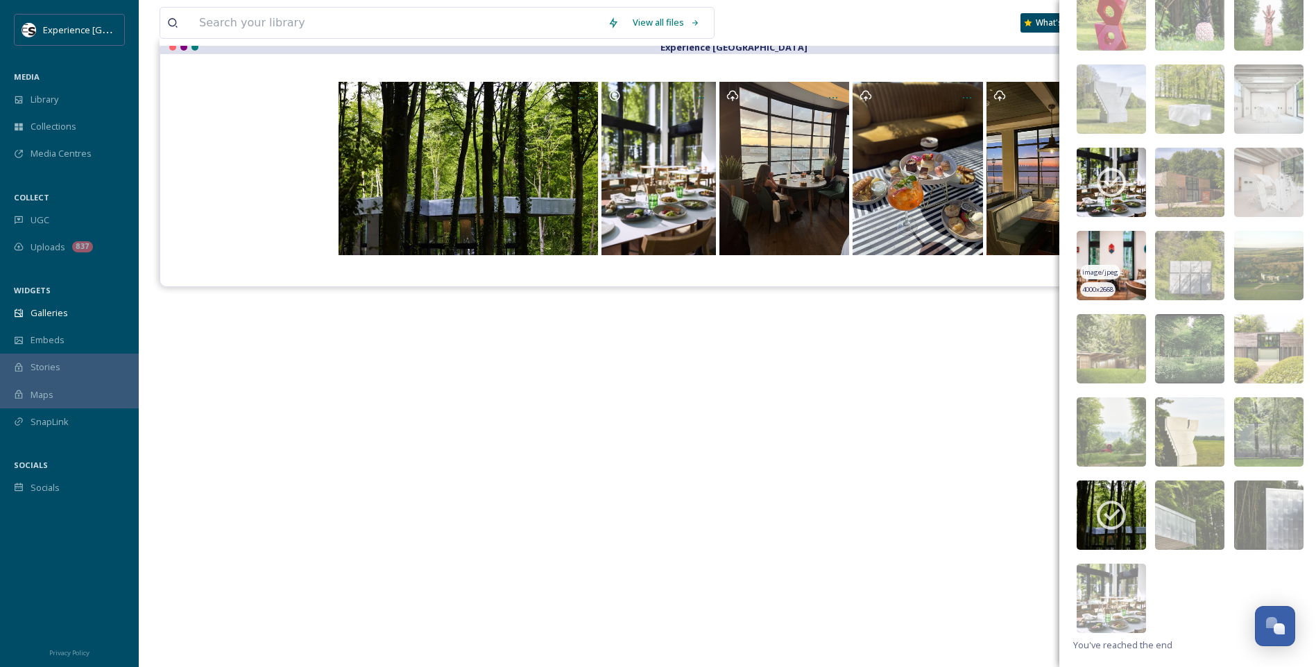
click at [1049, 236] on img at bounding box center [1110, 265] width 69 height 69
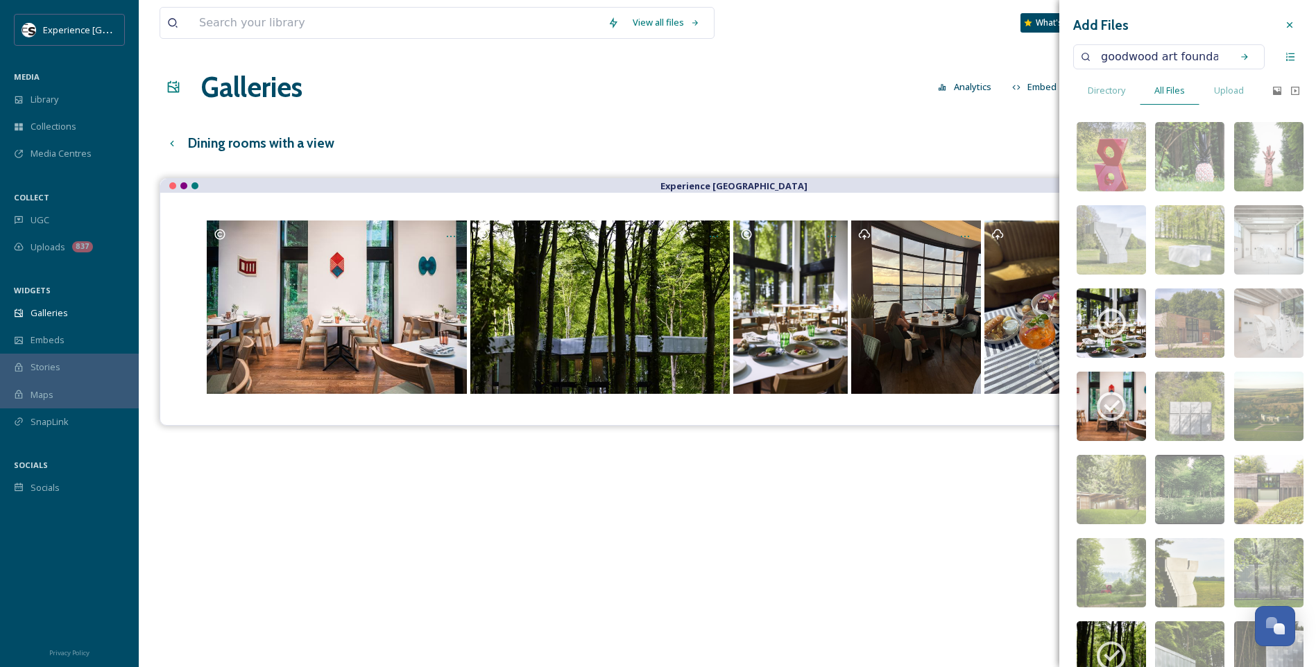
scroll to position [0, 0]
click at [1049, 22] on icon at bounding box center [1289, 26] width 11 height 11
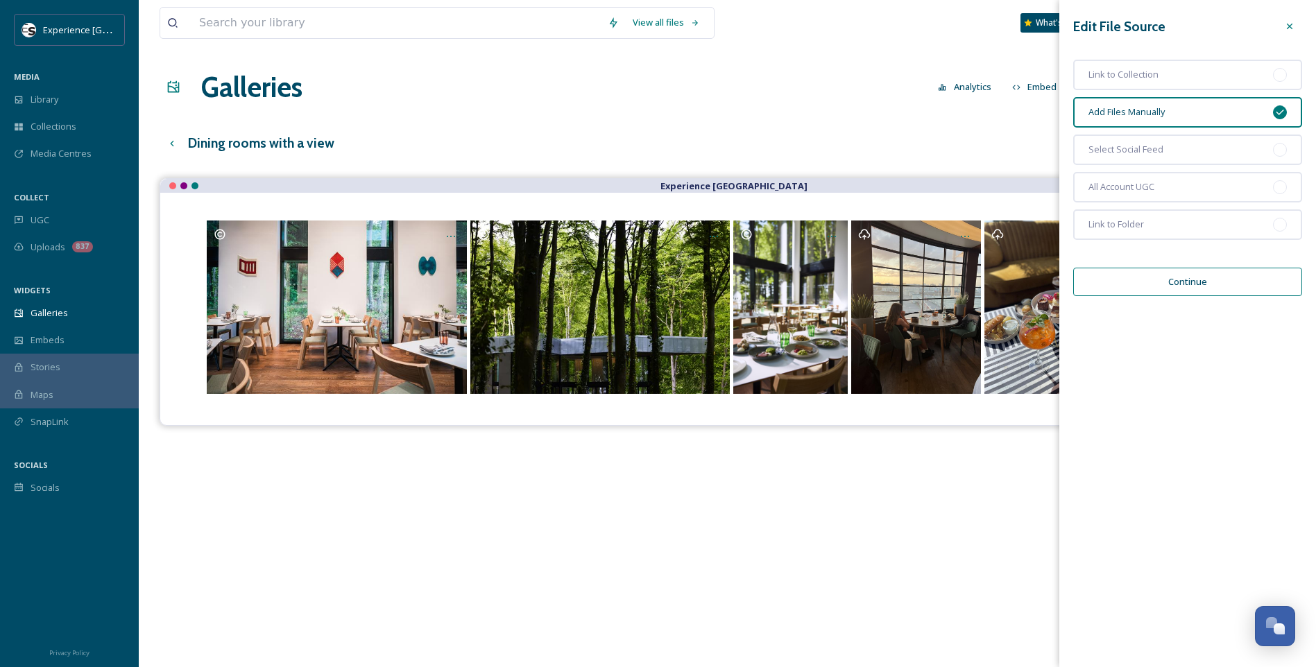
click at [1049, 28] on icon at bounding box center [1289, 26] width 11 height 11
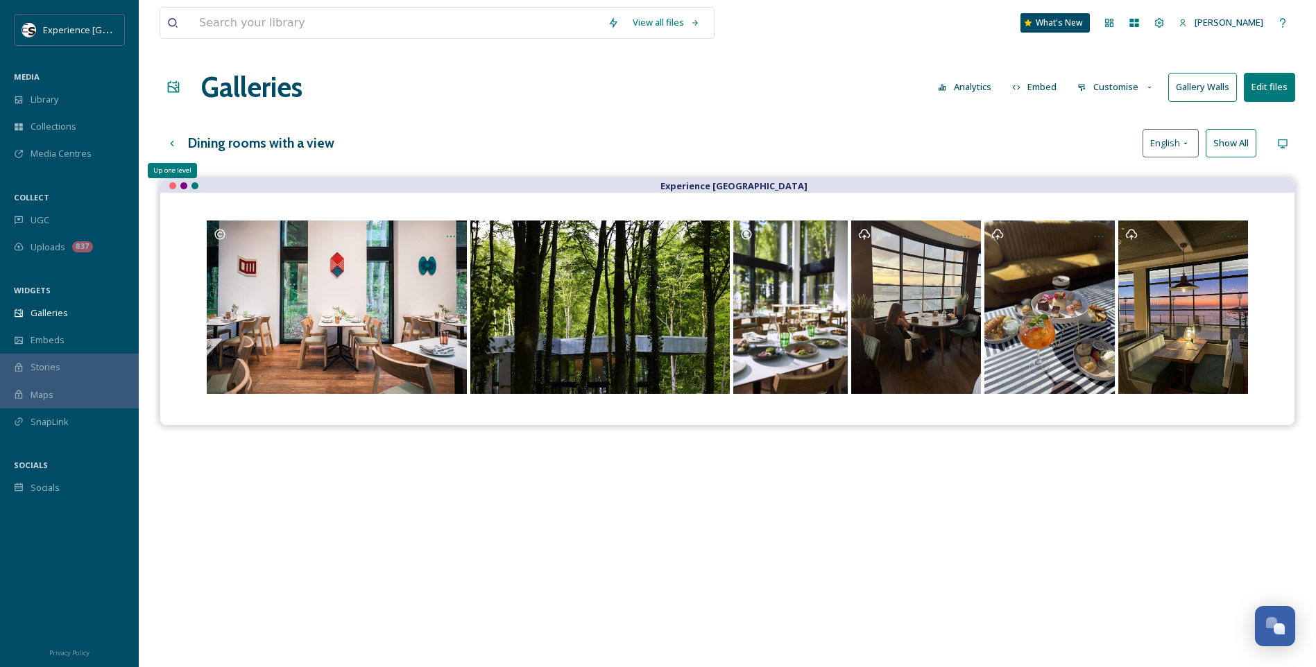
click at [176, 142] on icon at bounding box center [171, 143] width 11 height 11
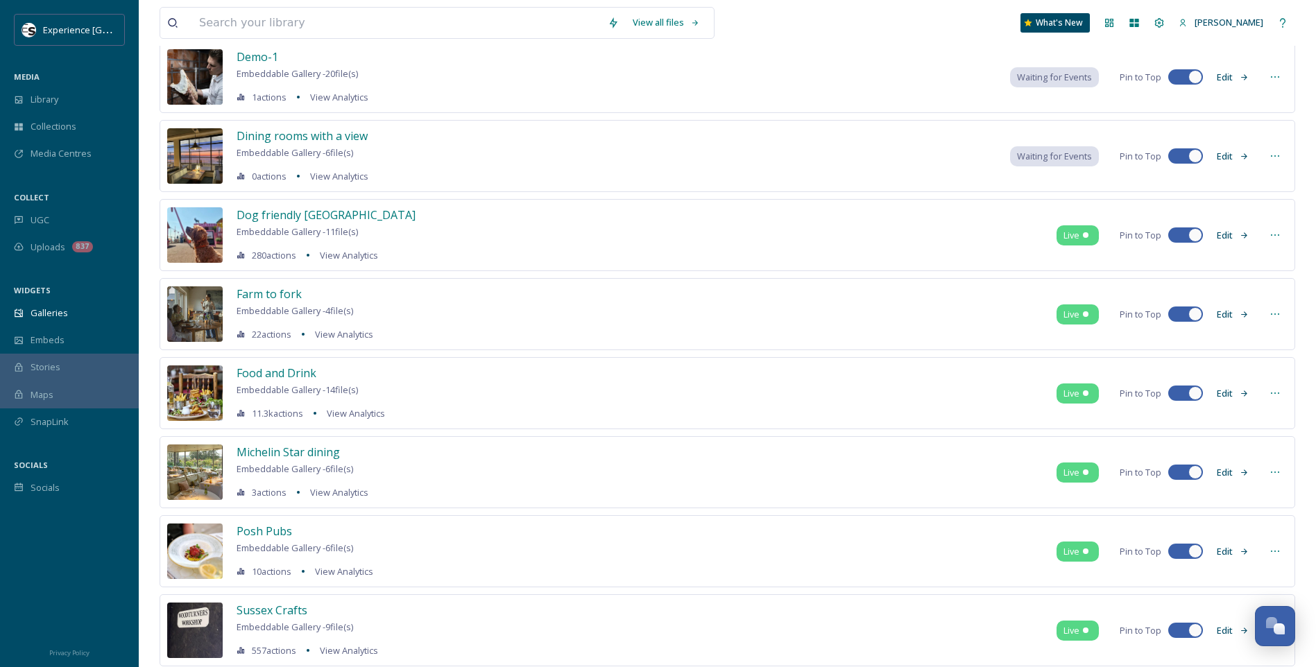
scroll to position [277, 0]
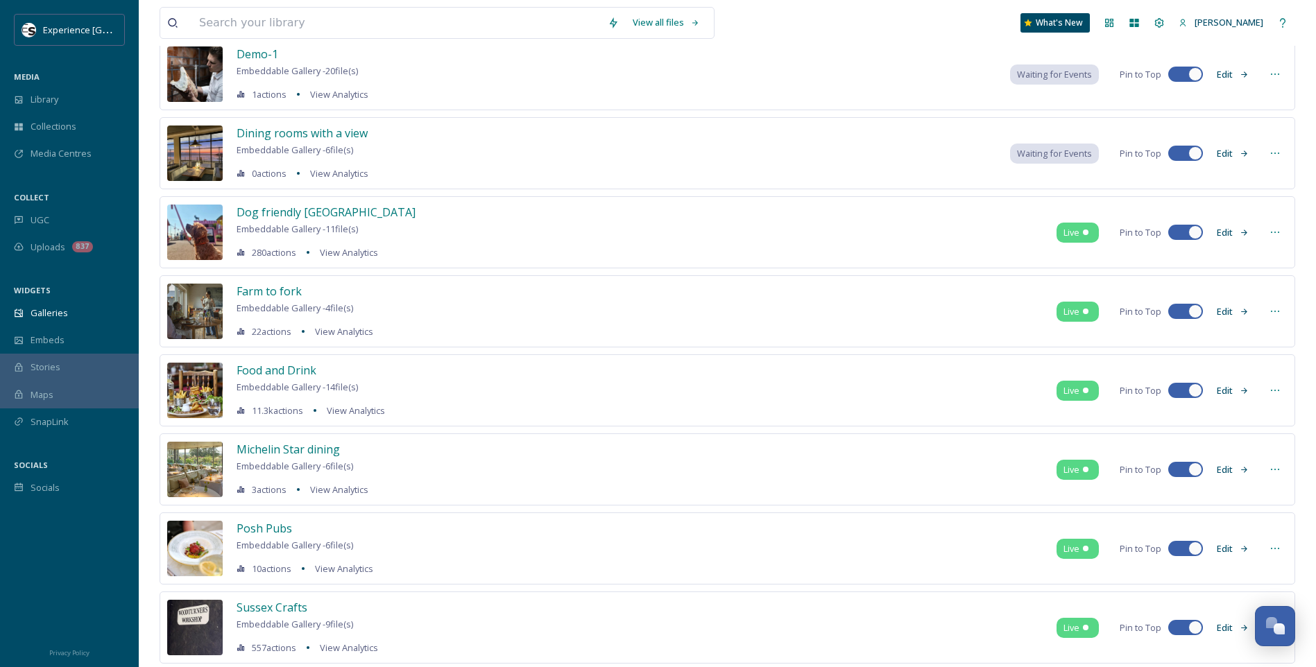
click at [1049, 151] on icon at bounding box center [1274, 153] width 11 height 11
click at [1049, 238] on span "Embed Gallery" at bounding box center [1248, 238] width 60 height 13
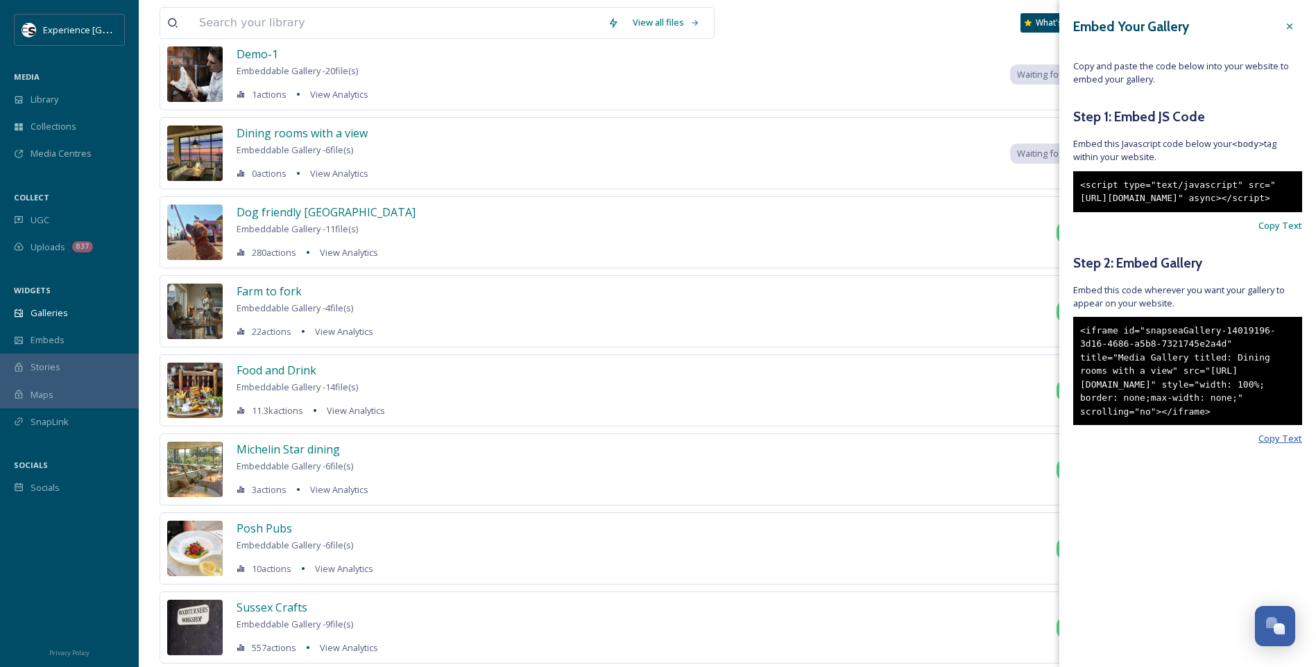
click at [1049, 445] on span "Copy Text" at bounding box center [1280, 438] width 44 height 13
click at [1049, 32] on div at bounding box center [1289, 26] width 25 height 25
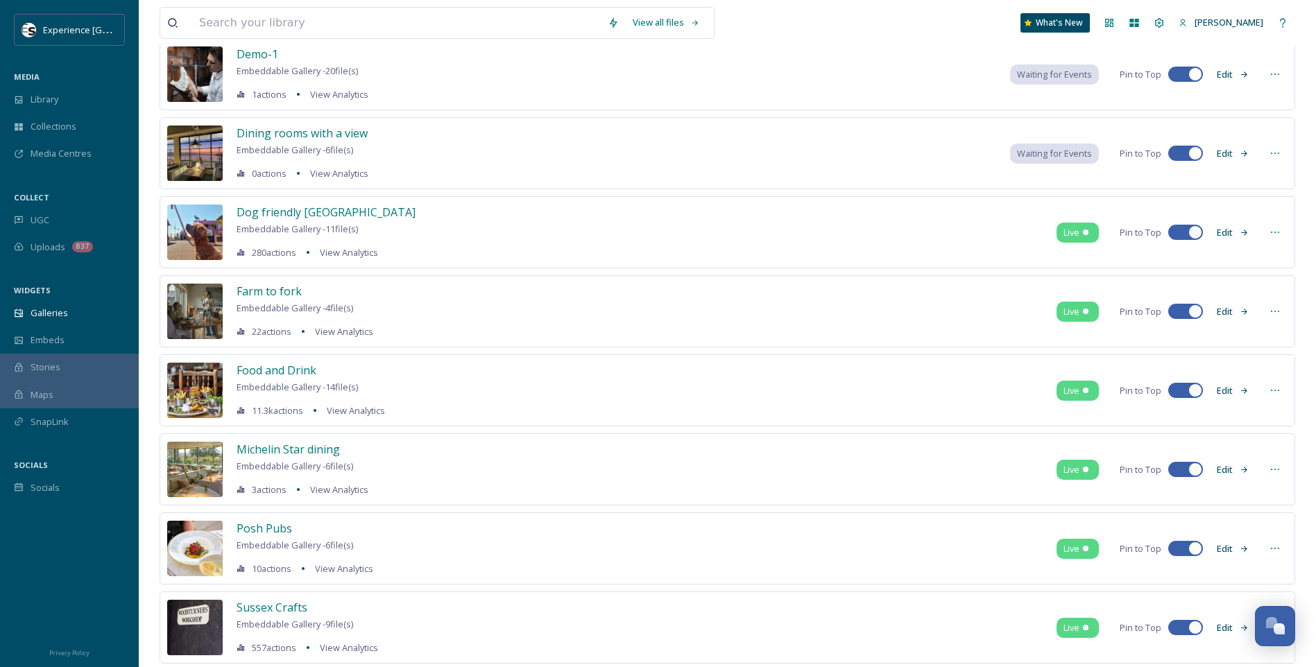
click at [1049, 306] on icon at bounding box center [1274, 311] width 11 height 11
click at [1049, 397] on span "Embed Gallery" at bounding box center [1248, 396] width 60 height 13
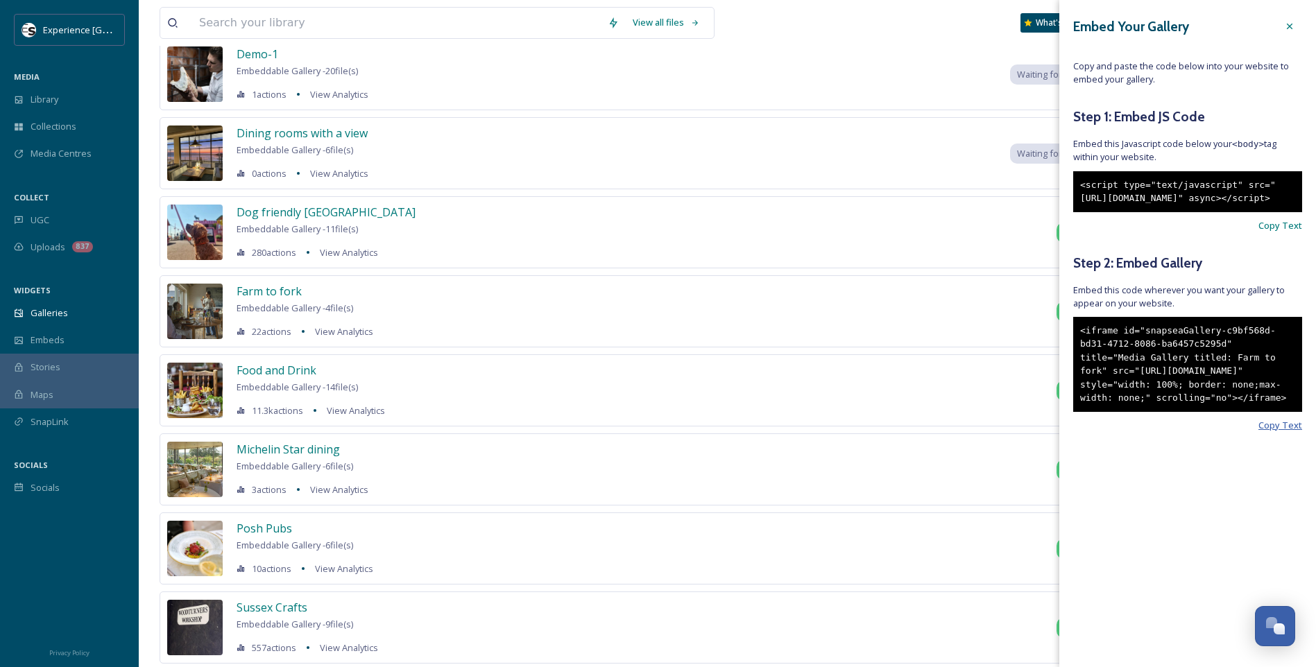
click at [1049, 432] on span "Copy Text" at bounding box center [1280, 425] width 44 height 13
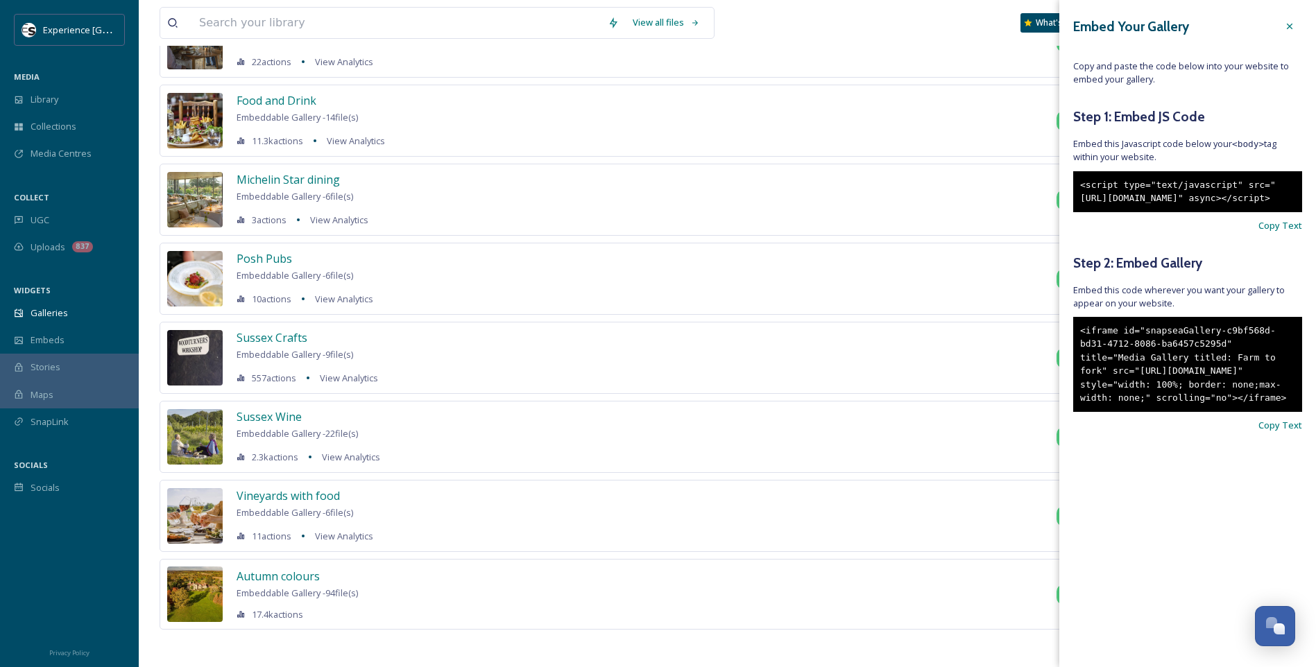
scroll to position [551, 0]
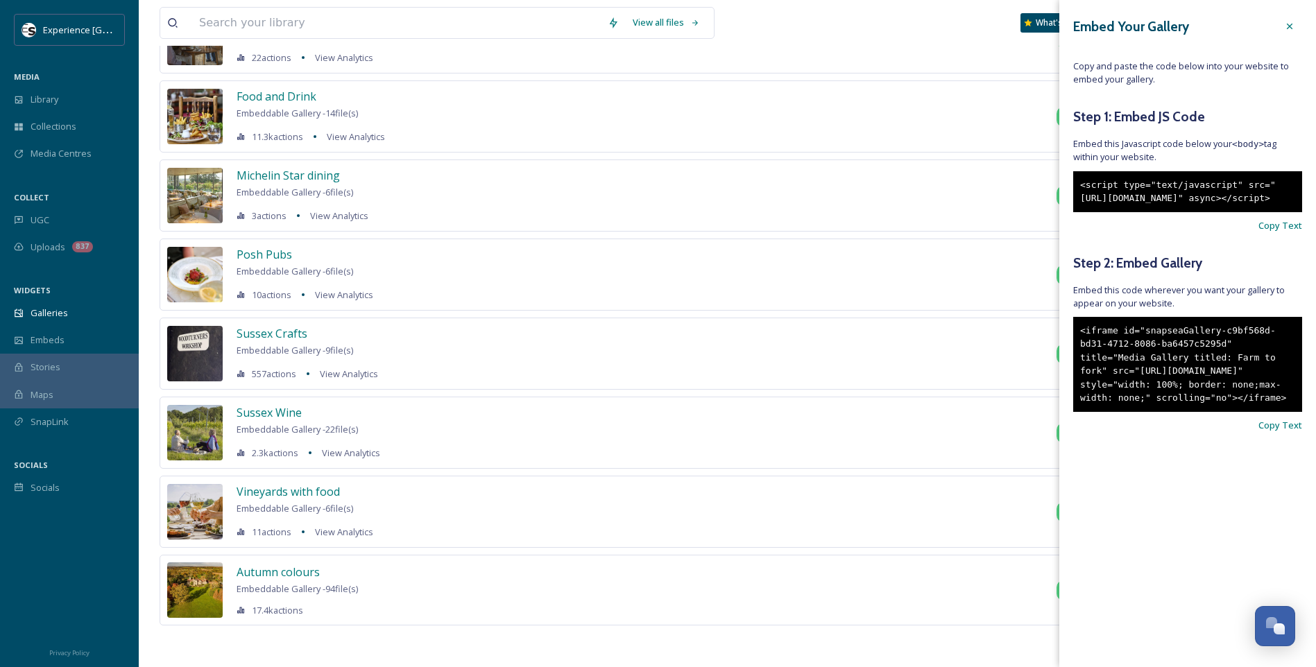
click at [1049, 20] on div at bounding box center [1289, 26] width 25 height 25
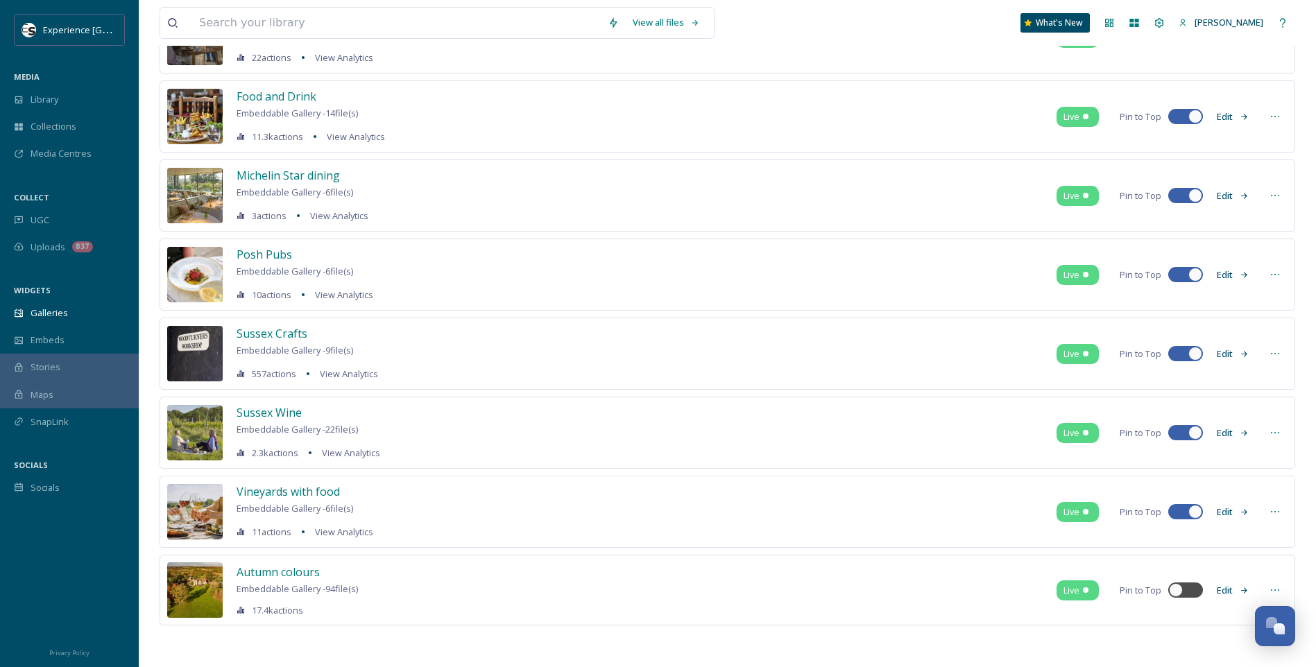
click at [1049, 508] on icon at bounding box center [1274, 511] width 11 height 11
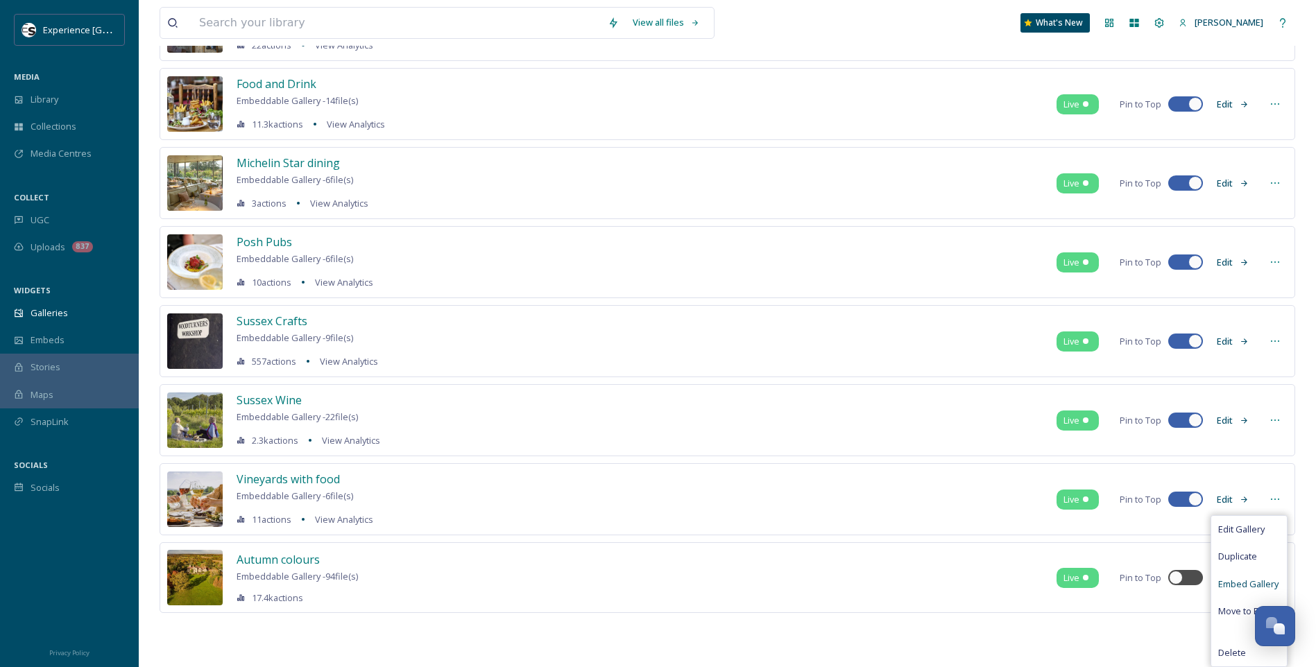
click at [1049, 586] on span "Embed Gallery" at bounding box center [1248, 584] width 60 height 13
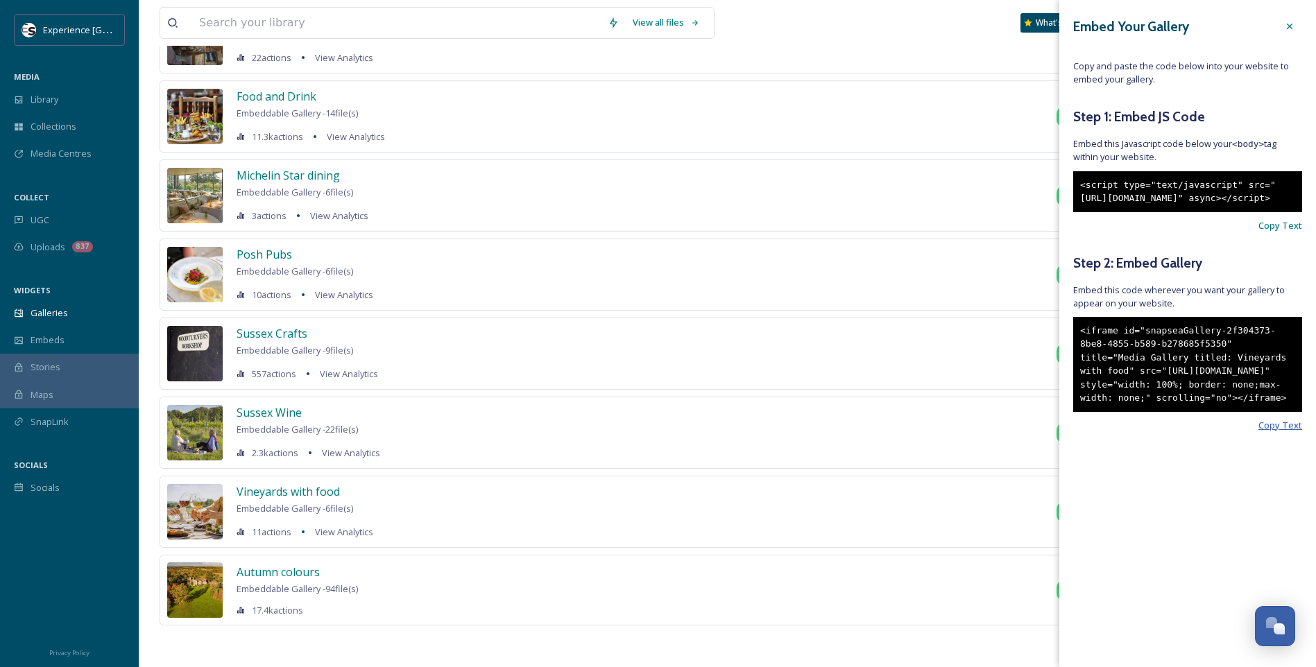
click at [1049, 432] on span "Copy Text" at bounding box center [1280, 425] width 44 height 13
click at [1049, 27] on icon at bounding box center [1289, 26] width 11 height 11
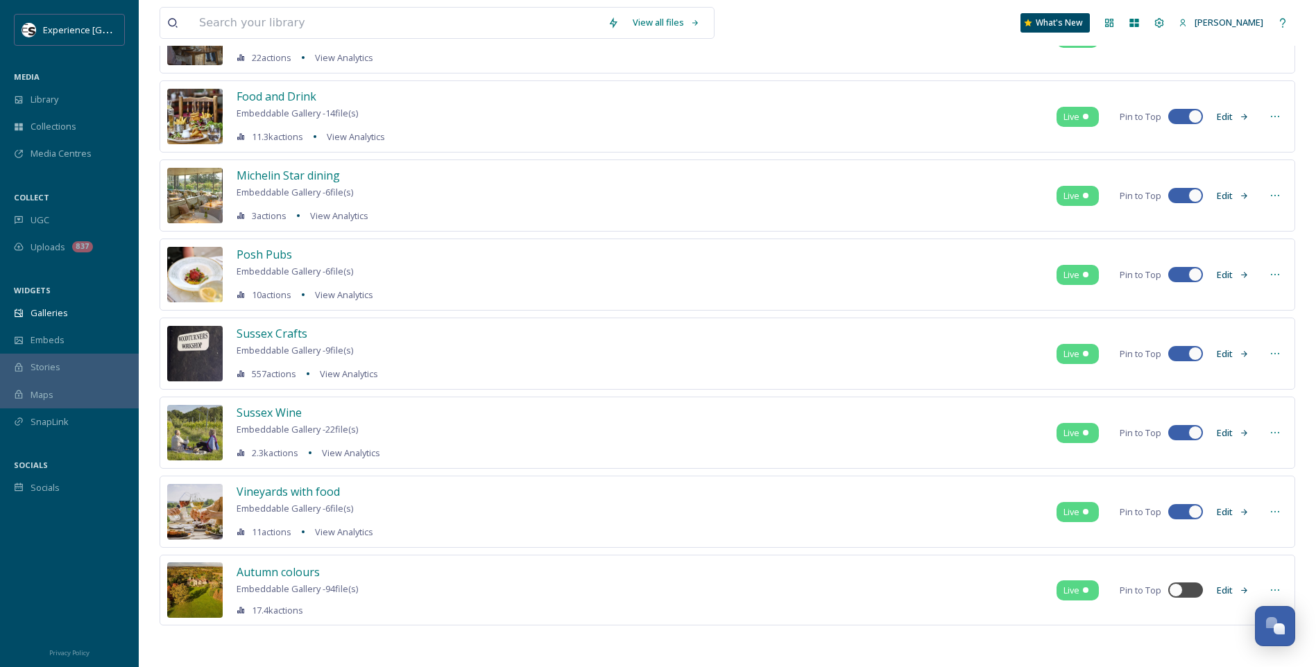
click at [1049, 271] on icon at bounding box center [1274, 274] width 11 height 11
click at [1049, 359] on span "Embed Gallery" at bounding box center [1248, 359] width 60 height 13
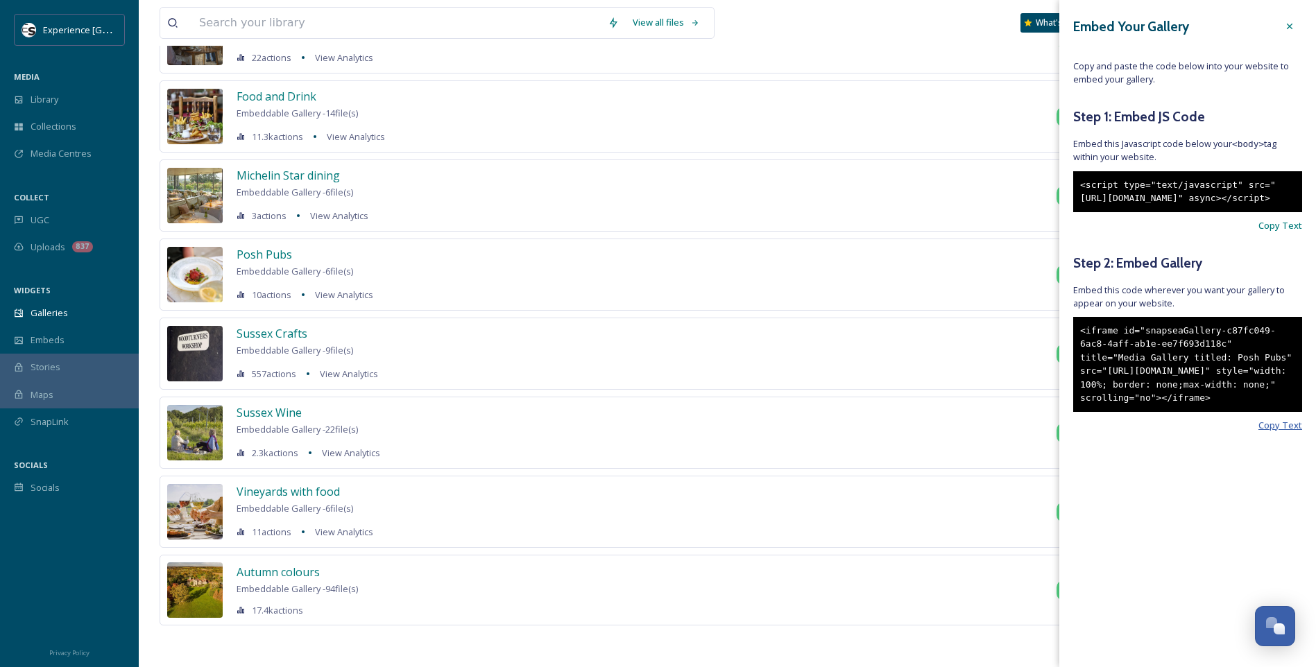
click at [1049, 432] on span "Copy Text" at bounding box center [1280, 425] width 44 height 13
click at [1049, 25] on icon at bounding box center [1289, 26] width 11 height 11
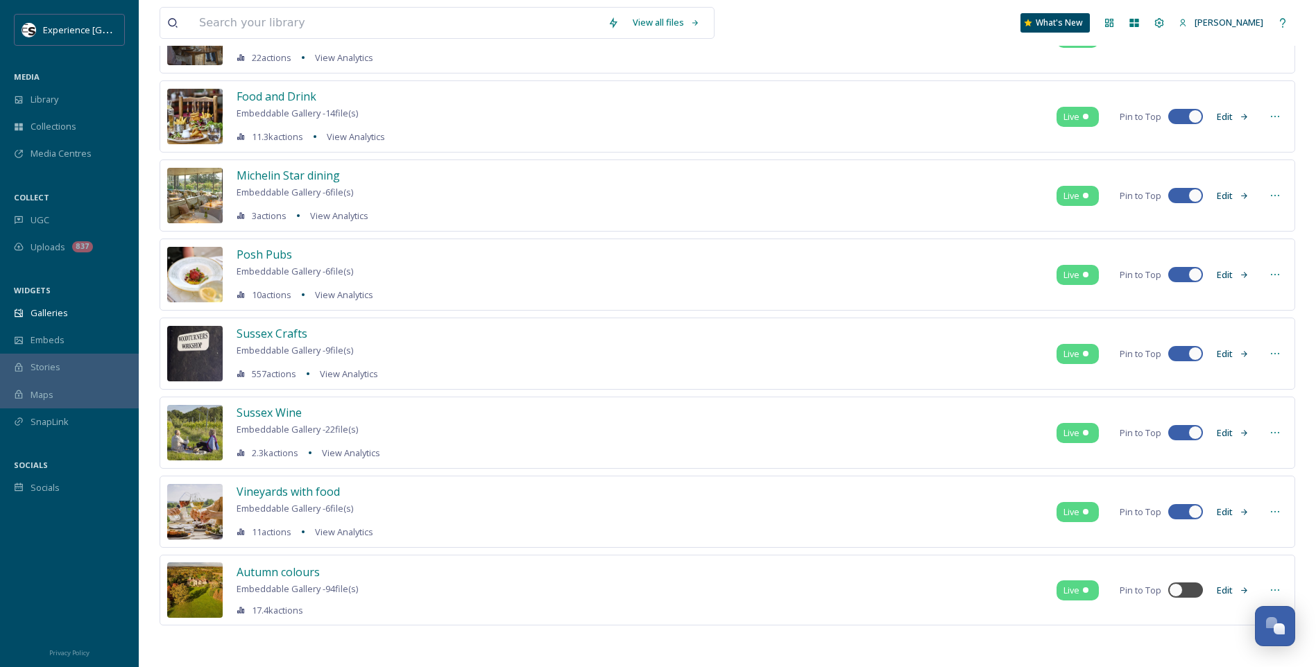
click at [1049, 194] on icon at bounding box center [1274, 195] width 11 height 11
click at [1049, 279] on span "Embed Gallery" at bounding box center [1248, 280] width 60 height 13
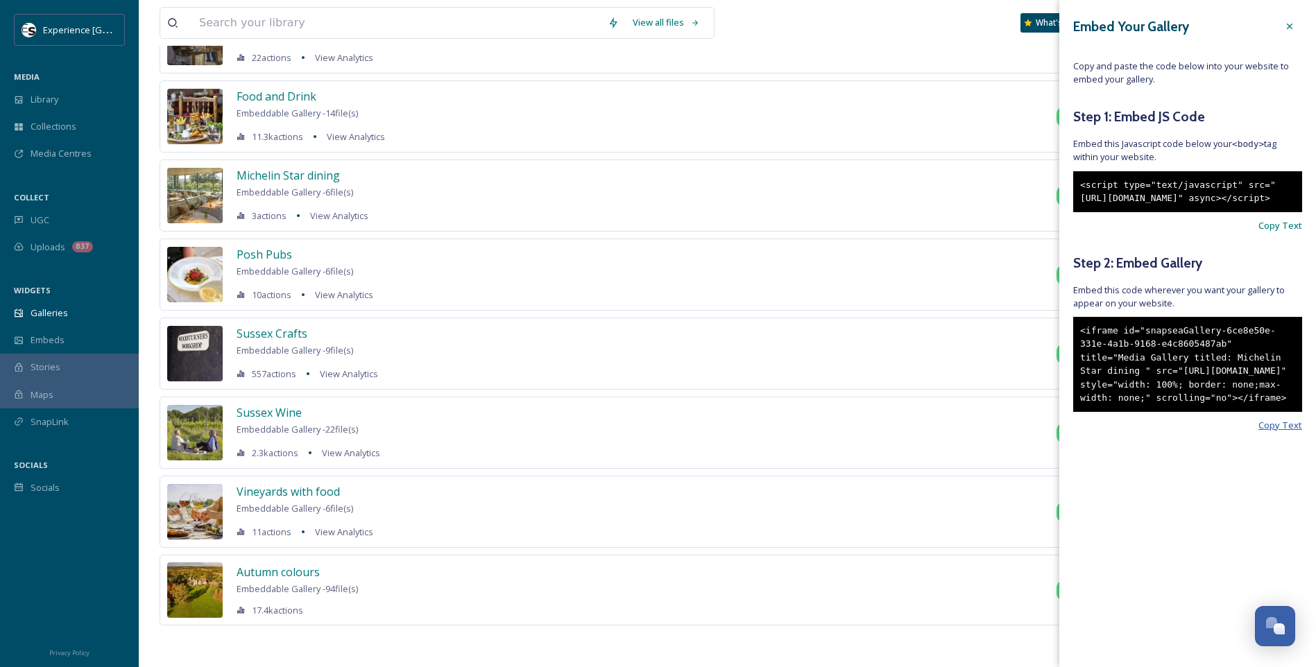
click at [1049, 432] on span "Copy Text" at bounding box center [1280, 425] width 44 height 13
click at [1049, 24] on icon at bounding box center [1289, 26] width 11 height 11
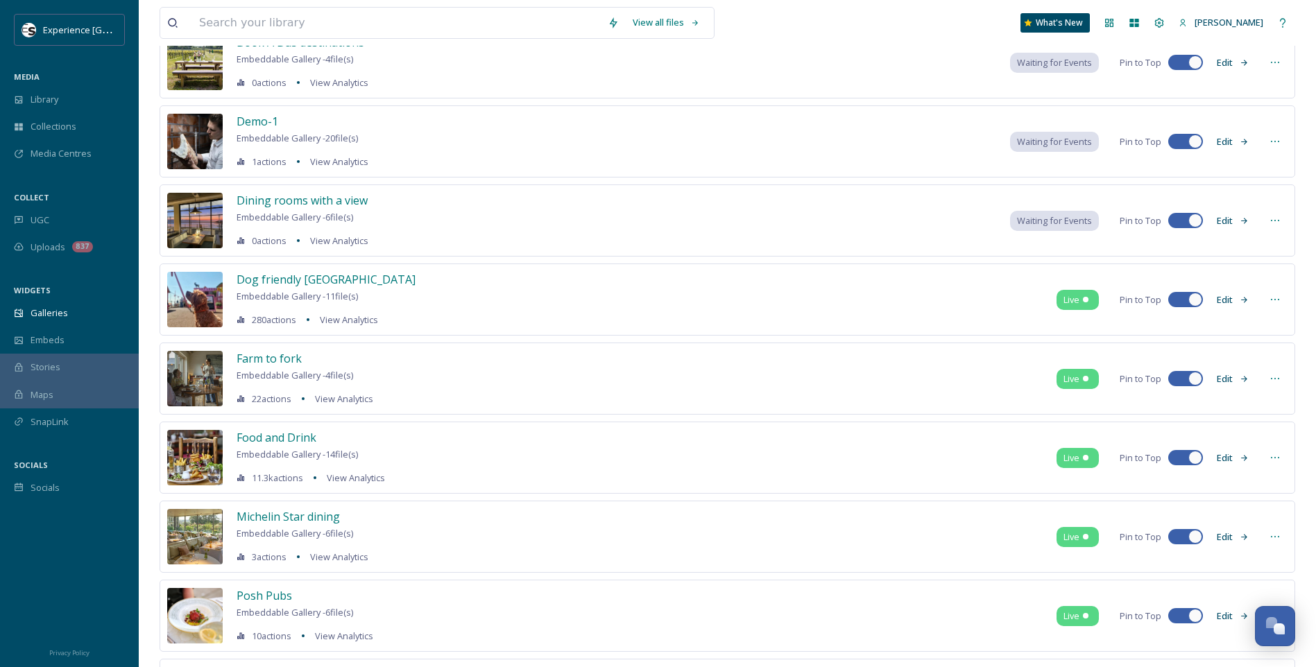
scroll to position [205, 0]
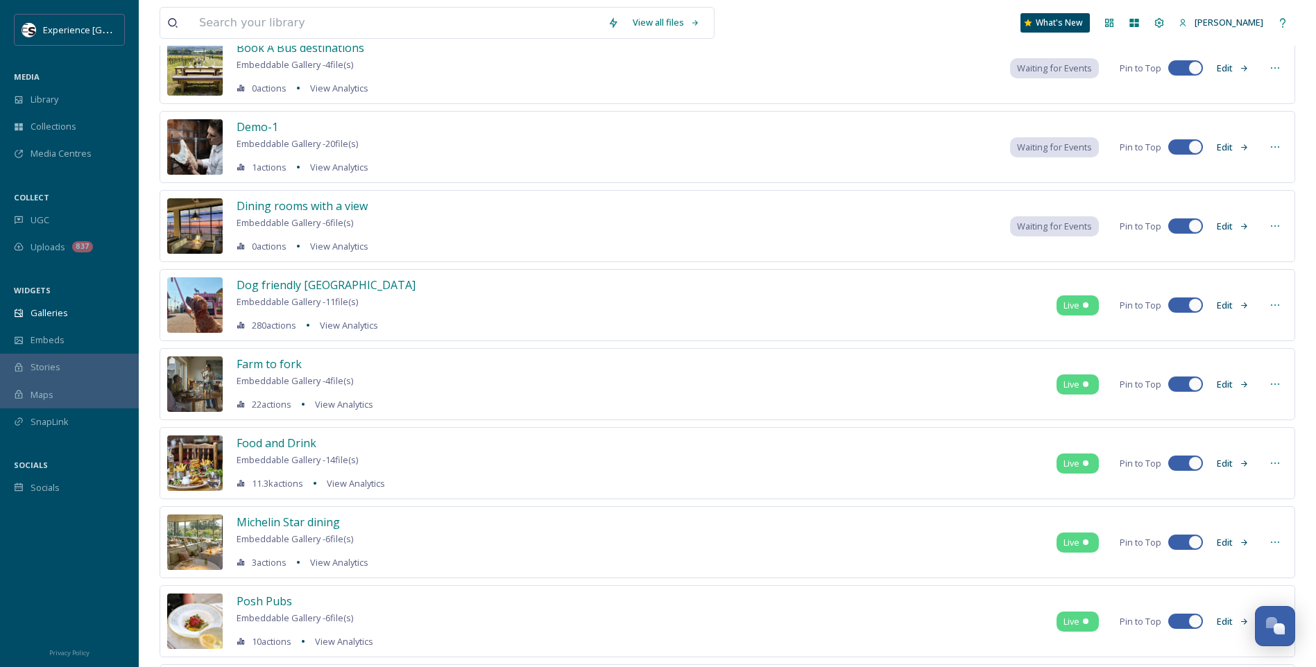
click at [1049, 221] on div at bounding box center [1274, 226] width 25 height 25
click at [1049, 308] on span "Embed Gallery" at bounding box center [1248, 310] width 60 height 13
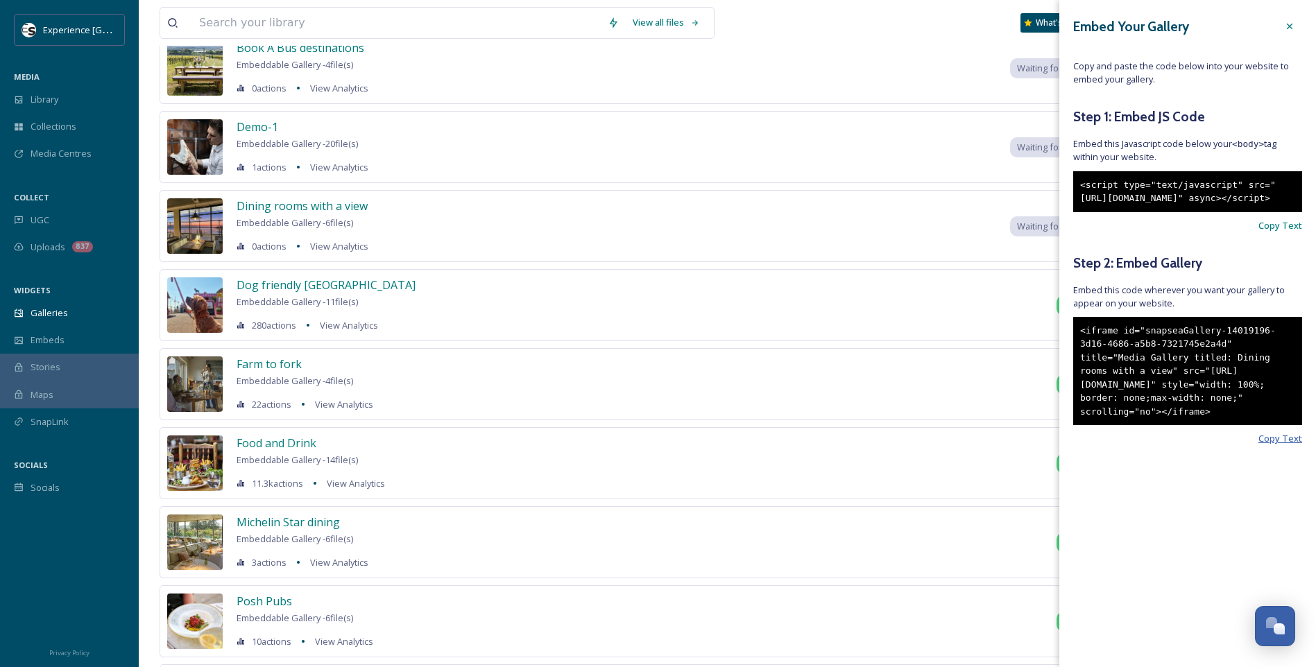
click at [1049, 445] on span "Copy Text" at bounding box center [1280, 438] width 44 height 13
